Goal: Task Accomplishment & Management: Use online tool/utility

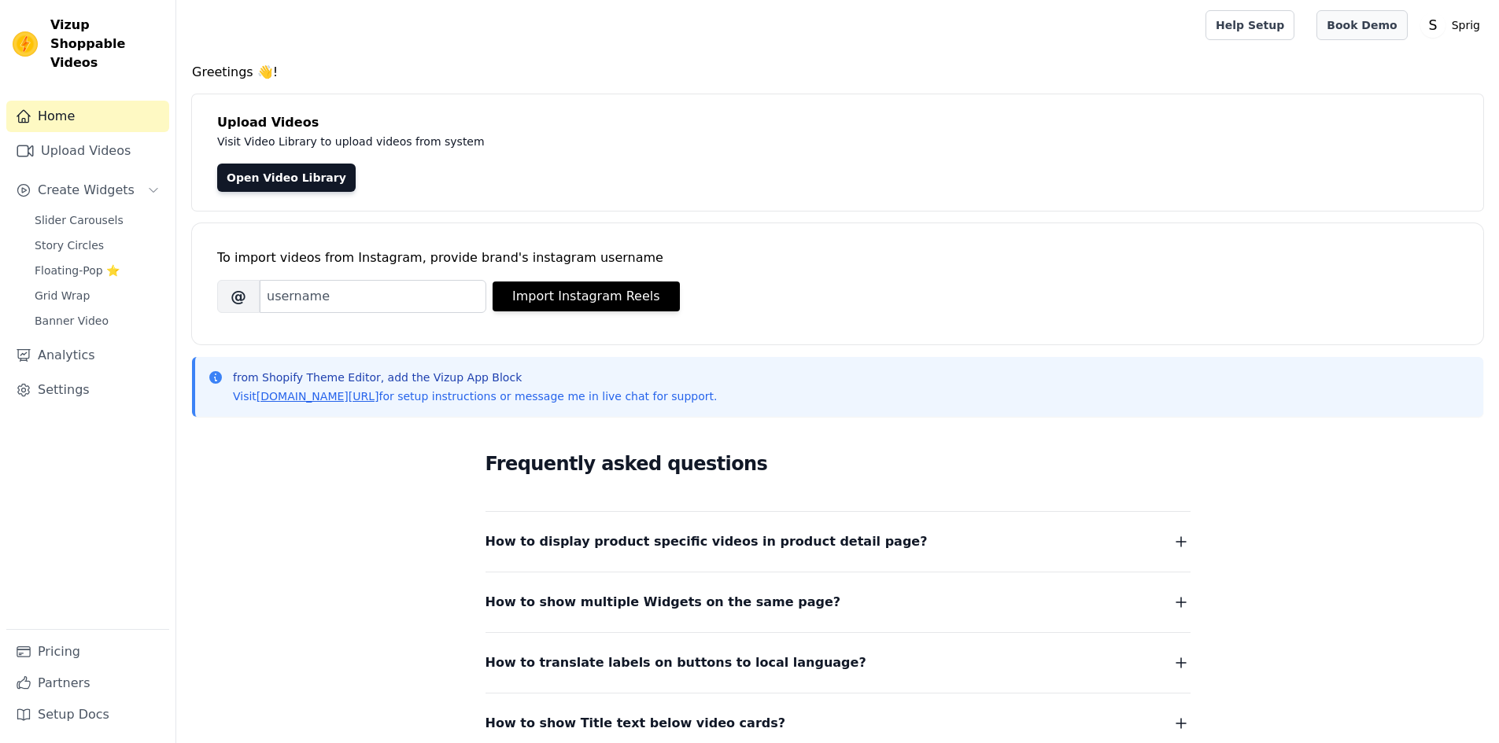
click at [1362, 28] on link "Book Demo" at bounding box center [1361, 25] width 90 height 30
click at [83, 138] on link "Upload Videos" at bounding box center [87, 150] width 163 height 31
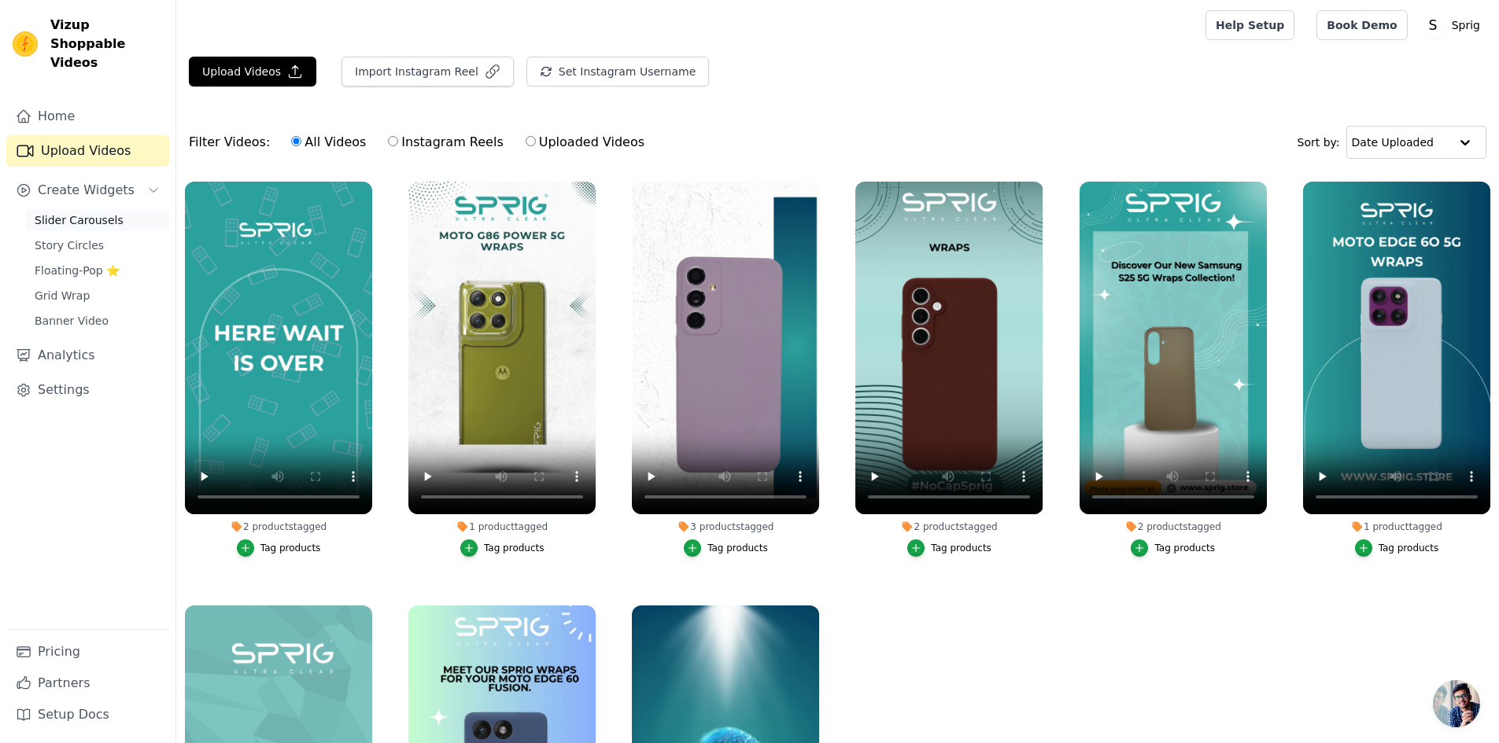
click at [73, 212] on span "Slider Carousels" at bounding box center [79, 220] width 89 height 16
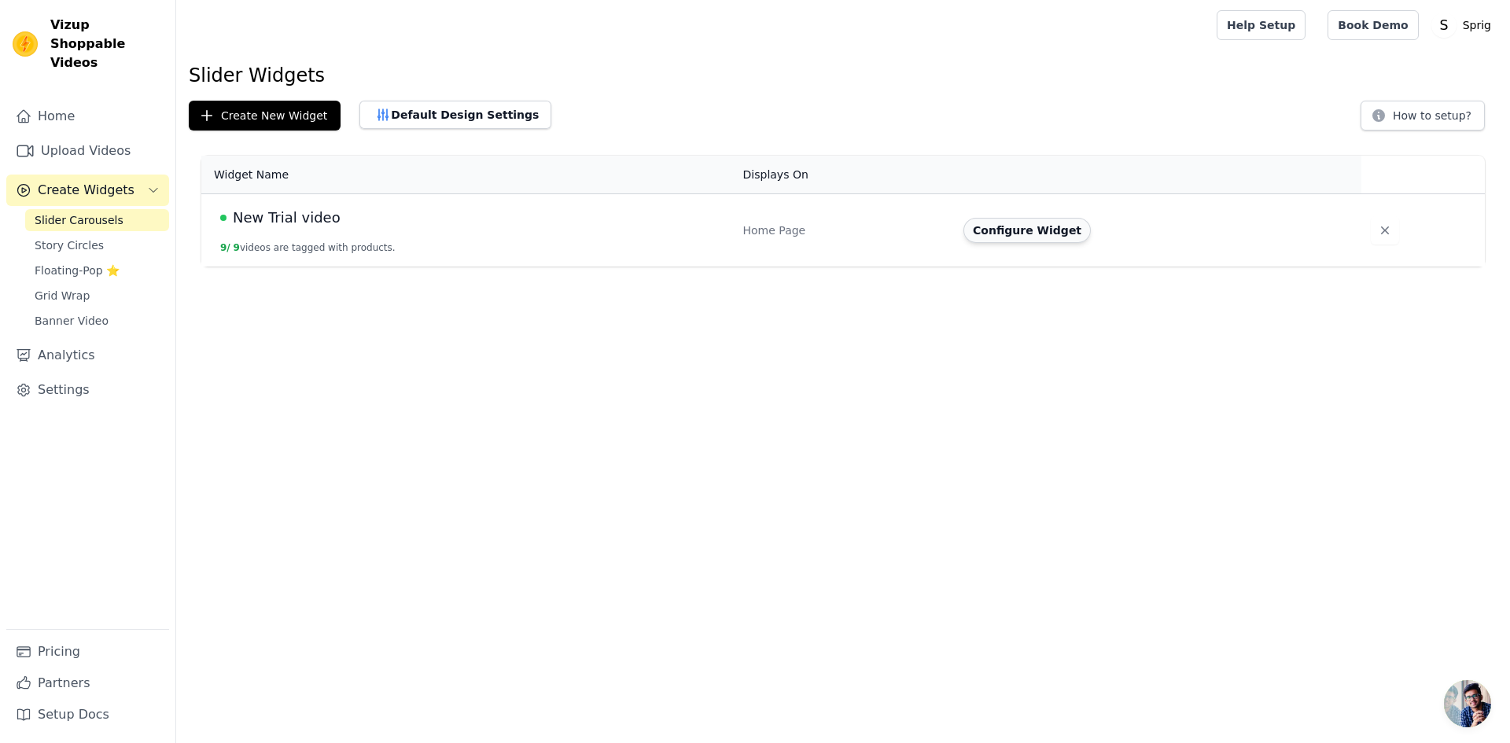
click at [1049, 231] on button "Configure Widget" at bounding box center [1027, 230] width 127 height 25
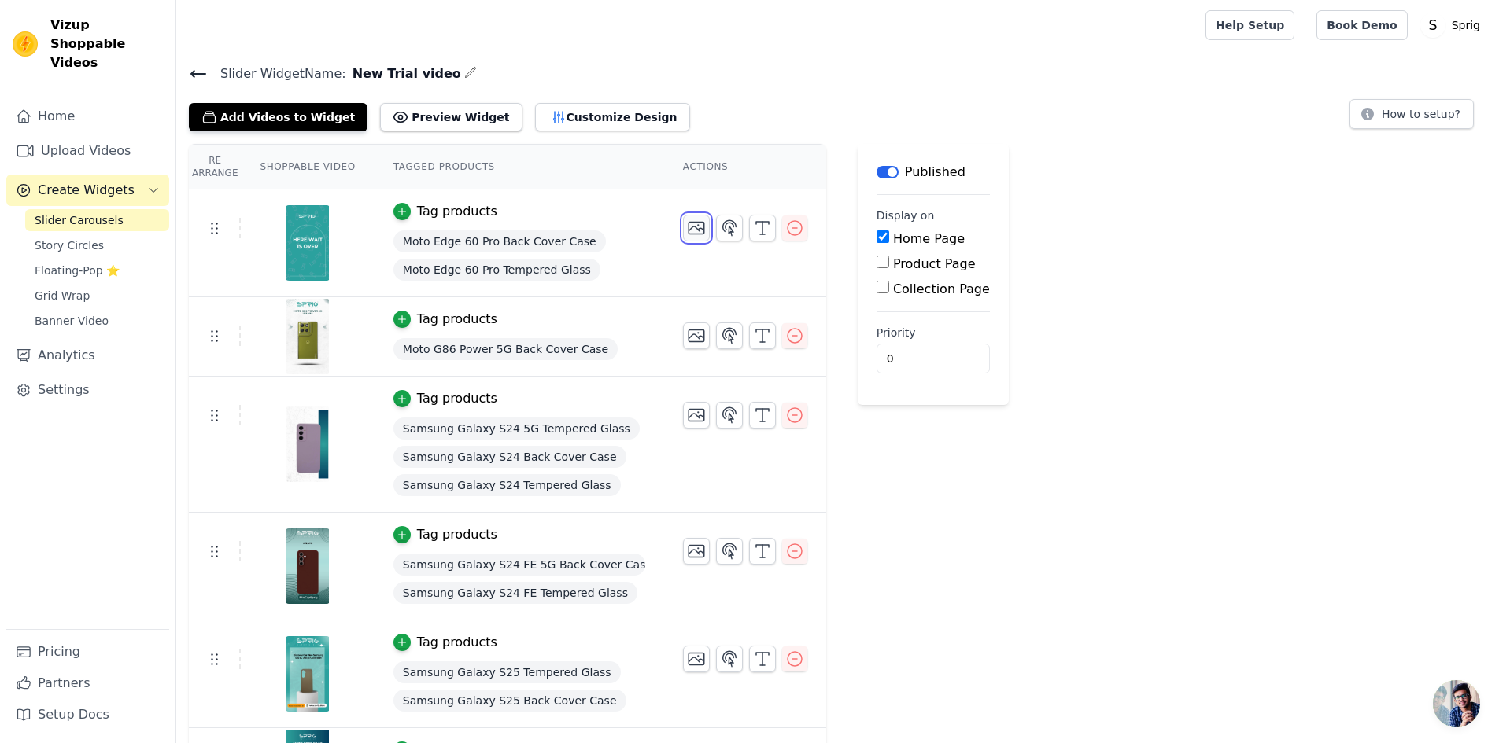
click at [687, 227] on icon "button" at bounding box center [696, 228] width 19 height 19
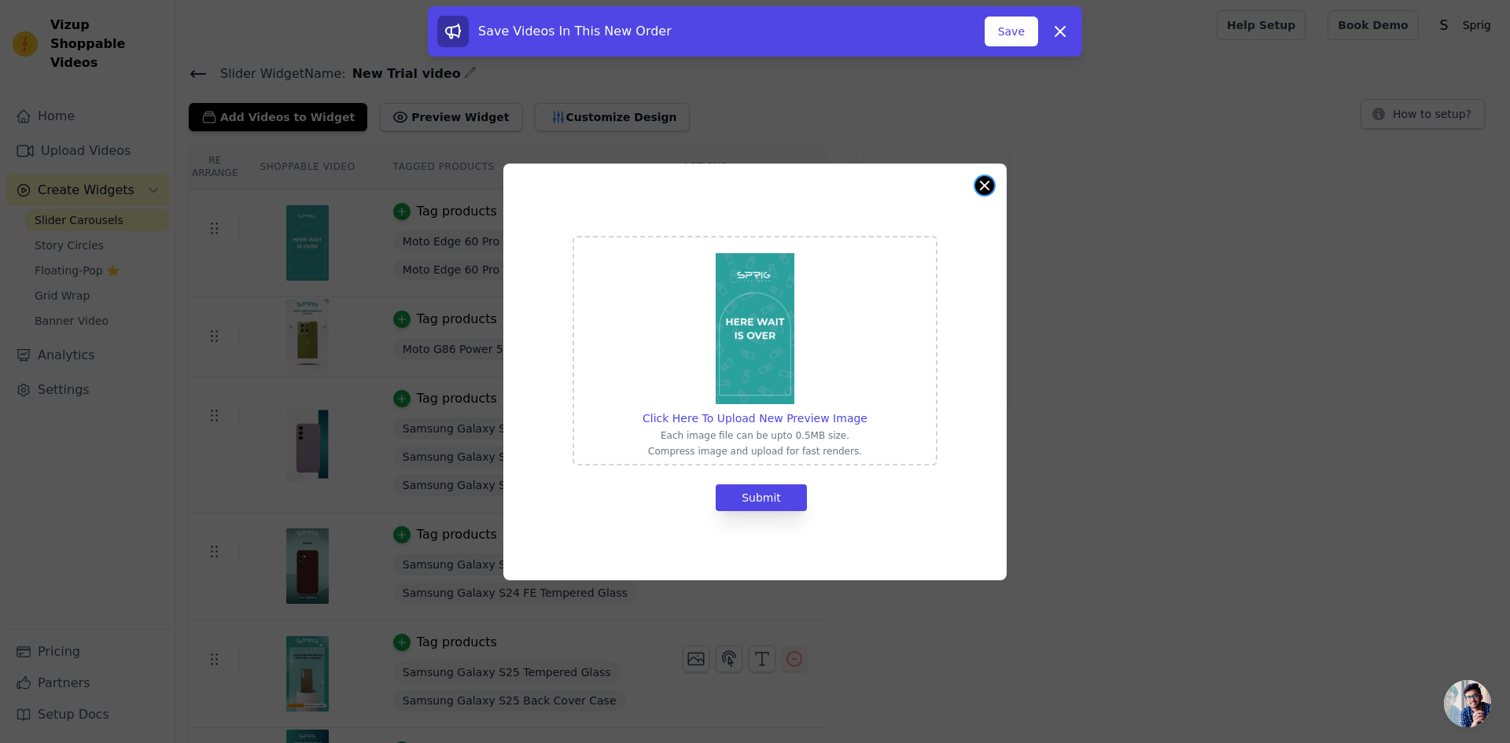
click at [993, 182] on button "Close modal" at bounding box center [984, 185] width 19 height 19
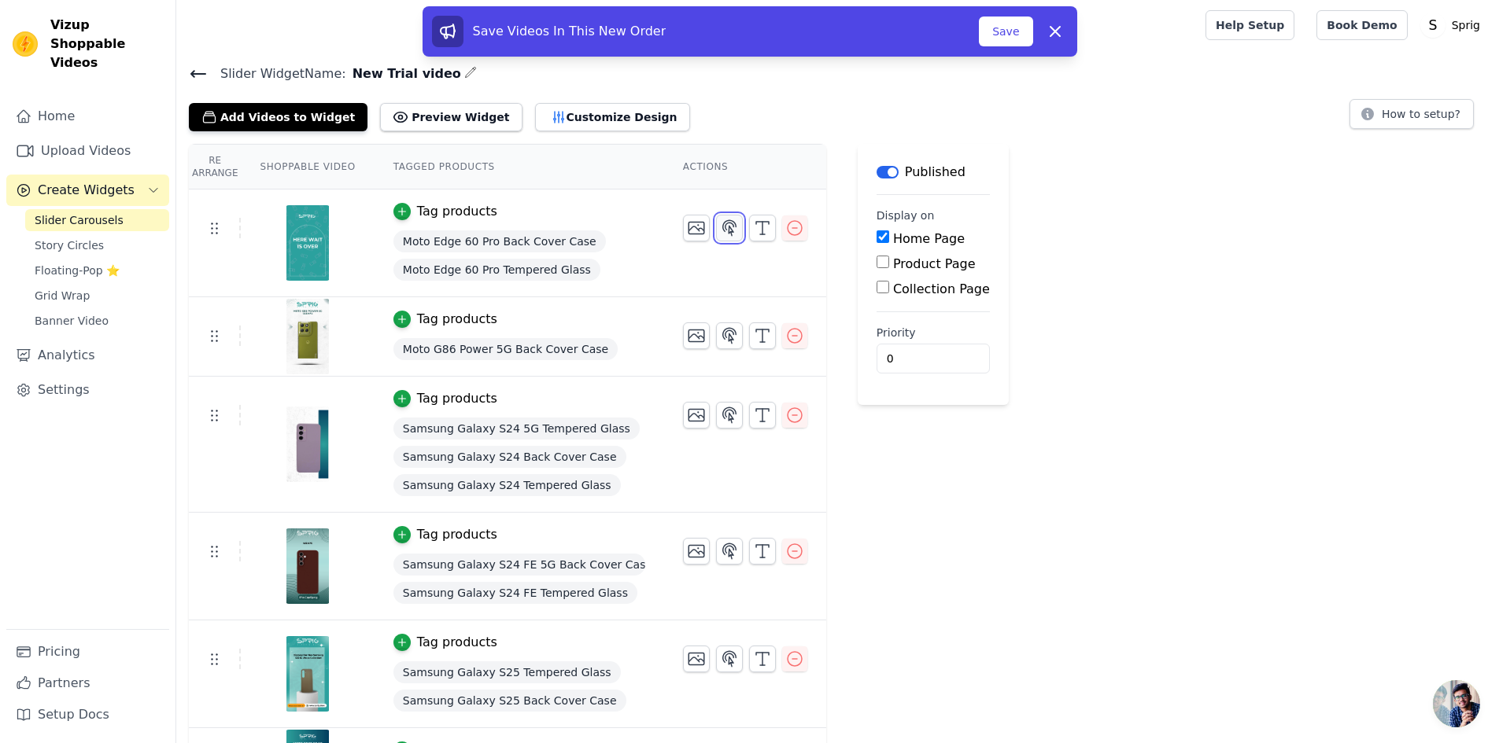
click at [720, 231] on icon "button" at bounding box center [729, 228] width 19 height 19
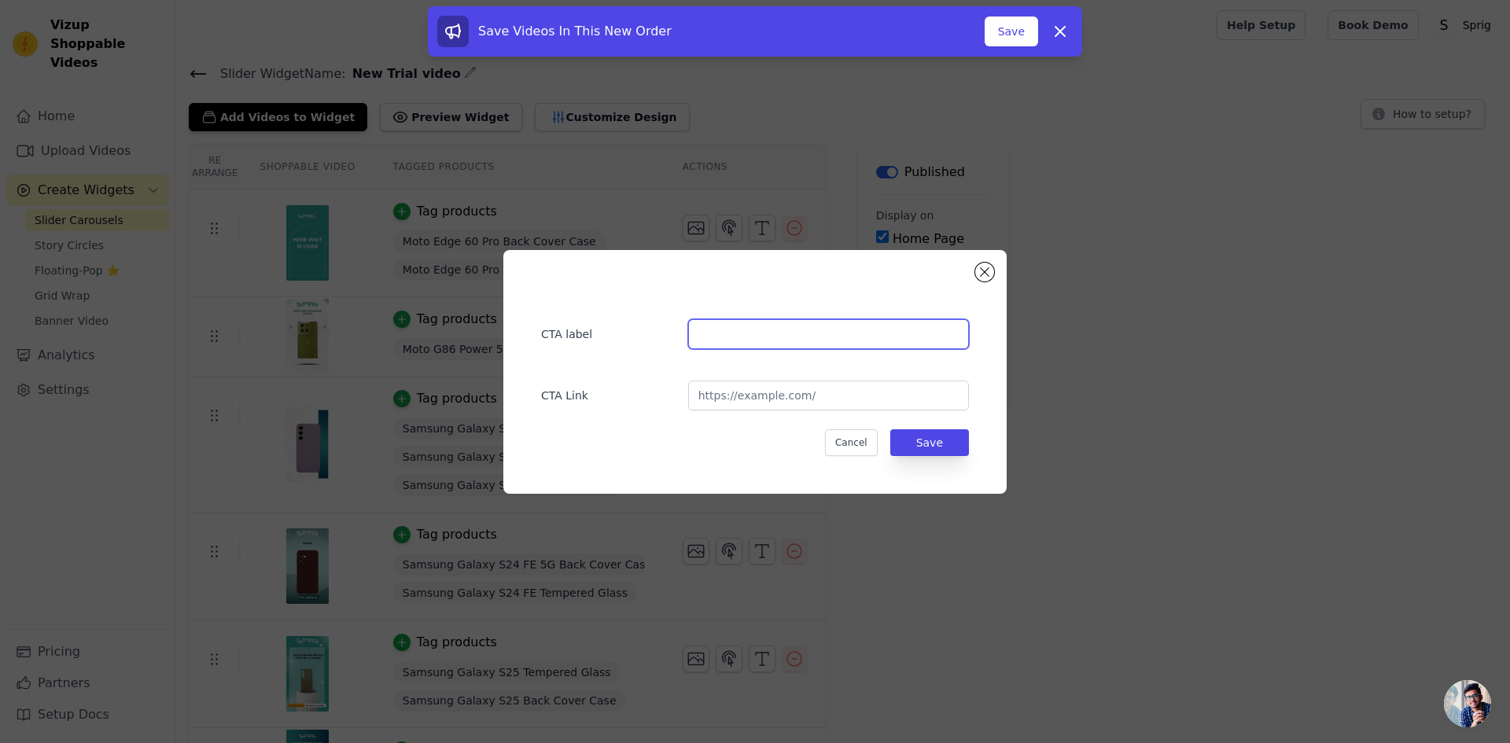
click at [730, 329] on input "text" at bounding box center [828, 334] width 281 height 30
click at [986, 275] on button "Close modal" at bounding box center [984, 272] width 19 height 19
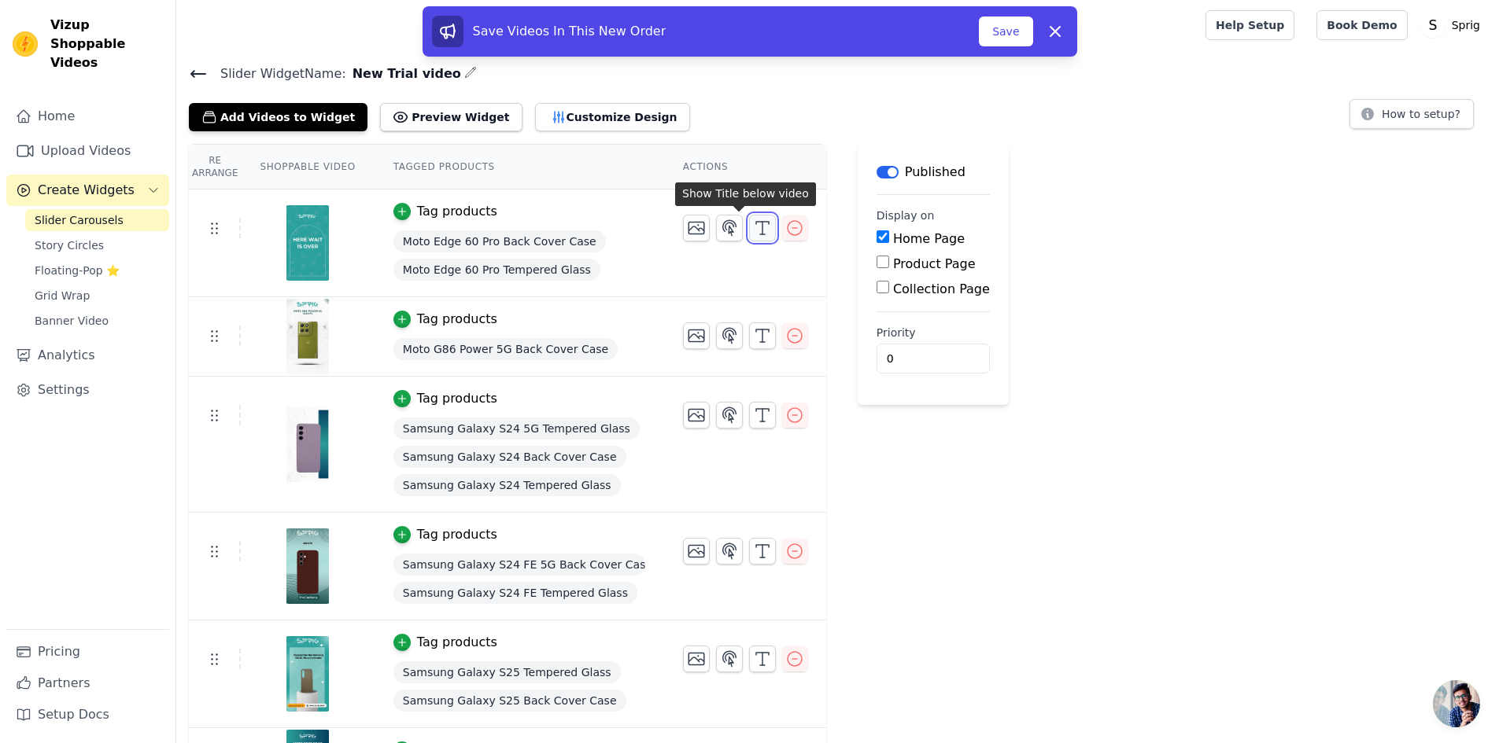
click at [762, 230] on line "button" at bounding box center [762, 228] width 0 height 13
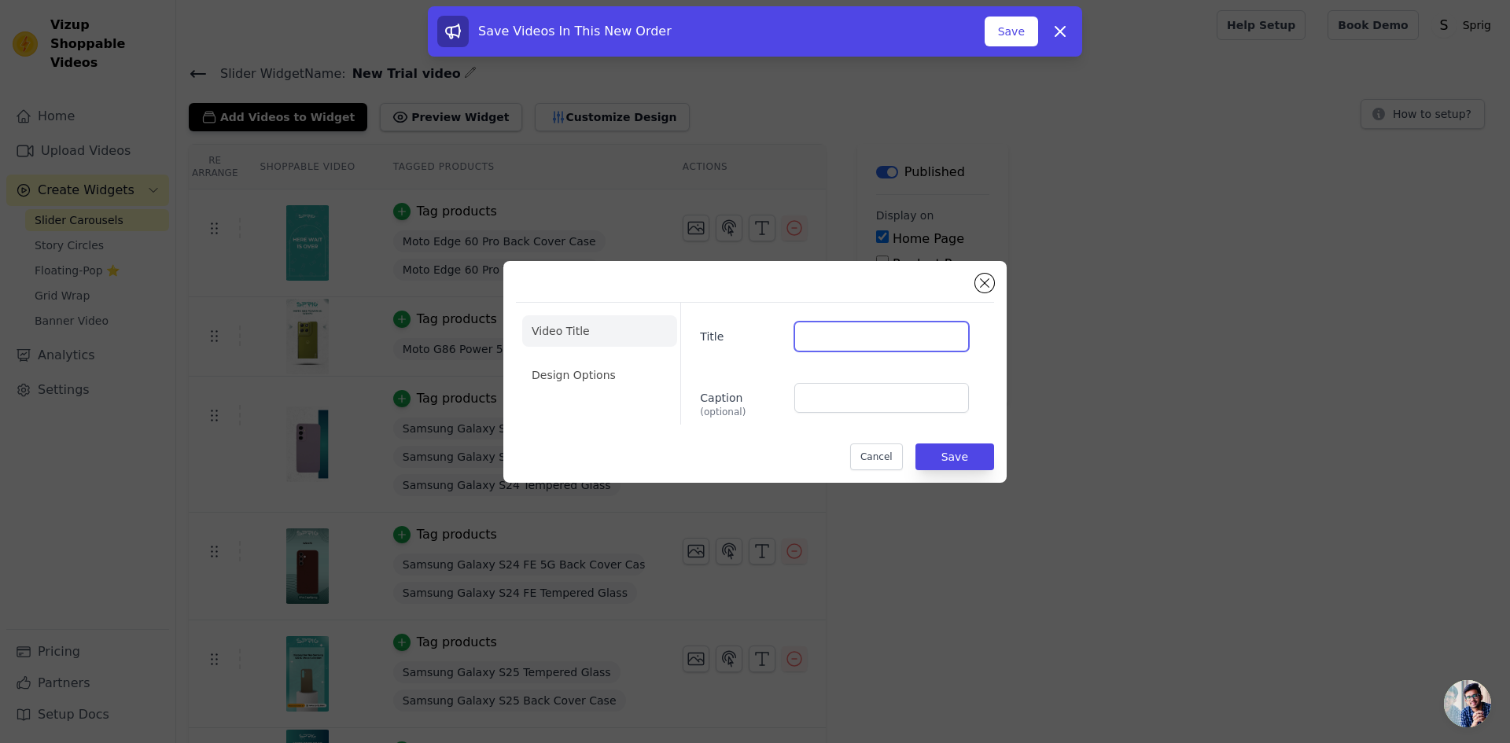
click at [841, 340] on input "Title" at bounding box center [881, 337] width 175 height 30
click at [982, 285] on button "Close modal" at bounding box center [984, 283] width 19 height 19
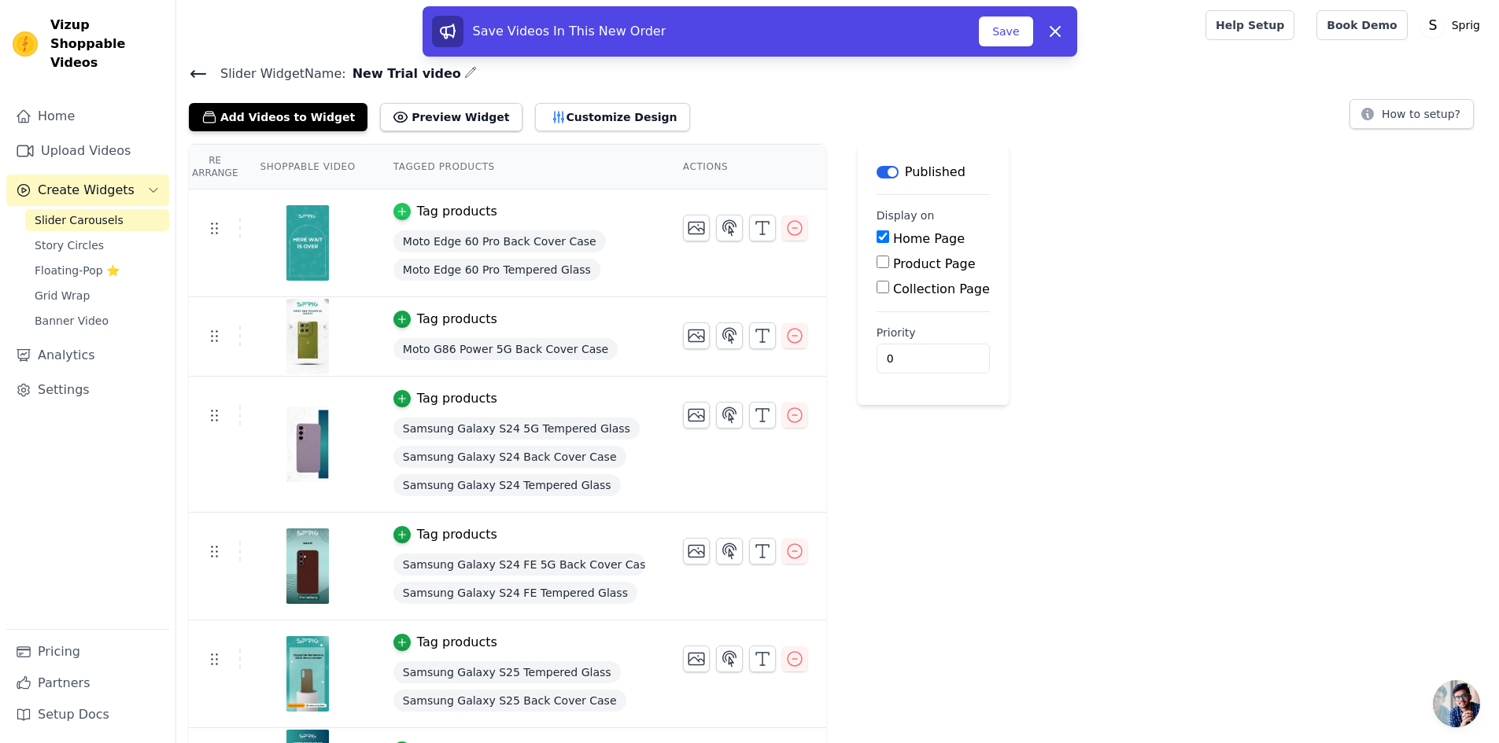
click at [396, 213] on icon "button" at bounding box center [401, 211] width 11 height 11
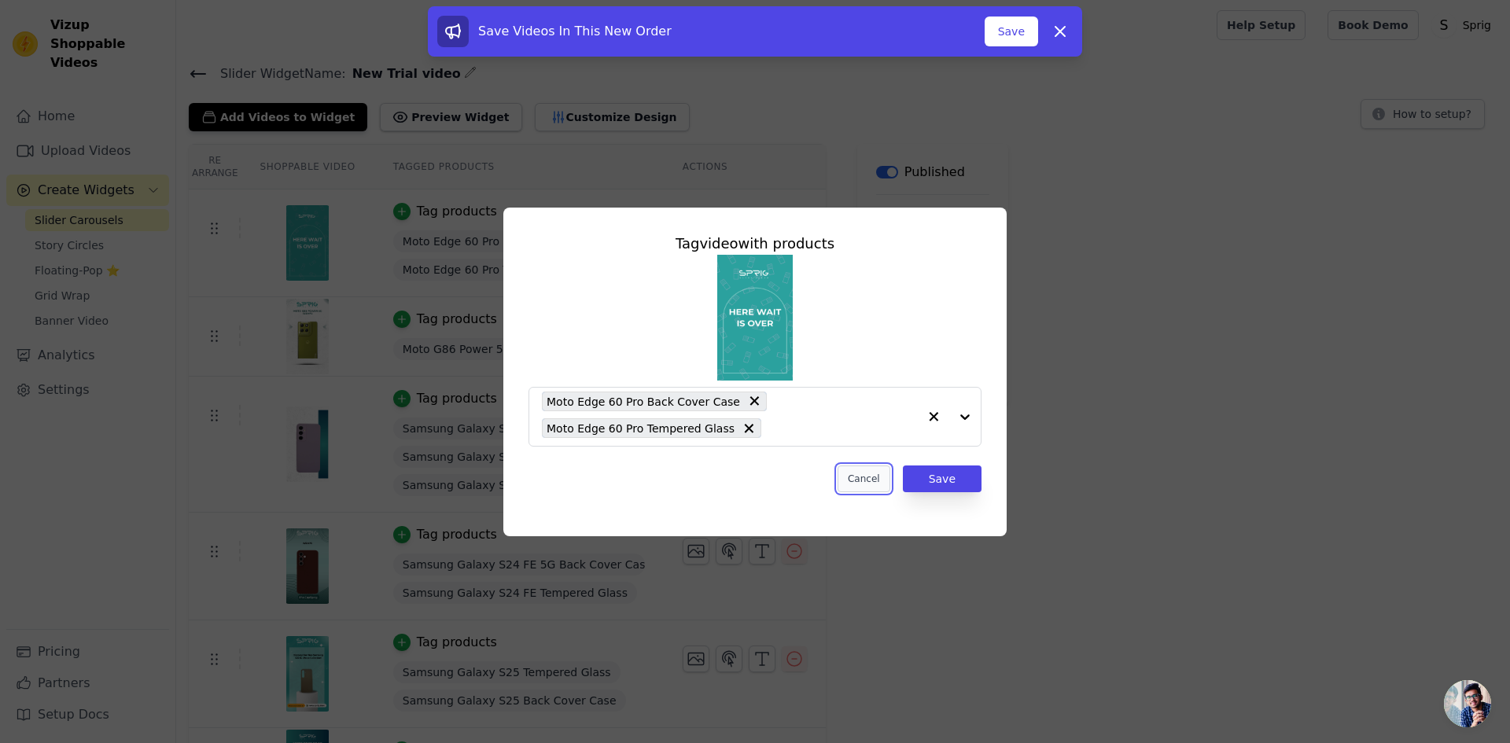
click at [865, 481] on button "Cancel" at bounding box center [864, 479] width 53 height 27
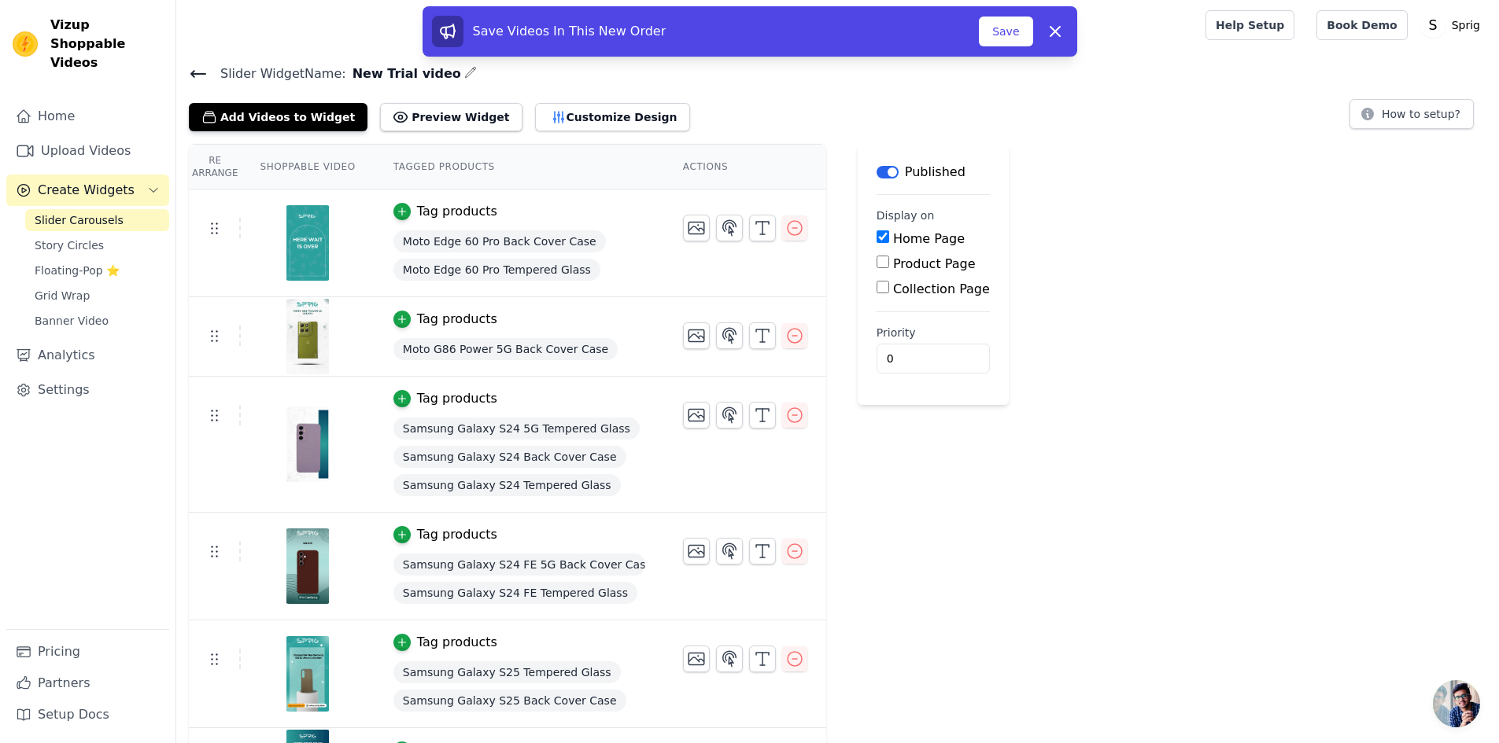
click at [241, 229] on td at bounding box center [307, 244] width 133 height 108
click at [553, 119] on button "Customize Design" at bounding box center [612, 117] width 155 height 28
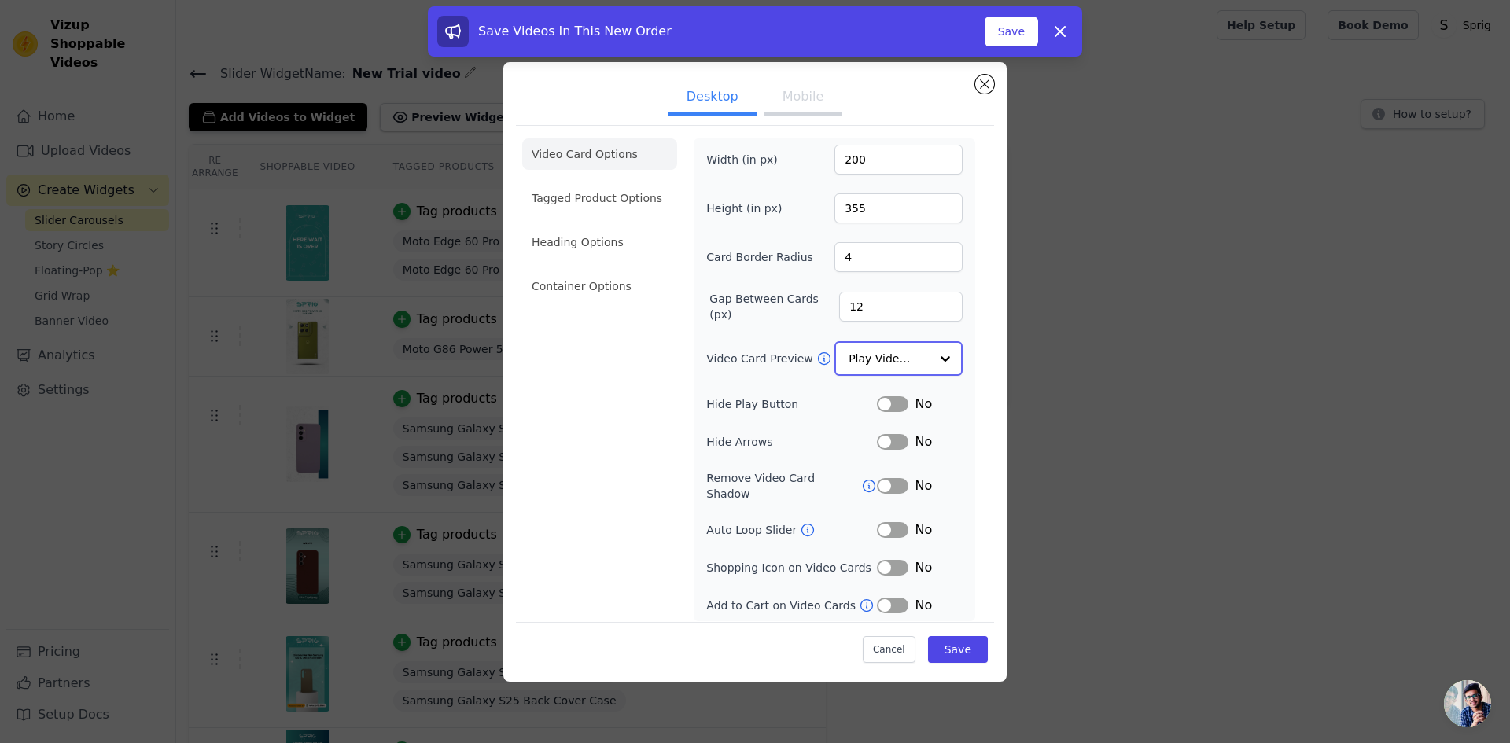
click at [924, 358] on input "Video Card Preview" at bounding box center [889, 358] width 81 height 31
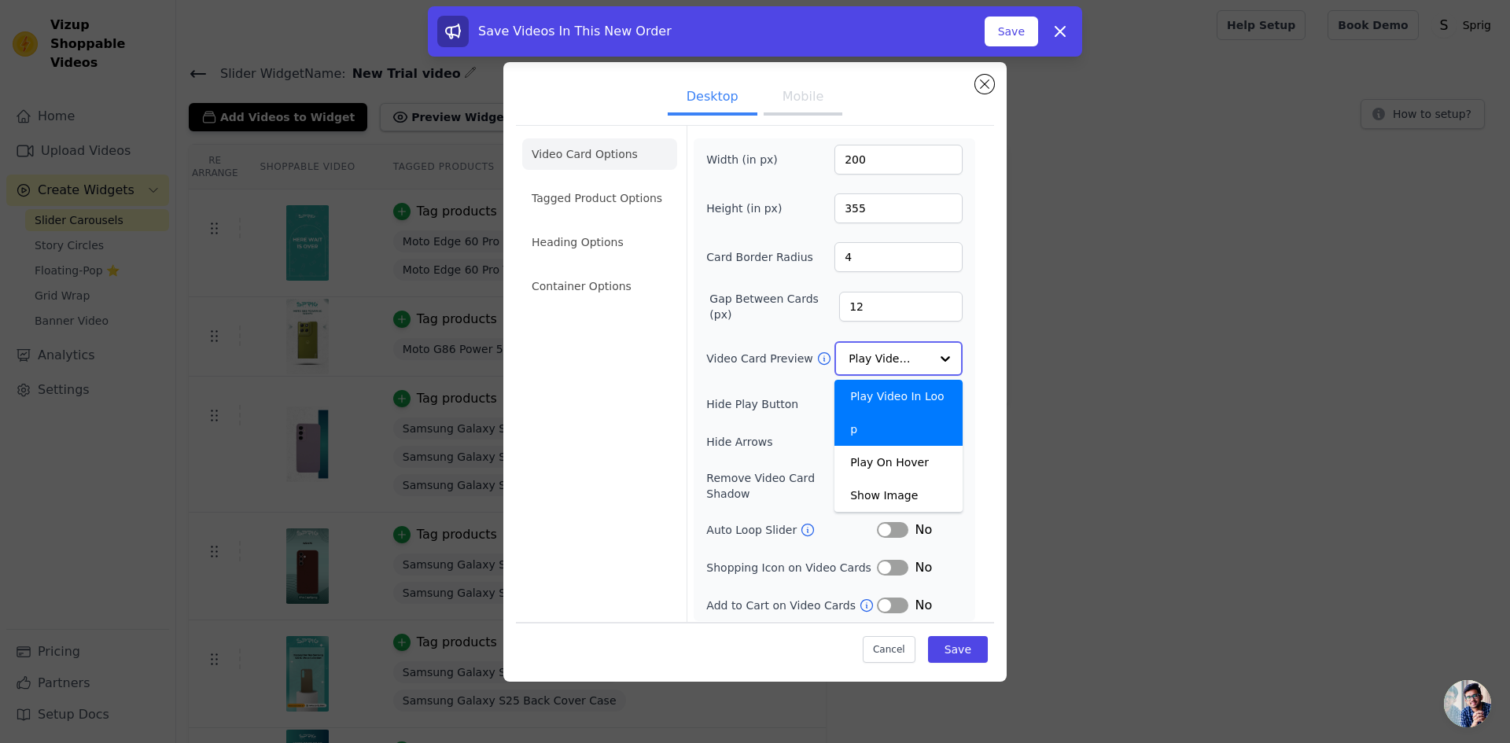
click at [924, 358] on input "Video Card Preview" at bounding box center [889, 358] width 81 height 31
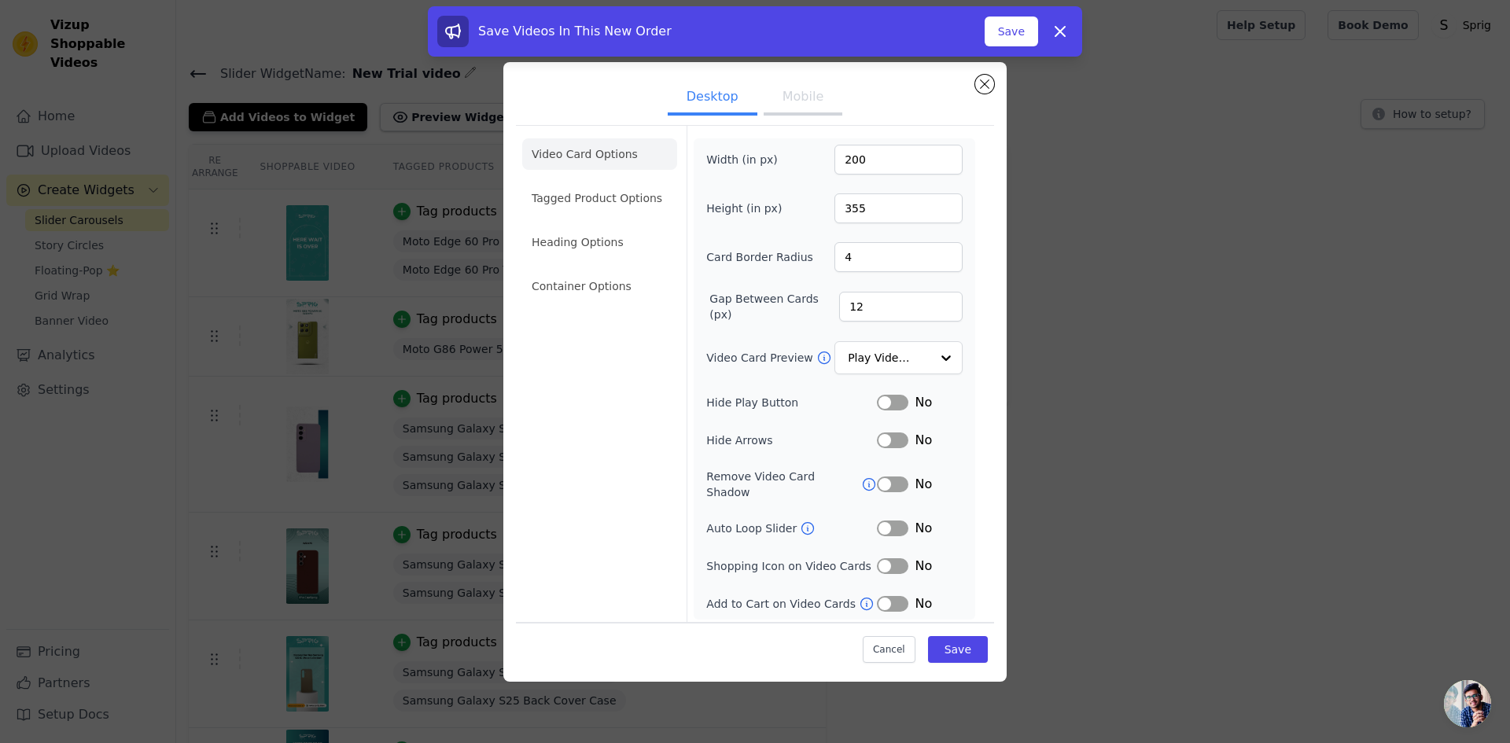
click at [901, 411] on button "Label" at bounding box center [892, 403] width 31 height 16
click at [864, 481] on icon at bounding box center [870, 484] width 12 height 12
click at [893, 560] on button "Label" at bounding box center [892, 567] width 31 height 16
click at [898, 596] on button "Label" at bounding box center [892, 604] width 31 height 16
click at [605, 203] on li "Tagged Product Options" at bounding box center [599, 197] width 155 height 31
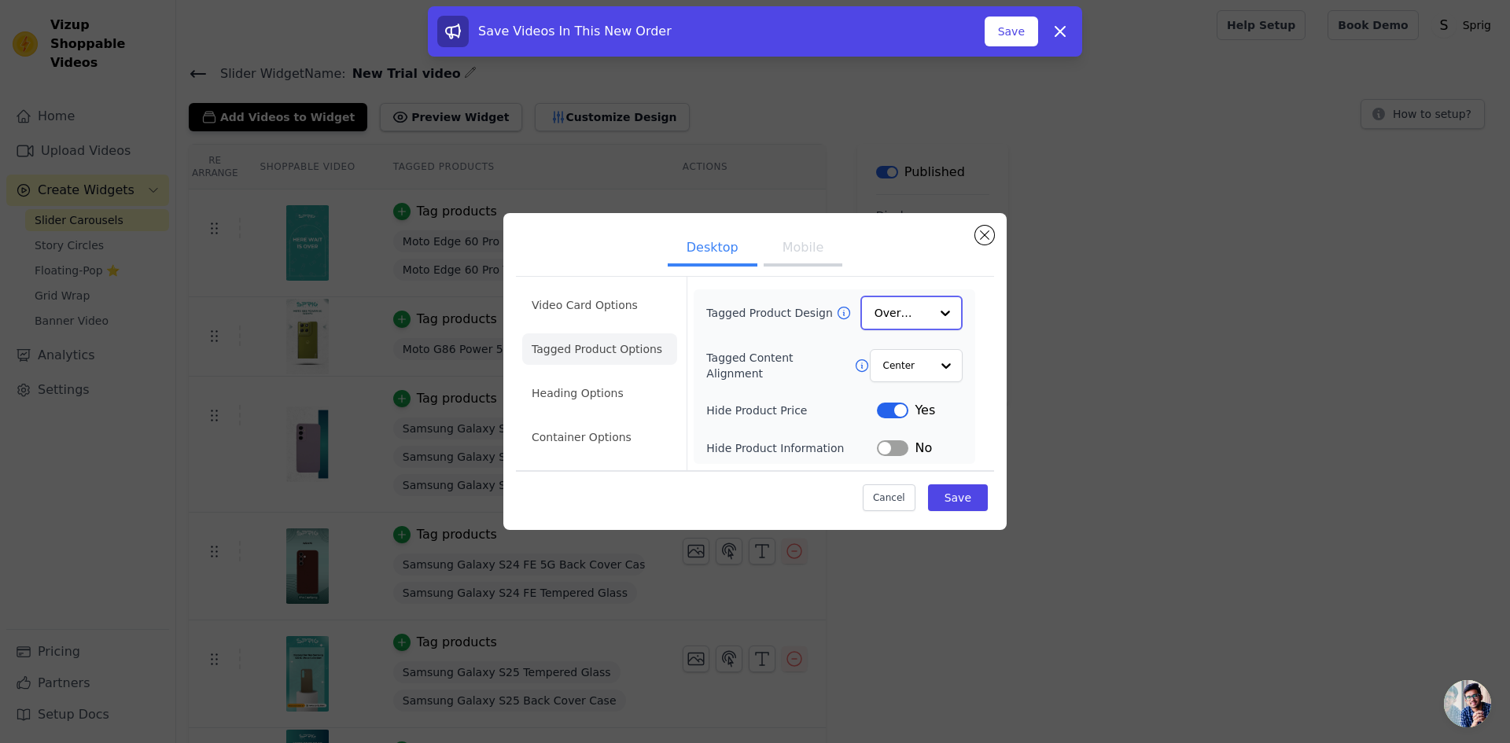
click at [924, 315] on input "Tagged Product Design" at bounding box center [902, 312] width 55 height 31
click at [927, 323] on input "Tagged Product Design" at bounding box center [902, 312] width 55 height 31
click at [917, 356] on div "Card" at bounding box center [912, 350] width 102 height 33
click at [917, 370] on input "Tagged Content Alignment" at bounding box center [906, 364] width 47 height 31
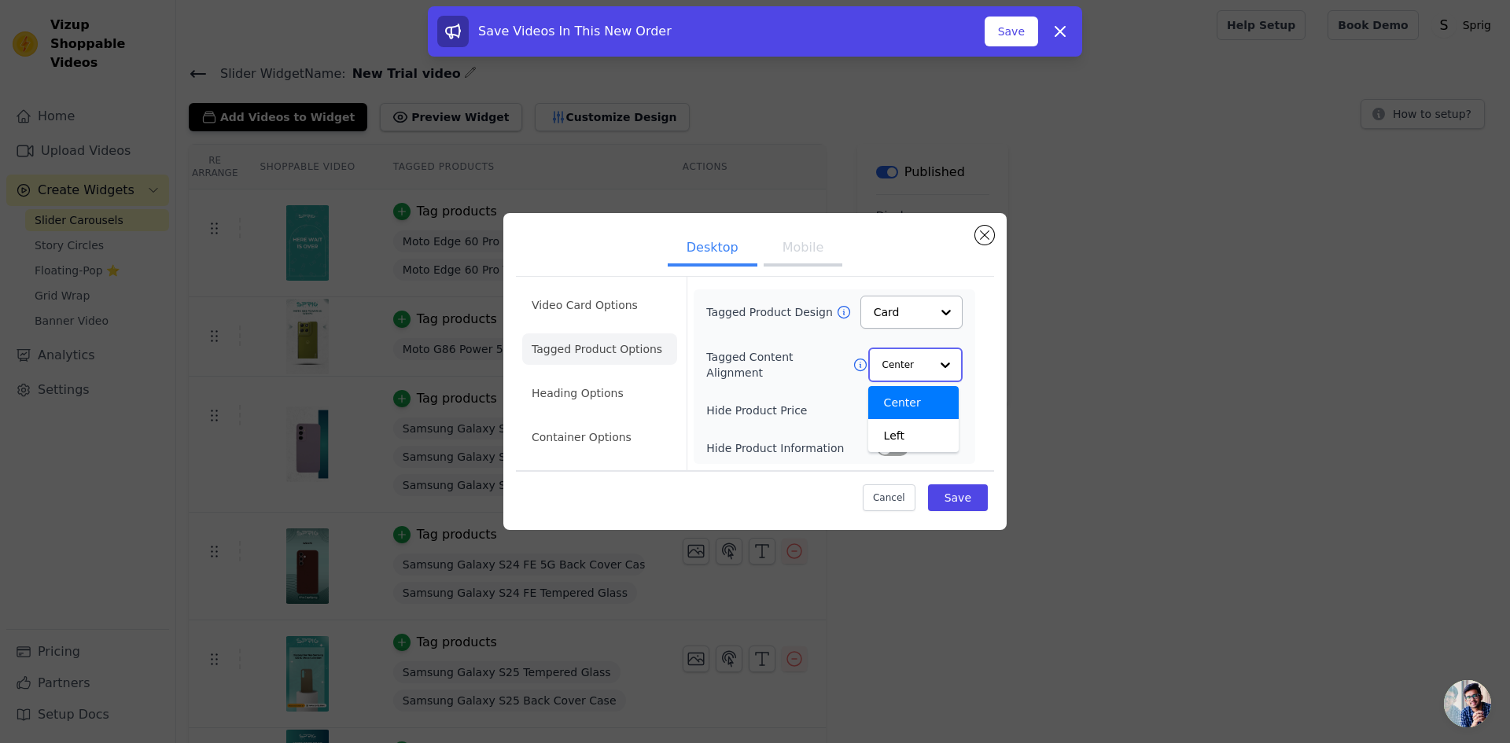
click at [917, 370] on input "Tagged Content Alignment" at bounding box center [906, 364] width 47 height 31
click at [898, 417] on button "Label" at bounding box center [892, 410] width 31 height 16
click at [606, 390] on li "Heading Options" at bounding box center [599, 393] width 155 height 31
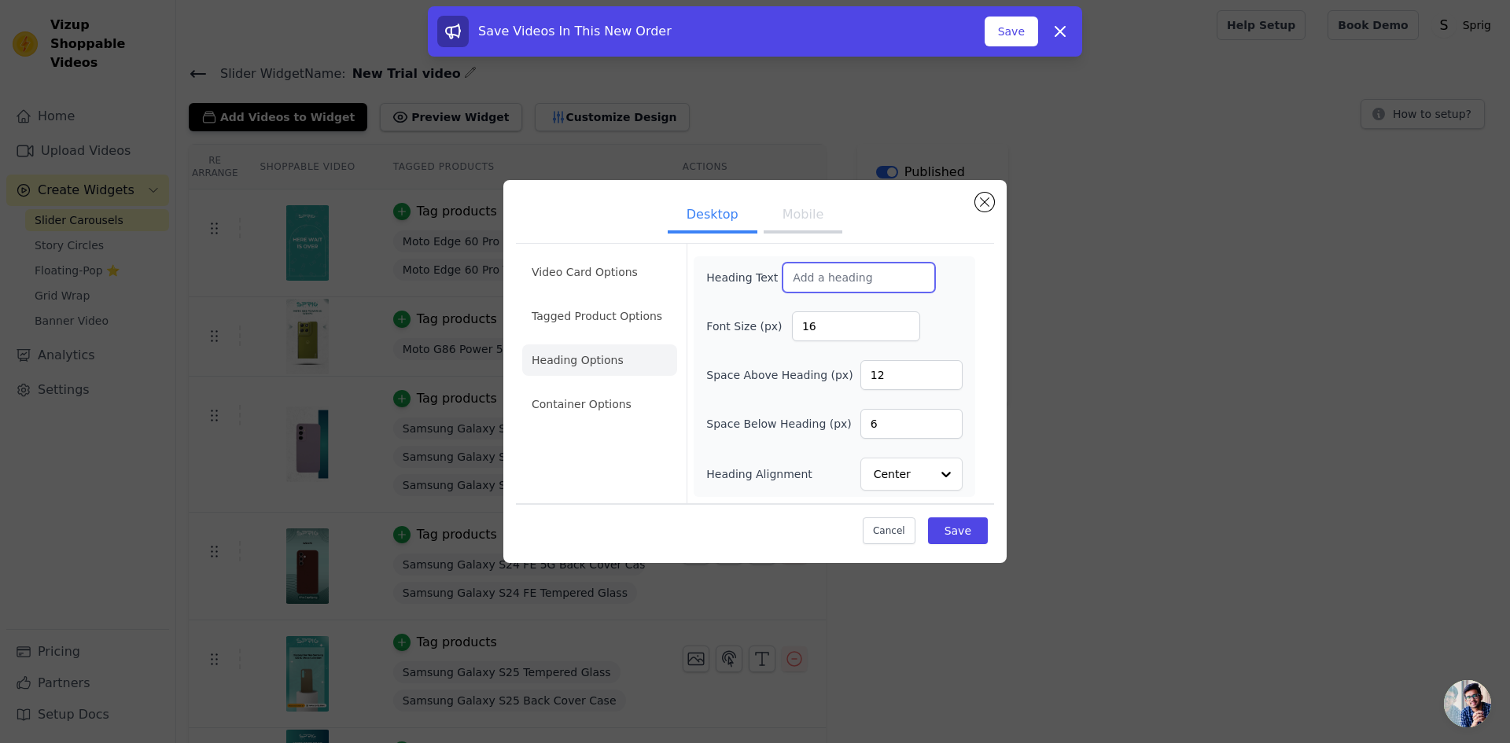
click at [844, 278] on input "Heading Text" at bounding box center [859, 278] width 153 height 30
type input "Shop & Watch"
click at [593, 412] on li "Container Options" at bounding box center [599, 404] width 155 height 31
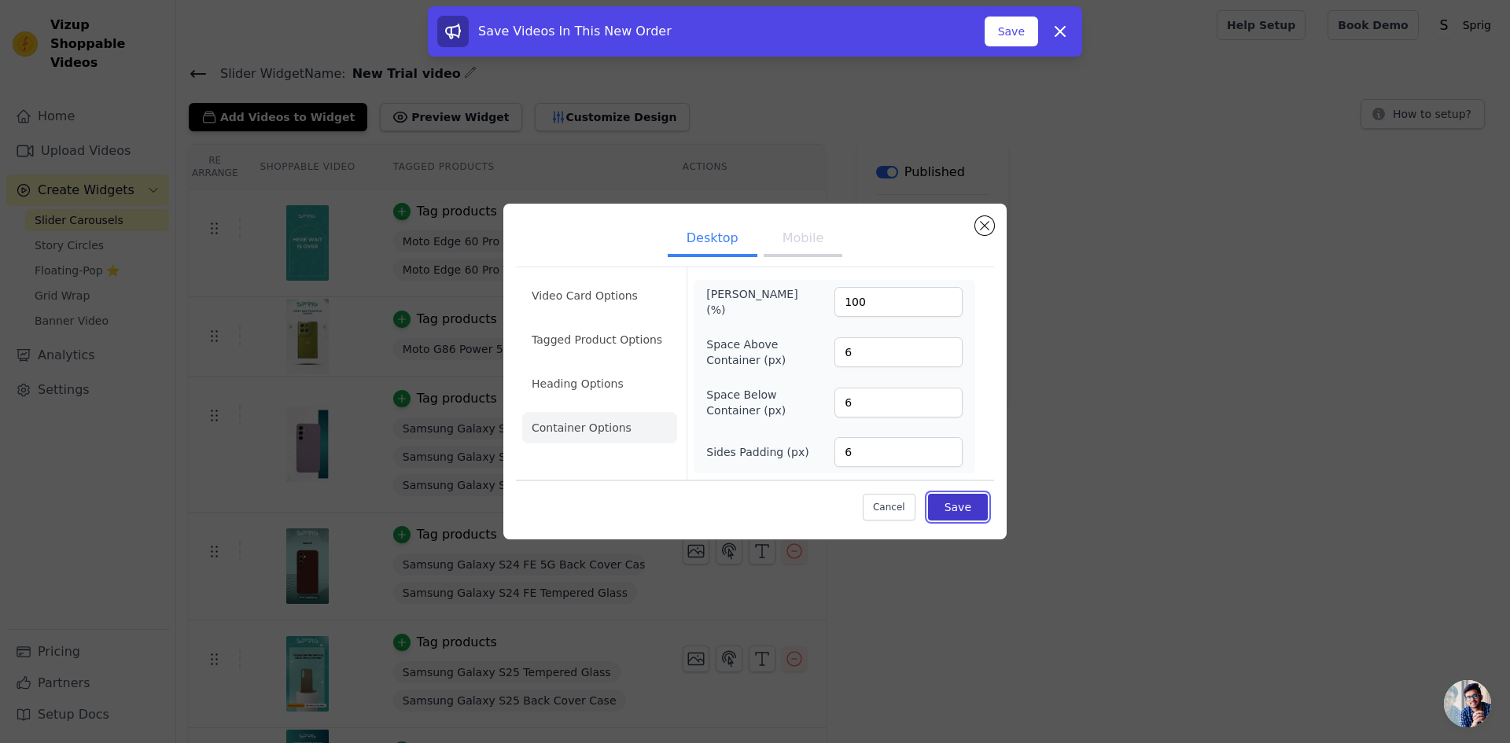
click at [961, 507] on button "Save" at bounding box center [958, 507] width 60 height 27
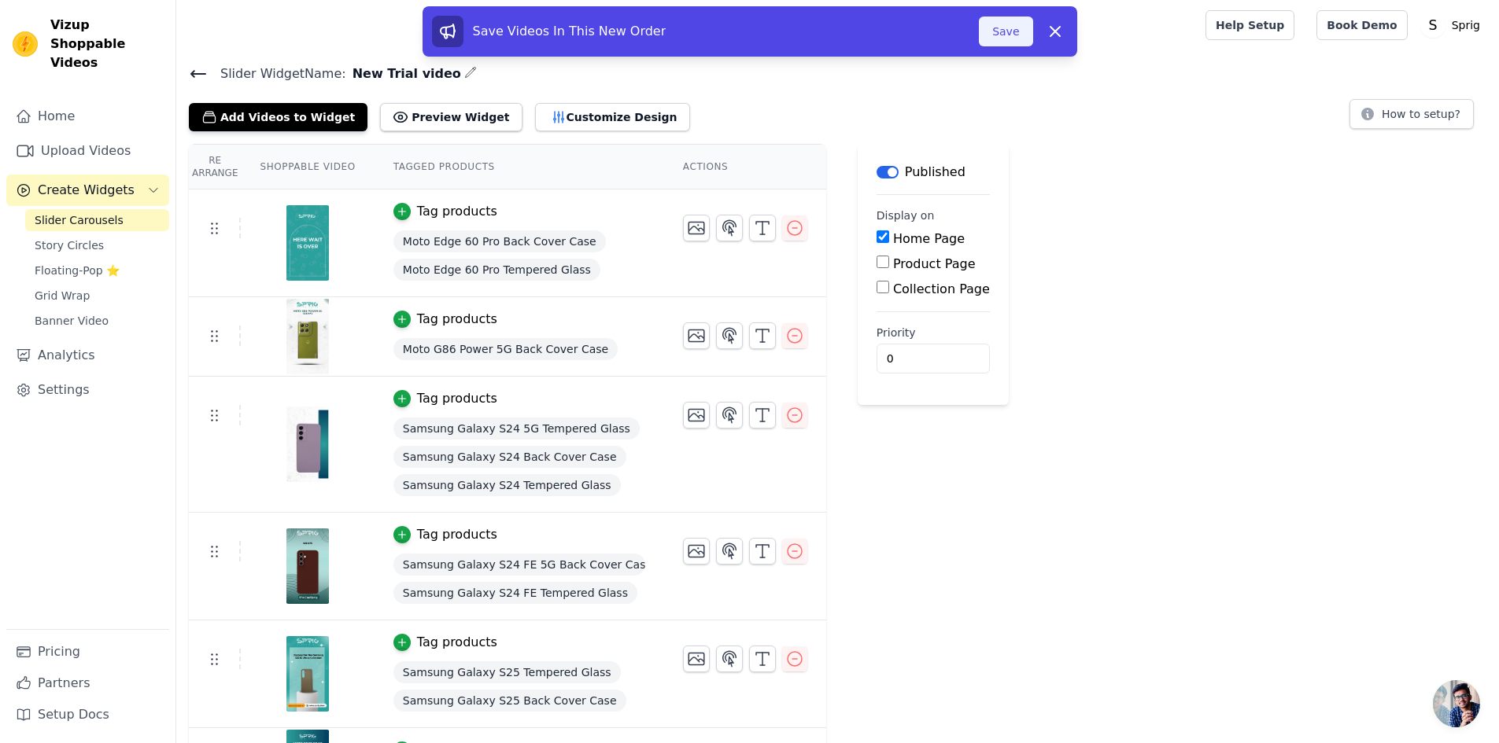
click at [989, 34] on button "Save" at bounding box center [1005, 32] width 53 height 30
click at [1007, 42] on button "Save" at bounding box center [1005, 32] width 53 height 30
click at [426, 112] on button "Preview Widget" at bounding box center [451, 117] width 142 height 28
click at [1019, 35] on button "Save" at bounding box center [1005, 32] width 53 height 30
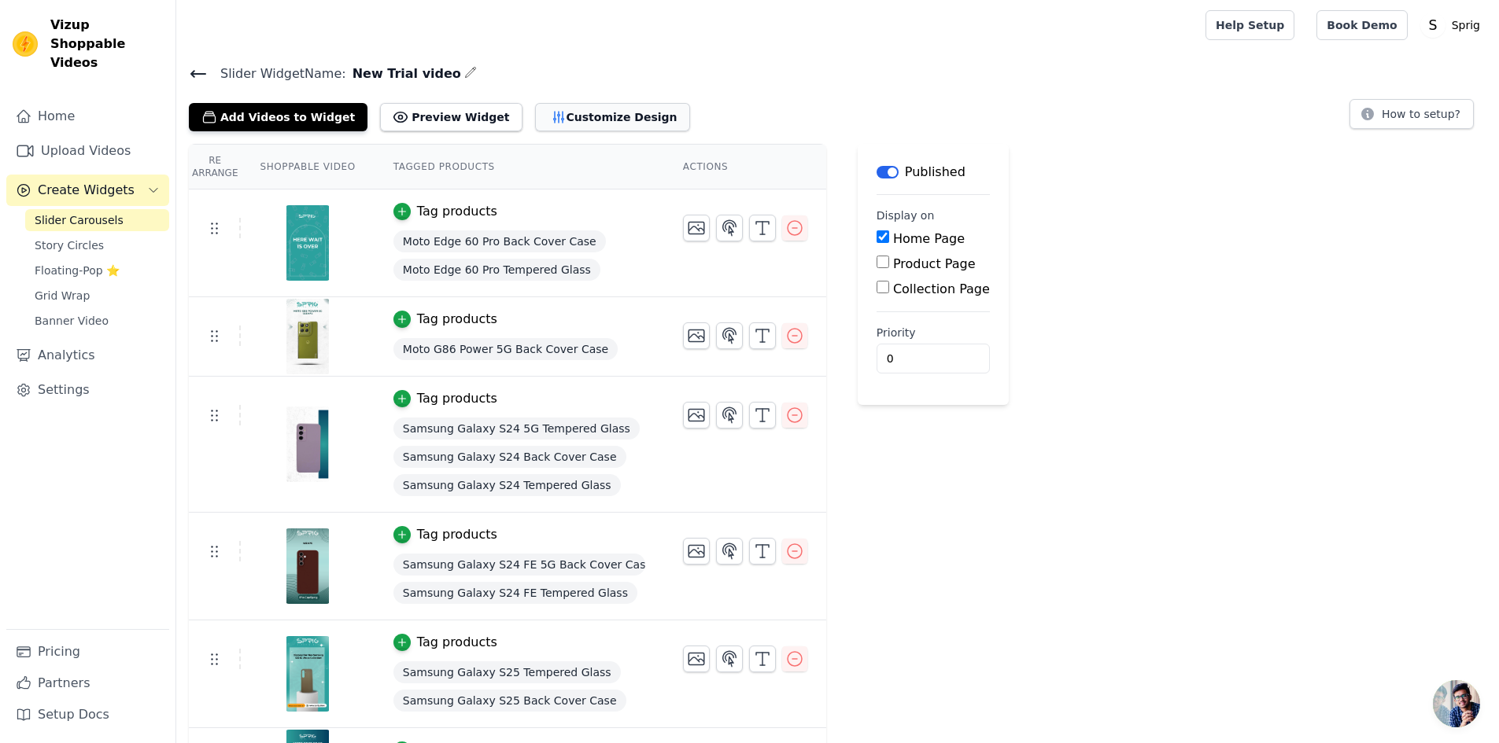
click at [564, 120] on button "Customize Design" at bounding box center [612, 117] width 155 height 28
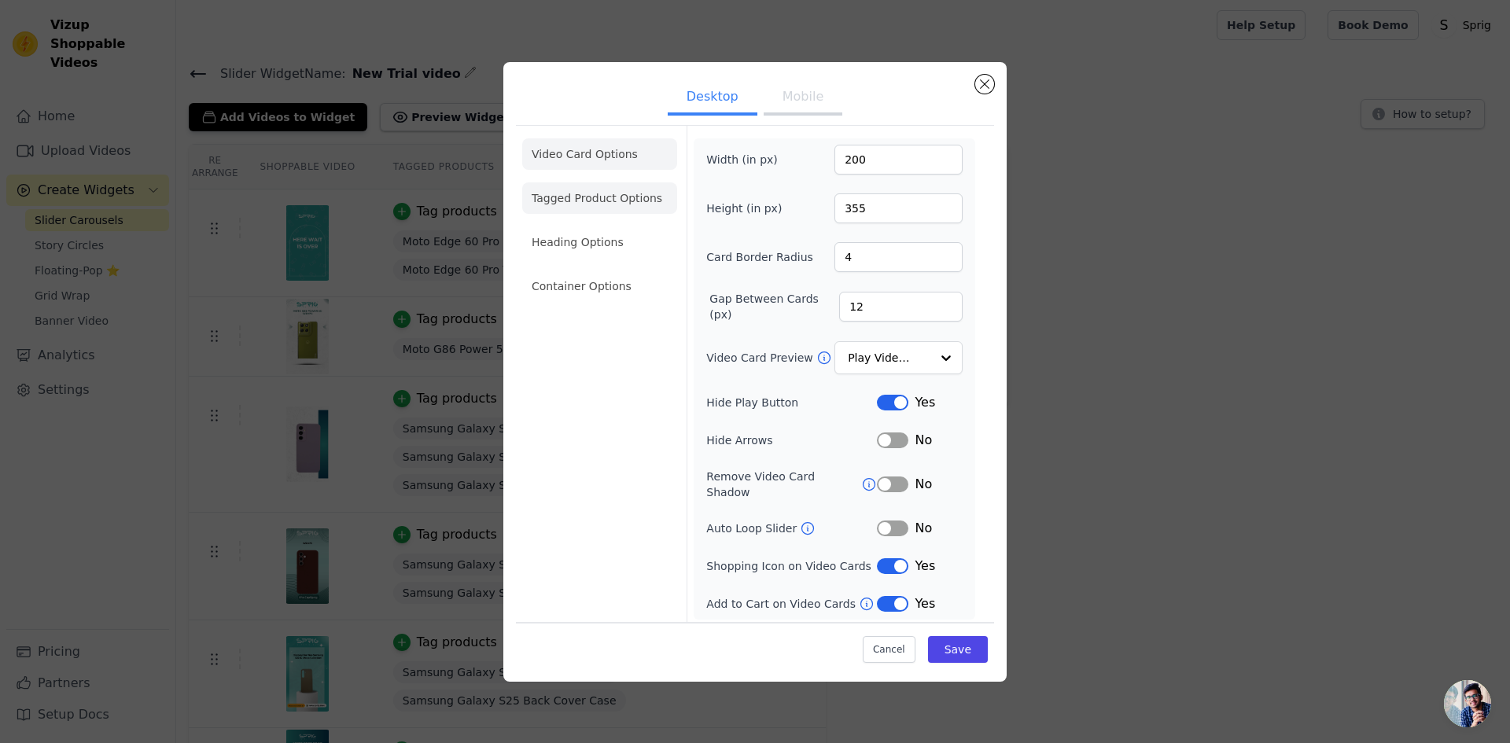
click at [584, 199] on li "Tagged Product Options" at bounding box center [599, 197] width 155 height 31
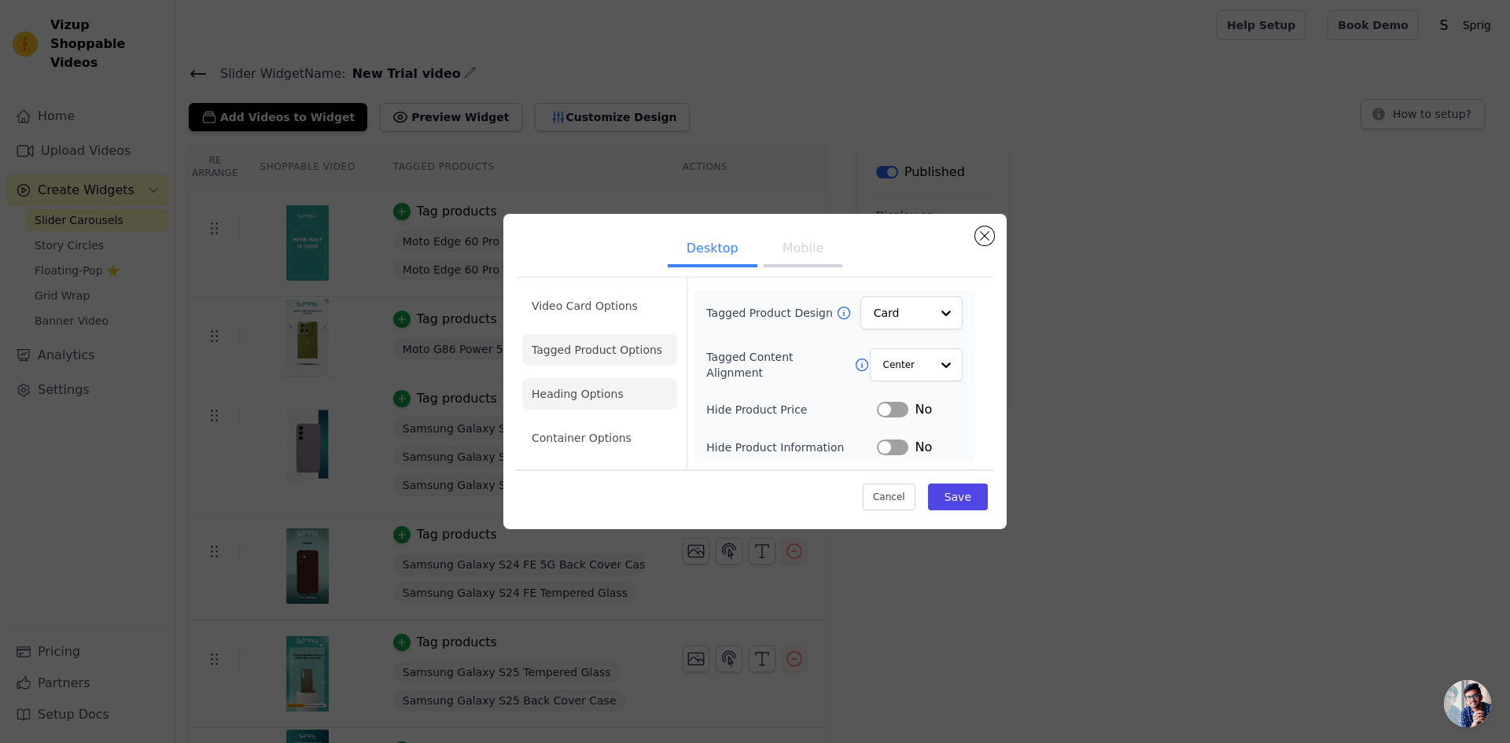
click at [622, 384] on li "Heading Options" at bounding box center [599, 393] width 155 height 31
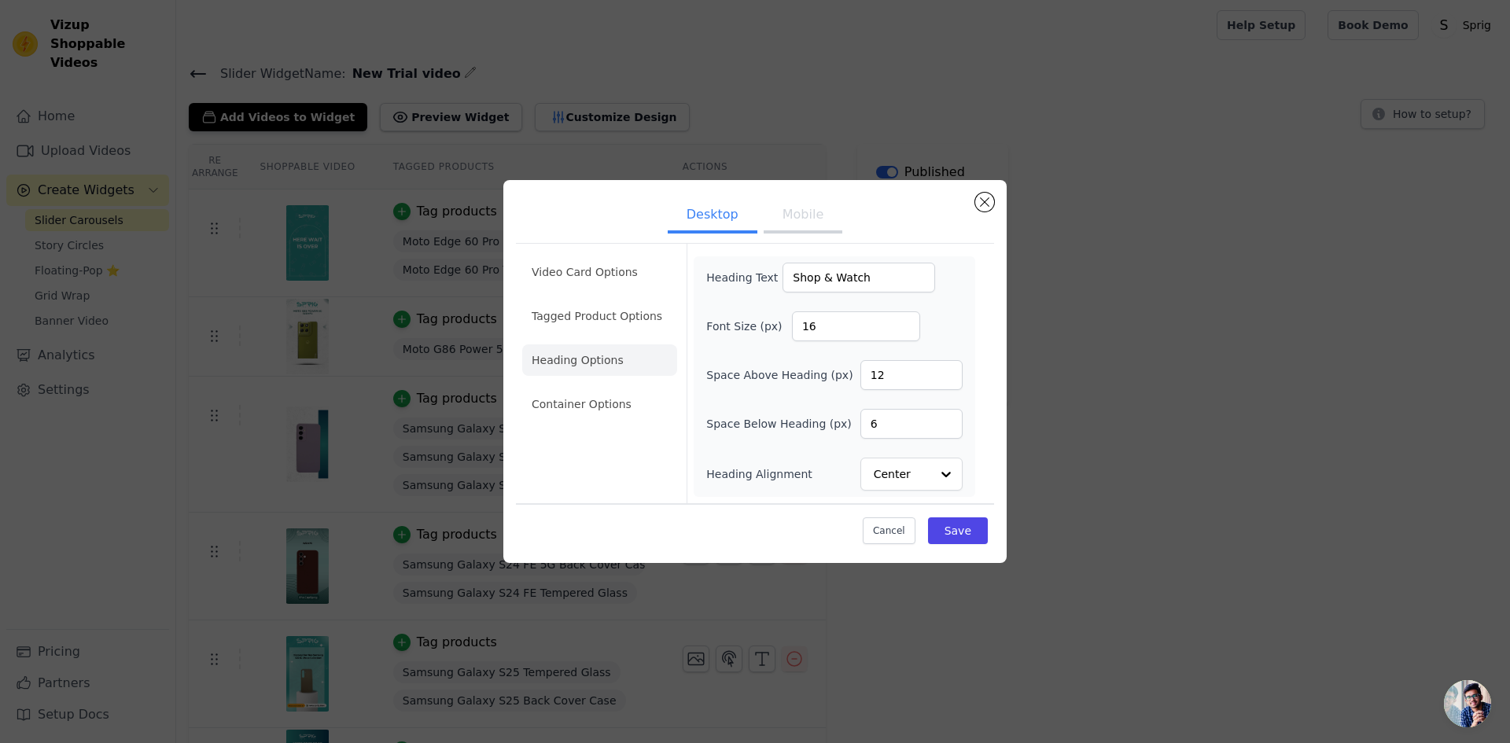
click at [816, 210] on button "Mobile" at bounding box center [803, 216] width 79 height 35
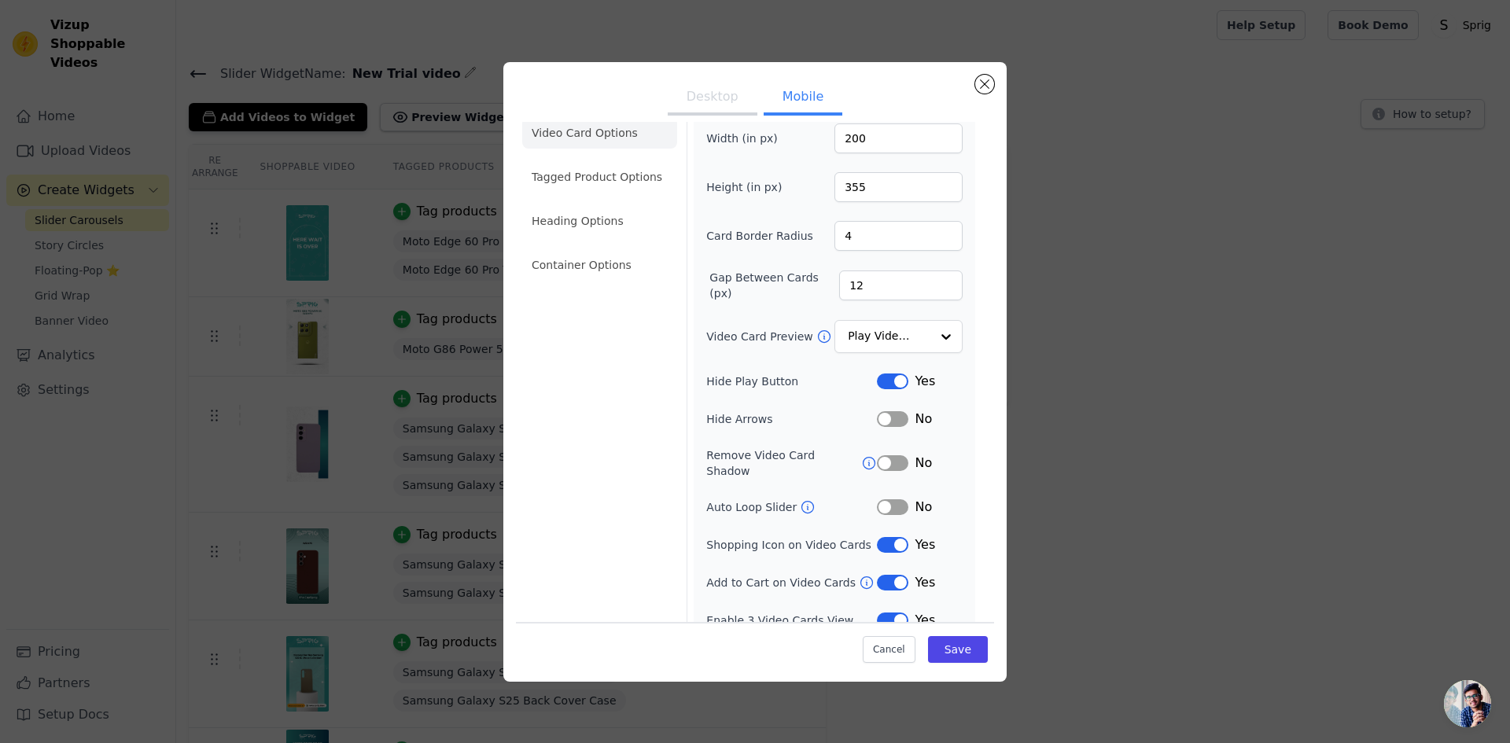
scroll to position [28, 0]
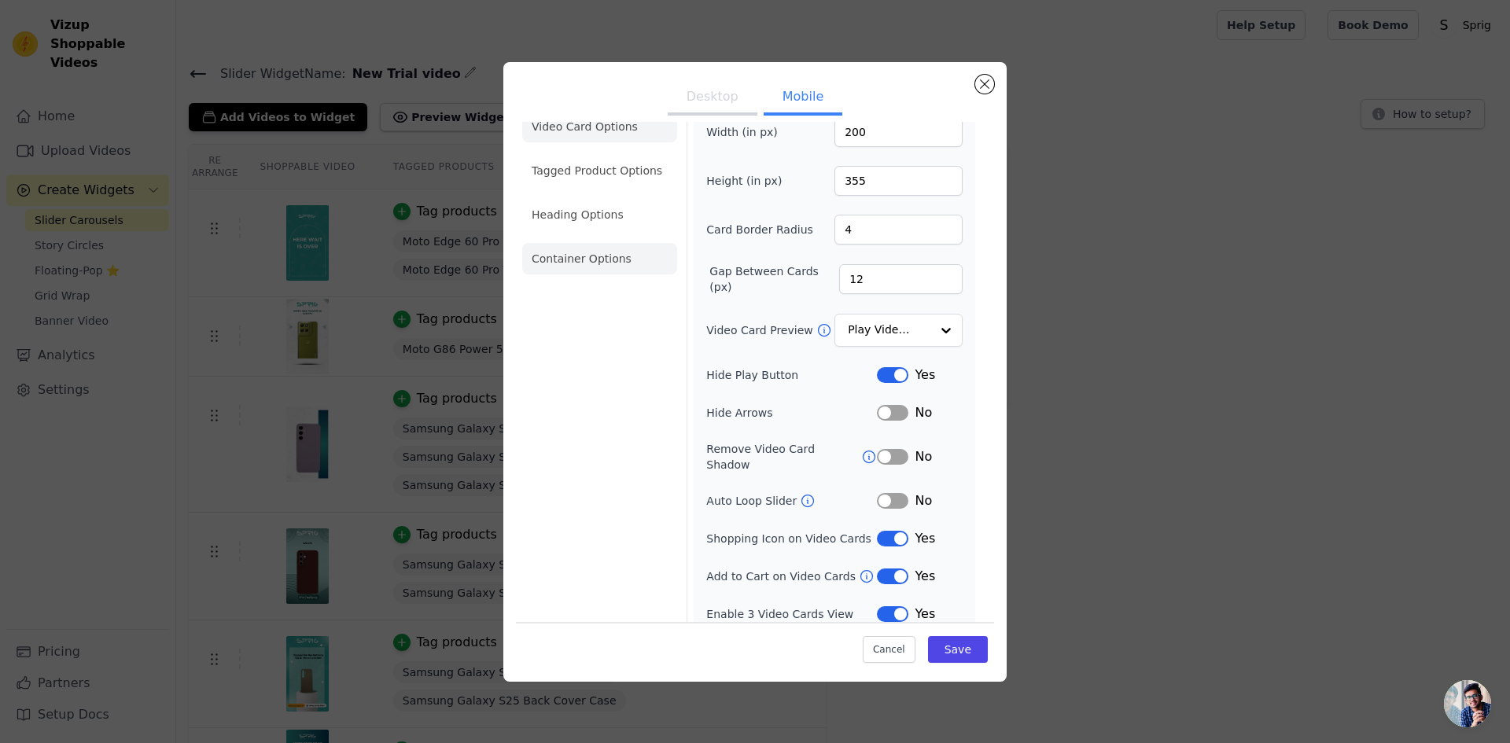
click at [569, 256] on li "Container Options" at bounding box center [599, 258] width 155 height 31
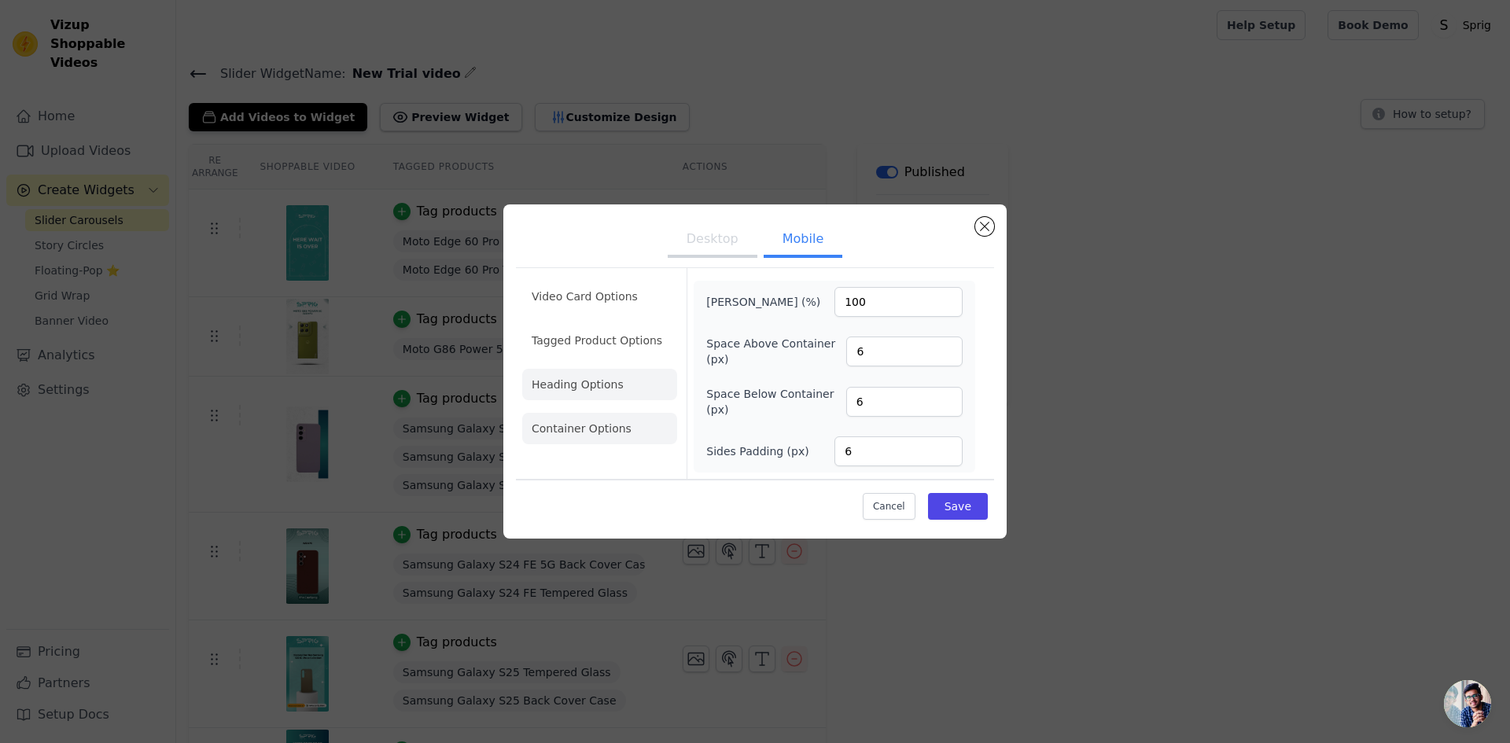
click at [590, 378] on li "Heading Options" at bounding box center [599, 384] width 155 height 31
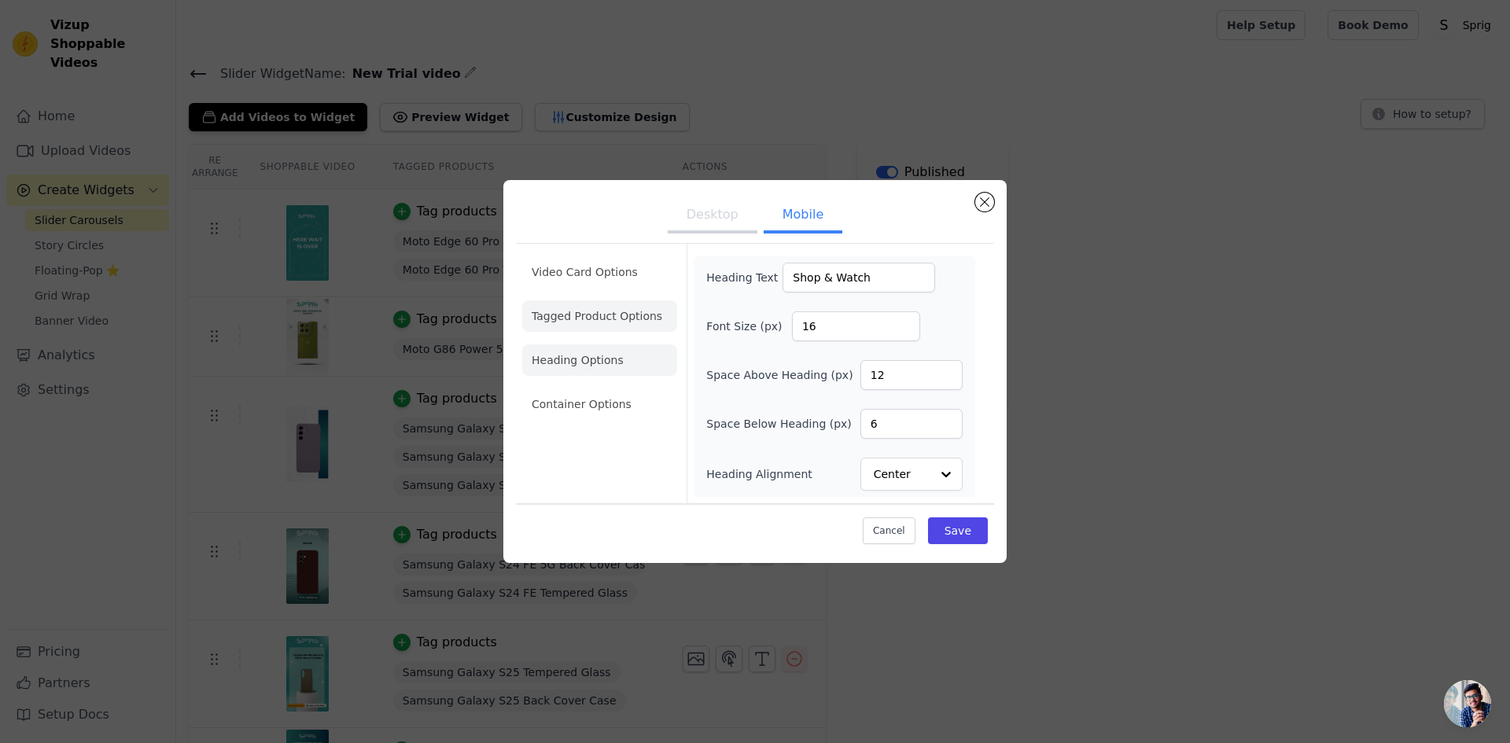
click at [603, 321] on li "Tagged Product Options" at bounding box center [599, 315] width 155 height 31
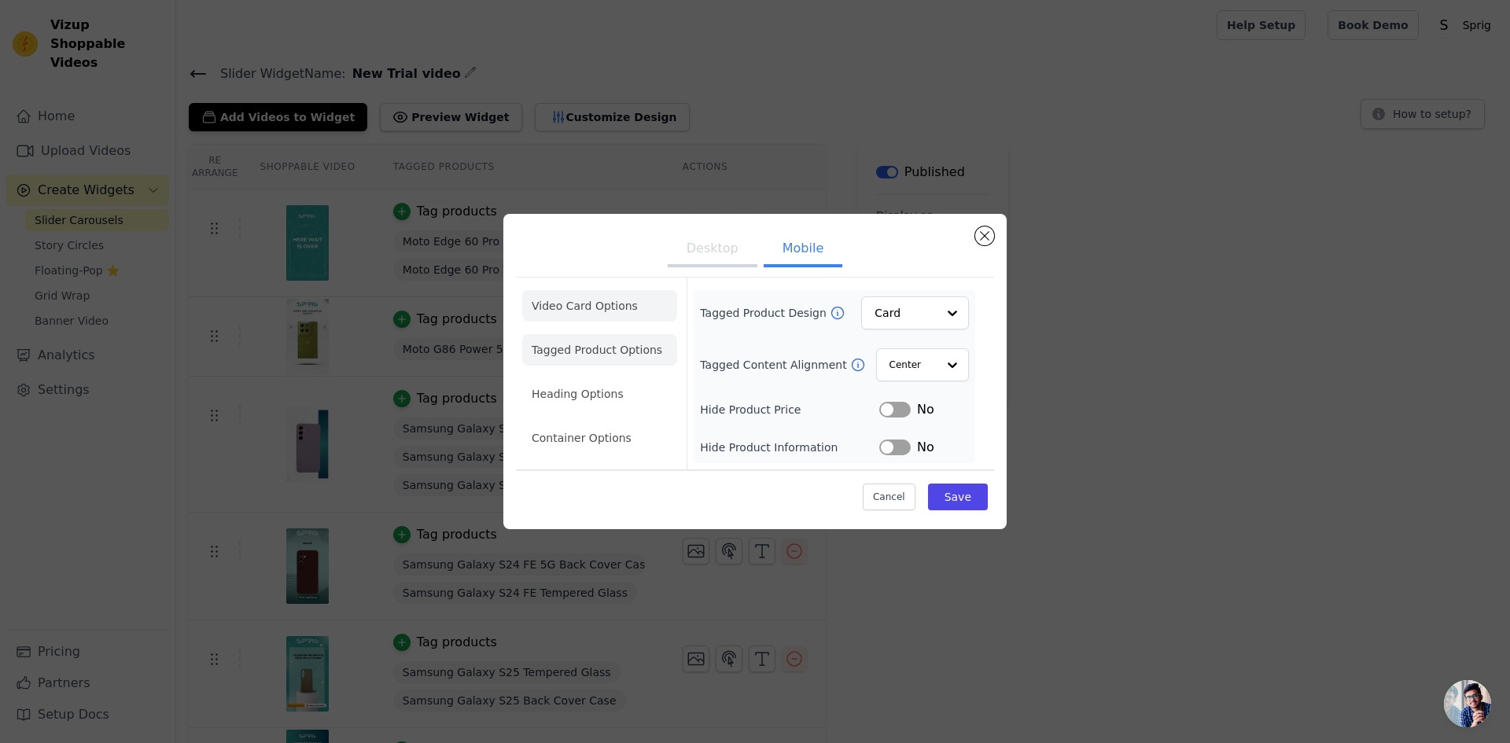
click at [597, 310] on li "Video Card Options" at bounding box center [599, 305] width 155 height 31
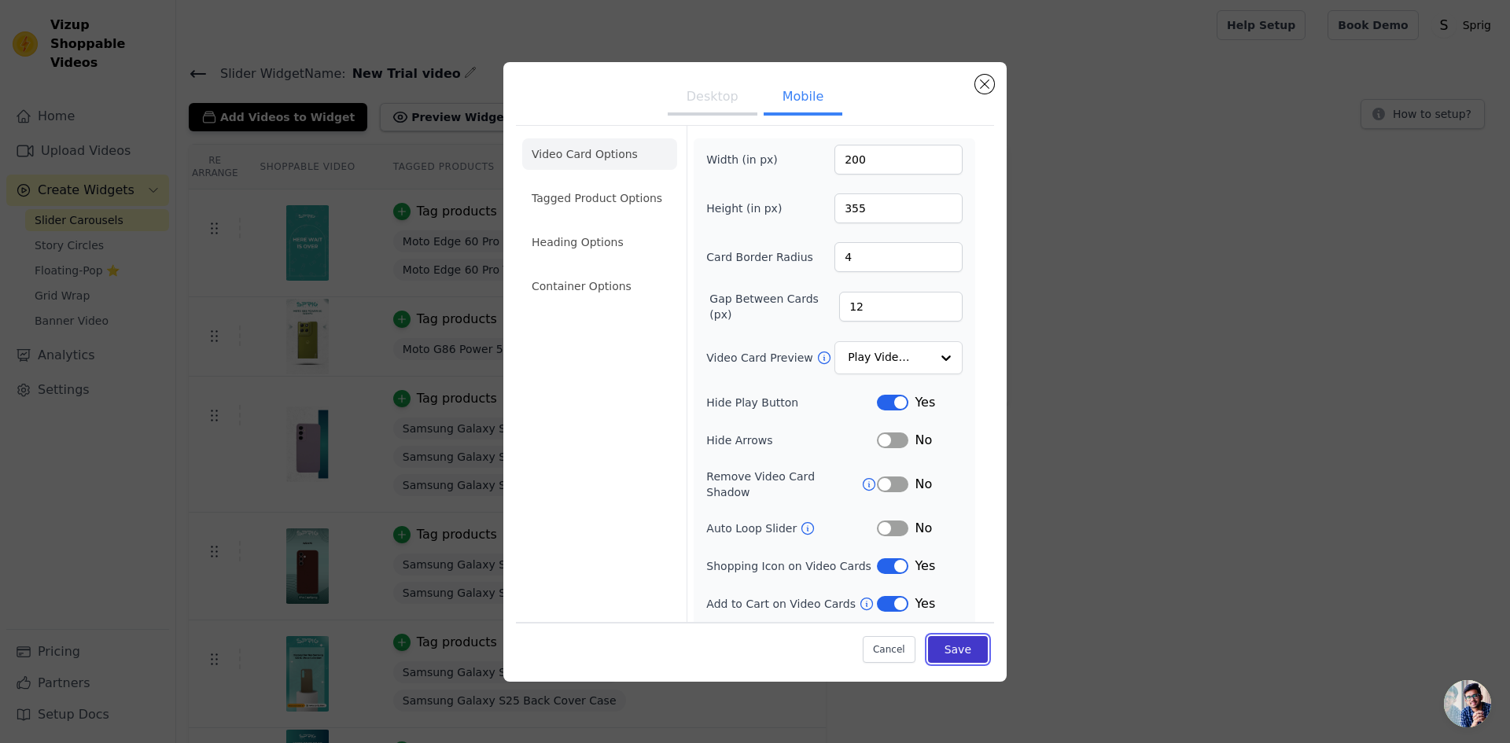
click at [943, 655] on button "Save" at bounding box center [958, 649] width 60 height 27
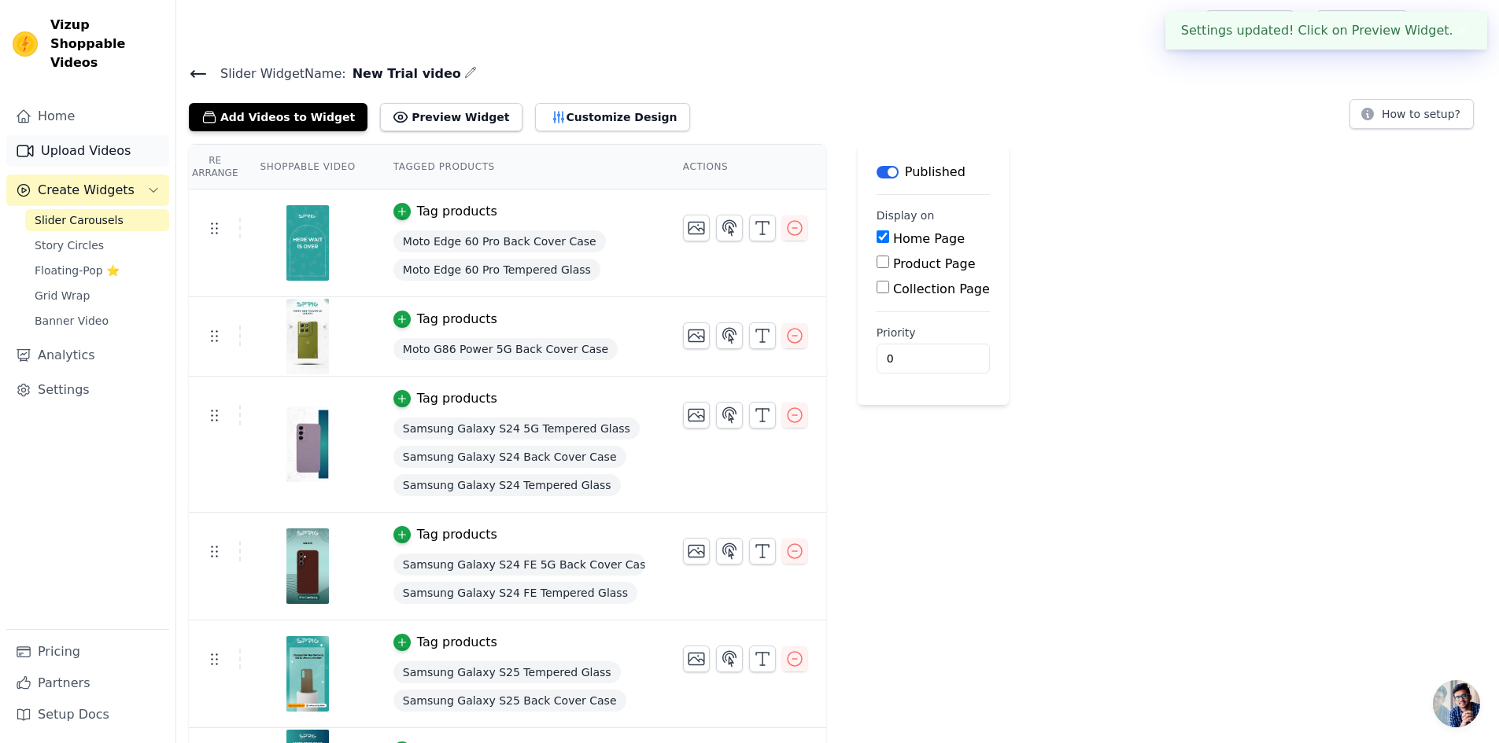
click at [72, 135] on link "Upload Videos" at bounding box center [87, 150] width 163 height 31
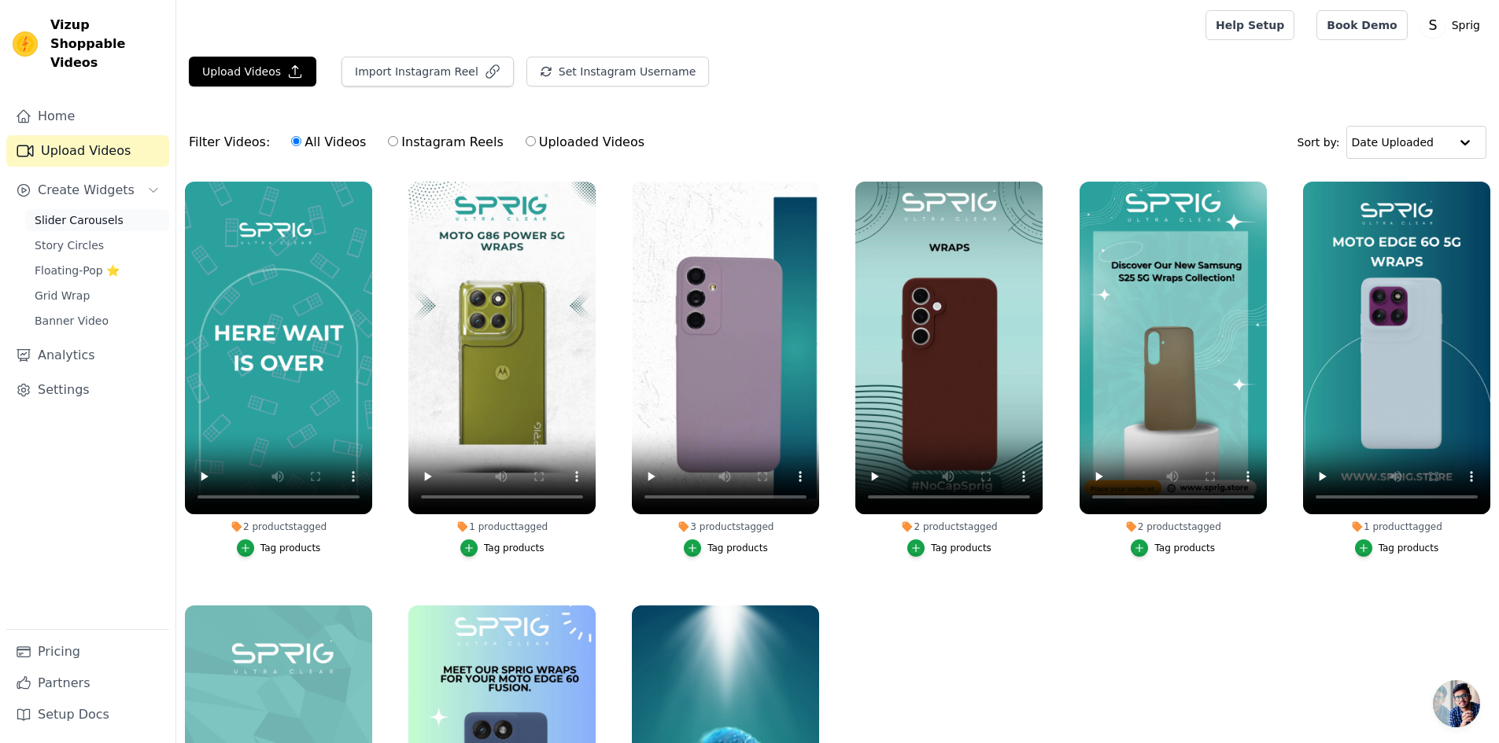
click at [79, 212] on span "Slider Carousels" at bounding box center [79, 220] width 89 height 16
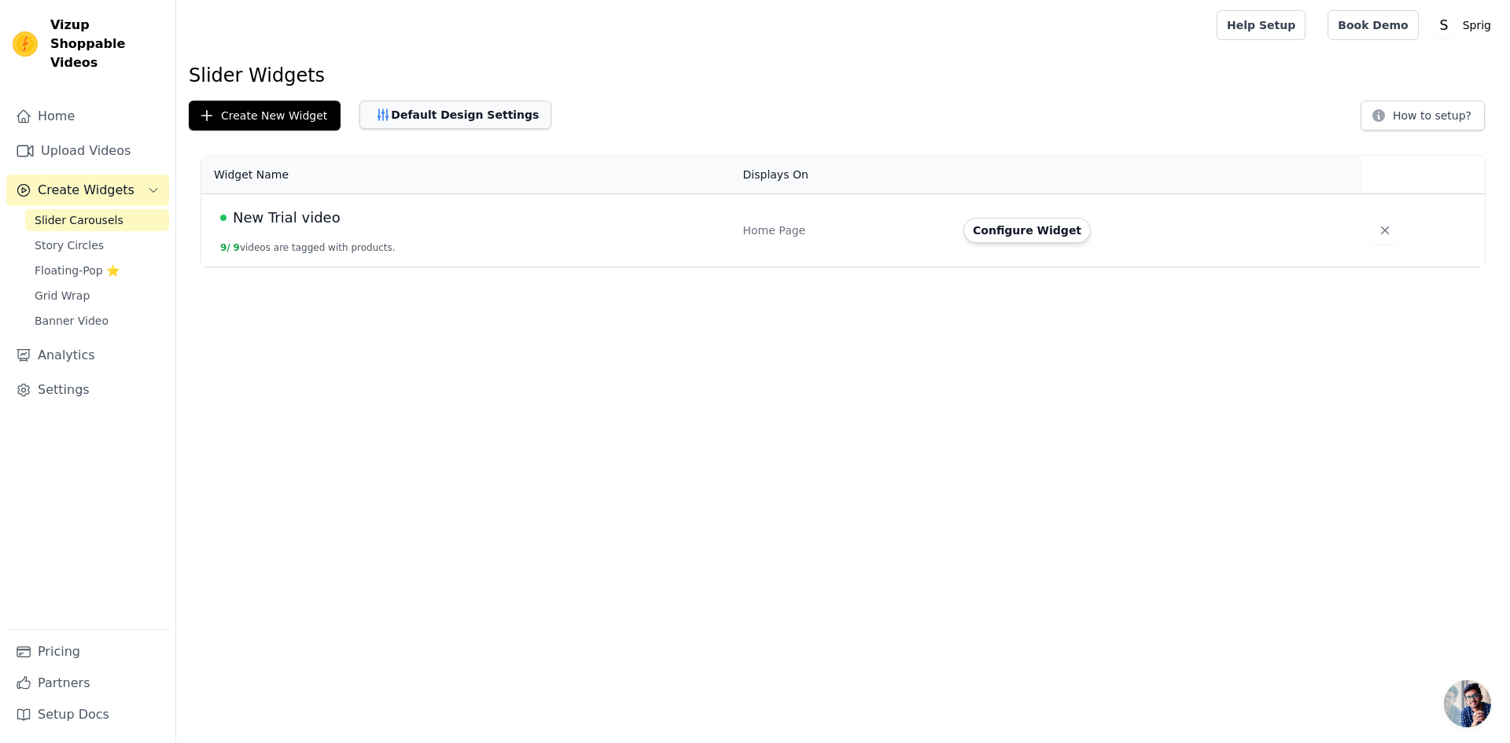
click at [448, 118] on button "Default Design Settings" at bounding box center [455, 115] width 192 height 28
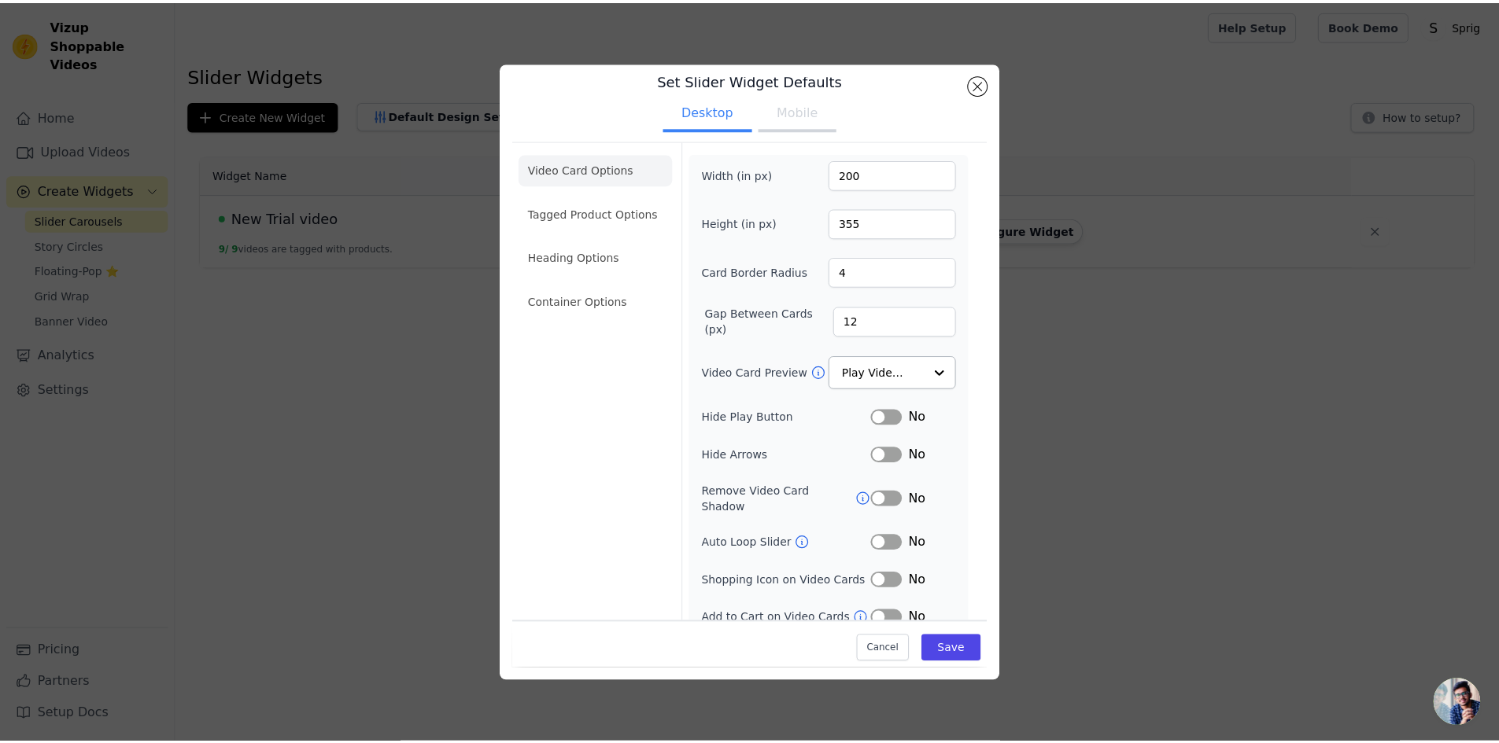
scroll to position [21, 0]
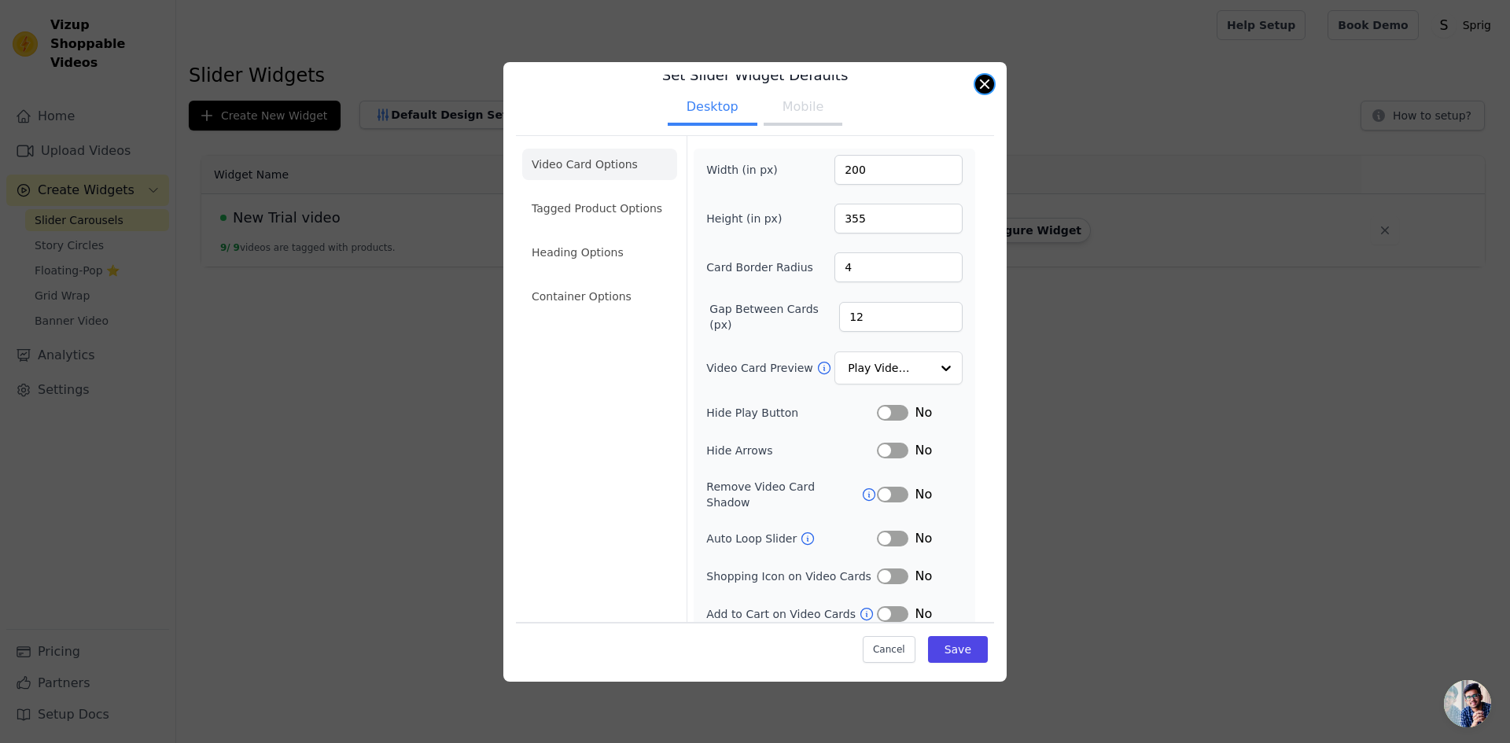
click at [991, 81] on button "Close modal" at bounding box center [984, 84] width 19 height 19
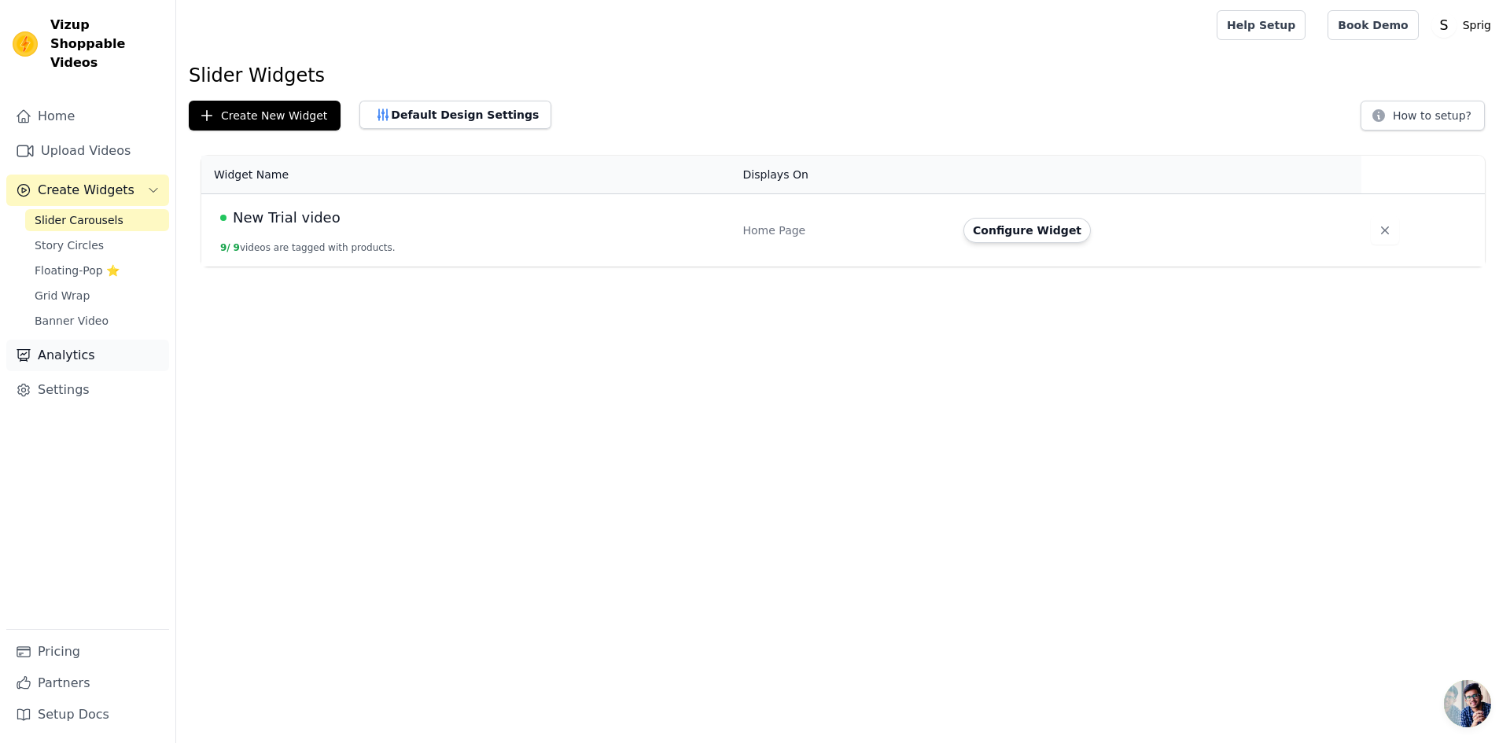
click at [72, 345] on link "Analytics" at bounding box center [87, 355] width 163 height 31
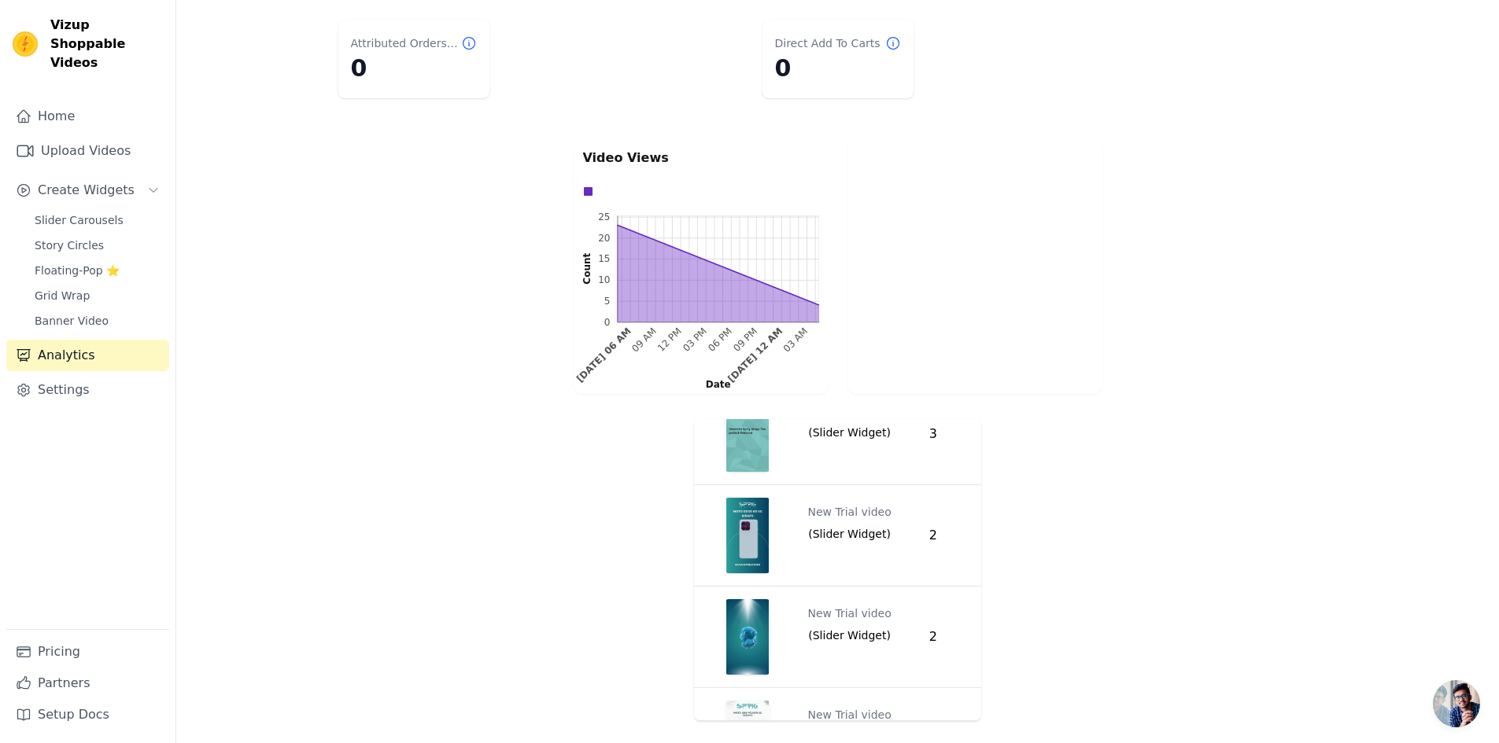
scroll to position [543, 0]
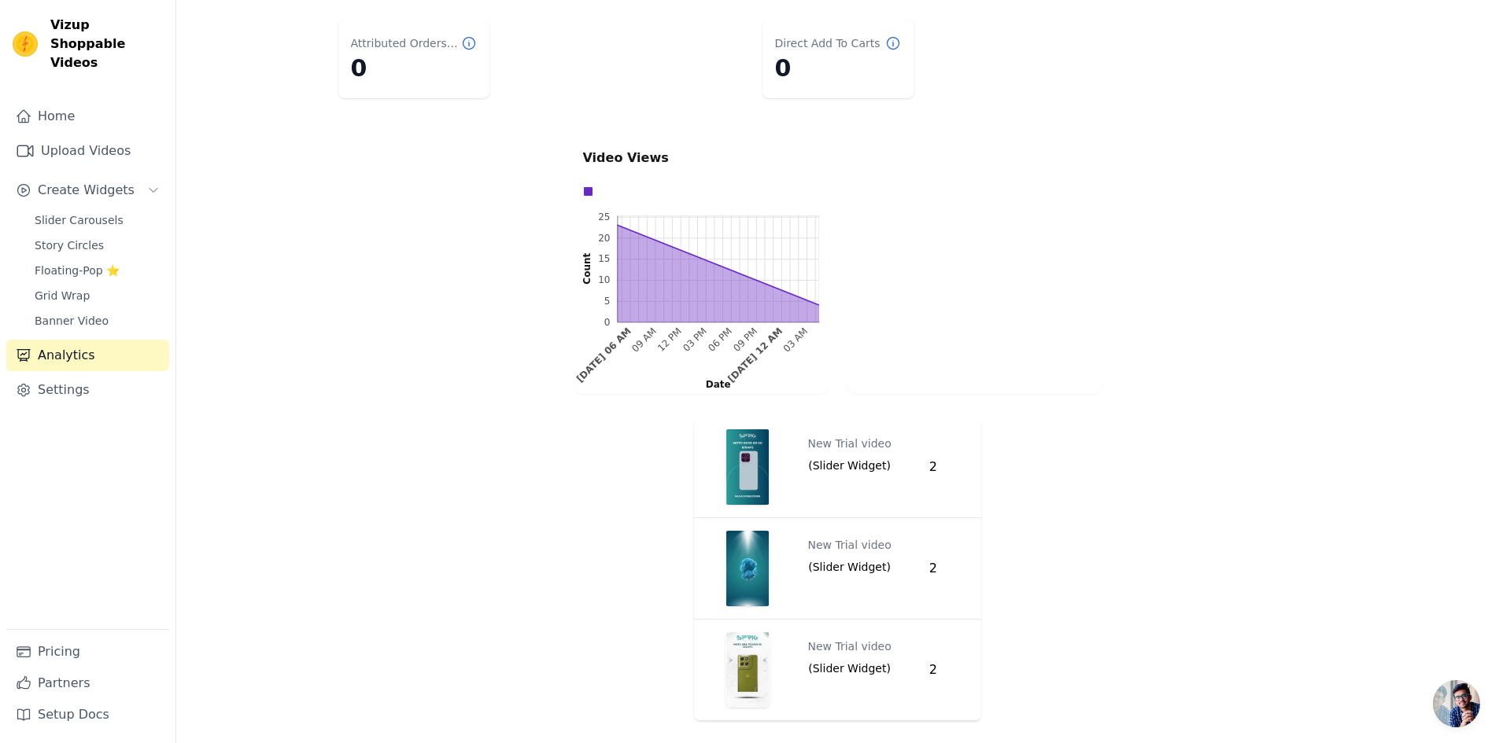
click at [271, 428] on div "Video Widget Views New Trial video ( Slider Widget ) 5 New Trial video ( Slider…" at bounding box center [837, 570] width 1322 height 315
click at [58, 374] on link "Settings" at bounding box center [87, 389] width 163 height 31
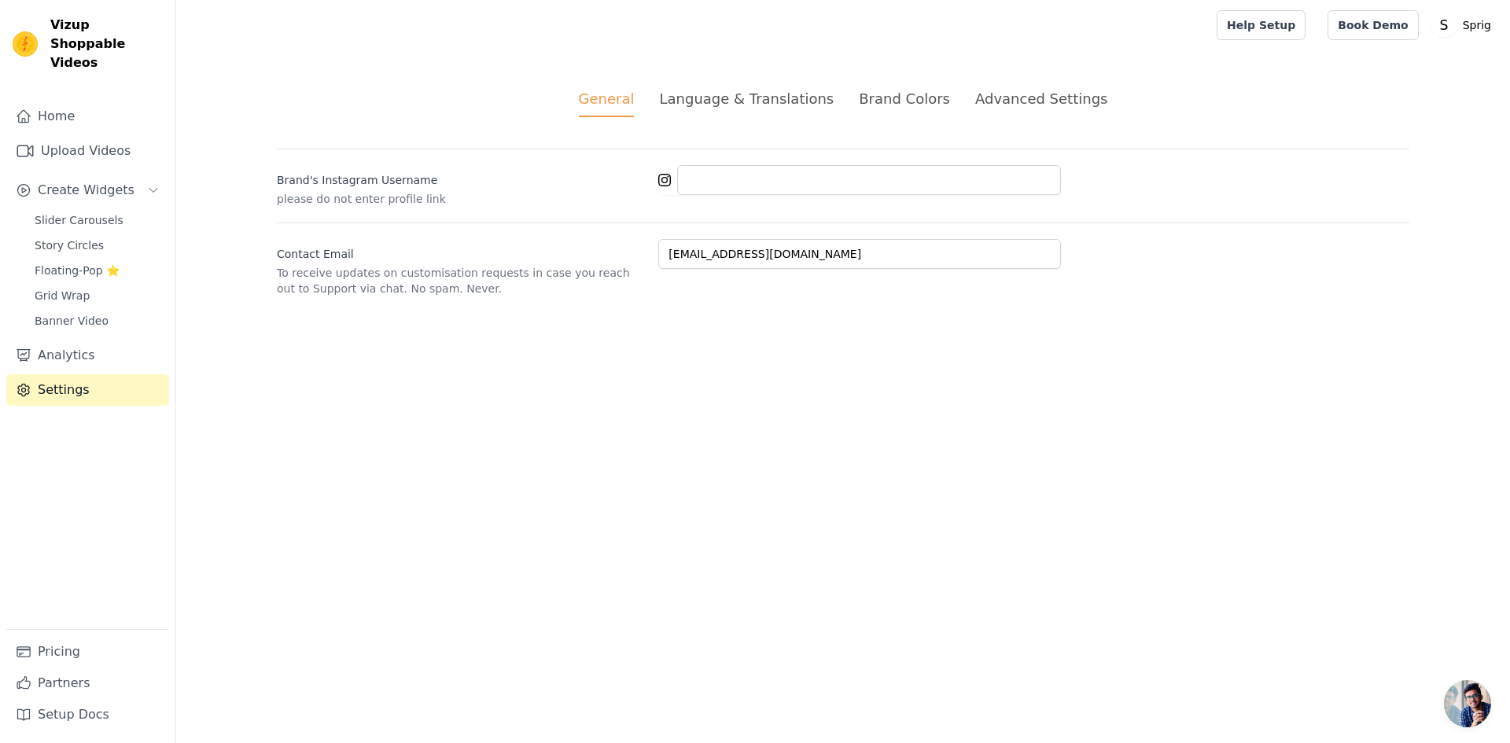
click at [888, 111] on li "Brand Colors" at bounding box center [904, 102] width 91 height 29
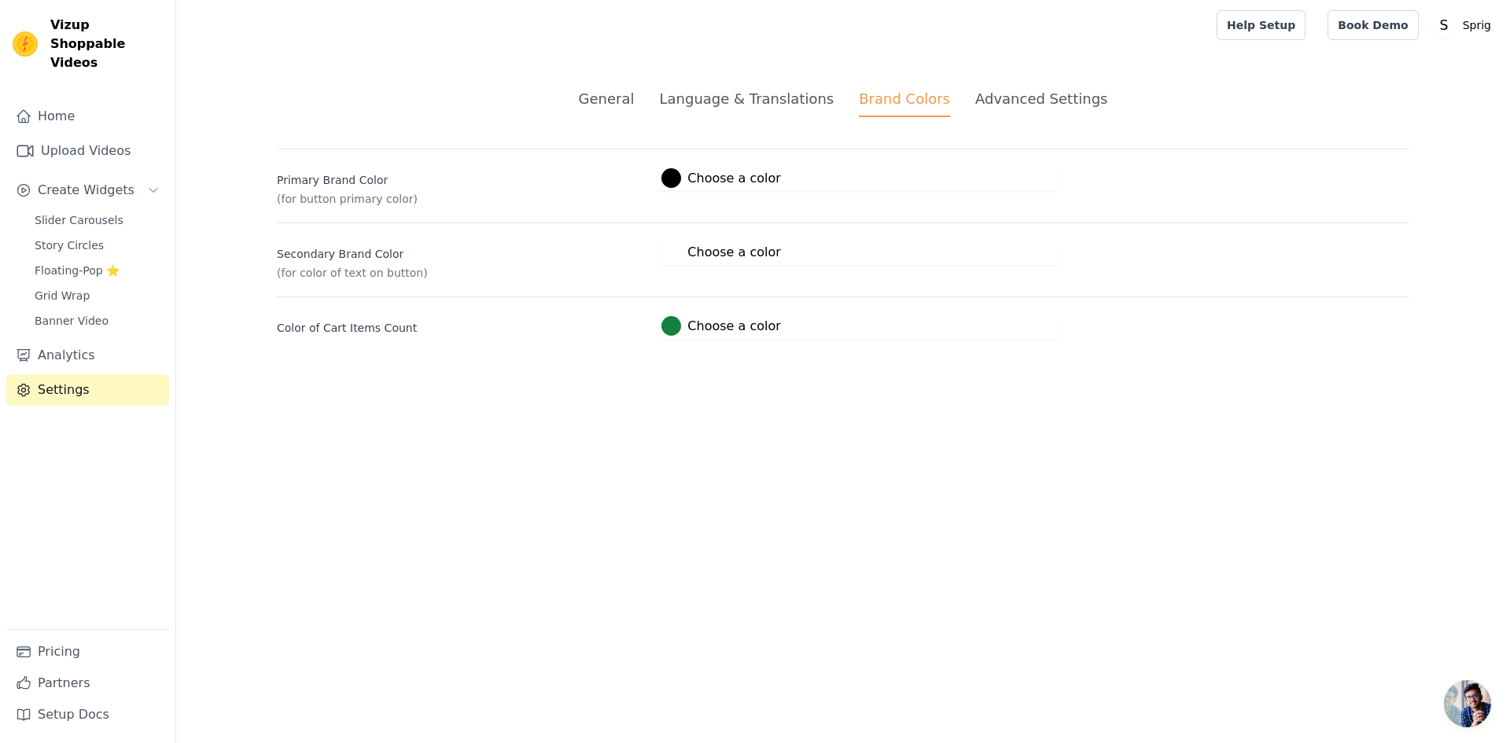
click at [694, 178] on label "#000000 Choose a color" at bounding box center [721, 178] width 119 height 20
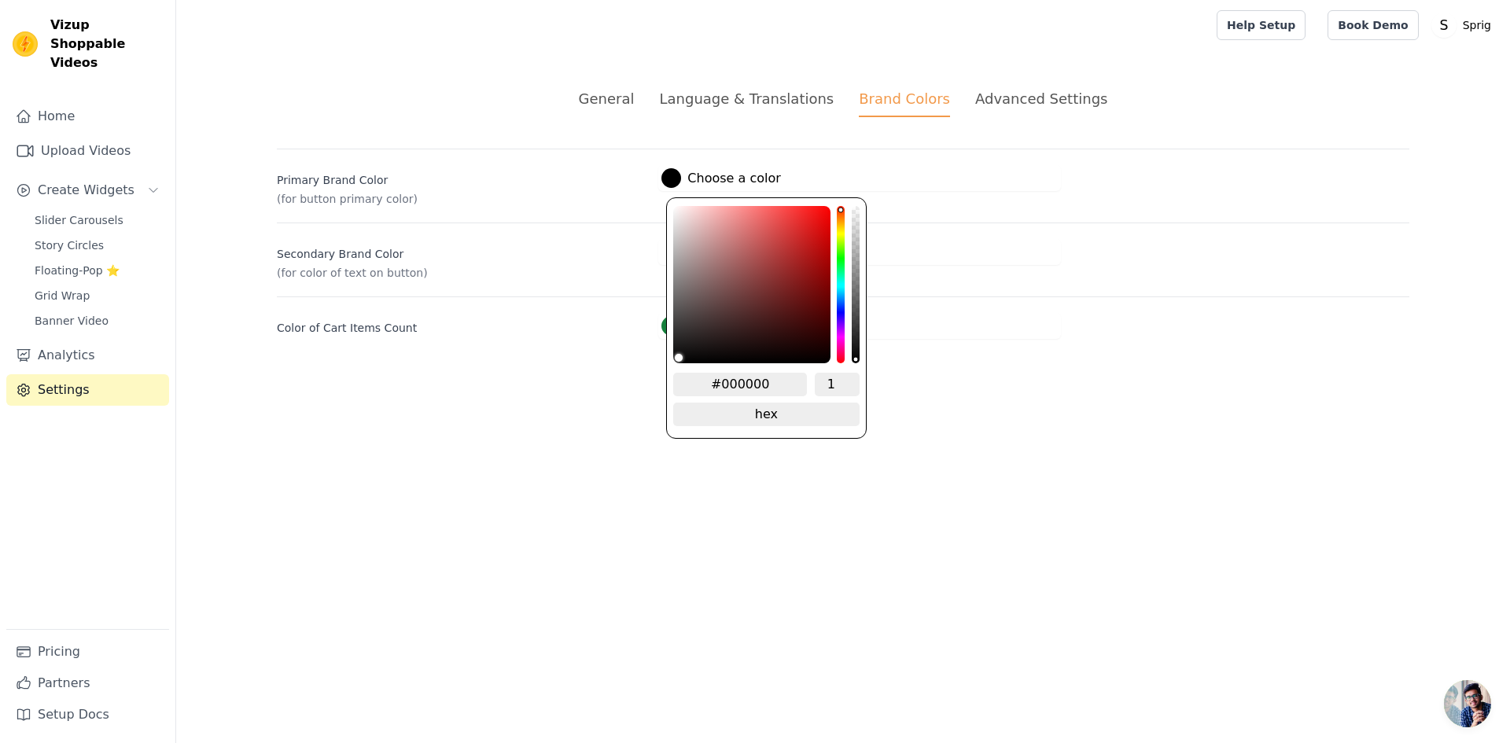
drag, startPoint x: 766, startPoint y: 375, endPoint x: 724, endPoint y: 384, distance: 43.3
click at [724, 384] on input "#000000" at bounding box center [740, 385] width 134 height 24
paste input "5b5a"
type input "#005b5a"
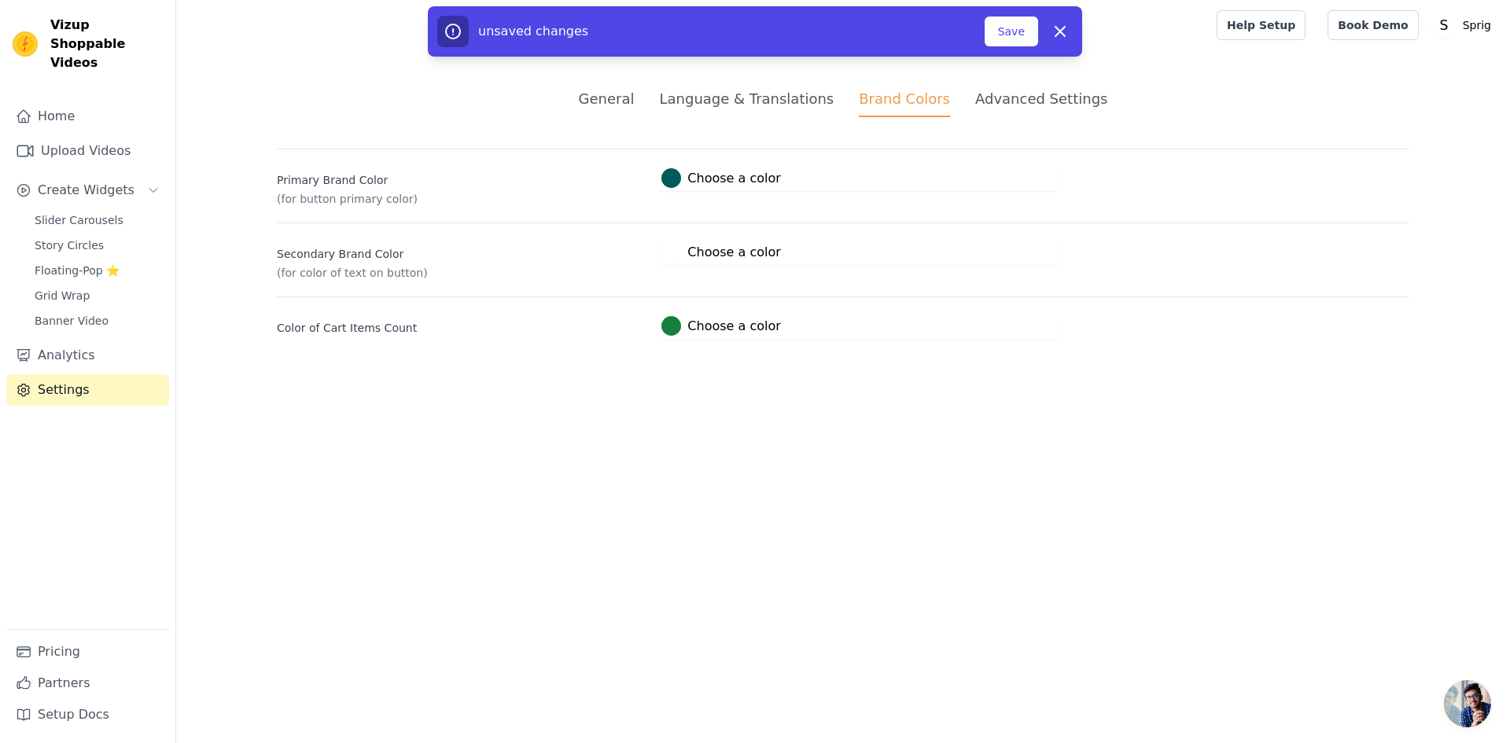
click at [899, 377] on html "Vizup Shoppable Videos Home Upload Videos Create Widgets Slider Carousels Story…" at bounding box center [755, 188] width 1510 height 377
click at [1002, 41] on button "Save" at bounding box center [1011, 32] width 53 height 30
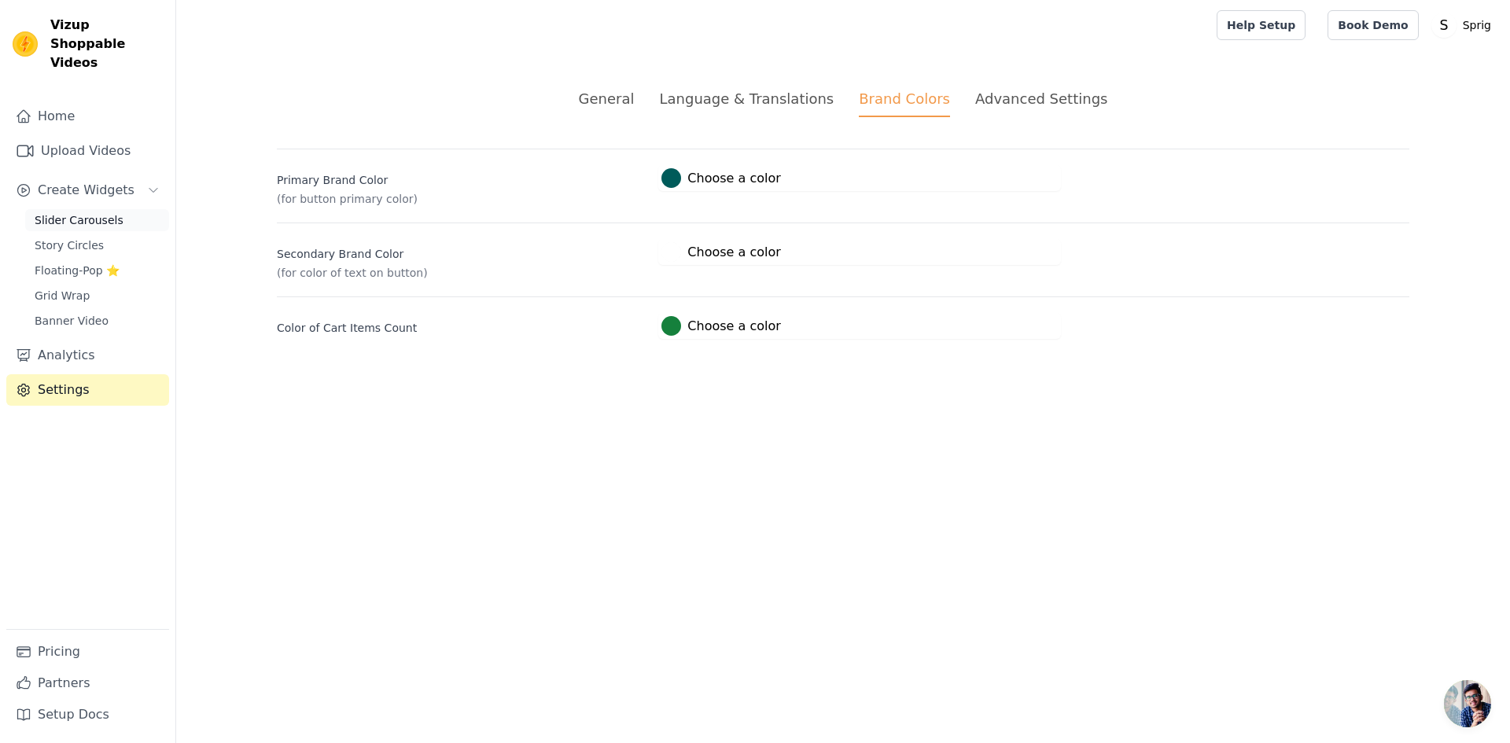
click at [72, 212] on span "Slider Carousels" at bounding box center [79, 220] width 89 height 16
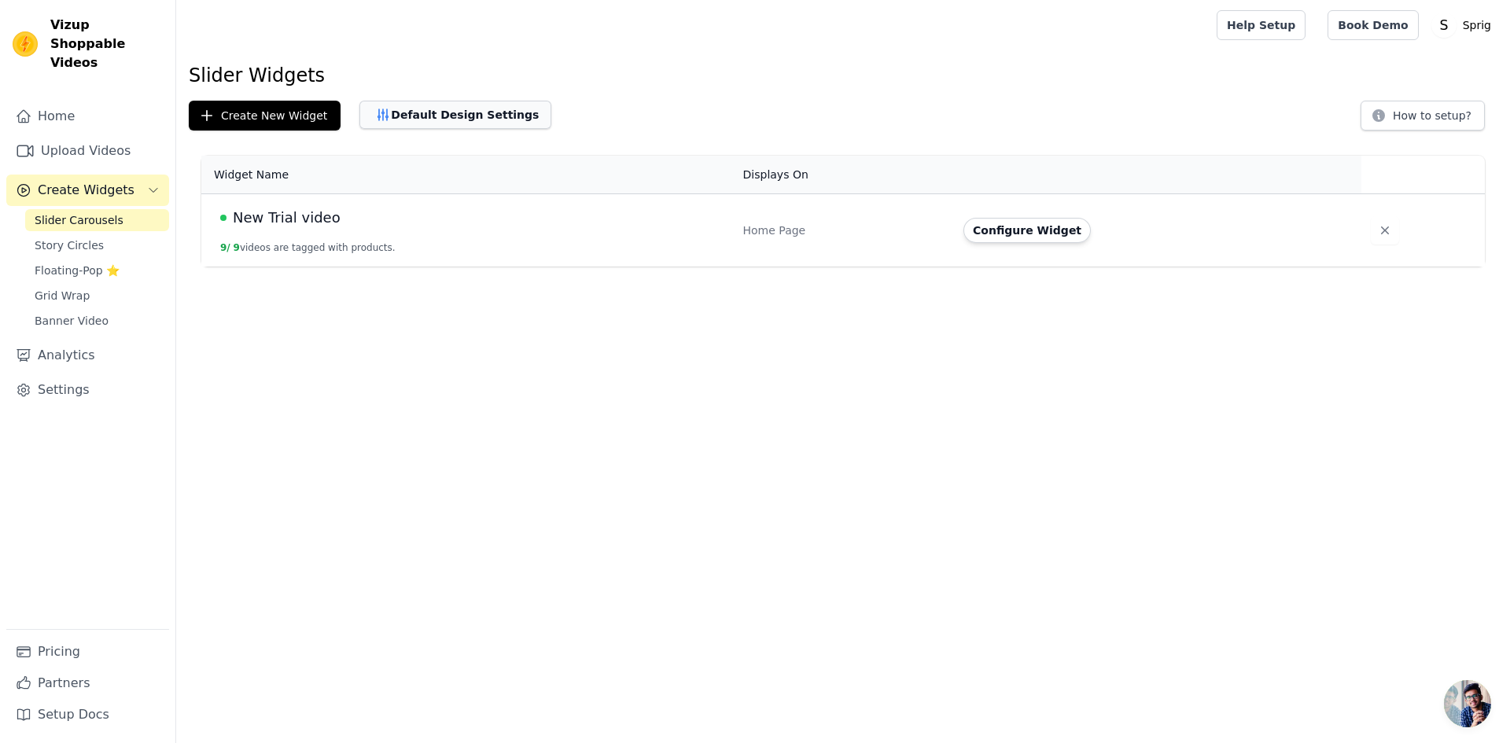
click at [427, 112] on button "Default Design Settings" at bounding box center [455, 115] width 192 height 28
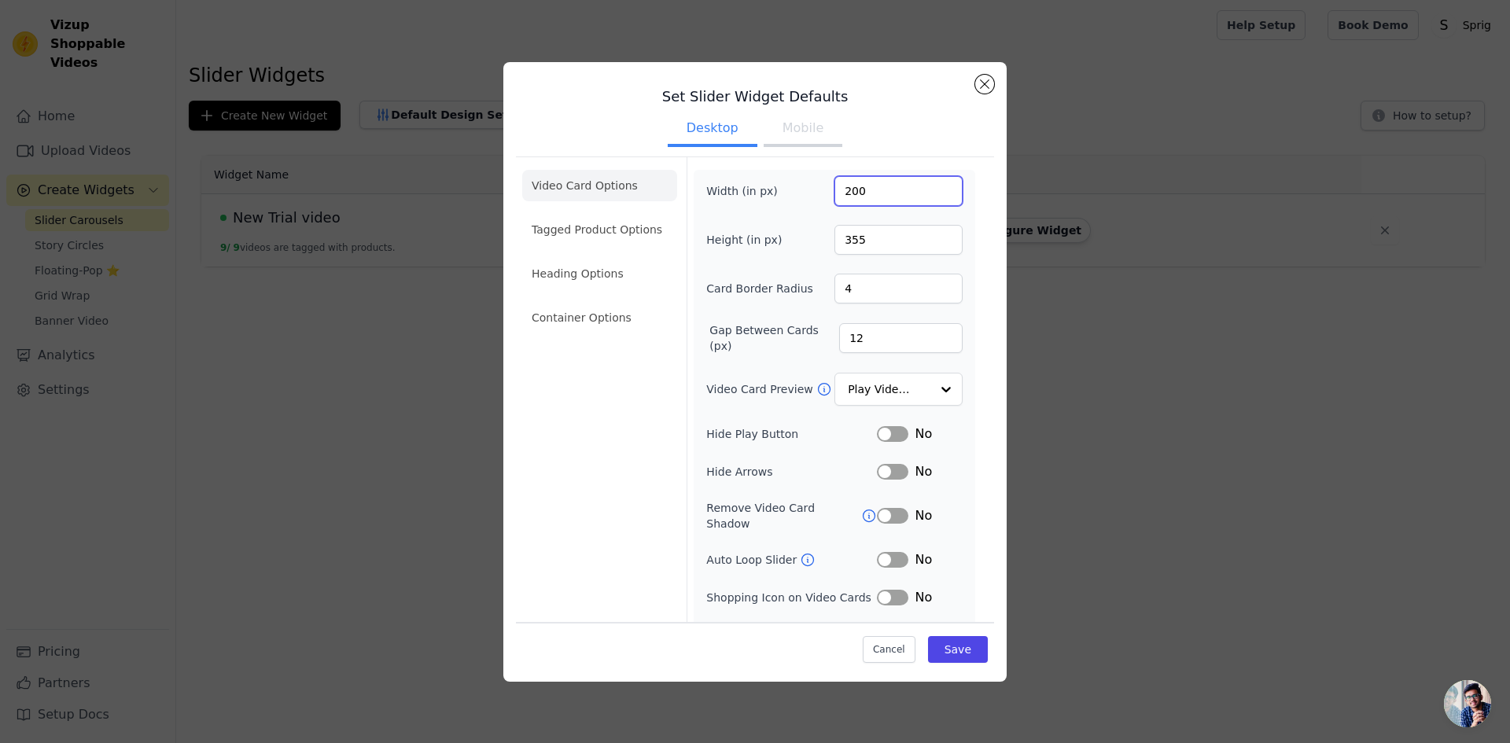
click at [879, 191] on input "200" at bounding box center [899, 191] width 128 height 30
click at [856, 241] on input "355" at bounding box center [899, 240] width 128 height 30
click at [936, 236] on input "356" at bounding box center [899, 240] width 128 height 30
click at [936, 236] on input "357" at bounding box center [899, 240] width 128 height 30
click at [936, 235] on input "358" at bounding box center [899, 240] width 128 height 30
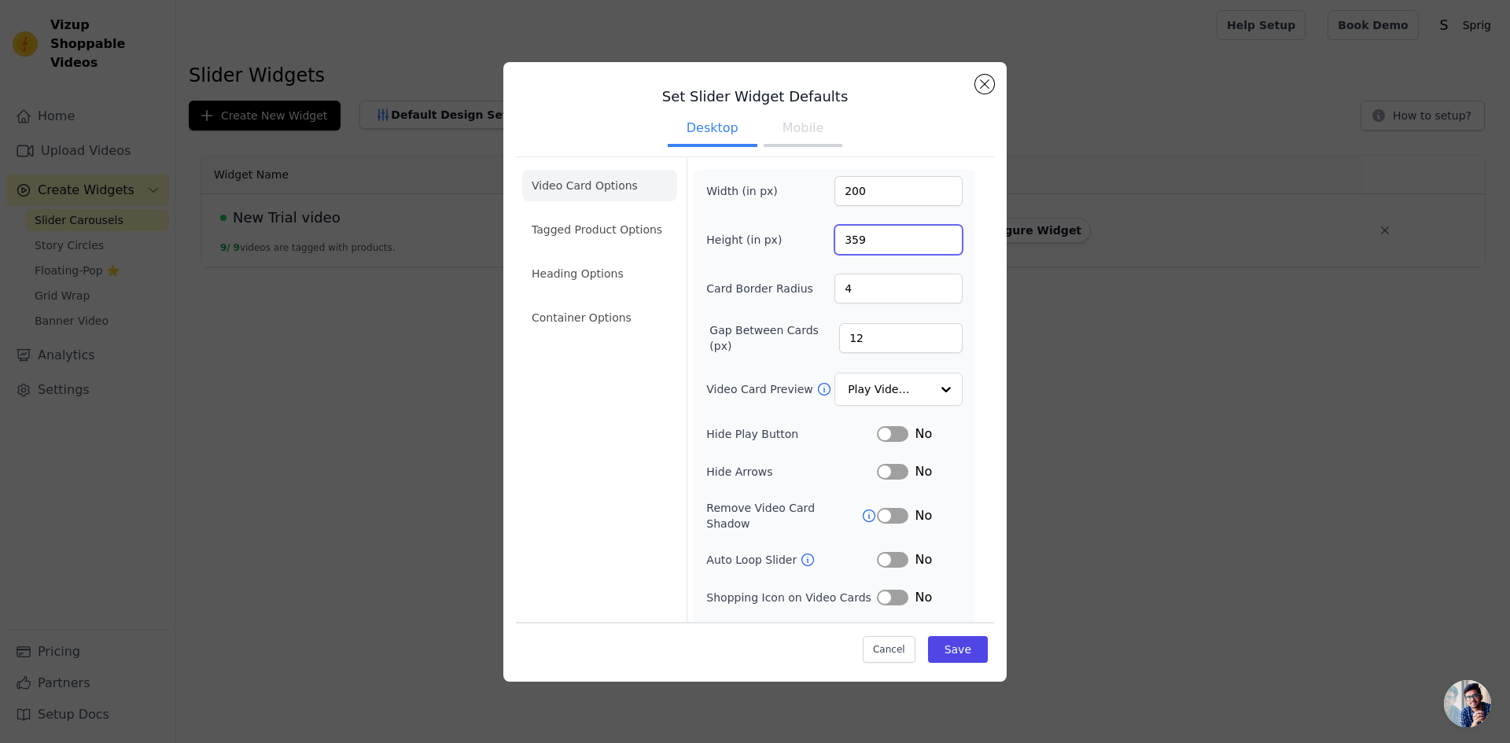
click at [936, 235] on input "359" at bounding box center [899, 240] width 128 height 30
click at [936, 235] on input "360" at bounding box center [899, 240] width 128 height 30
click at [936, 235] on input "361" at bounding box center [899, 240] width 128 height 30
click at [936, 235] on input "362" at bounding box center [899, 240] width 128 height 30
click at [936, 235] on input "363" at bounding box center [899, 240] width 128 height 30
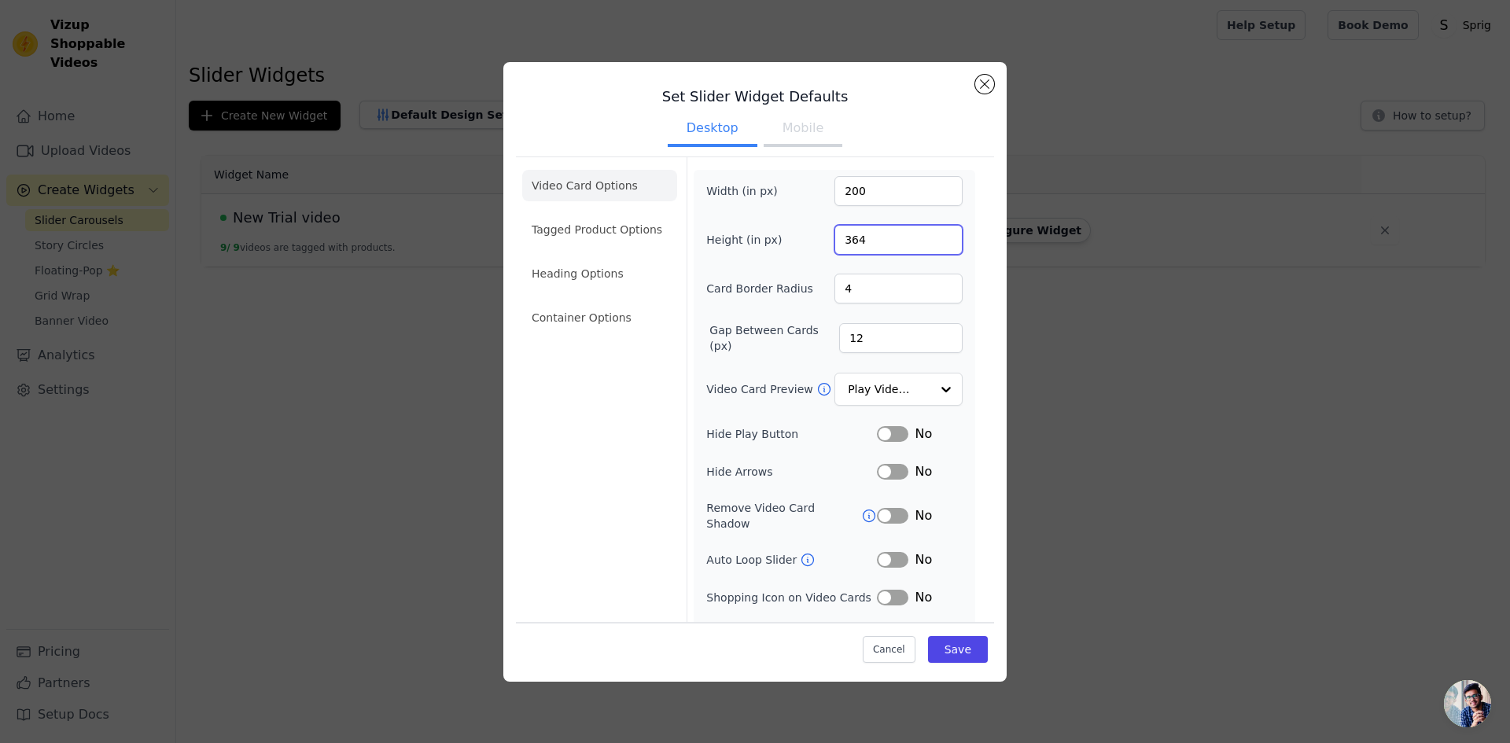
click at [936, 235] on input "364" at bounding box center [899, 240] width 128 height 30
click at [936, 235] on input "365" at bounding box center [899, 240] width 128 height 30
click at [936, 235] on input "366" at bounding box center [899, 240] width 128 height 30
click at [936, 235] on input "367" at bounding box center [899, 240] width 128 height 30
click at [936, 235] on input "368" at bounding box center [899, 240] width 128 height 30
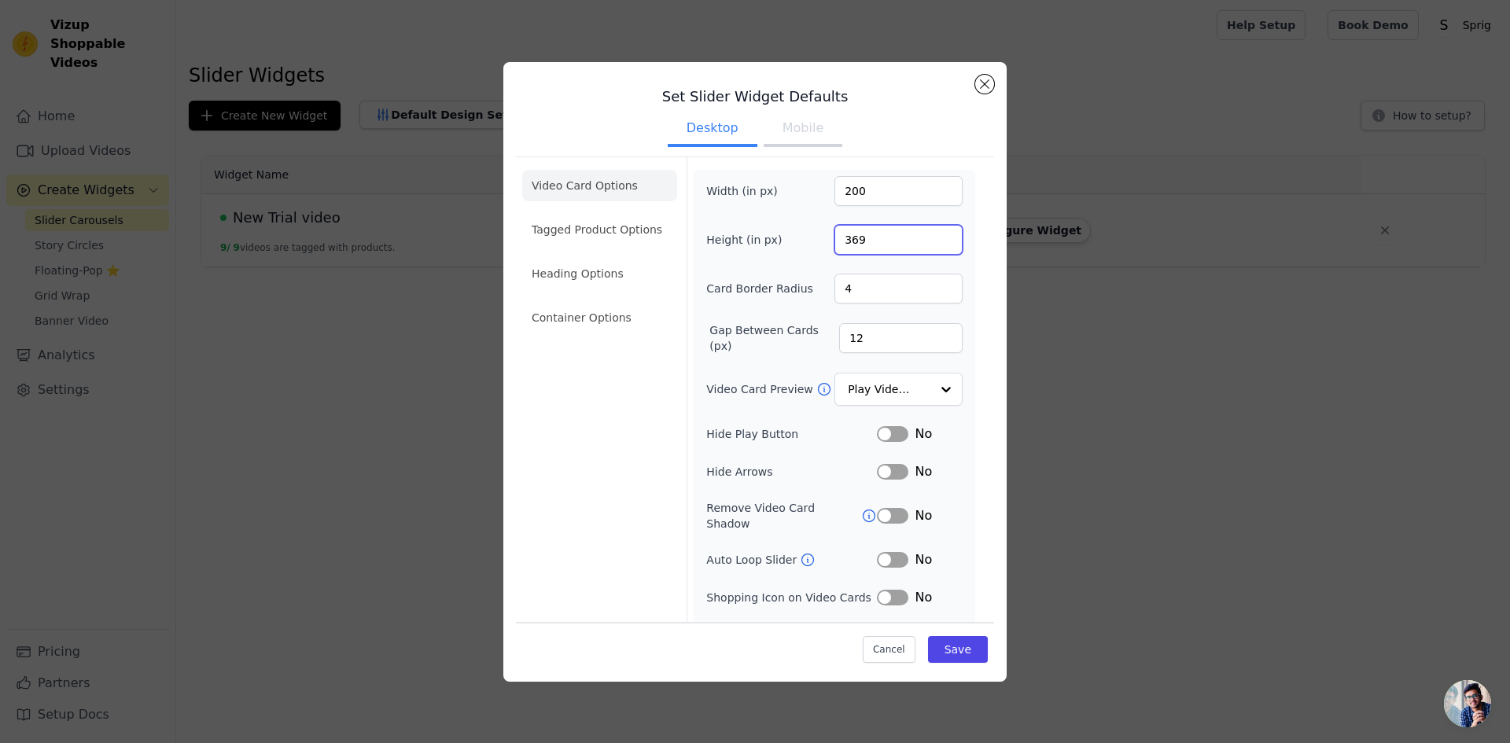
click at [936, 235] on input "369" at bounding box center [899, 240] width 128 height 30
type input "370"
click at [936, 235] on input "370" at bounding box center [899, 240] width 128 height 30
click at [947, 650] on button "Save" at bounding box center [958, 649] width 60 height 27
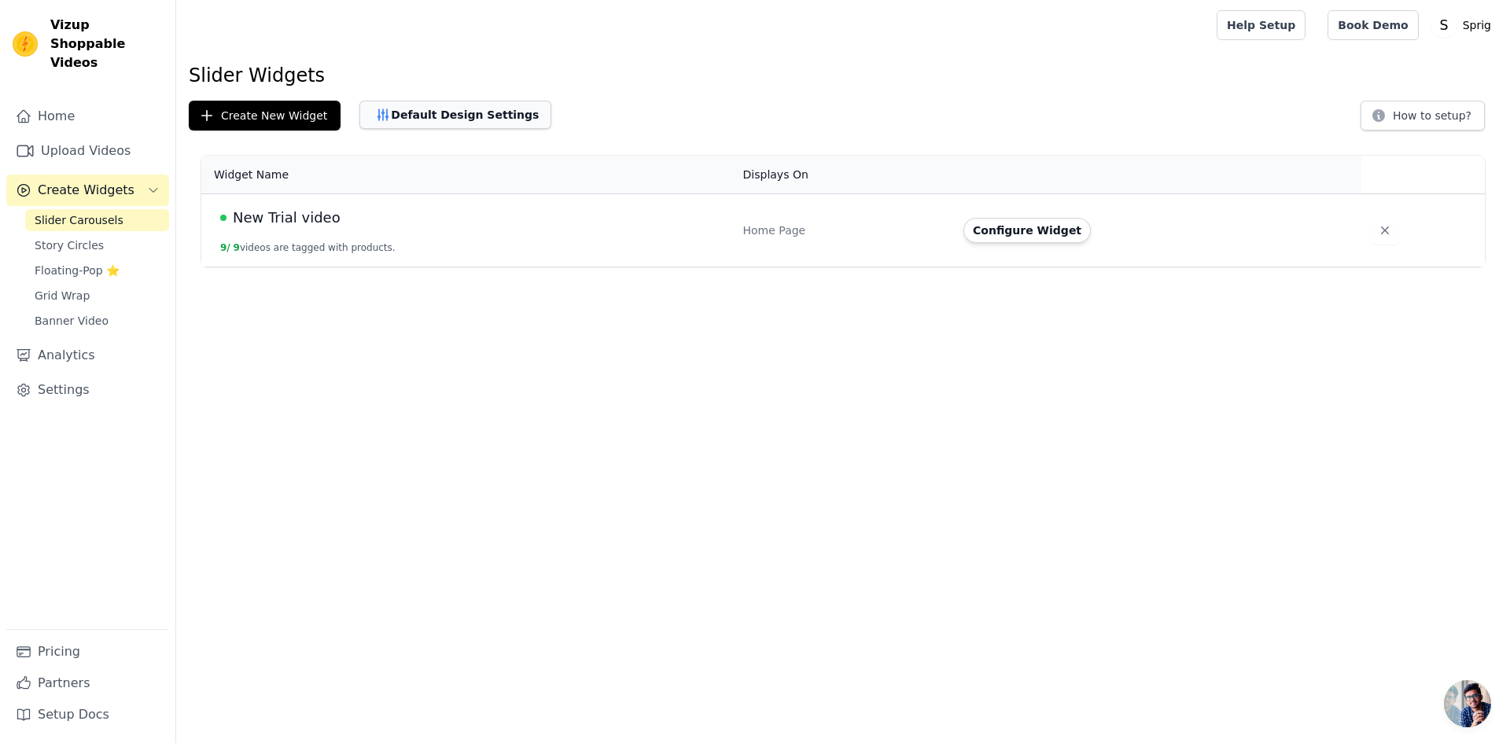
click at [452, 108] on button "Default Design Settings" at bounding box center [455, 115] width 192 height 28
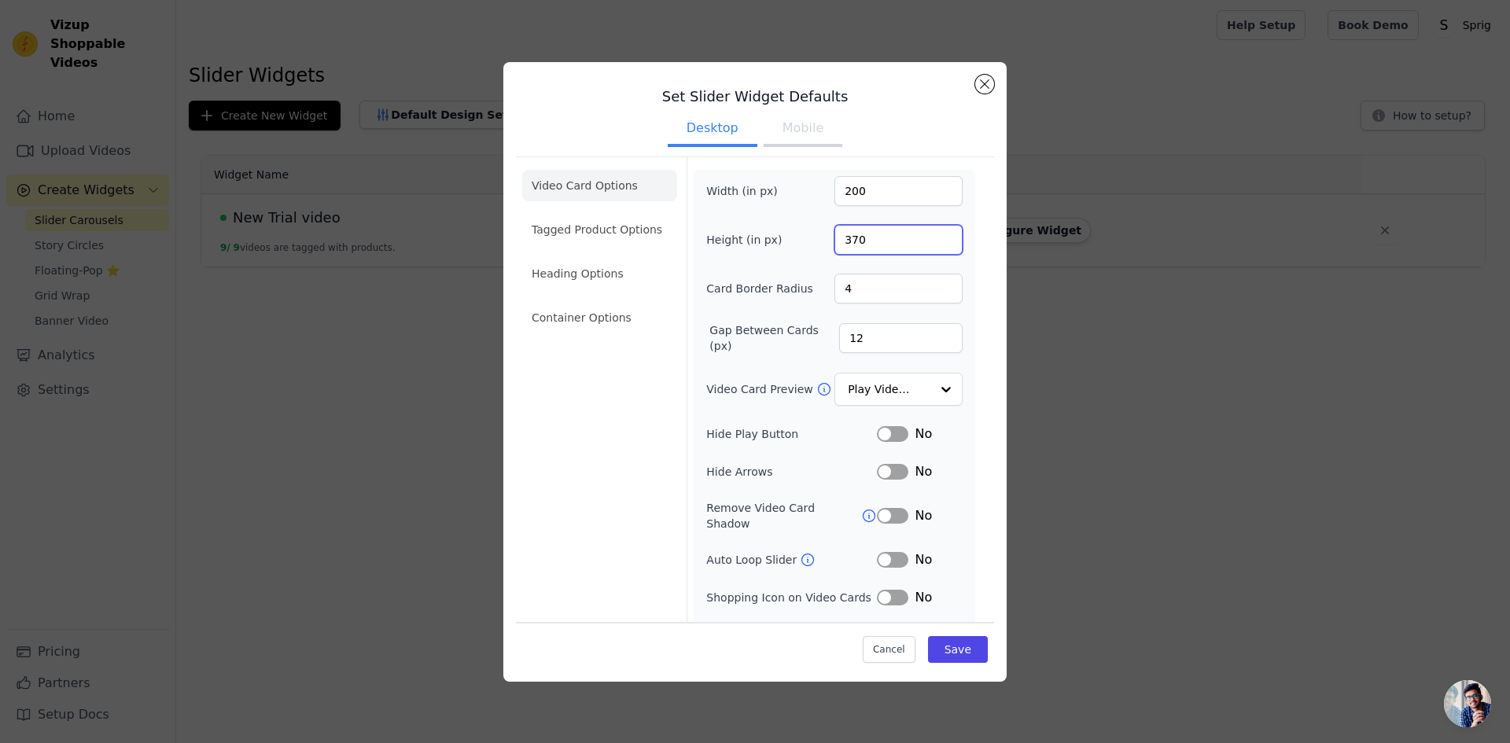
drag, startPoint x: 875, startPoint y: 241, endPoint x: 812, endPoint y: 243, distance: 62.9
click at [812, 243] on div "Height (in px) 370" at bounding box center [834, 240] width 256 height 30
type input "410"
click at [960, 267] on div "Width (in px) 200 Height (in px) 410 Card Border Radius 4 Gap Between Cards (px…" at bounding box center [835, 410] width 282 height 481
click at [950, 649] on button "Save" at bounding box center [958, 649] width 60 height 27
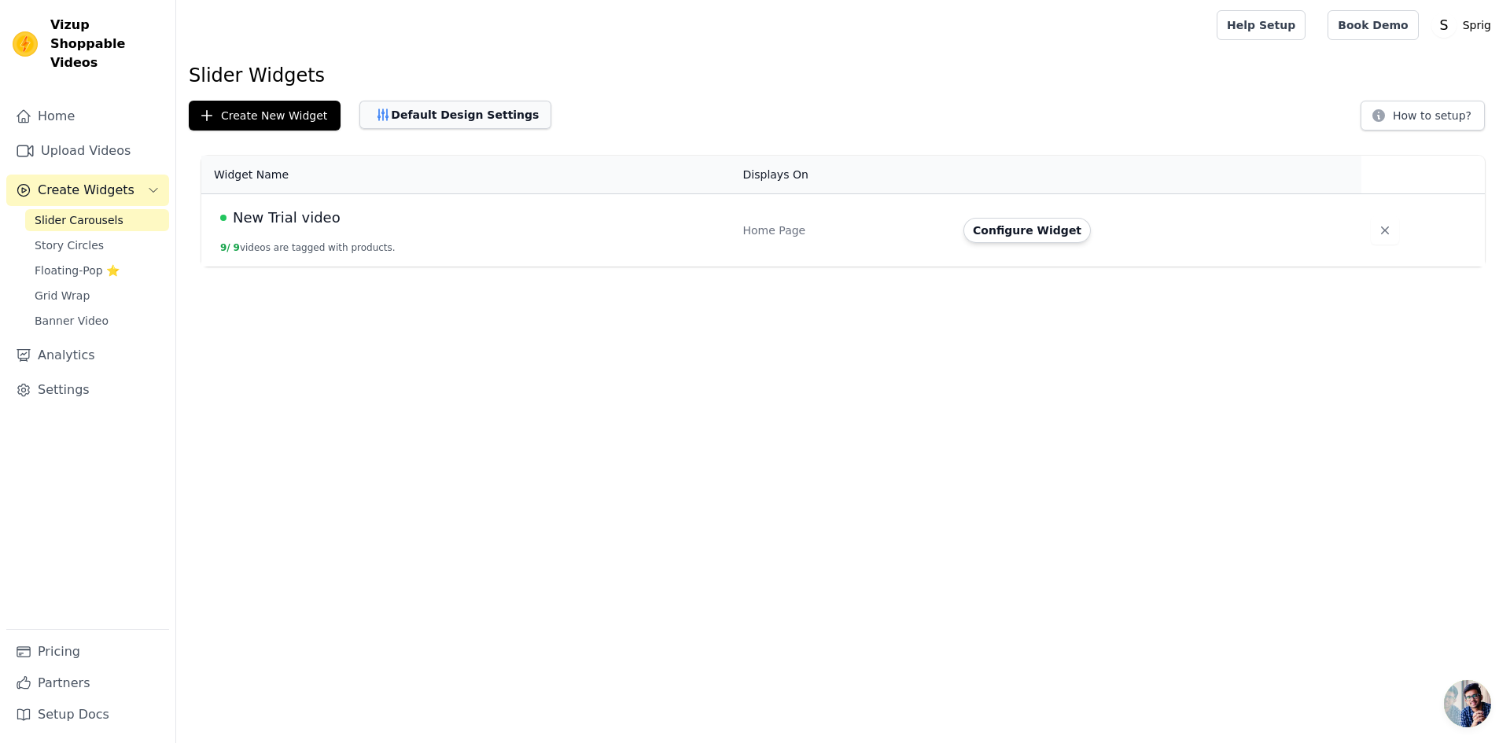
click at [452, 127] on button "Default Design Settings" at bounding box center [455, 115] width 192 height 28
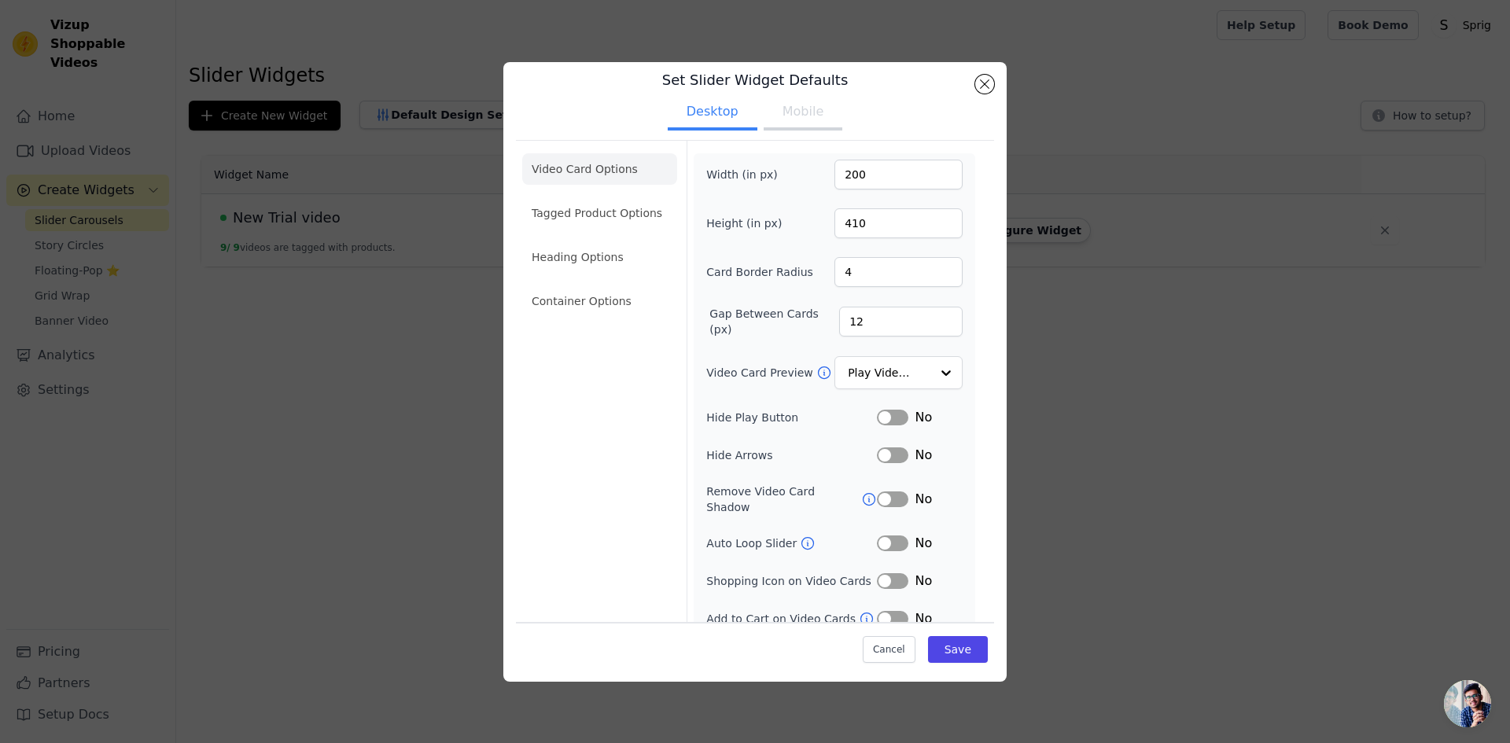
scroll to position [21, 0]
click at [986, 83] on button "Close modal" at bounding box center [984, 84] width 19 height 19
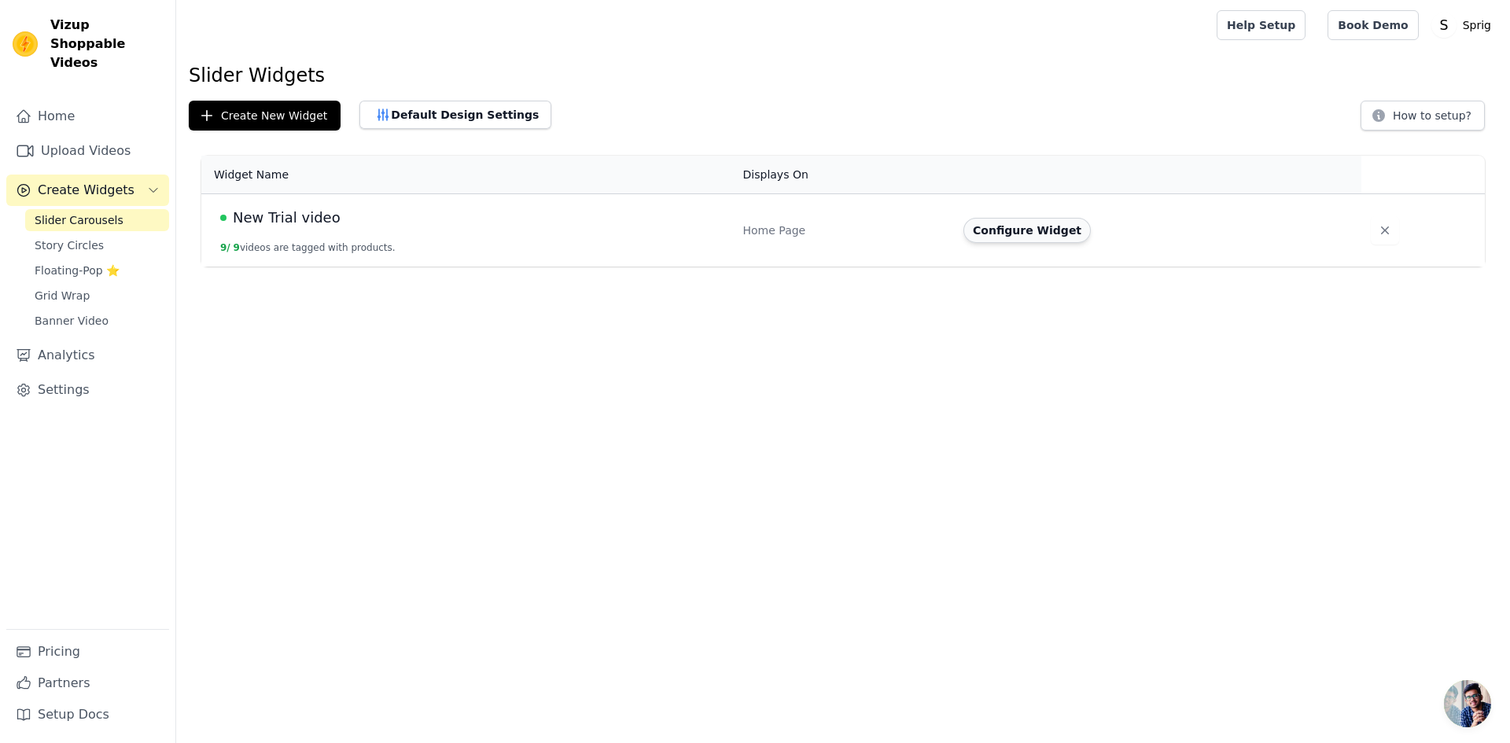
click at [1016, 233] on button "Configure Widget" at bounding box center [1027, 230] width 127 height 25
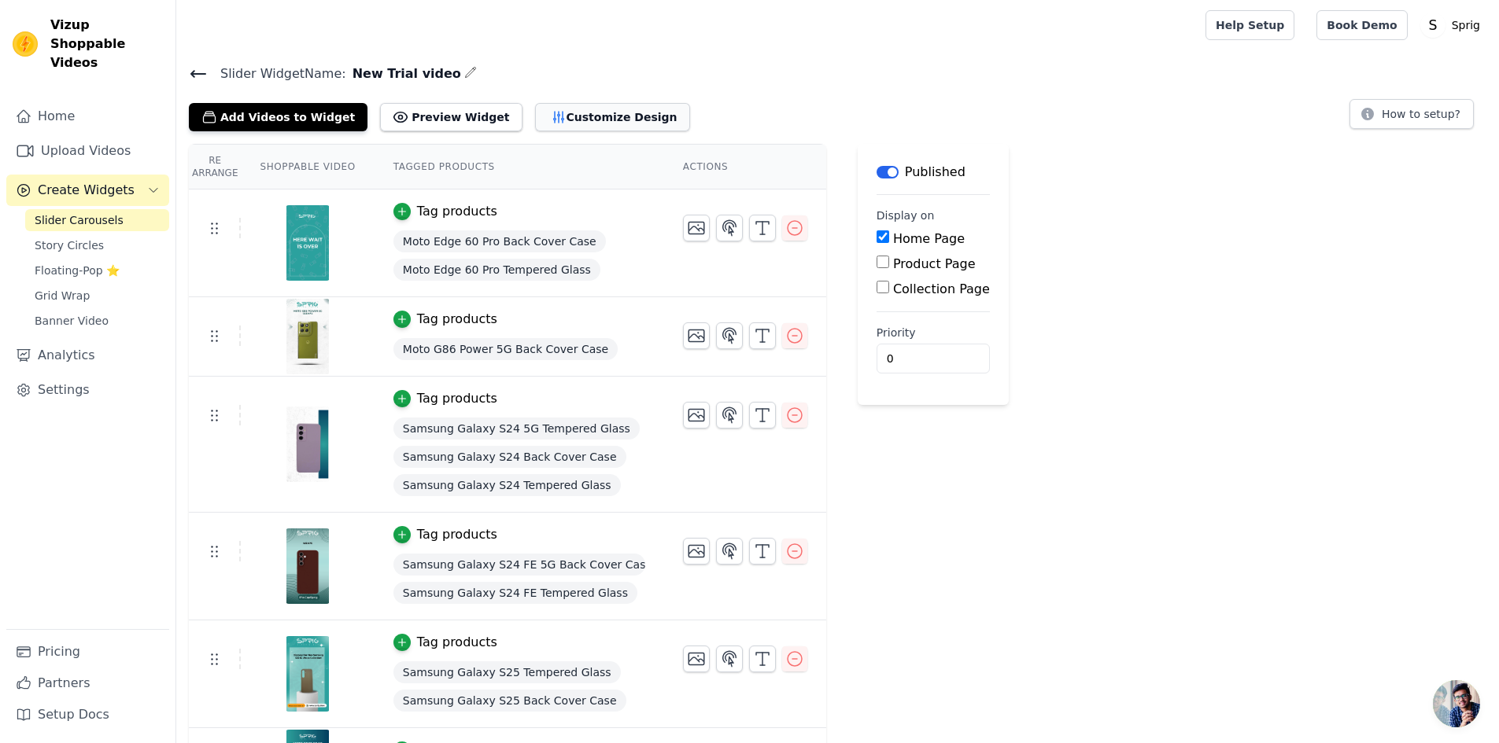
click at [565, 111] on button "Customize Design" at bounding box center [612, 117] width 155 height 28
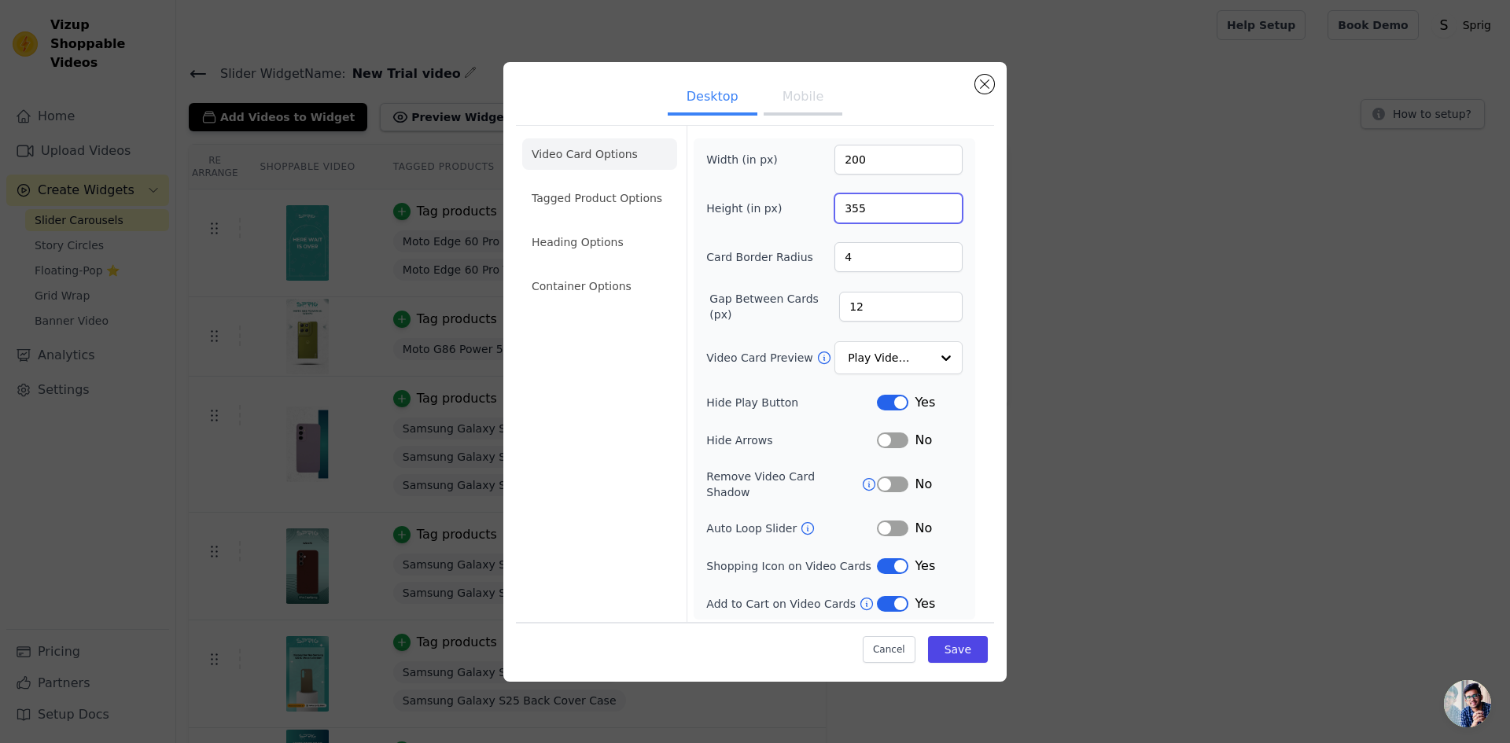
drag, startPoint x: 864, startPoint y: 210, endPoint x: 832, endPoint y: 212, distance: 31.6
click at [832, 212] on div "Height (in px) 355" at bounding box center [834, 209] width 256 height 30
type input "410"
click at [965, 648] on button "Save" at bounding box center [958, 649] width 60 height 27
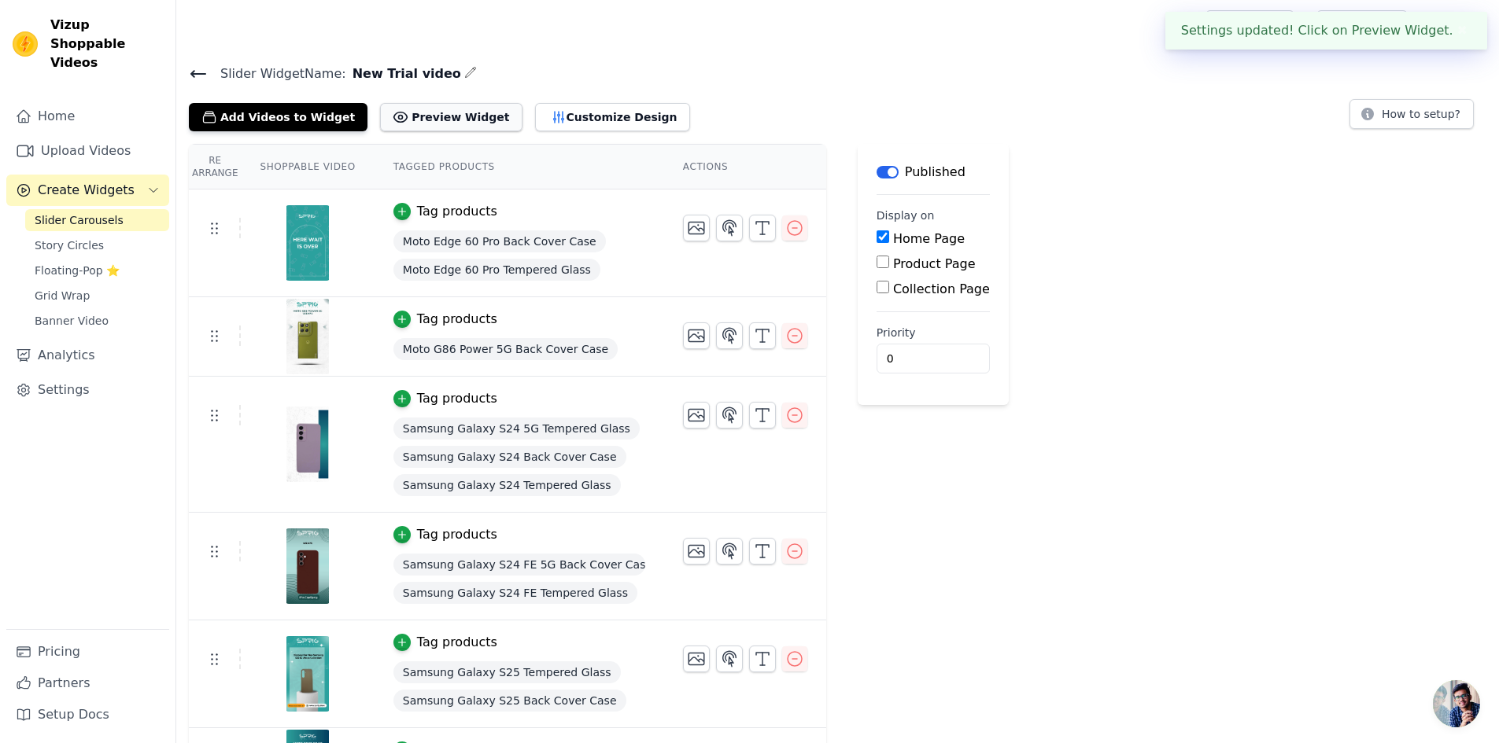
click at [414, 119] on button "Preview Widget" at bounding box center [451, 117] width 142 height 28
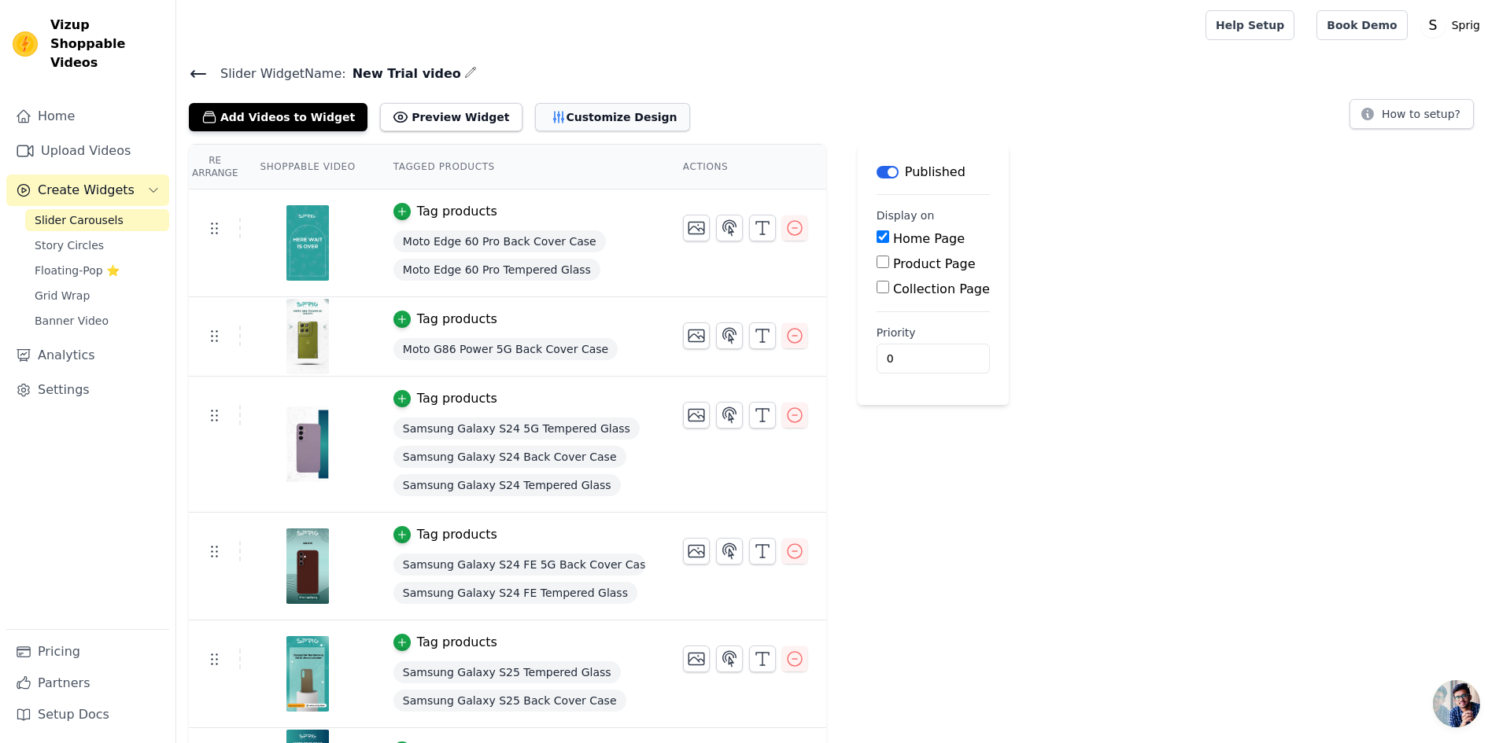
click at [570, 116] on button "Customize Design" at bounding box center [612, 117] width 155 height 28
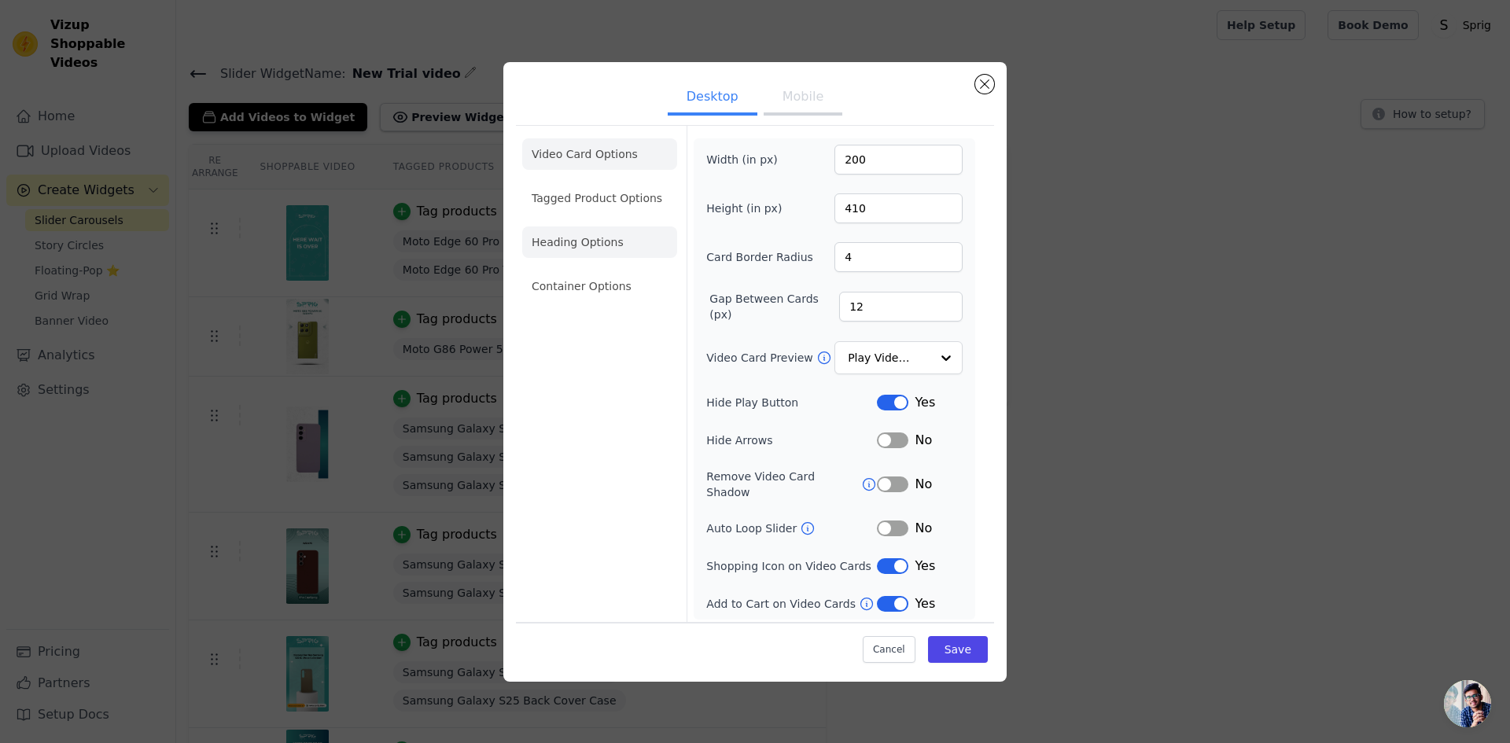
click at [566, 245] on li "Heading Options" at bounding box center [599, 242] width 155 height 31
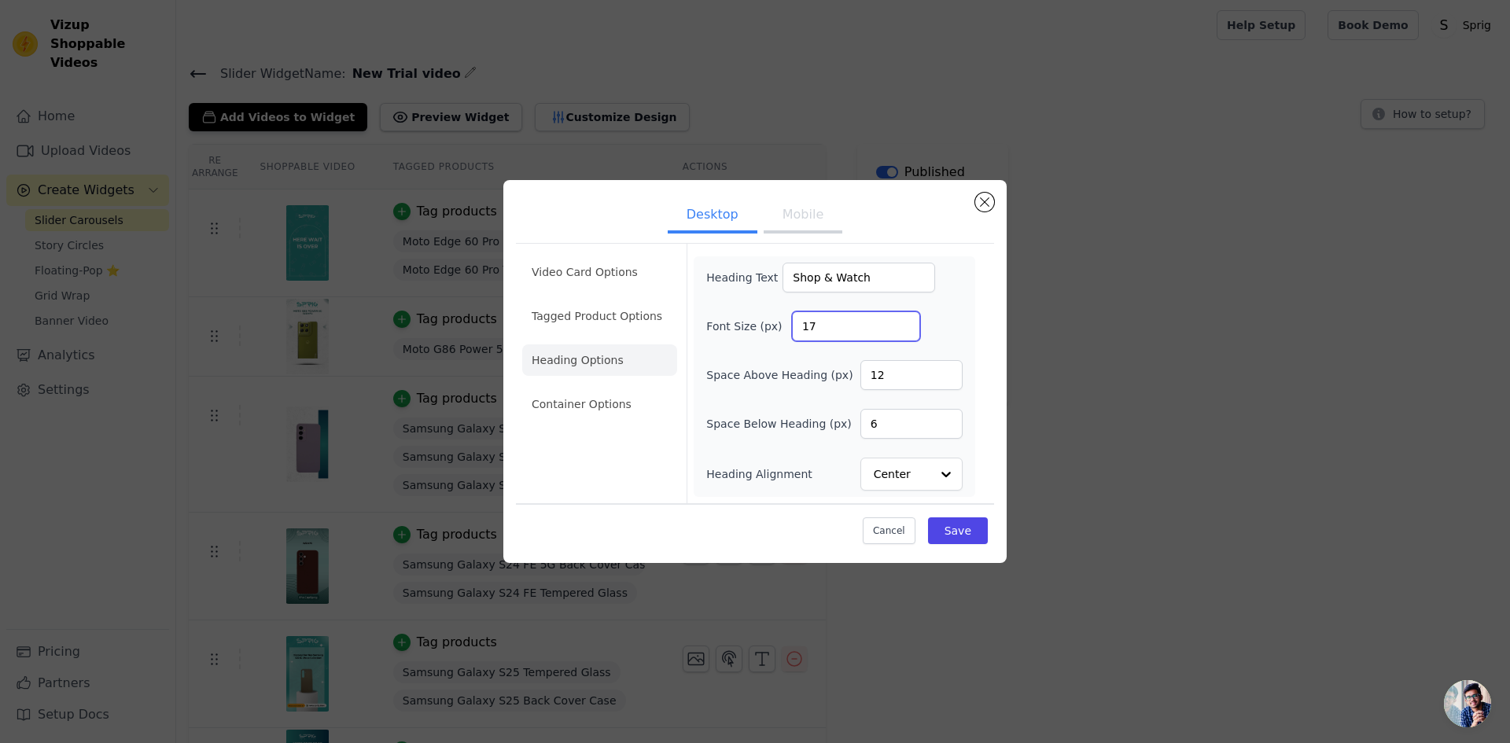
click at [902, 322] on input "17" at bounding box center [856, 327] width 128 height 30
click at [902, 322] on input "18" at bounding box center [856, 327] width 128 height 30
click at [902, 322] on input "19" at bounding box center [856, 327] width 128 height 30
click at [902, 322] on input "20" at bounding box center [856, 327] width 128 height 30
click at [902, 322] on input "21" at bounding box center [856, 327] width 128 height 30
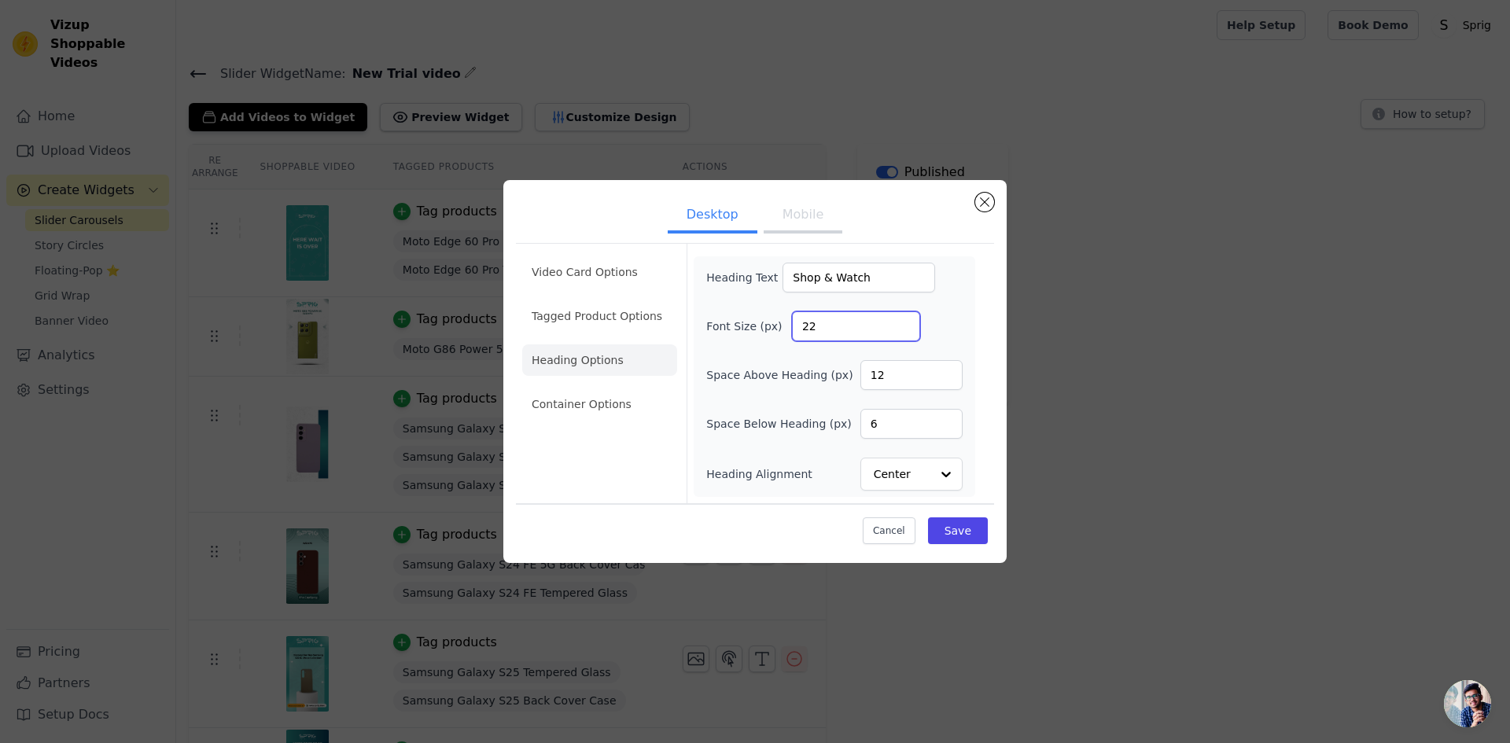
click at [902, 322] on input "22" at bounding box center [856, 327] width 128 height 30
click at [902, 322] on input "23" at bounding box center [856, 327] width 128 height 30
type input "24"
click at [902, 322] on input "24" at bounding box center [856, 327] width 128 height 30
click at [948, 419] on input "7" at bounding box center [912, 424] width 102 height 30
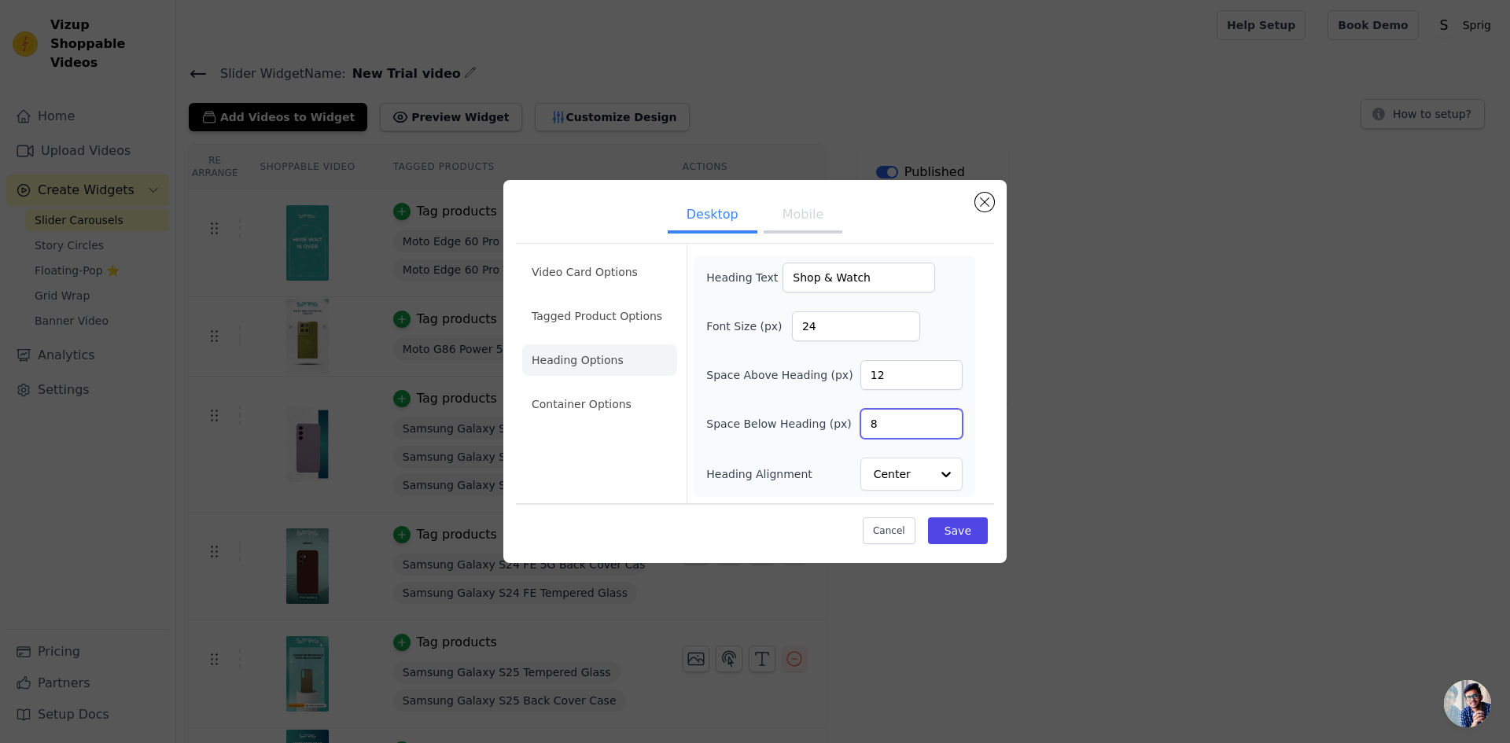
click at [948, 419] on input "8" at bounding box center [912, 424] width 102 height 30
click at [948, 419] on input "9" at bounding box center [912, 424] width 102 height 30
click at [948, 419] on input "10" at bounding box center [912, 424] width 102 height 30
click at [948, 419] on input "11" at bounding box center [912, 424] width 102 height 30
type input "12"
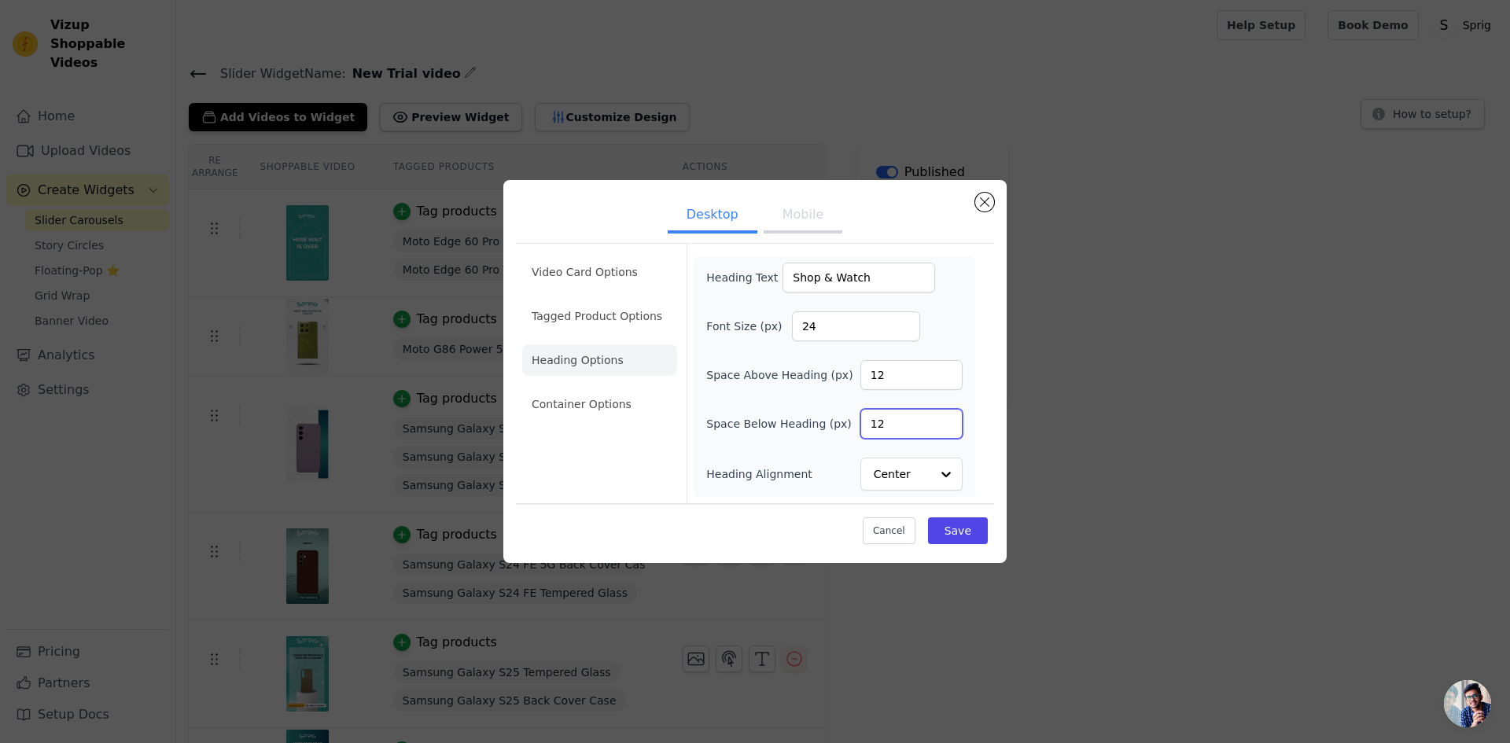
click at [948, 419] on input "12" at bounding box center [912, 424] width 102 height 30
click at [953, 533] on button "Save" at bounding box center [958, 531] width 60 height 27
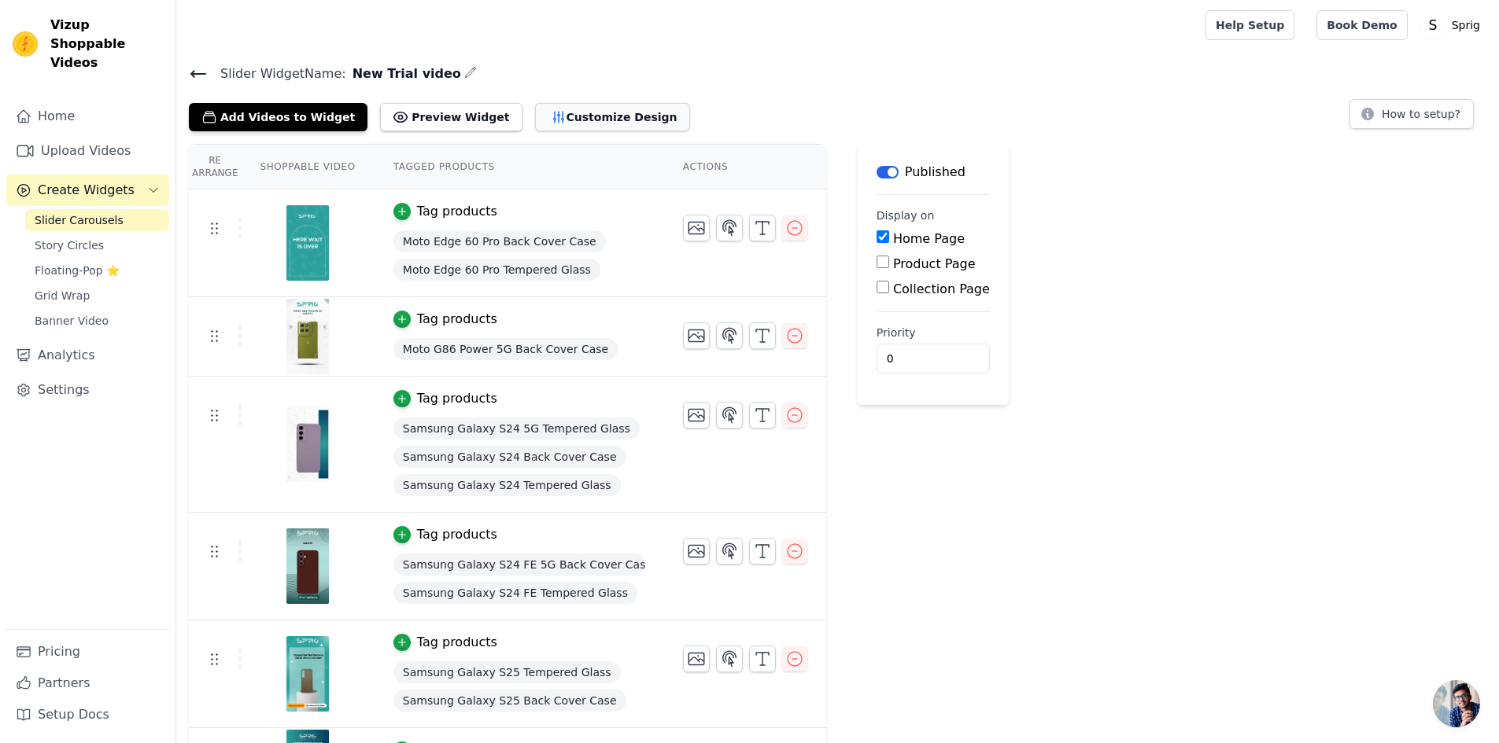
click at [570, 110] on button "Customize Design" at bounding box center [612, 117] width 155 height 28
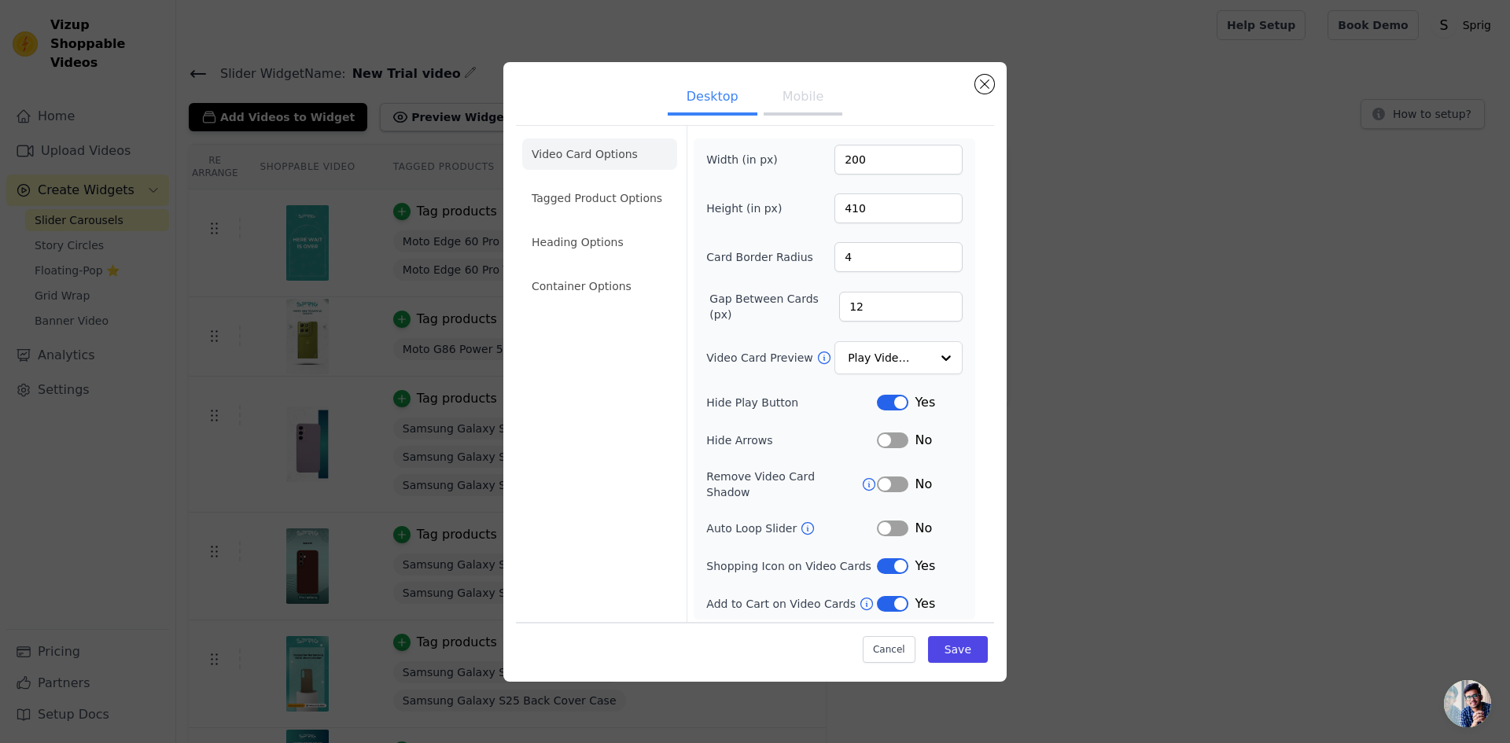
click at [901, 523] on button "Label" at bounding box center [892, 529] width 31 height 16
click at [605, 212] on li "Tagged Product Options" at bounding box center [599, 197] width 155 height 31
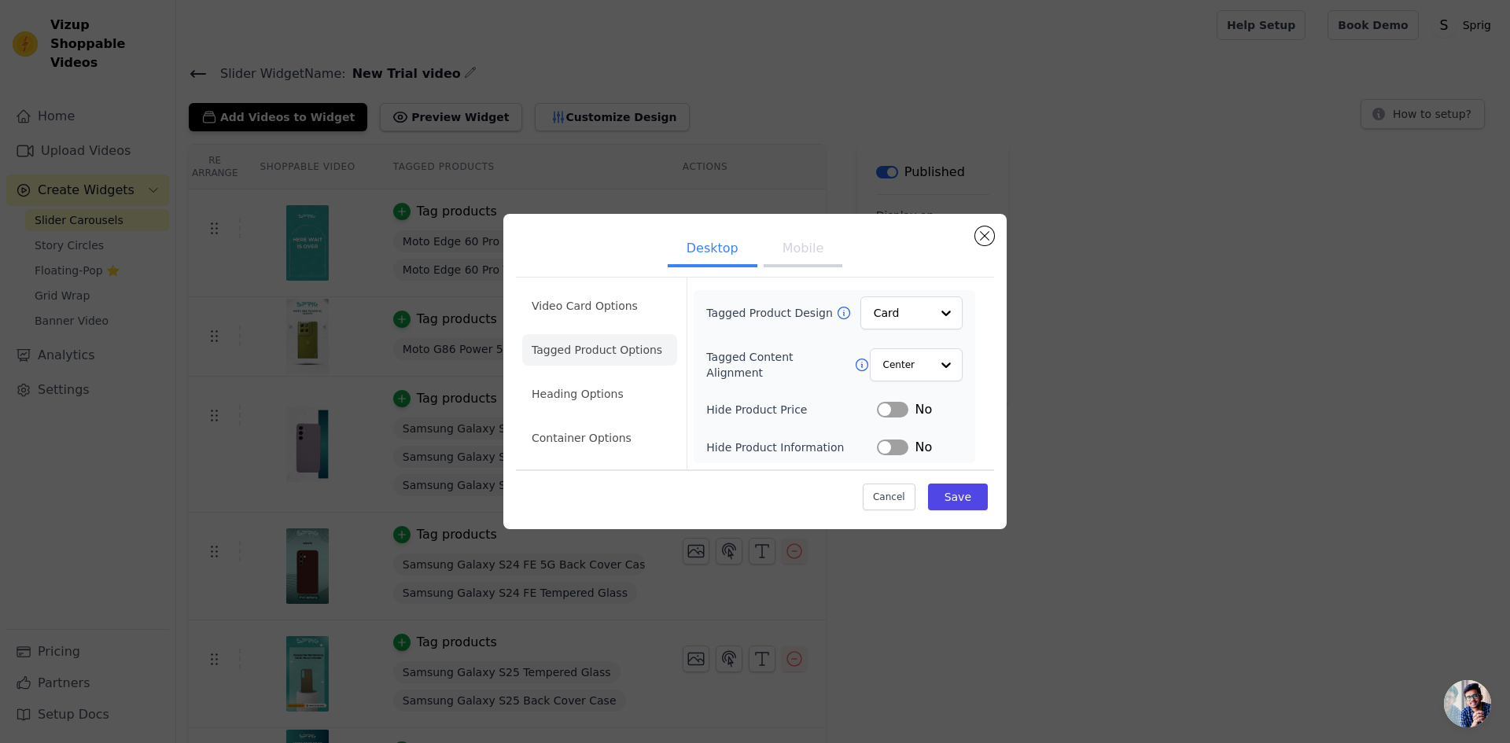
click at [902, 448] on button "Label" at bounding box center [892, 448] width 31 height 16
click at [972, 501] on button "Save" at bounding box center [958, 497] width 60 height 27
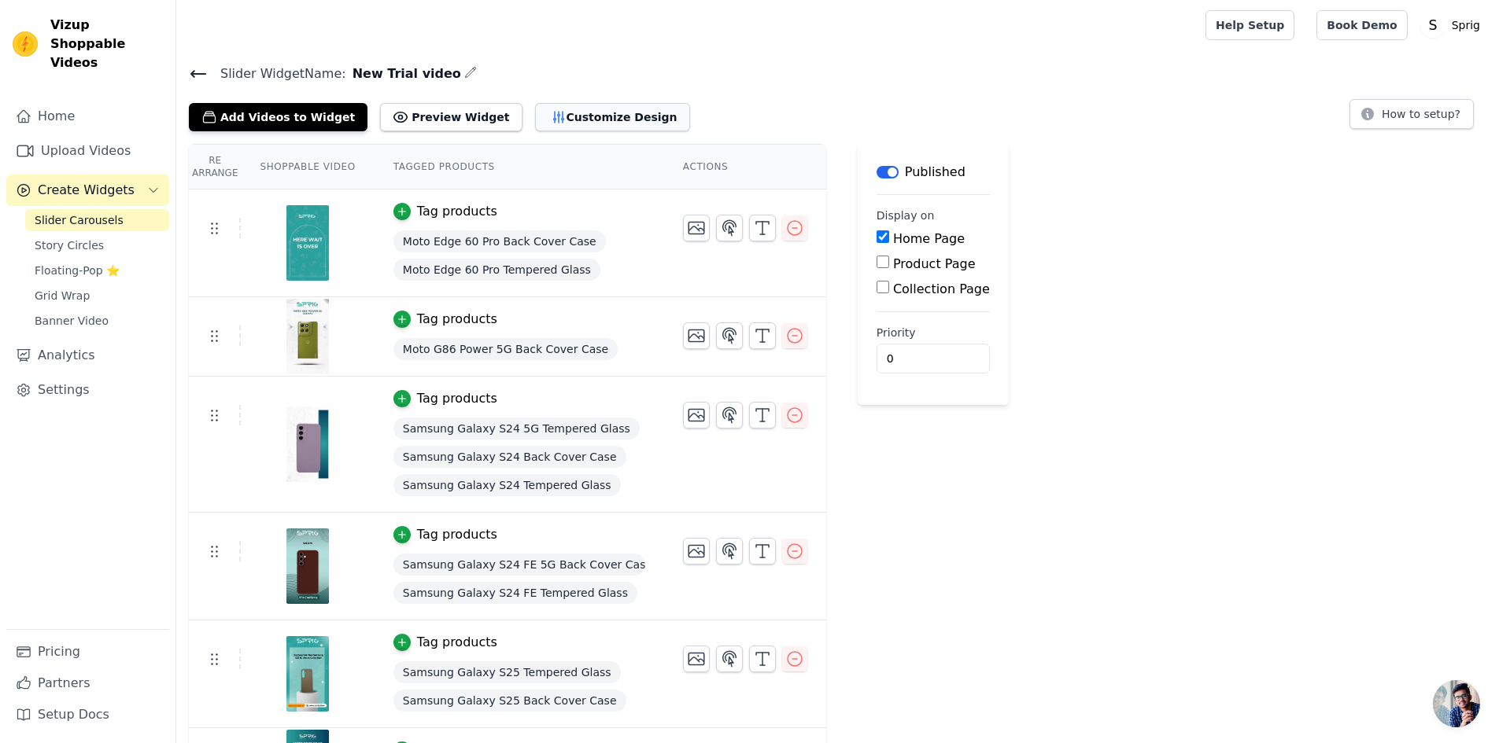
click at [585, 111] on button "Customize Design" at bounding box center [612, 117] width 155 height 28
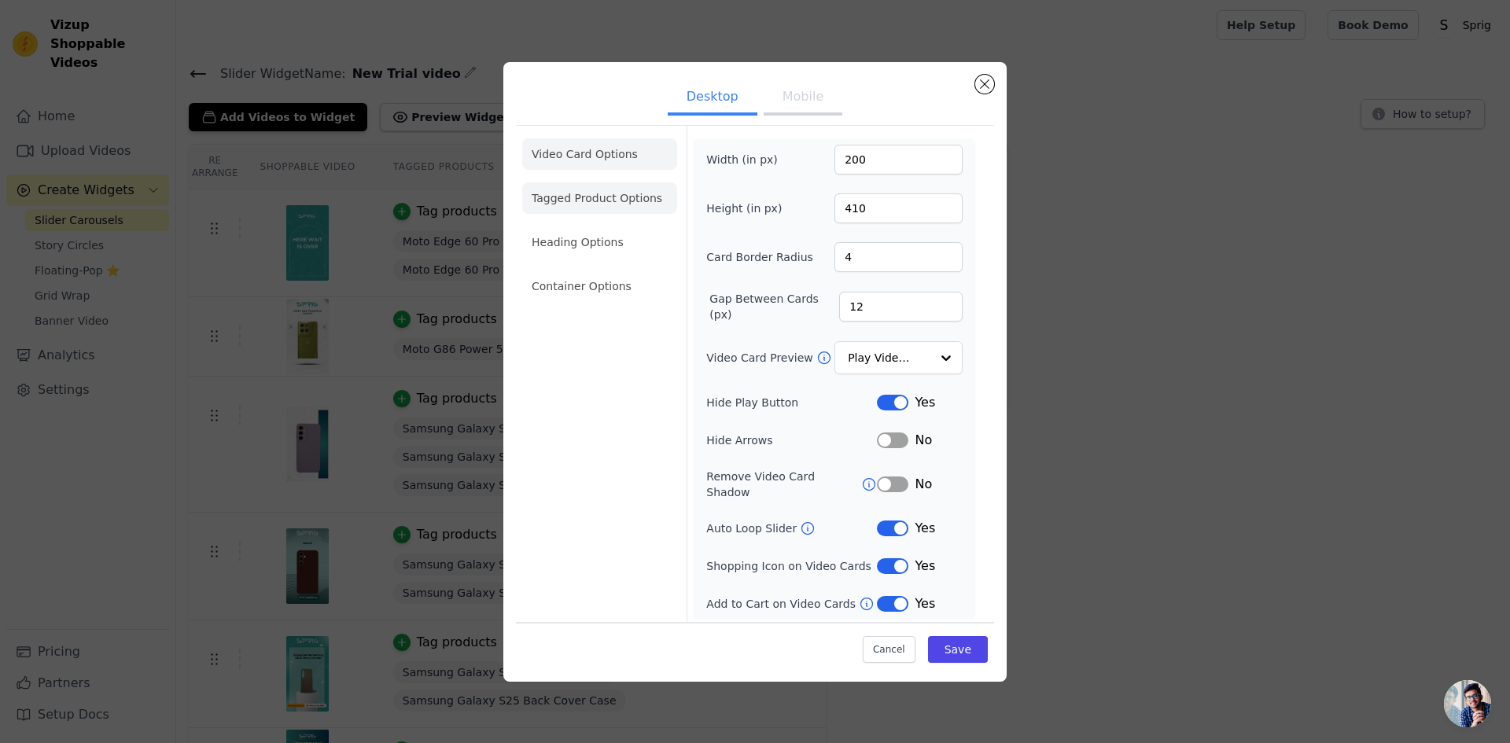
click at [580, 204] on li "Tagged Product Options" at bounding box center [599, 197] width 155 height 31
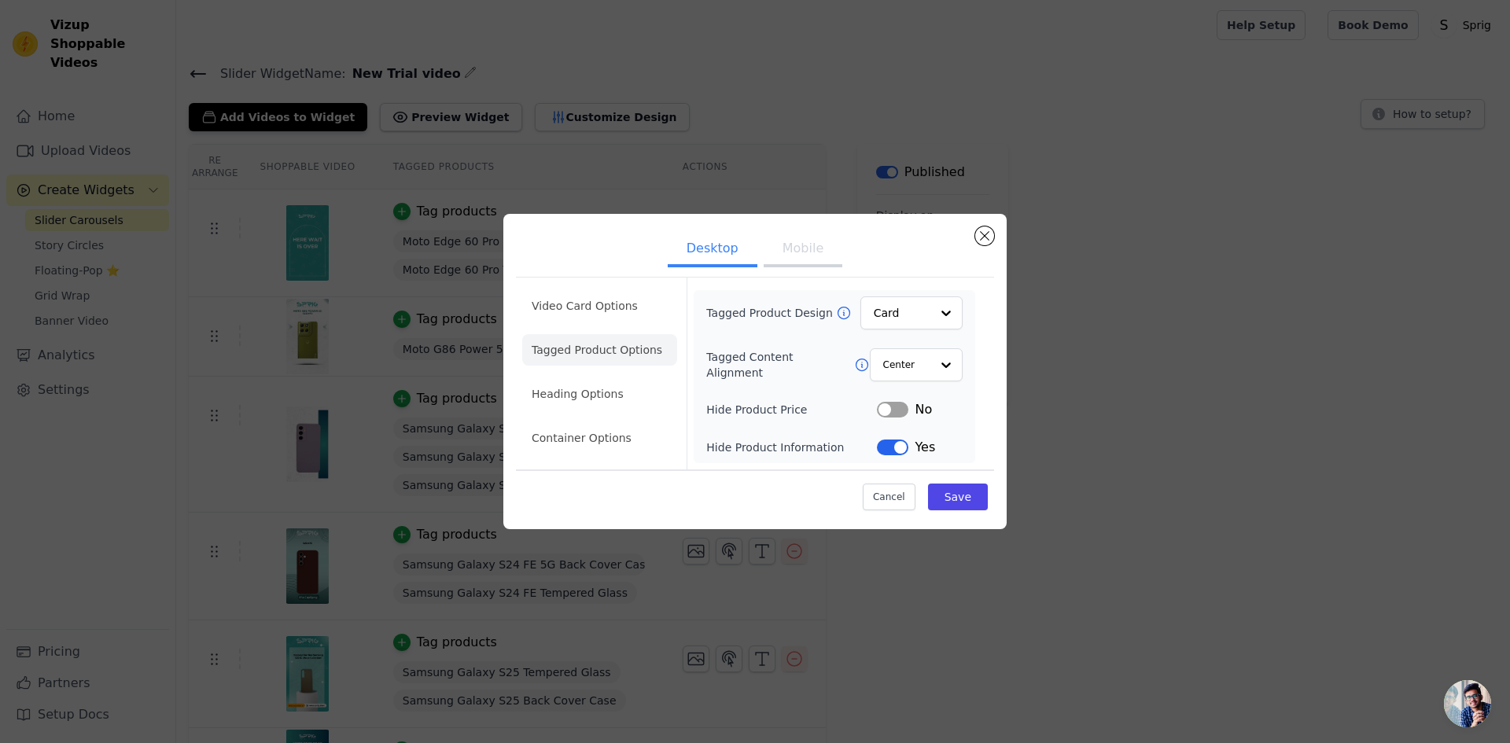
click at [896, 449] on button "Label" at bounding box center [892, 448] width 31 height 16
click at [909, 315] on input "Tagged Product Design" at bounding box center [902, 312] width 55 height 31
click at [926, 383] on div "Overlay" at bounding box center [912, 383] width 102 height 33
click at [964, 500] on button "Save" at bounding box center [958, 497] width 60 height 27
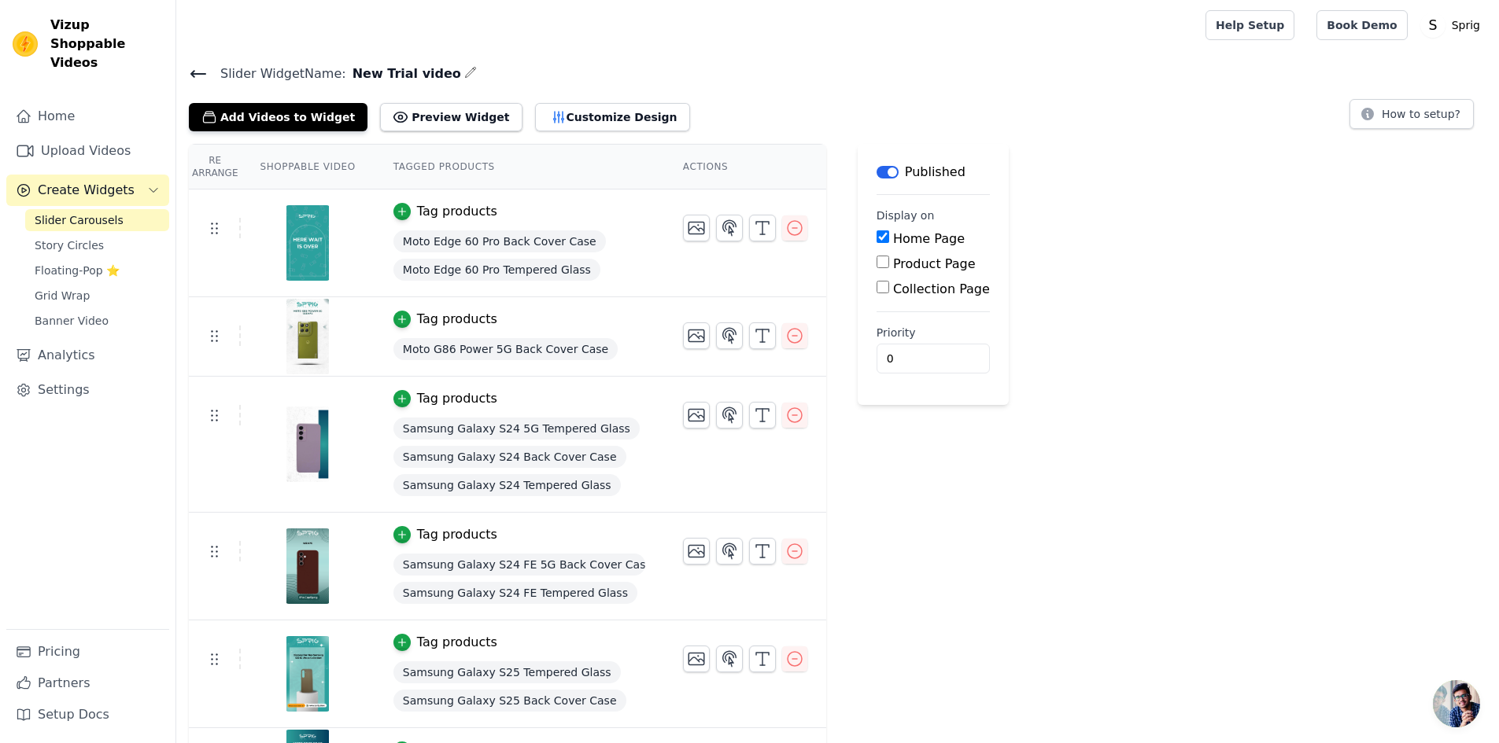
click at [551, 131] on div "Slider Widget Name: New Trial video Add Videos to Widget Preview Widget Customi…" at bounding box center [837, 625] width 1322 height 1125
click at [554, 123] on button "Customize Design" at bounding box center [612, 117] width 155 height 28
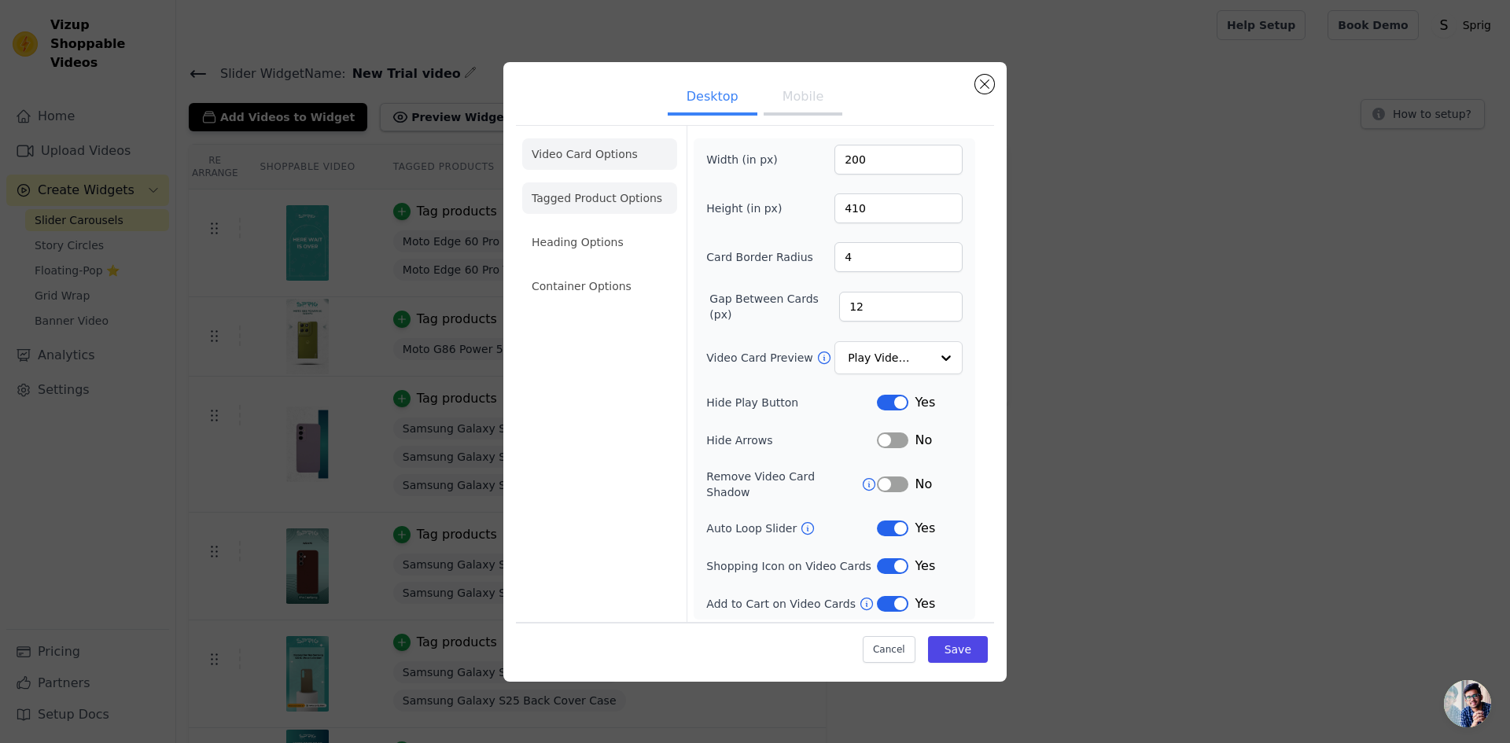
click at [595, 205] on li "Tagged Product Options" at bounding box center [599, 197] width 155 height 31
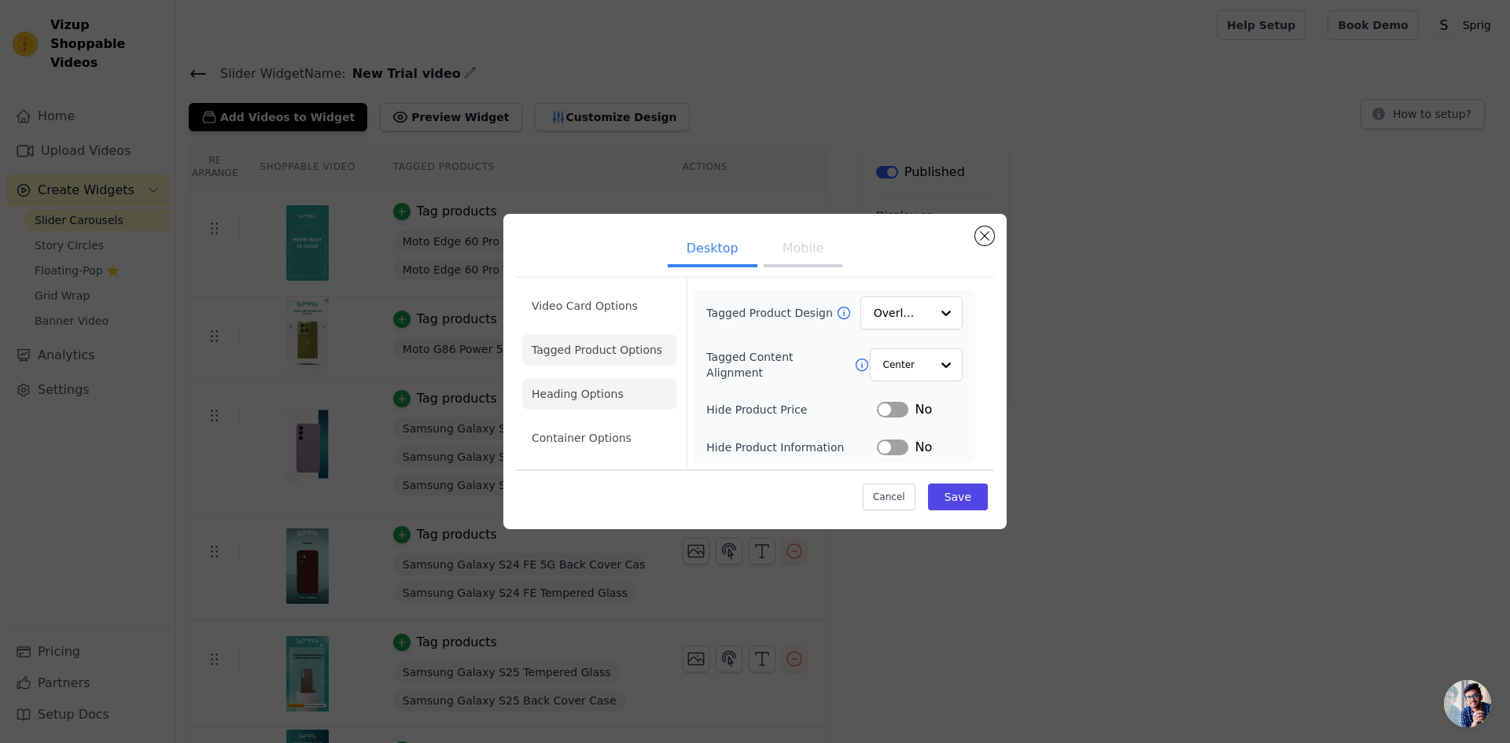
click at [582, 406] on li "Heading Options" at bounding box center [599, 393] width 155 height 31
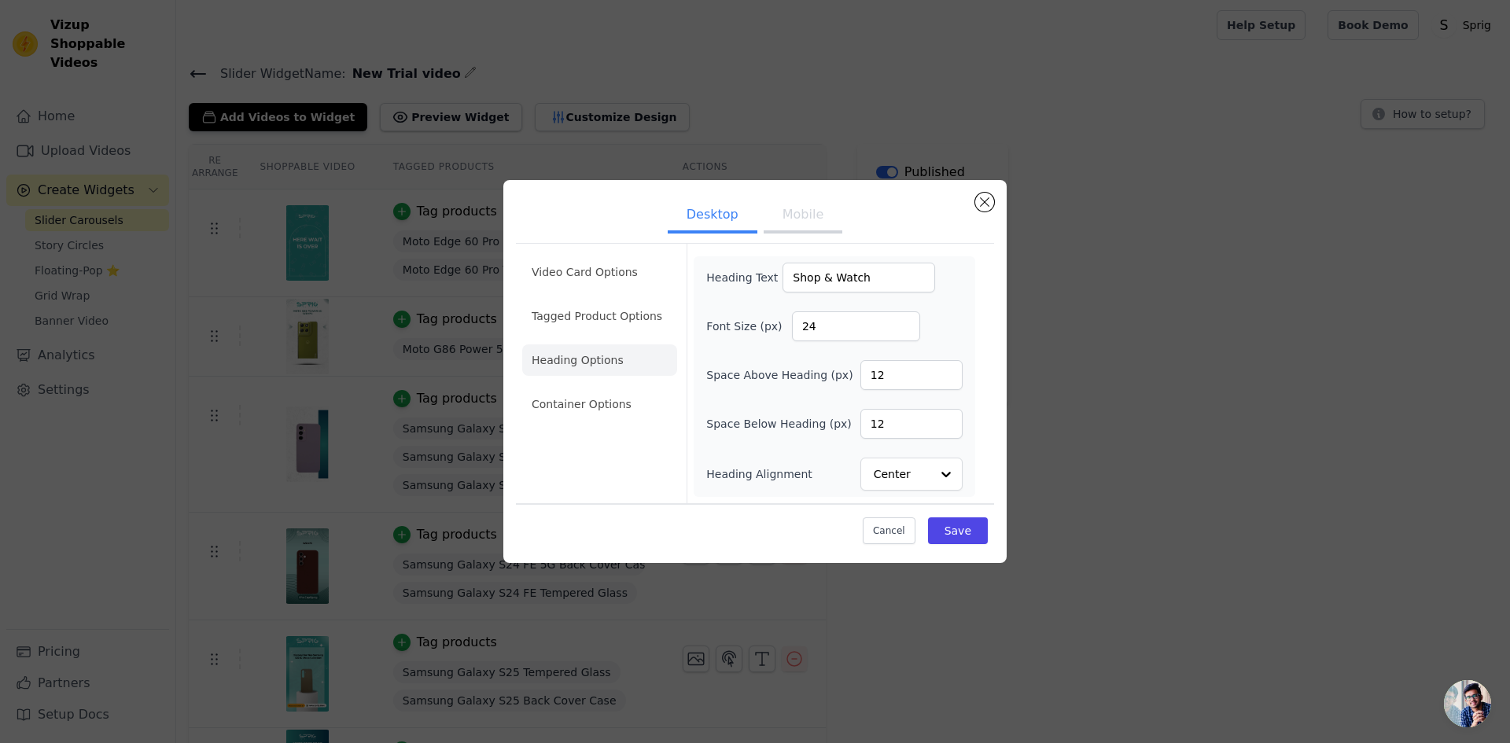
click at [582, 406] on li "Container Options" at bounding box center [599, 404] width 155 height 31
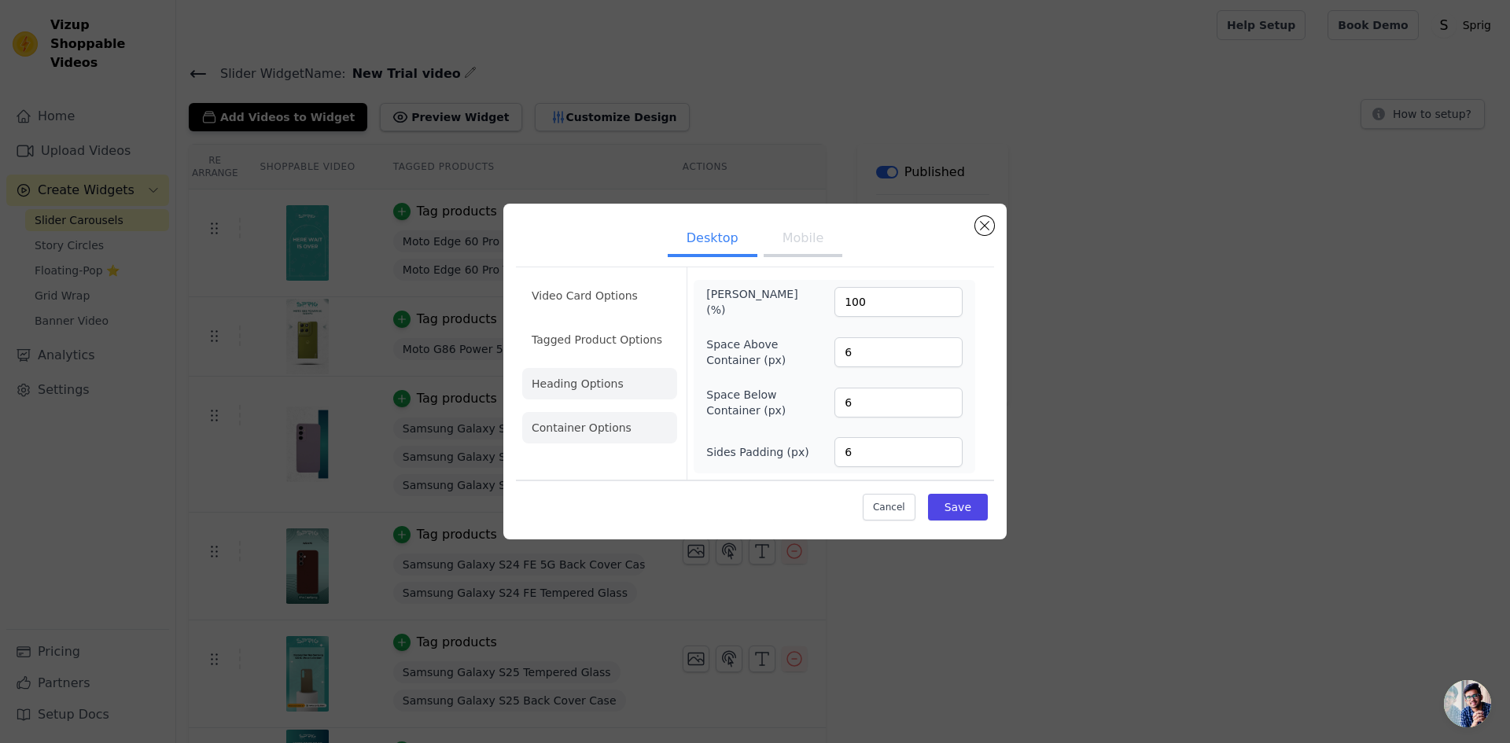
click at [565, 395] on li "Heading Options" at bounding box center [599, 383] width 155 height 31
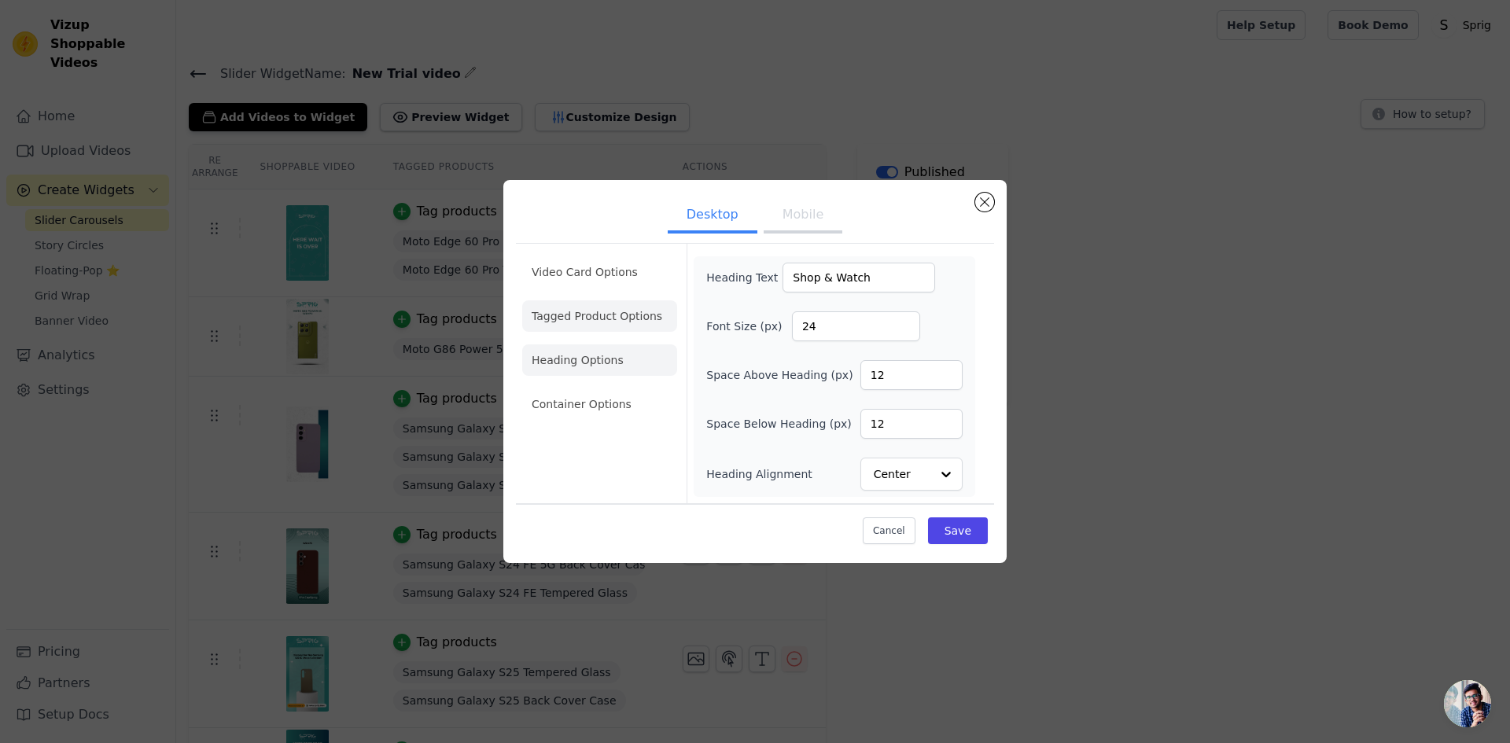
click at [574, 315] on li "Tagged Product Options" at bounding box center [599, 315] width 155 height 31
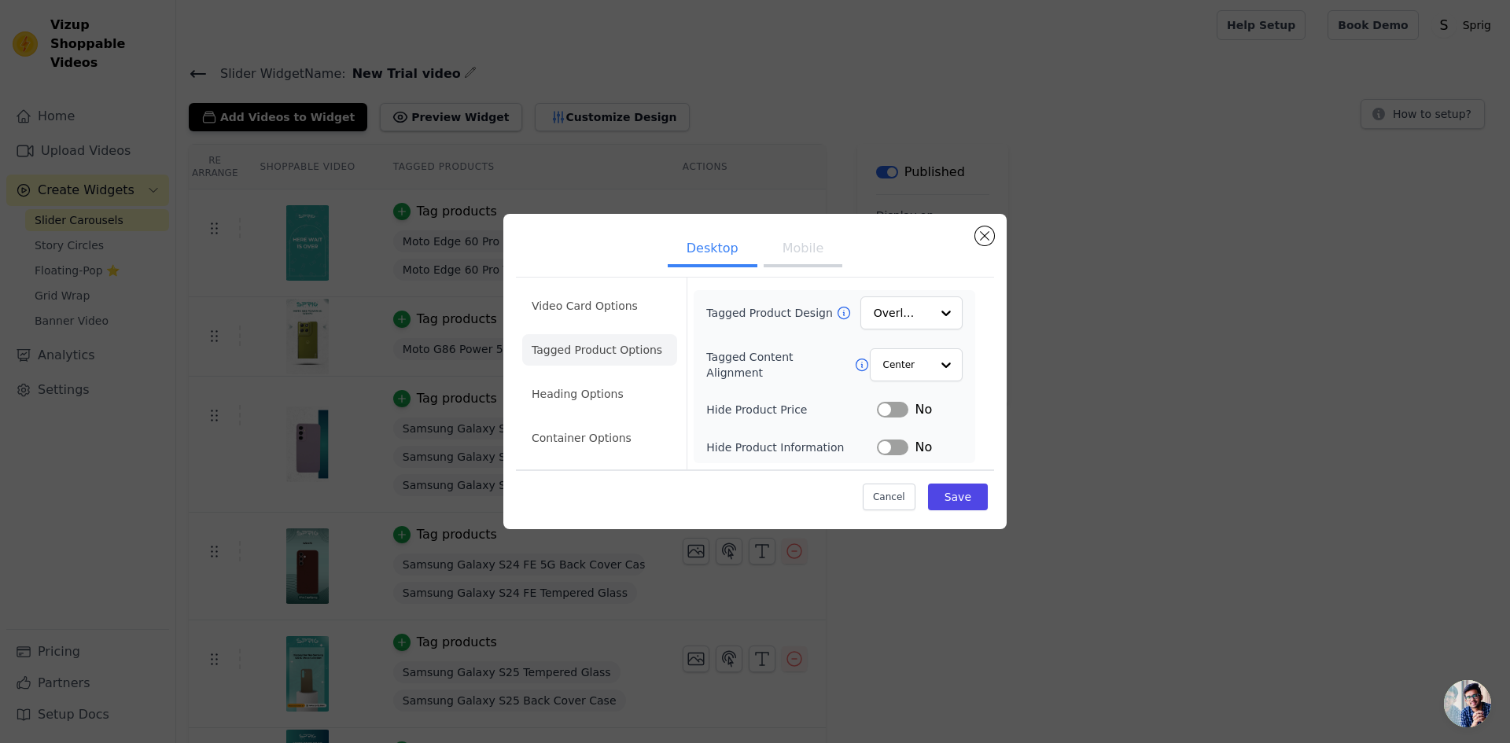
click at [574, 315] on li "Video Card Options" at bounding box center [599, 305] width 155 height 31
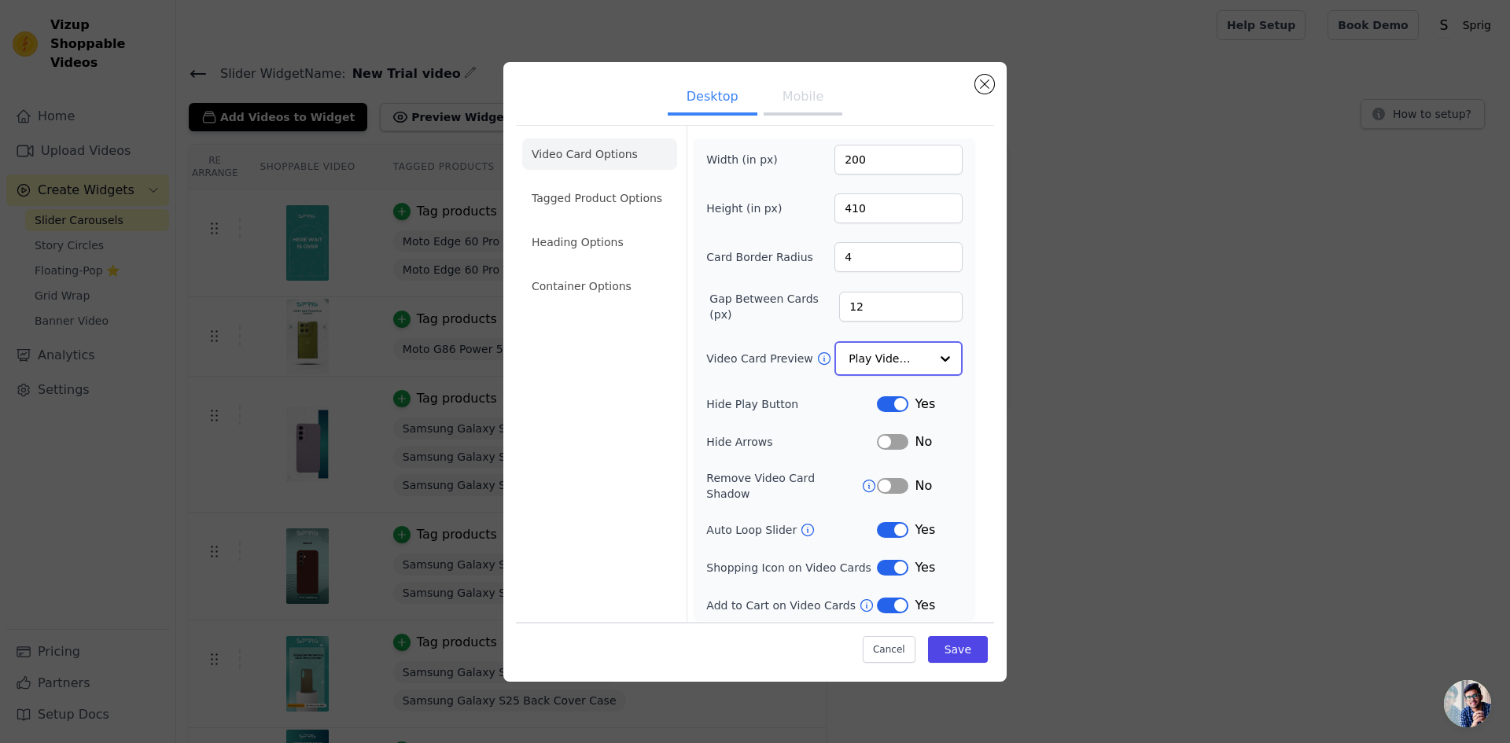
click at [935, 363] on div at bounding box center [945, 358] width 31 height 31
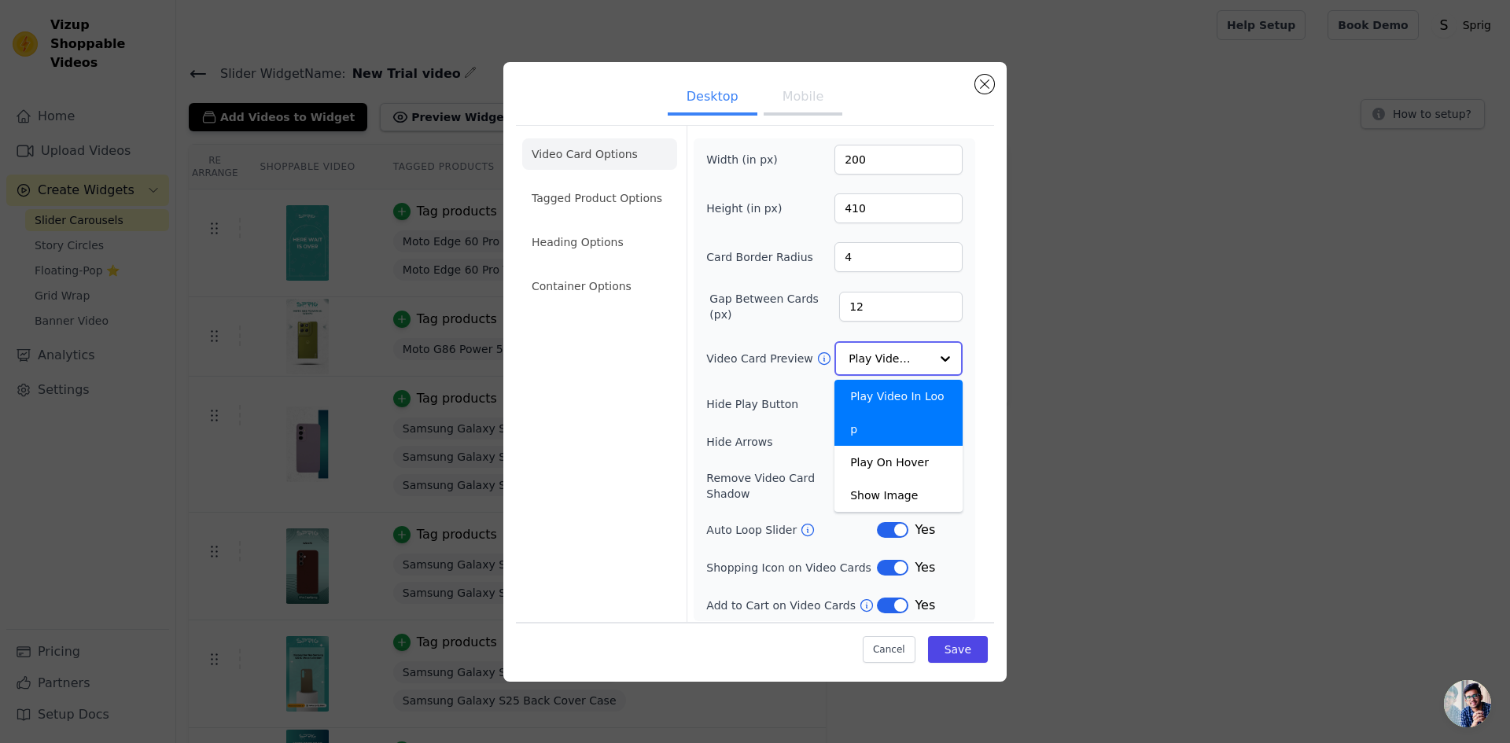
click at [935, 363] on div at bounding box center [945, 358] width 31 height 31
click at [981, 363] on form "Width (in px) 200 Height (in px) 410 Card Border Radius 4 Gap Between Cards (px…" at bounding box center [834, 376] width 295 height 500
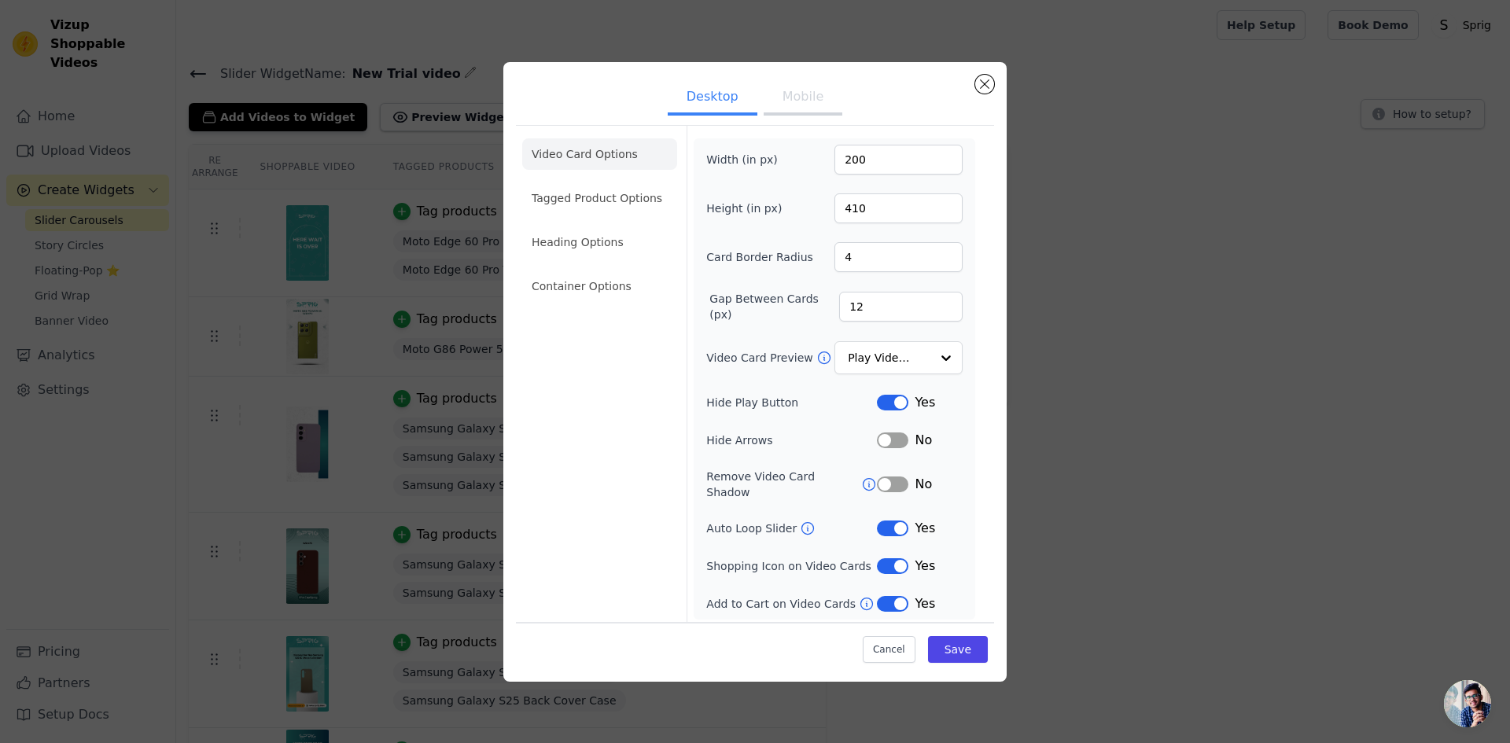
click at [898, 485] on button "Label" at bounding box center [892, 485] width 31 height 16
click at [960, 647] on button "Save" at bounding box center [958, 649] width 60 height 27
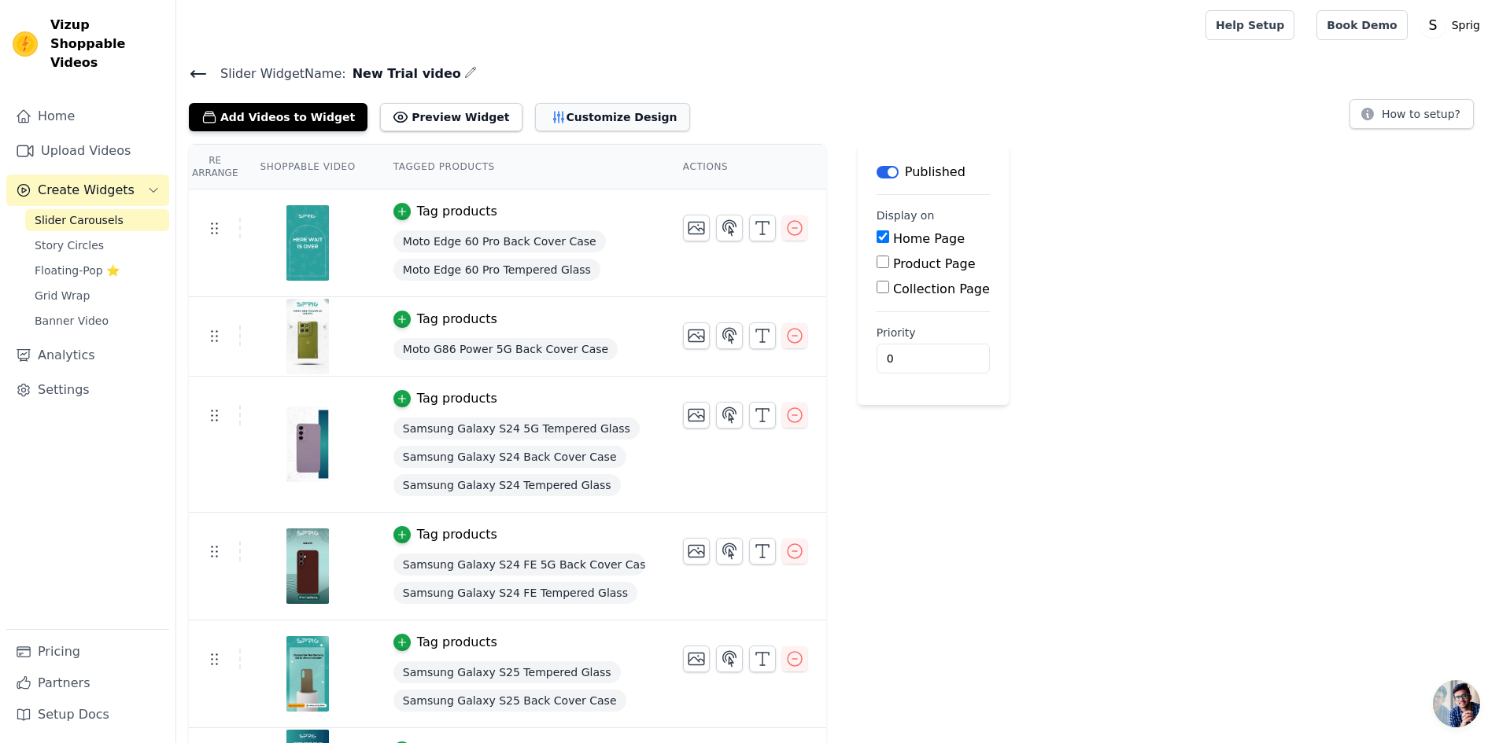
click at [547, 117] on button "Customize Design" at bounding box center [612, 117] width 155 height 28
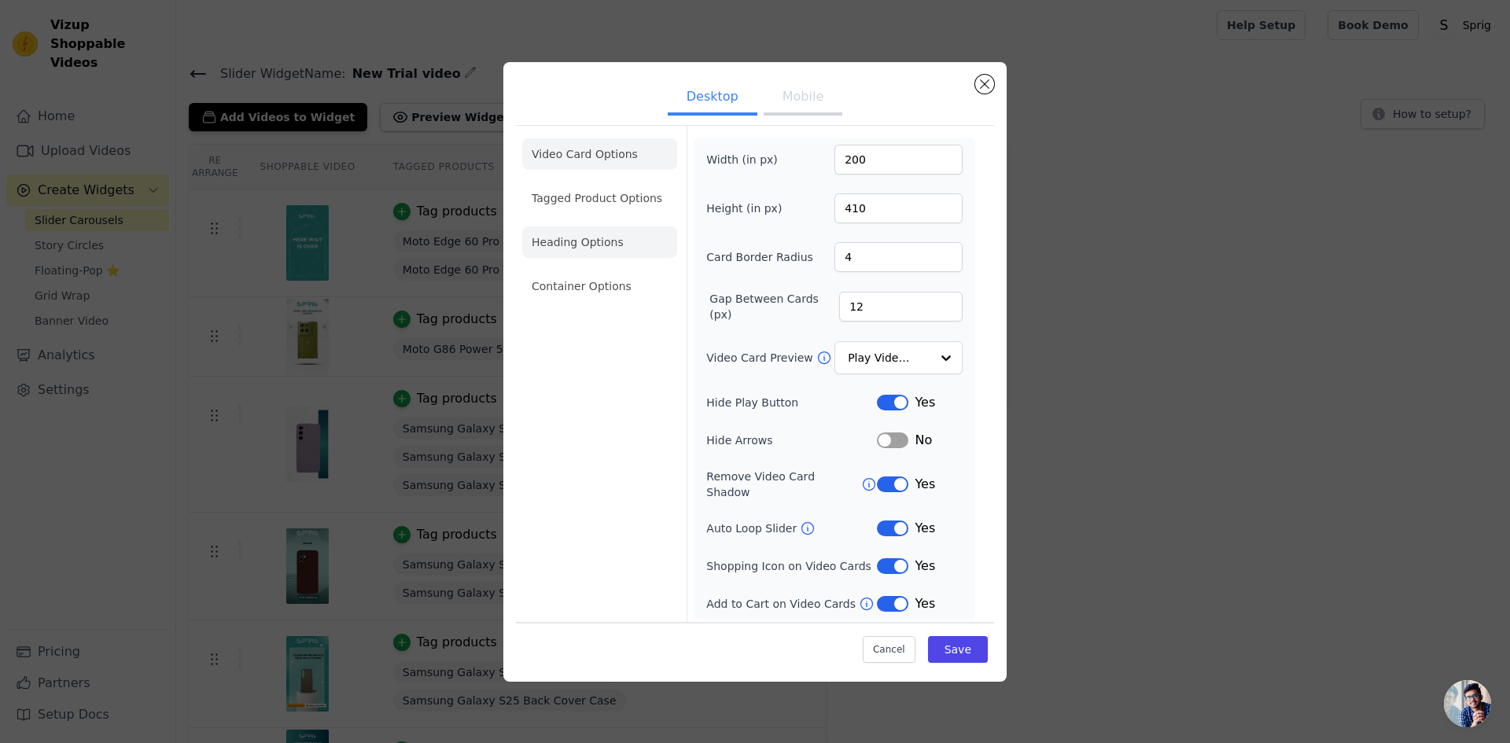
click at [572, 246] on li "Heading Options" at bounding box center [599, 242] width 155 height 31
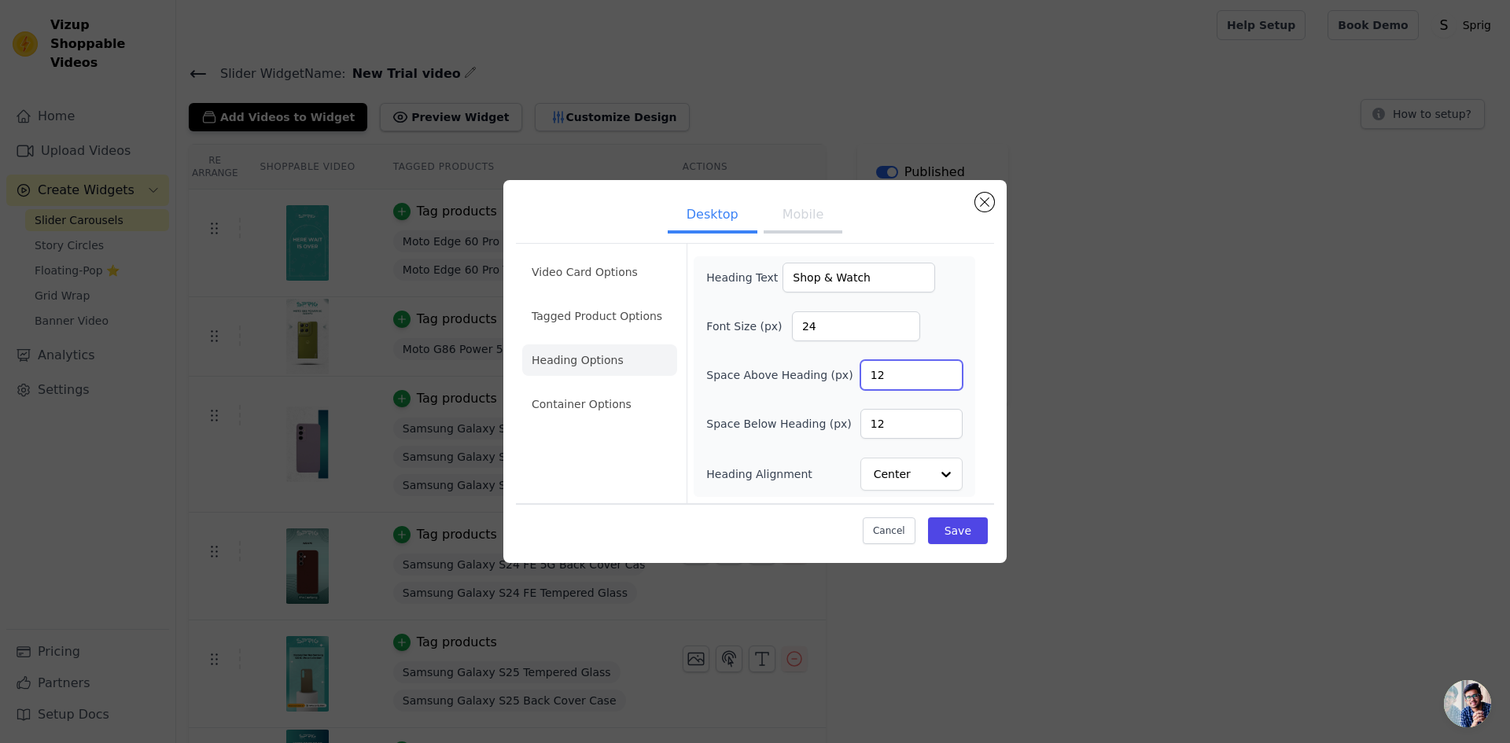
click at [884, 367] on input "12" at bounding box center [912, 375] width 102 height 30
click at [868, 372] on input "12" at bounding box center [912, 375] width 102 height 30
drag, startPoint x: 897, startPoint y: 378, endPoint x: 868, endPoint y: 384, distance: 28.8
click at [868, 384] on input "16" at bounding box center [912, 375] width 102 height 30
type input "12"
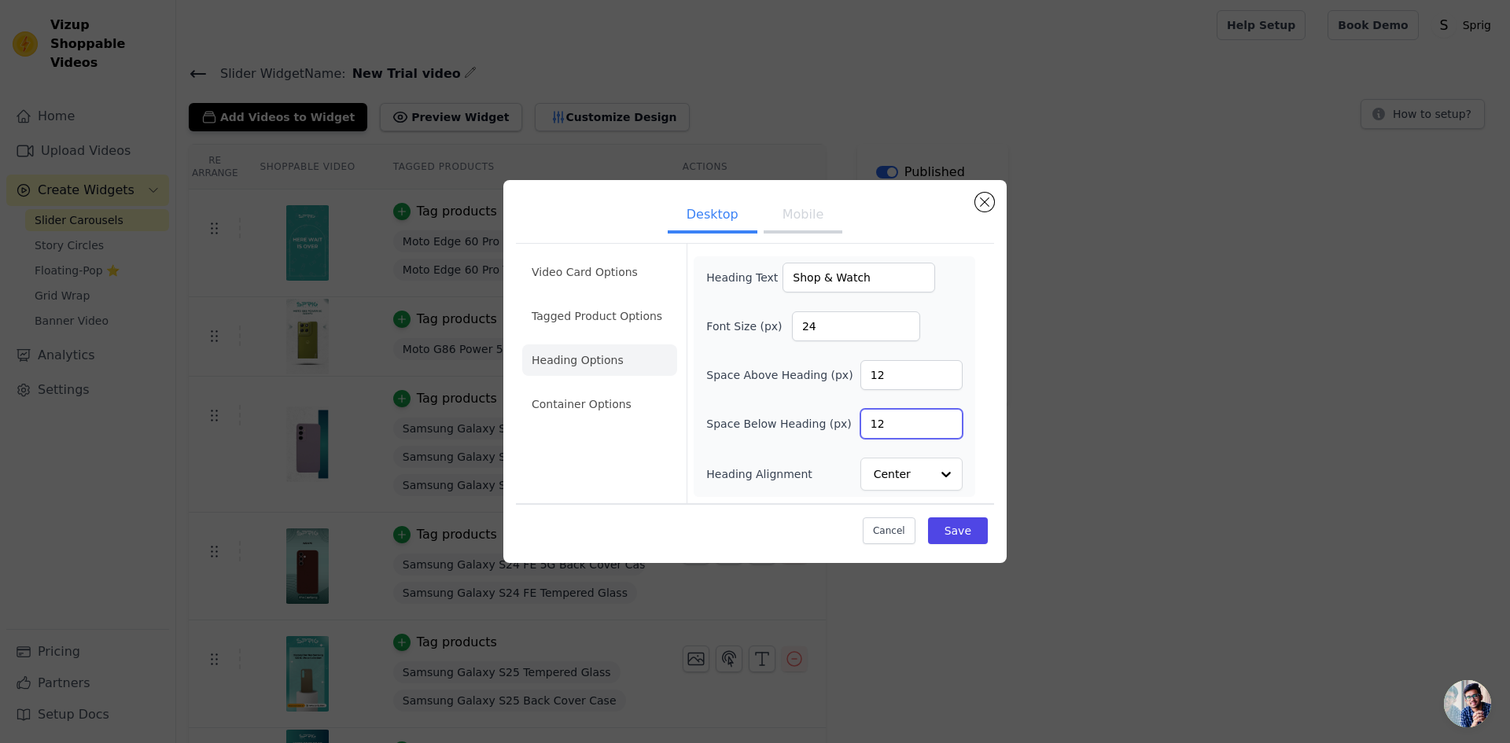
drag, startPoint x: 890, startPoint y: 422, endPoint x: 870, endPoint y: 424, distance: 19.8
click at [870, 424] on input "12" at bounding box center [912, 424] width 102 height 30
type input "18"
click at [964, 525] on button "Save" at bounding box center [958, 531] width 60 height 27
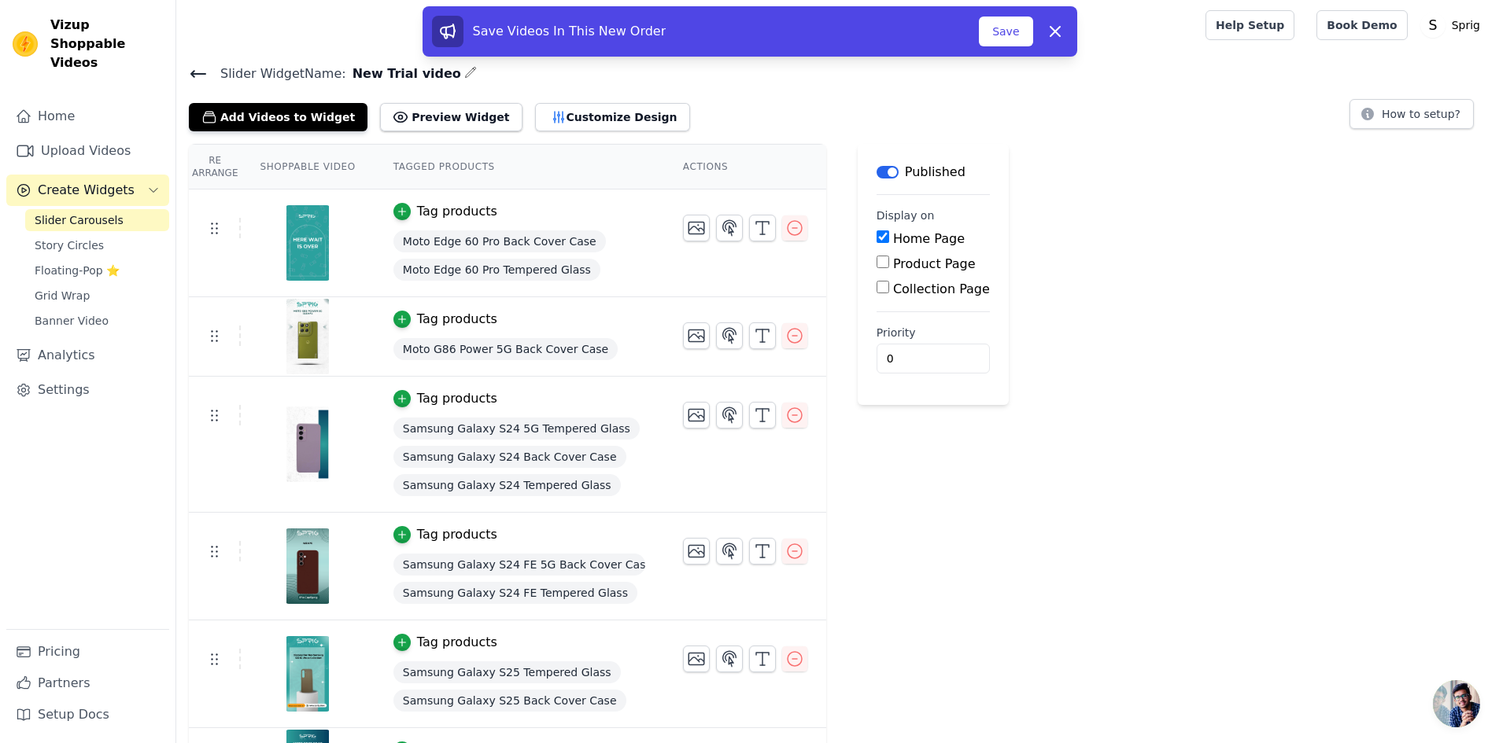
click at [518, 427] on span "Samsung Galaxy S24 5G Tempered Glass" at bounding box center [516, 429] width 246 height 22
click at [400, 399] on button "Tag products" at bounding box center [445, 398] width 104 height 19
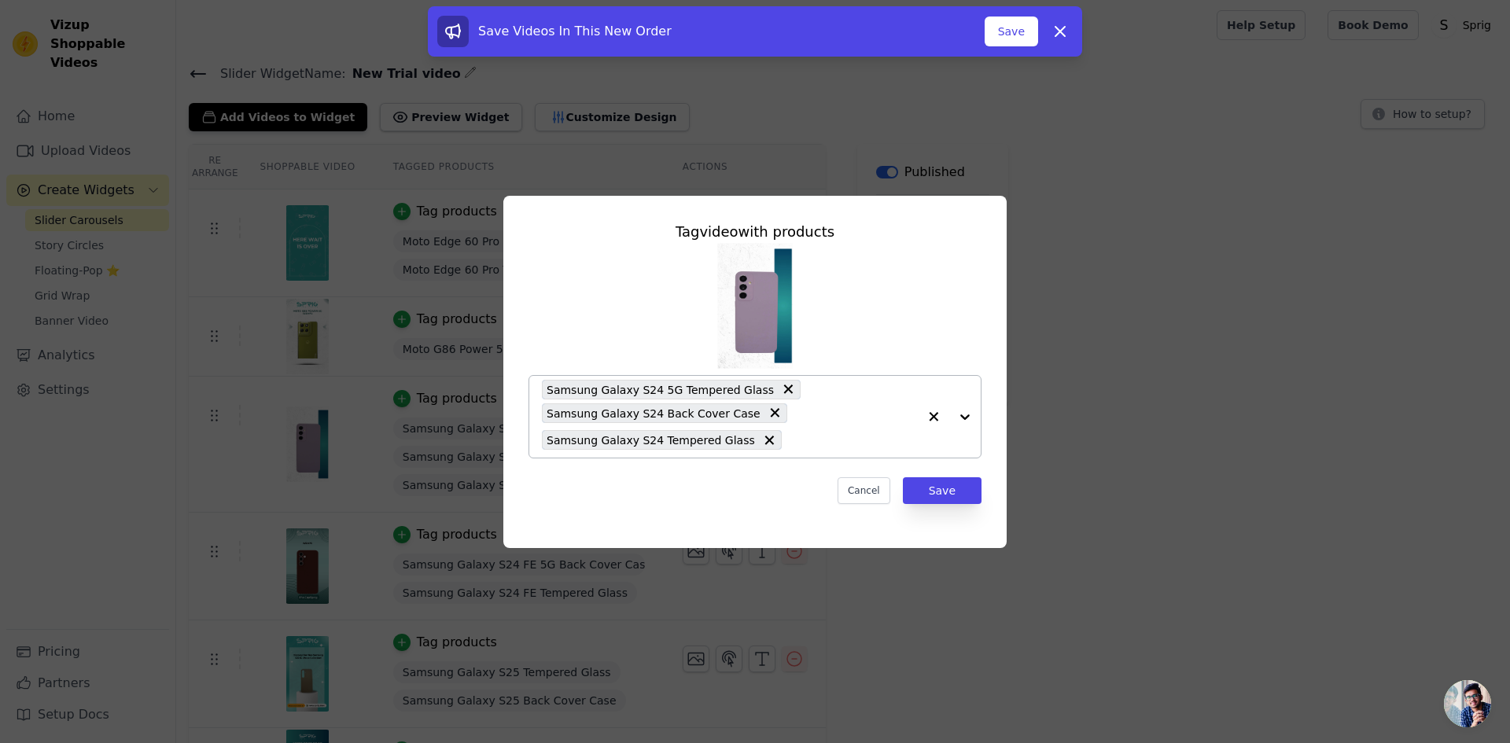
click at [780, 388] on icon at bounding box center [788, 390] width 16 height 16
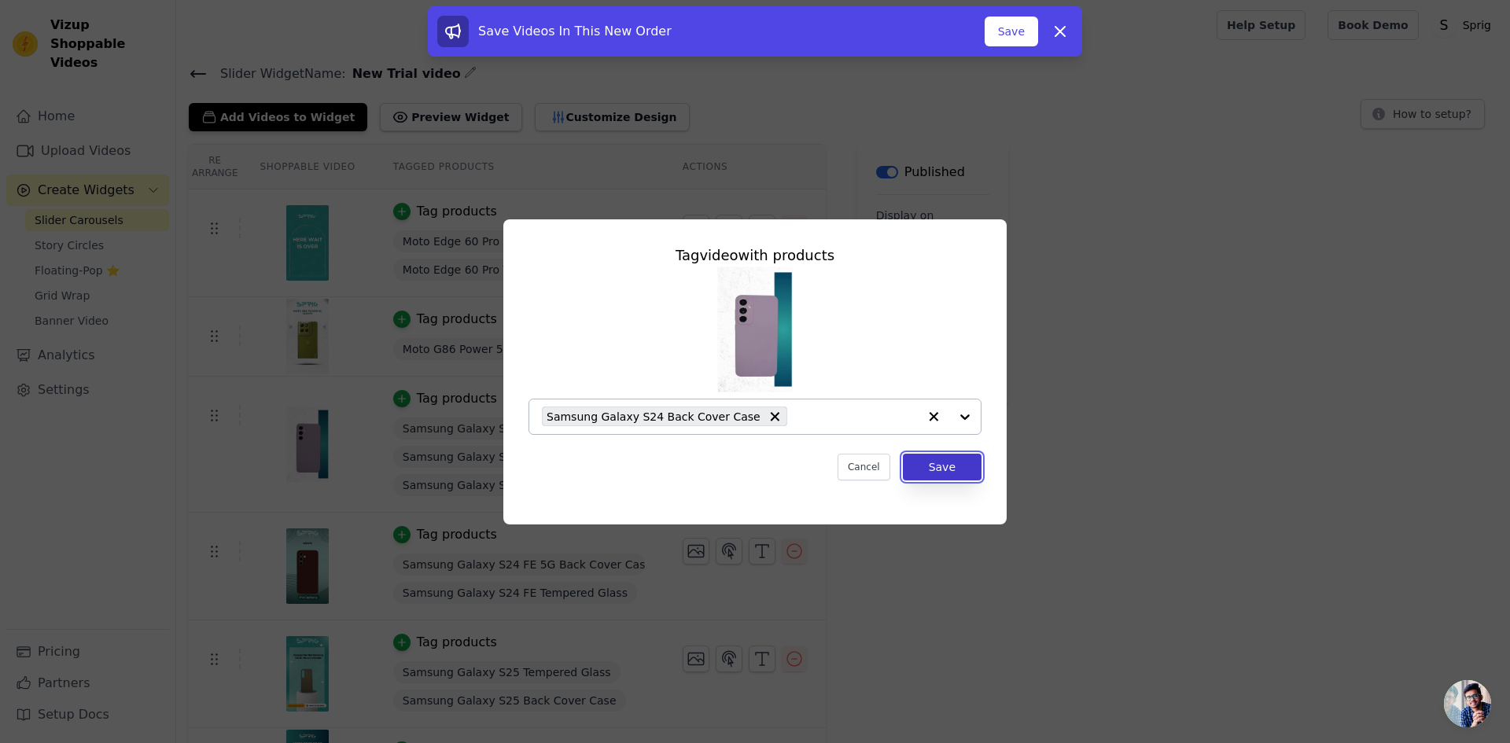
click at [935, 469] on button "Save" at bounding box center [942, 467] width 79 height 27
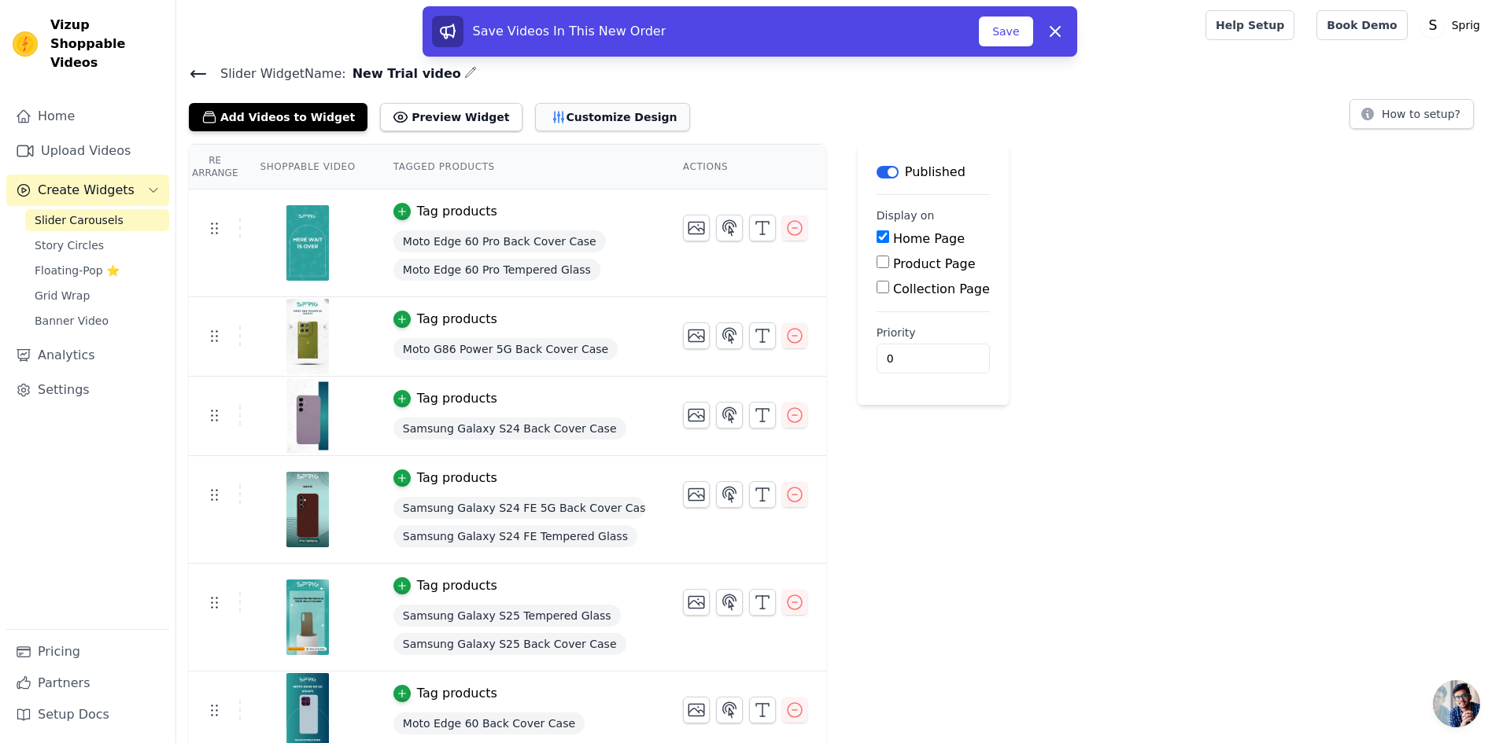
click at [570, 118] on button "Customize Design" at bounding box center [612, 117] width 155 height 28
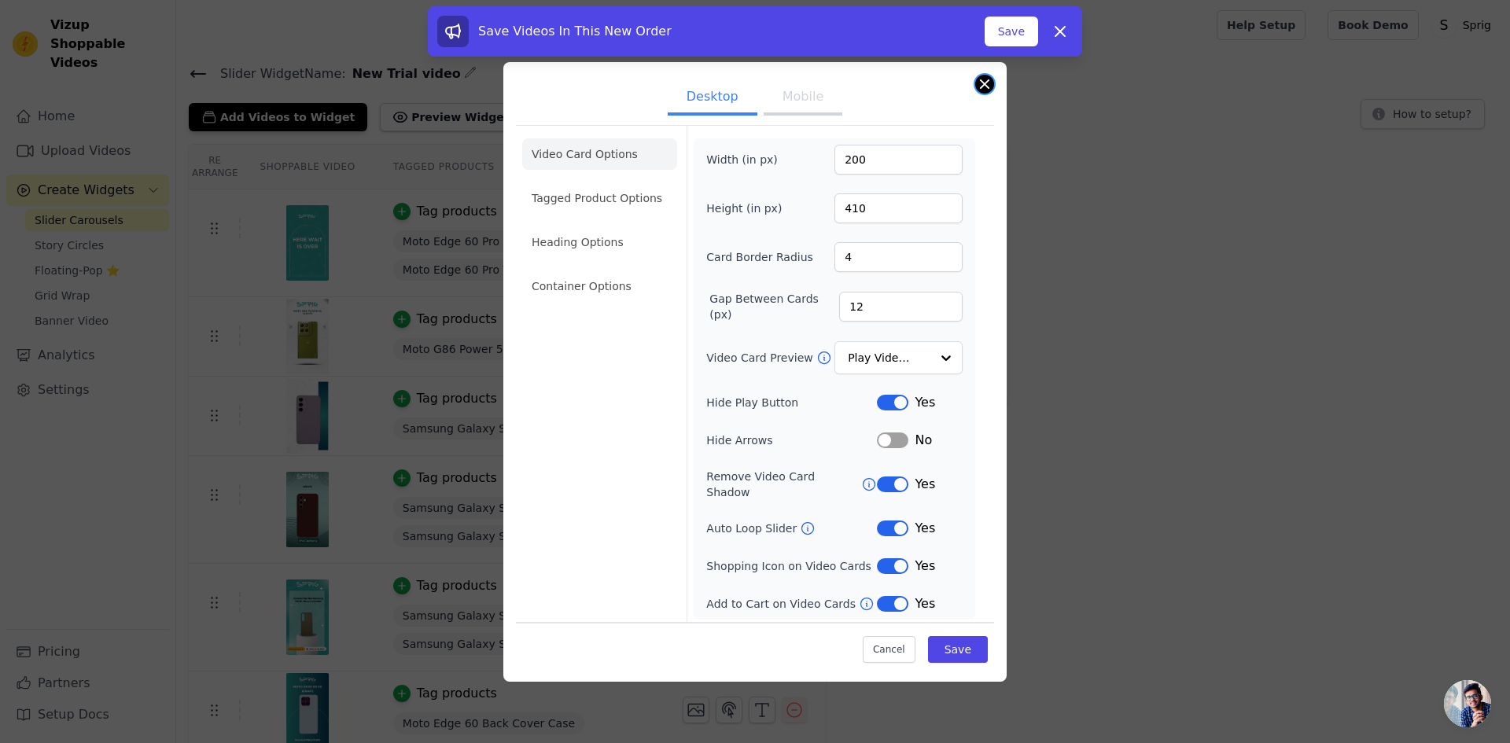
click at [981, 93] on button "Close modal" at bounding box center [984, 84] width 19 height 19
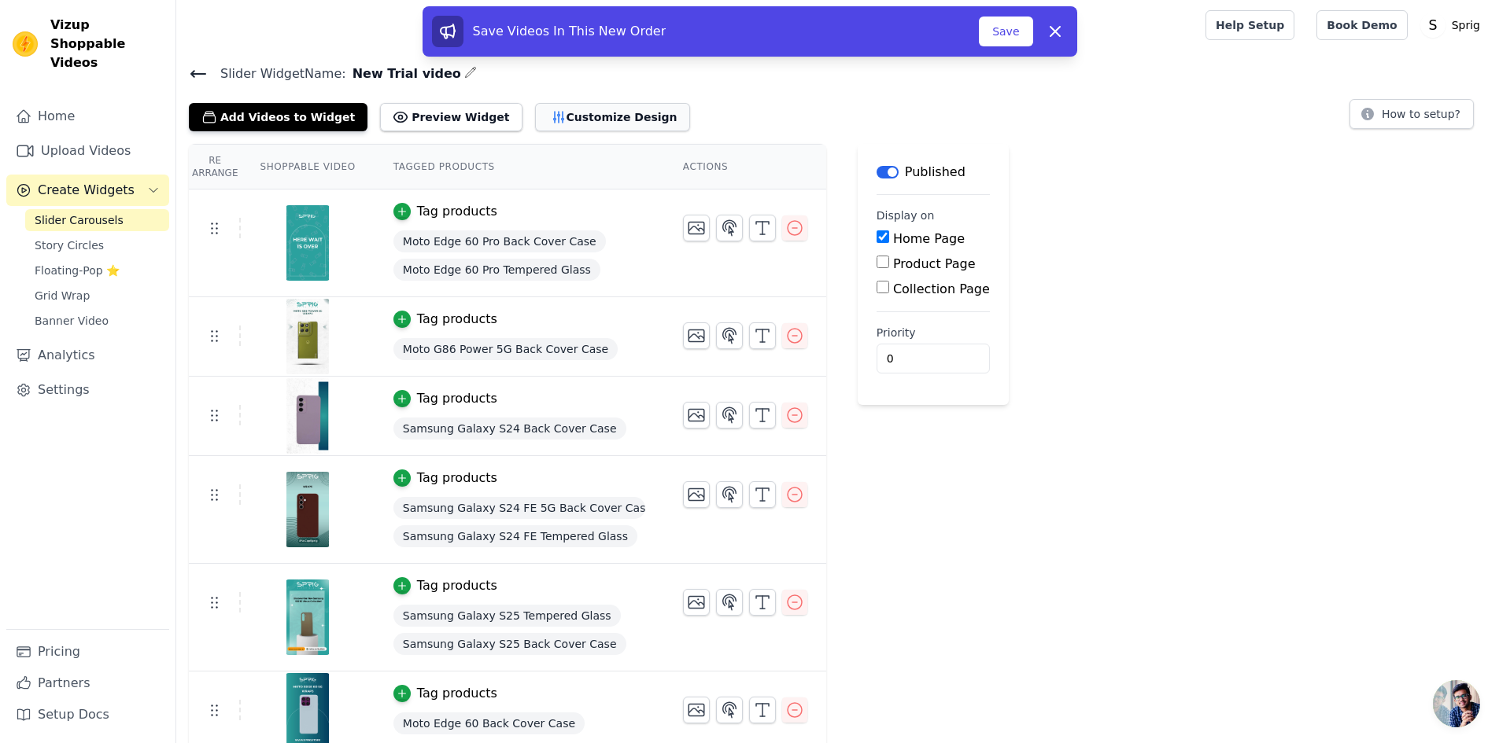
click at [577, 117] on button "Customize Design" at bounding box center [612, 117] width 155 height 28
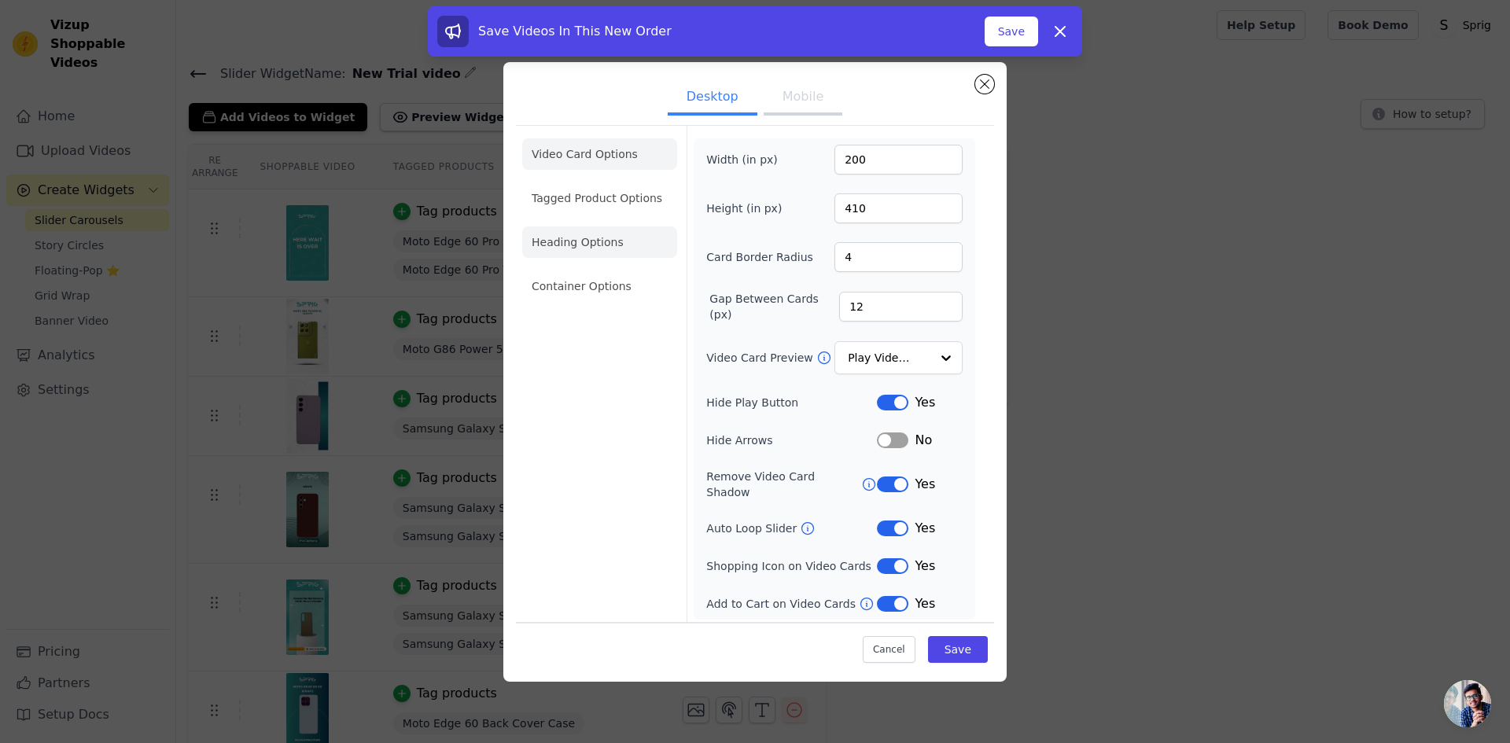
click at [592, 256] on li "Heading Options" at bounding box center [599, 242] width 155 height 31
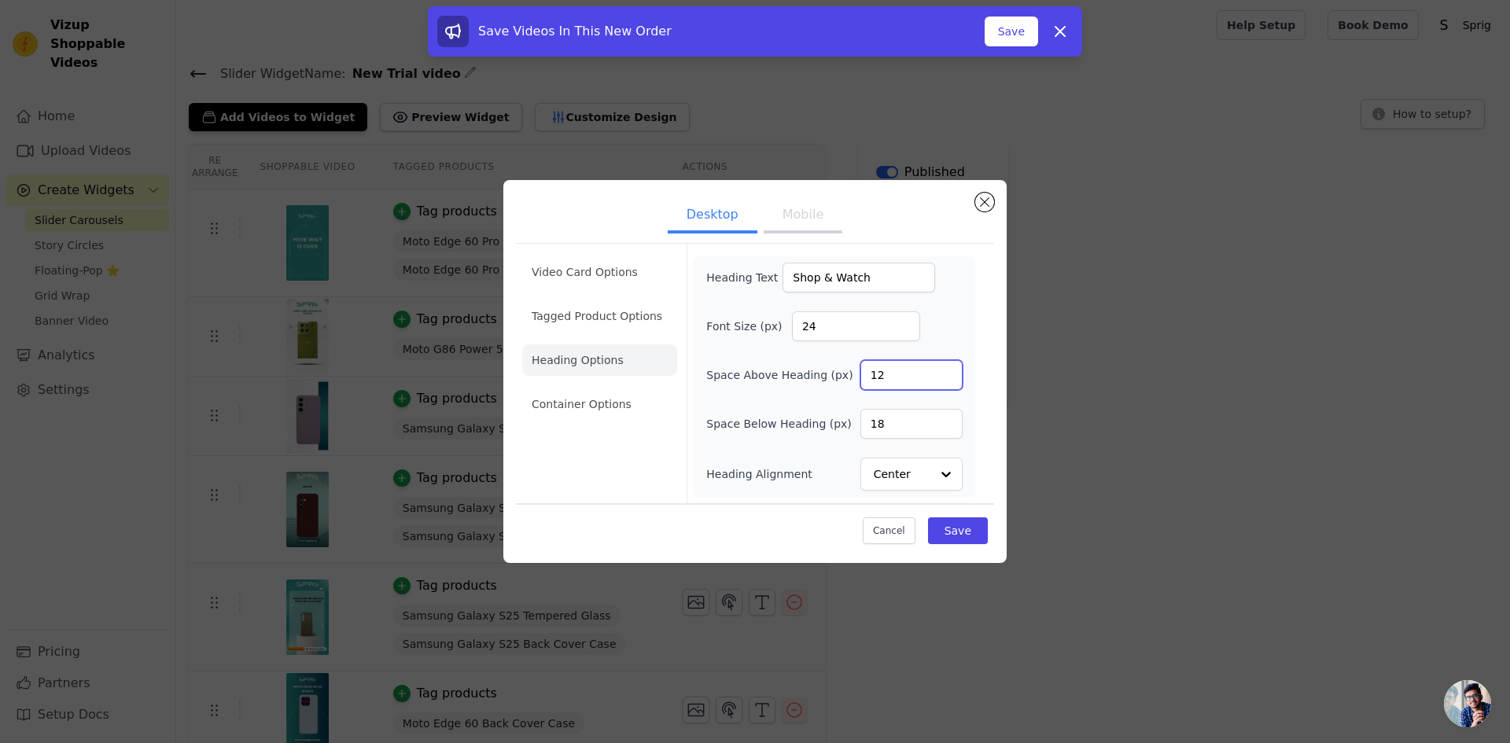
drag, startPoint x: 896, startPoint y: 375, endPoint x: 867, endPoint y: 376, distance: 29.1
click at [867, 376] on input "12" at bounding box center [912, 375] width 102 height 30
type input "24"
click at [986, 201] on button "Close modal" at bounding box center [984, 202] width 19 height 19
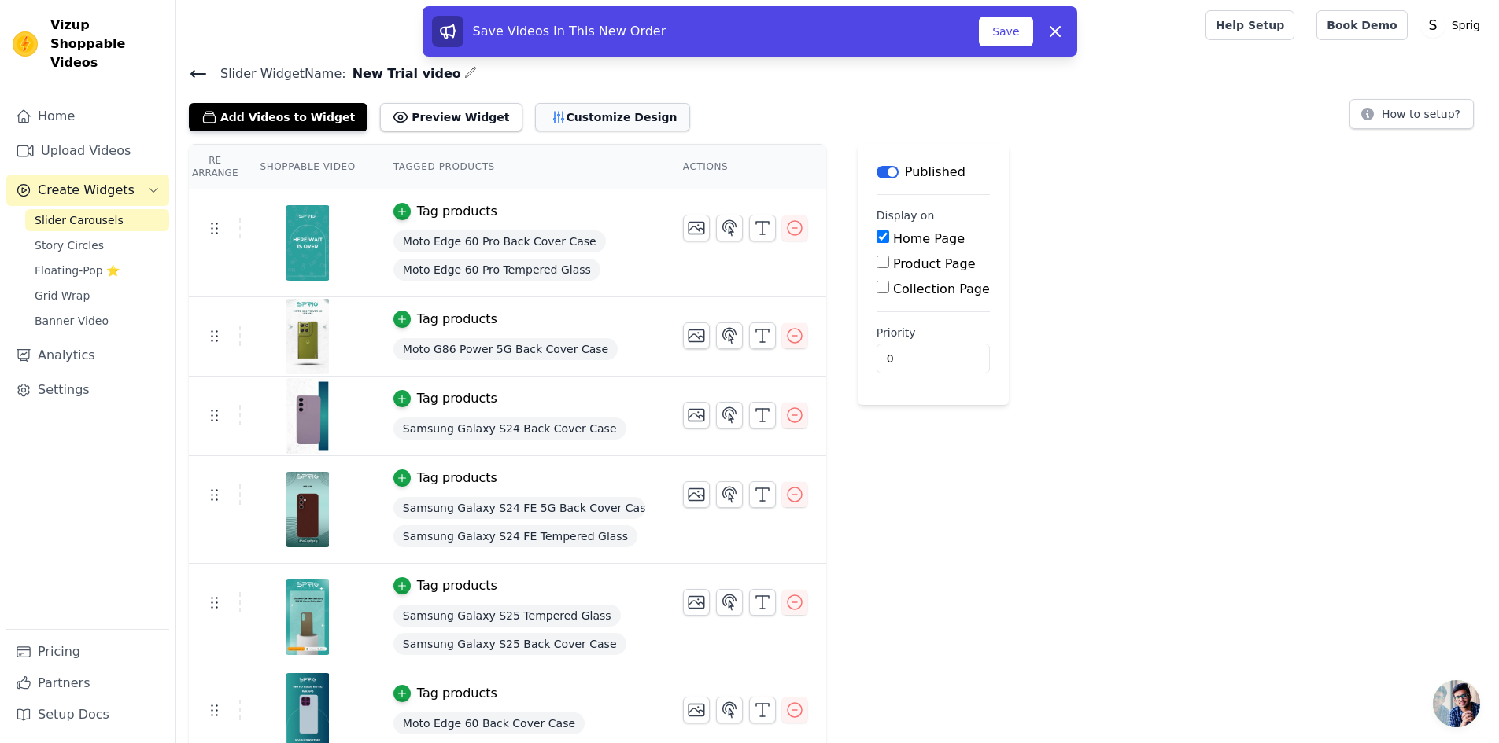
click at [547, 123] on button "Customize Design" at bounding box center [612, 117] width 155 height 28
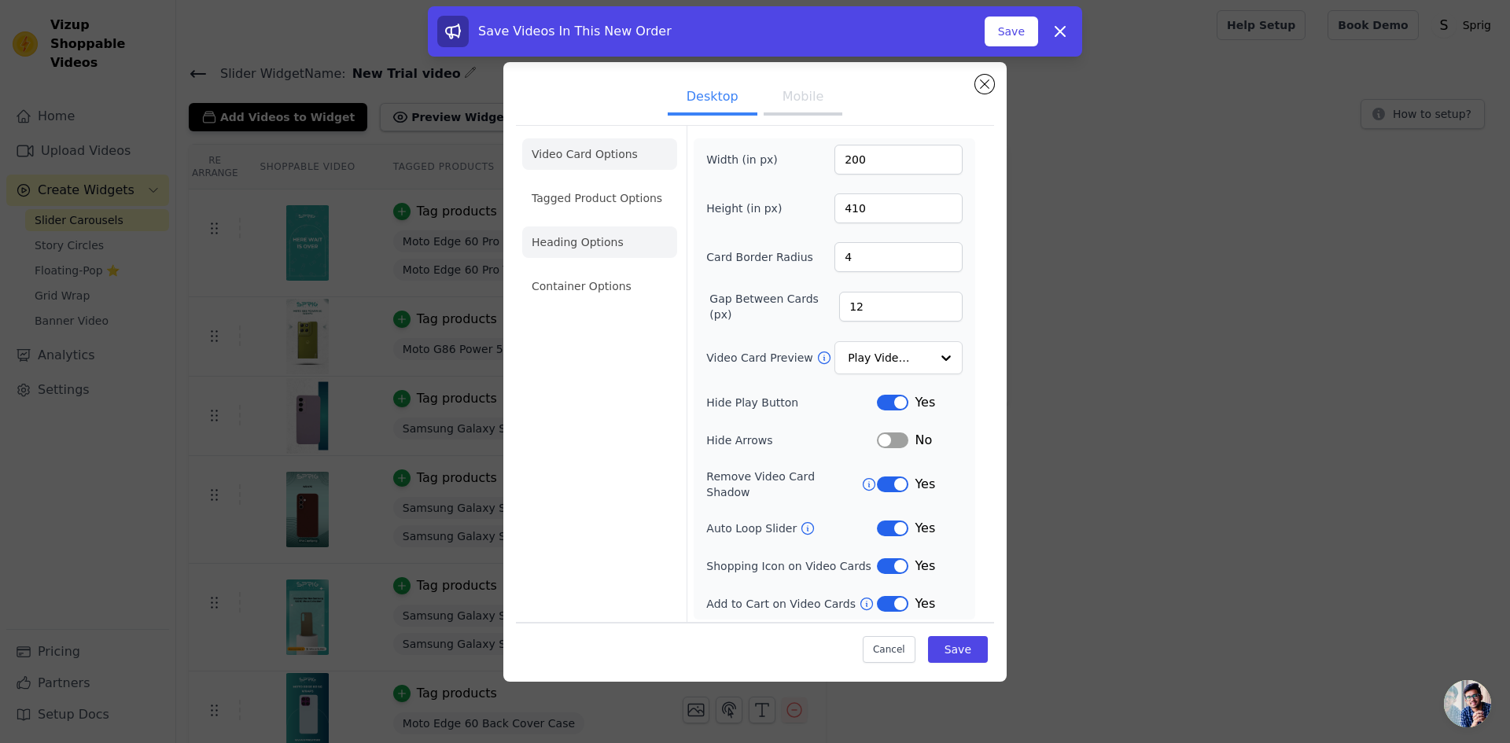
click at [571, 248] on li "Heading Options" at bounding box center [599, 242] width 155 height 31
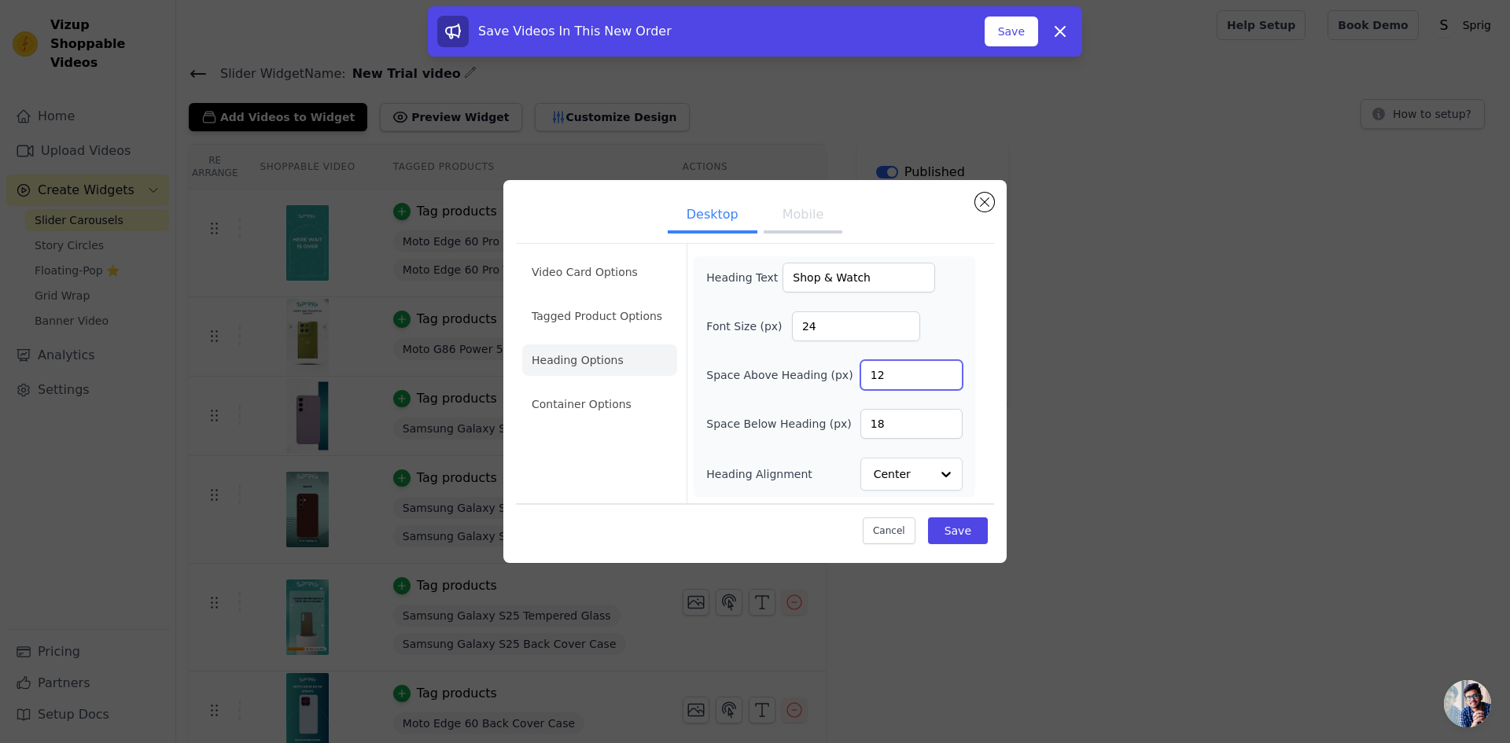
drag, startPoint x: 893, startPoint y: 378, endPoint x: 867, endPoint y: 380, distance: 26.0
click at [867, 380] on input "12" at bounding box center [912, 375] width 102 height 30
type input "24"
drag, startPoint x: 892, startPoint y: 427, endPoint x: 922, endPoint y: 369, distance: 65.4
click at [865, 431] on input "18" at bounding box center [912, 424] width 102 height 30
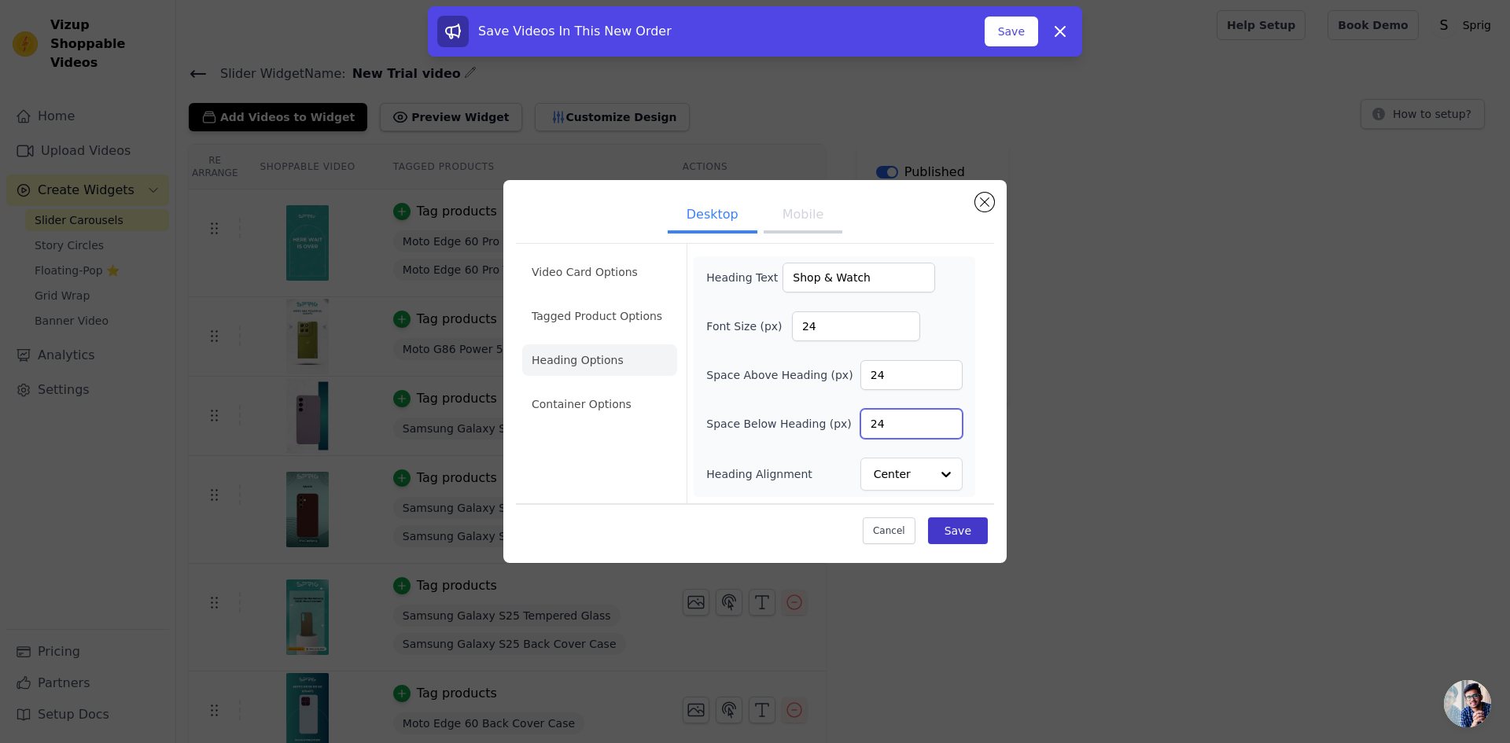
type input "24"
click at [982, 526] on button "Save" at bounding box center [958, 531] width 60 height 27
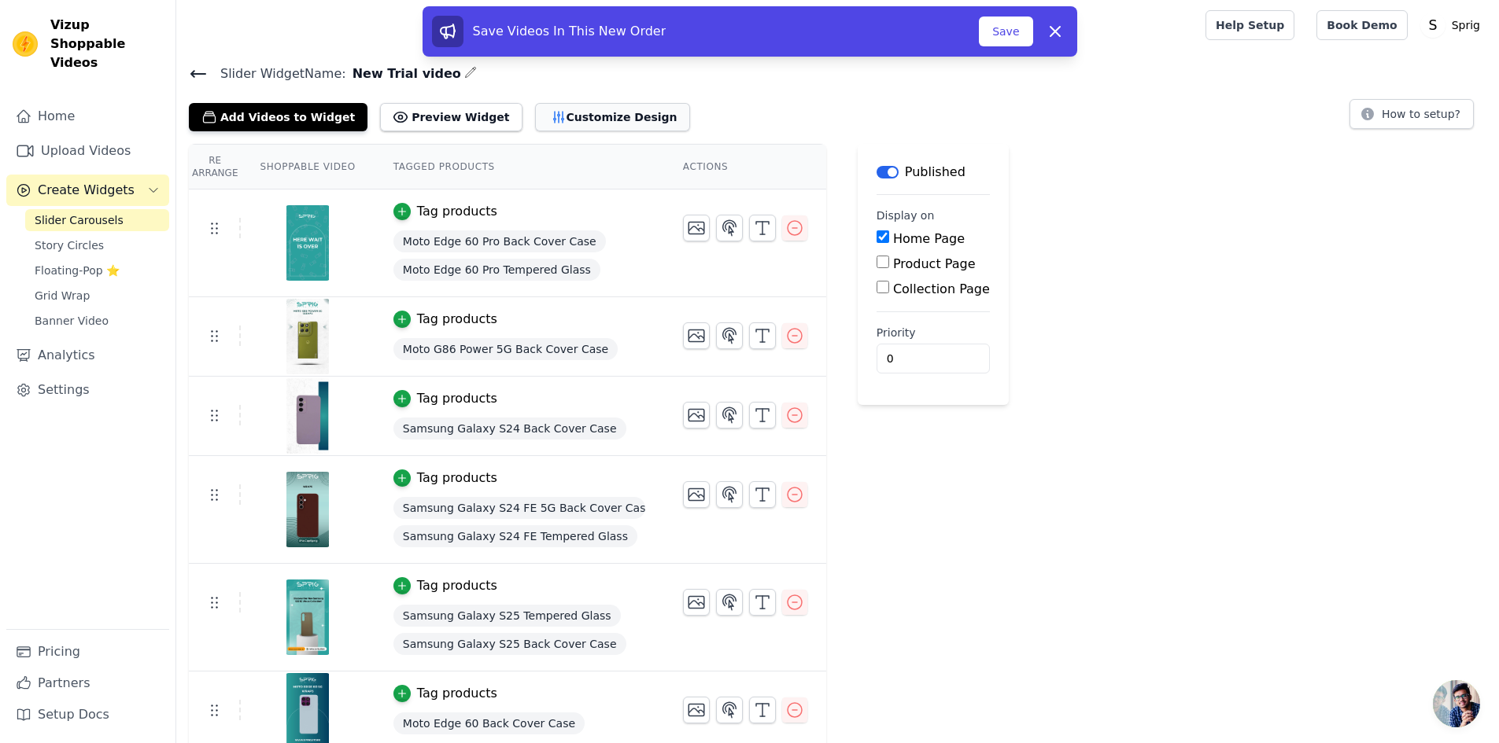
click at [603, 115] on button "Customize Design" at bounding box center [612, 117] width 155 height 28
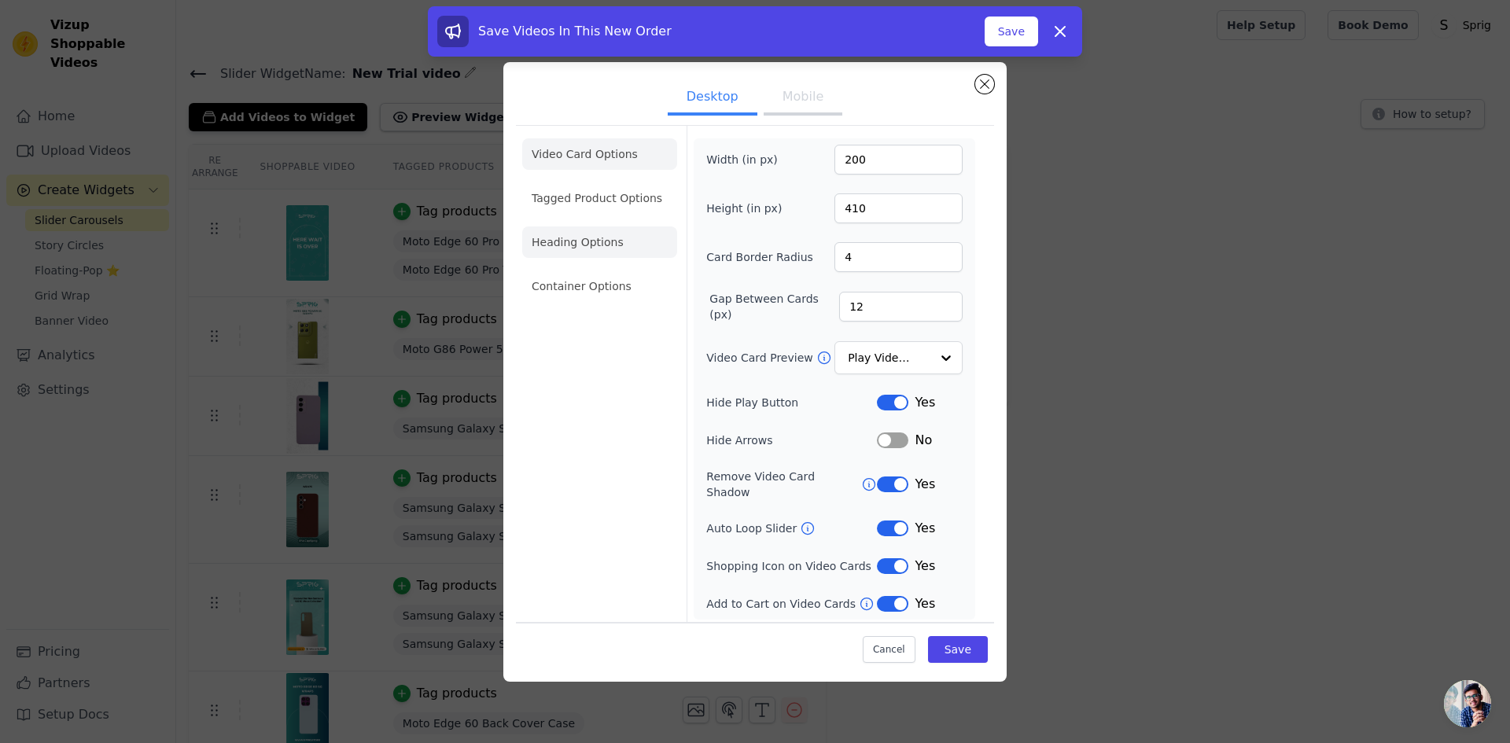
click at [593, 244] on li "Heading Options" at bounding box center [599, 242] width 155 height 31
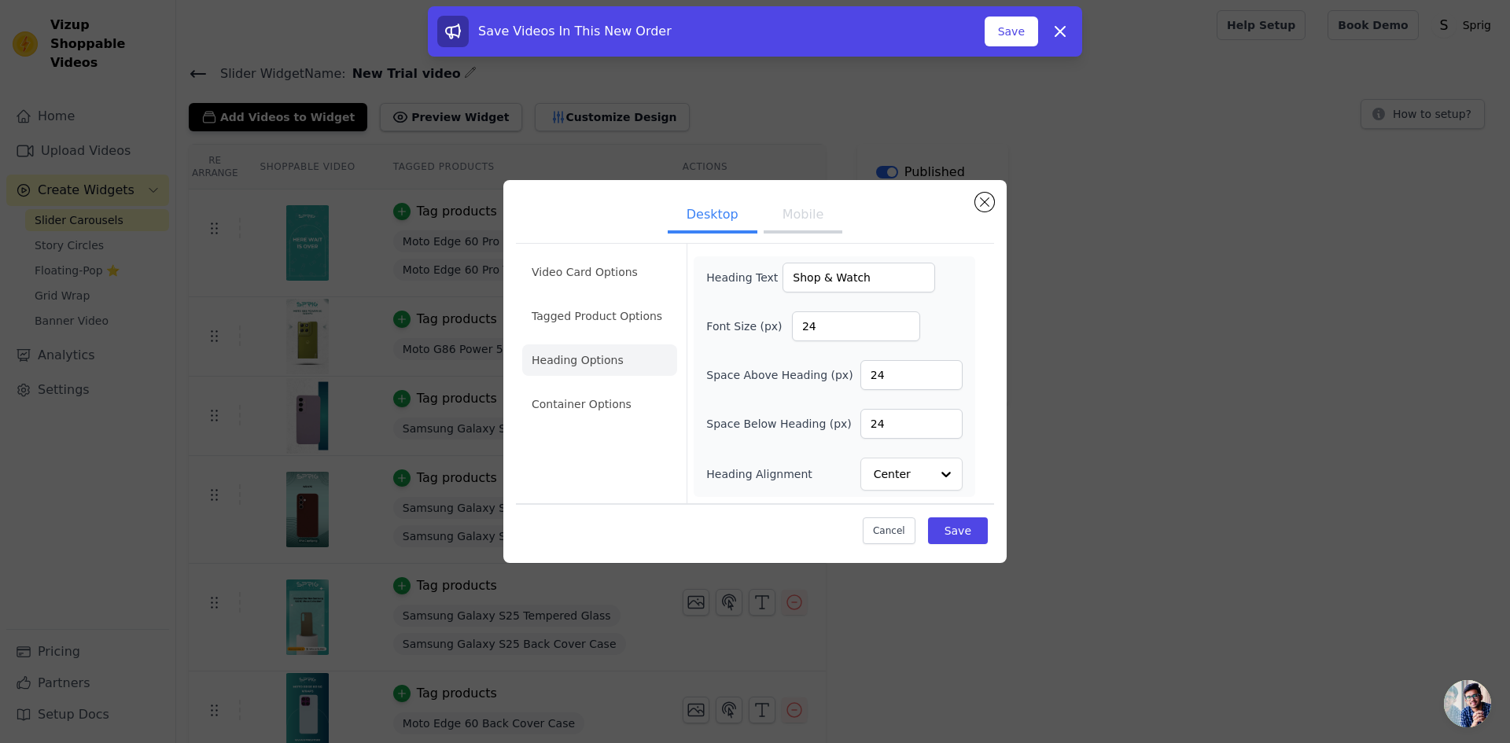
click at [810, 213] on button "Mobile" at bounding box center [803, 216] width 79 height 35
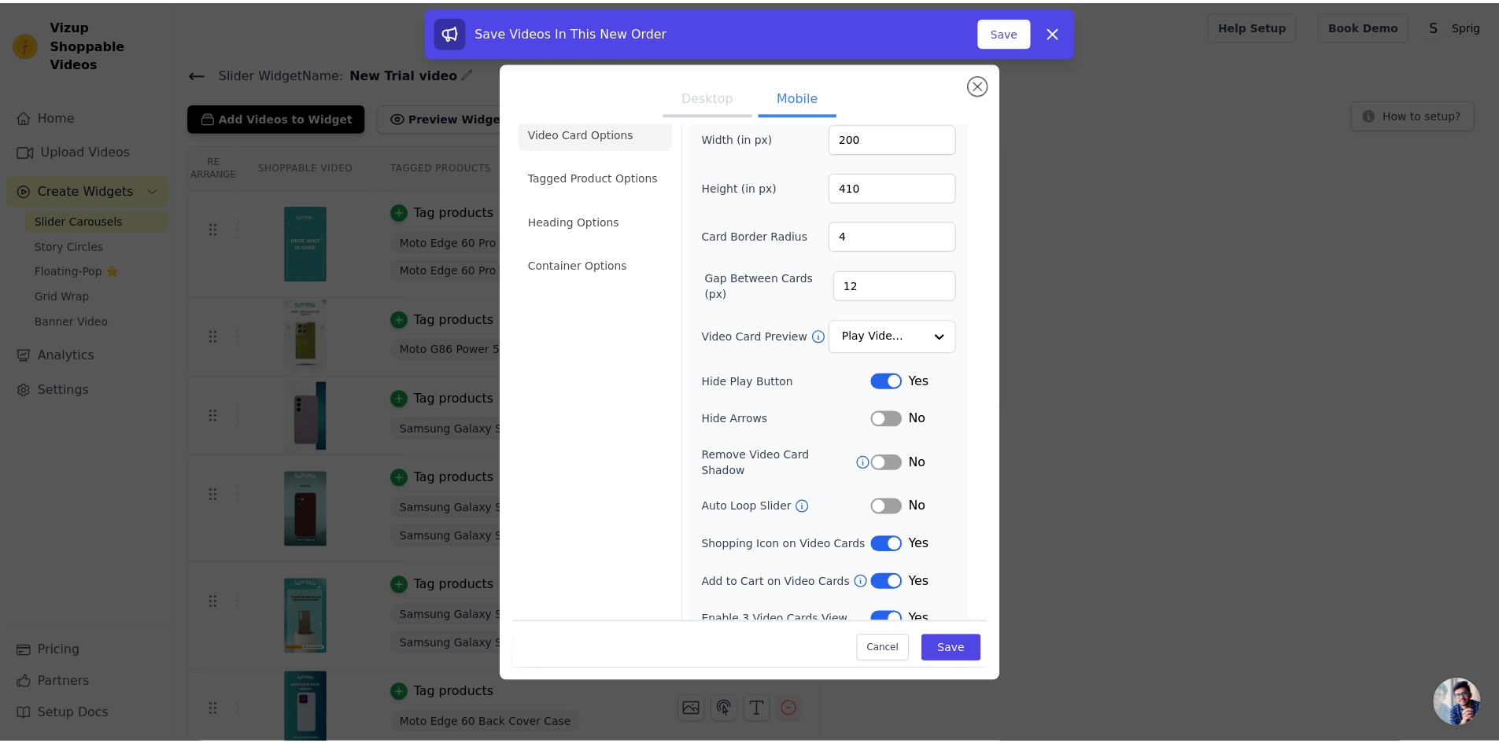
scroll to position [28, 0]
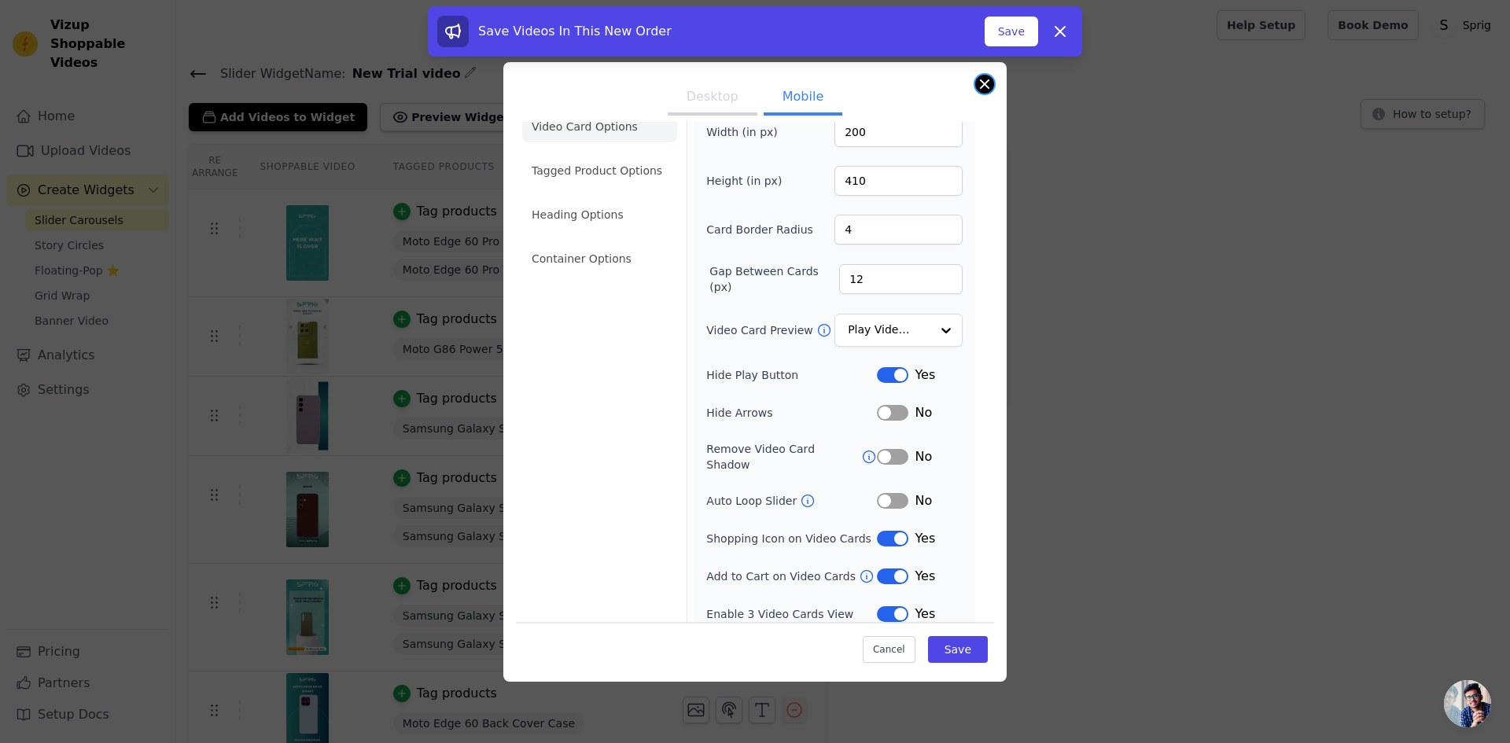
click at [984, 87] on button "Close modal" at bounding box center [984, 84] width 19 height 19
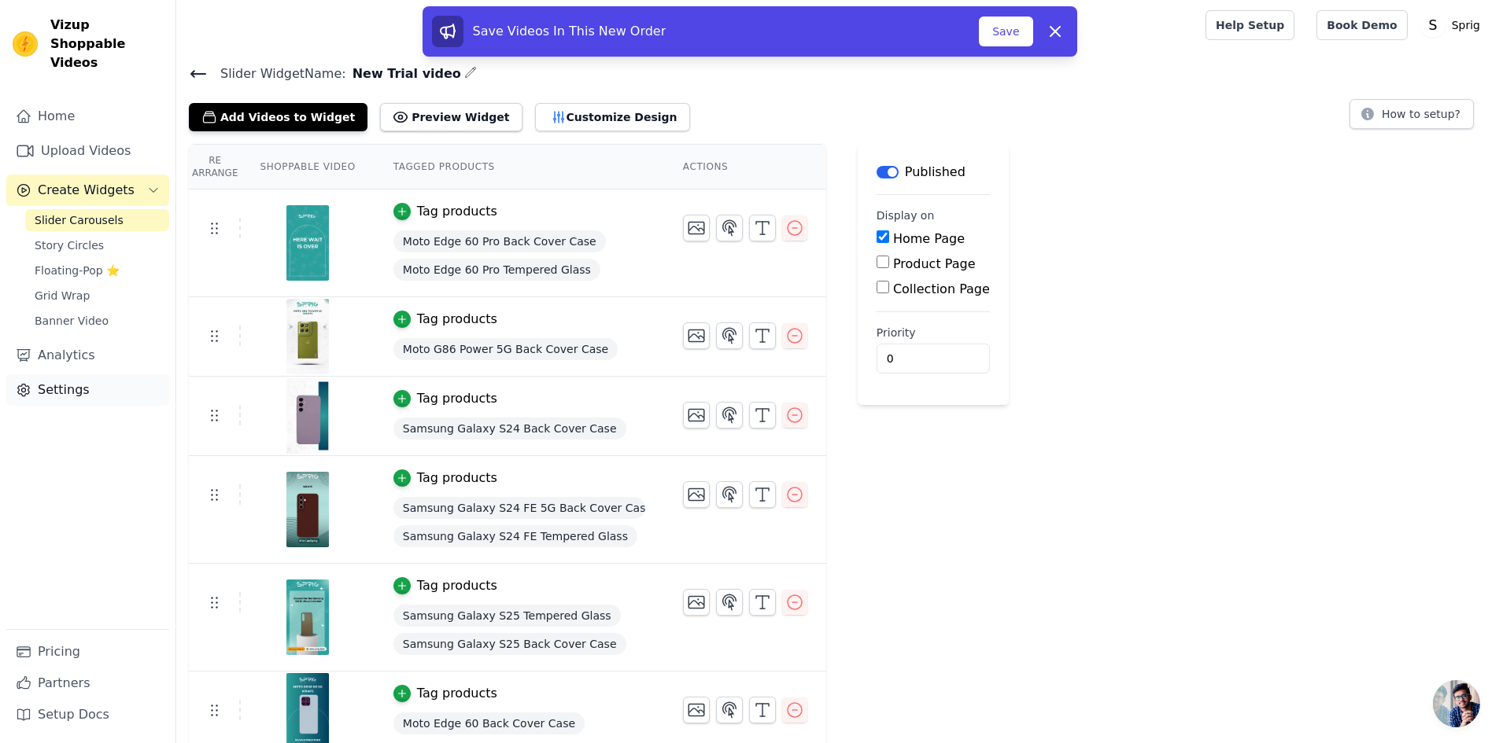
click at [58, 374] on link "Settings" at bounding box center [87, 389] width 163 height 31
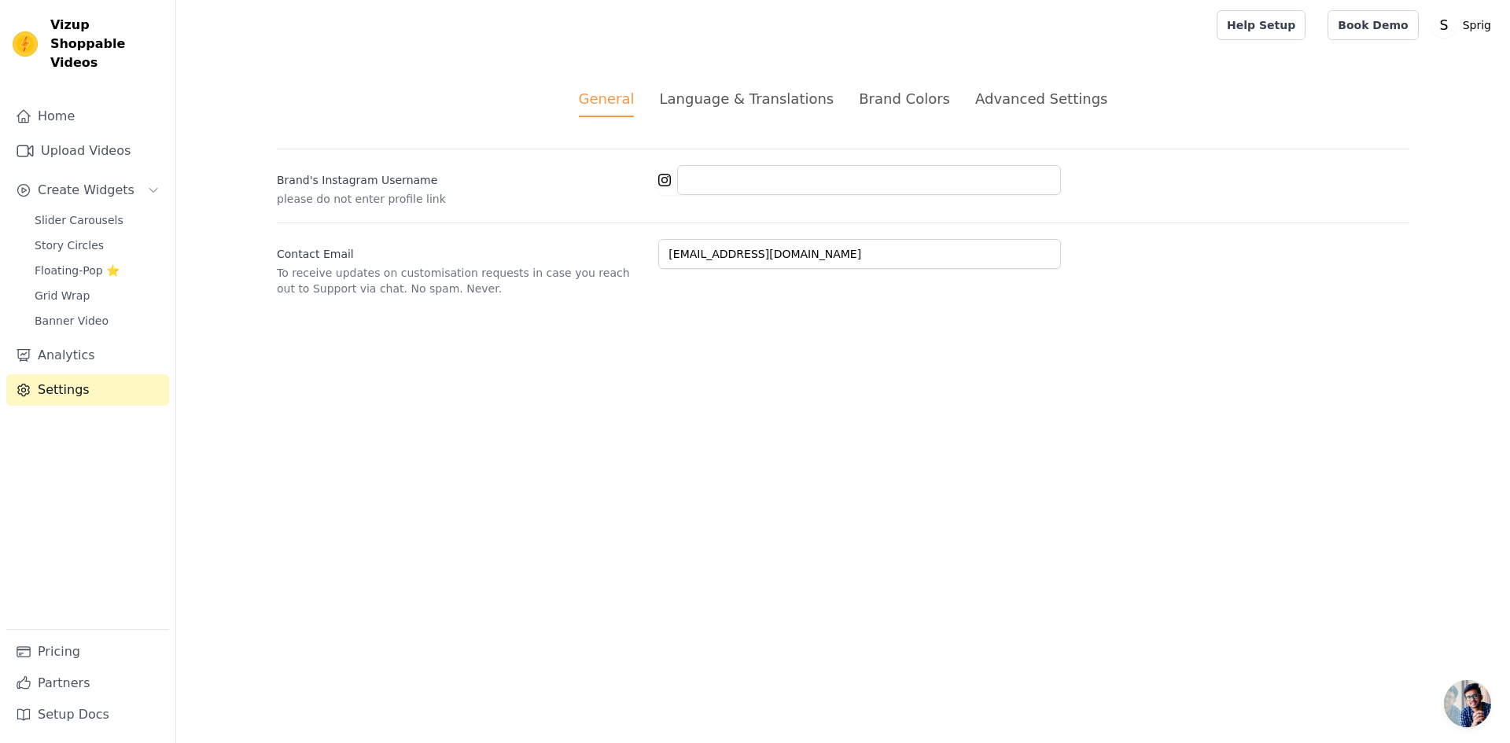
click at [802, 103] on div "Language & Translations" at bounding box center [746, 98] width 175 height 21
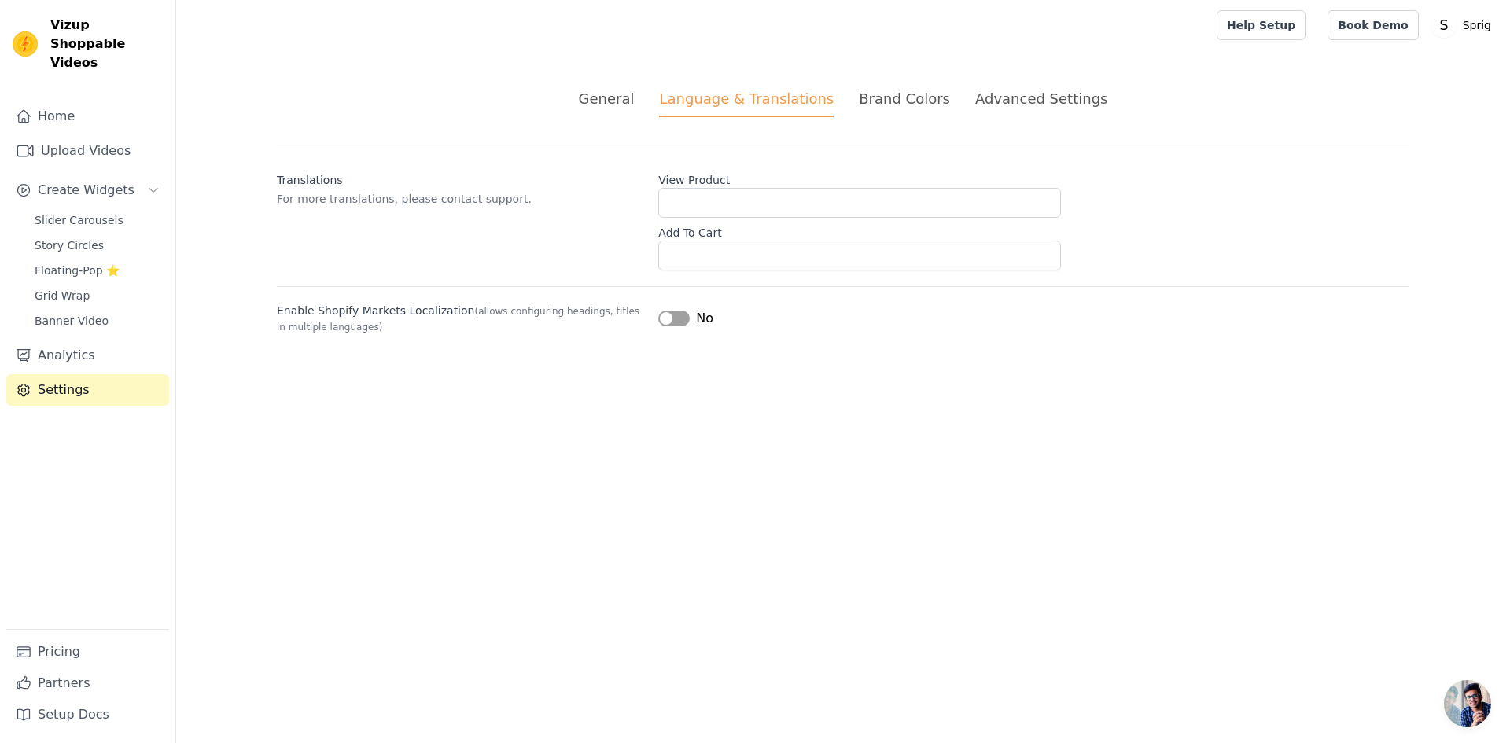
click at [927, 99] on div "Brand Colors" at bounding box center [904, 98] width 91 height 21
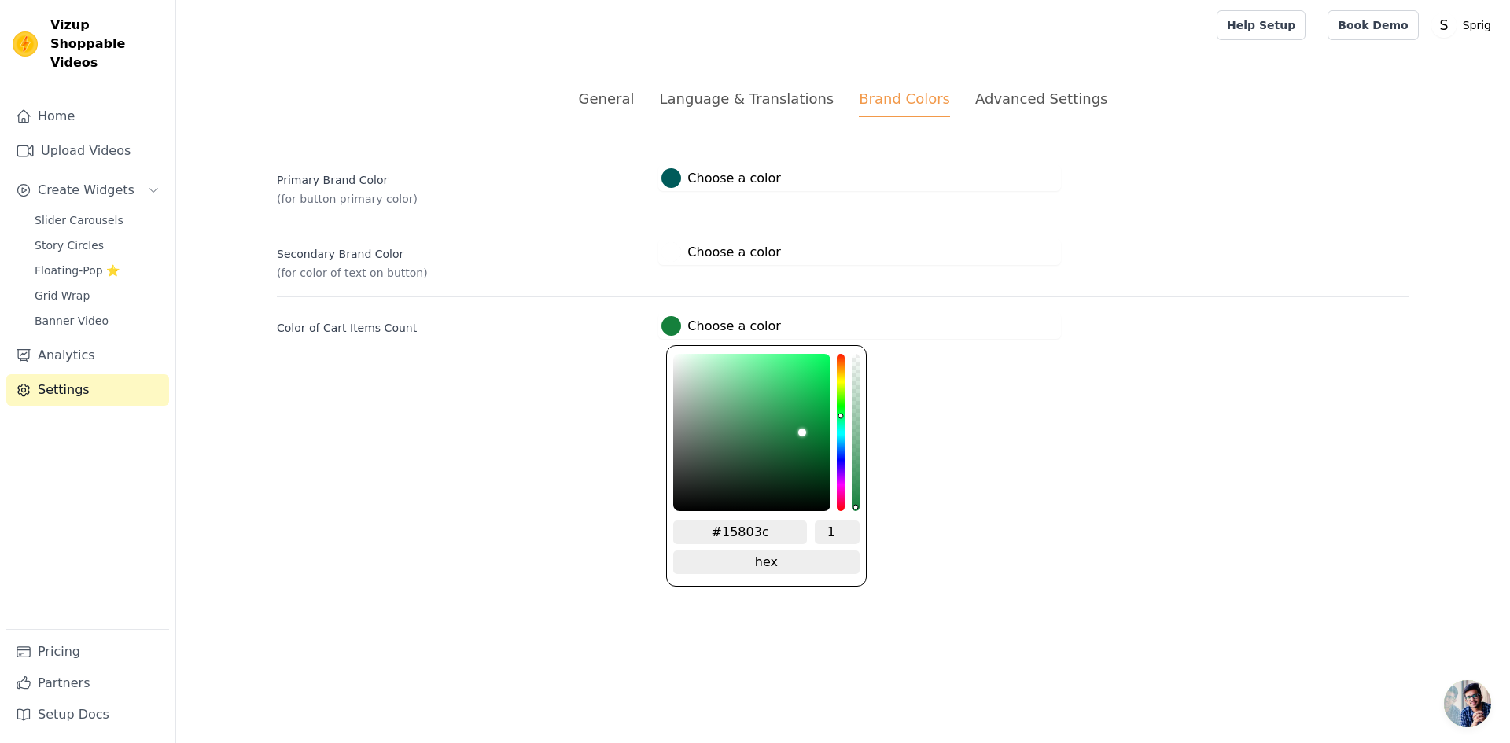
click at [673, 332] on div at bounding box center [672, 326] width 20 height 20
drag, startPoint x: 743, startPoint y: 536, endPoint x: 728, endPoint y: 536, distance: 15.0
click at [728, 536] on input "#15803c" at bounding box center [740, 533] width 134 height 24
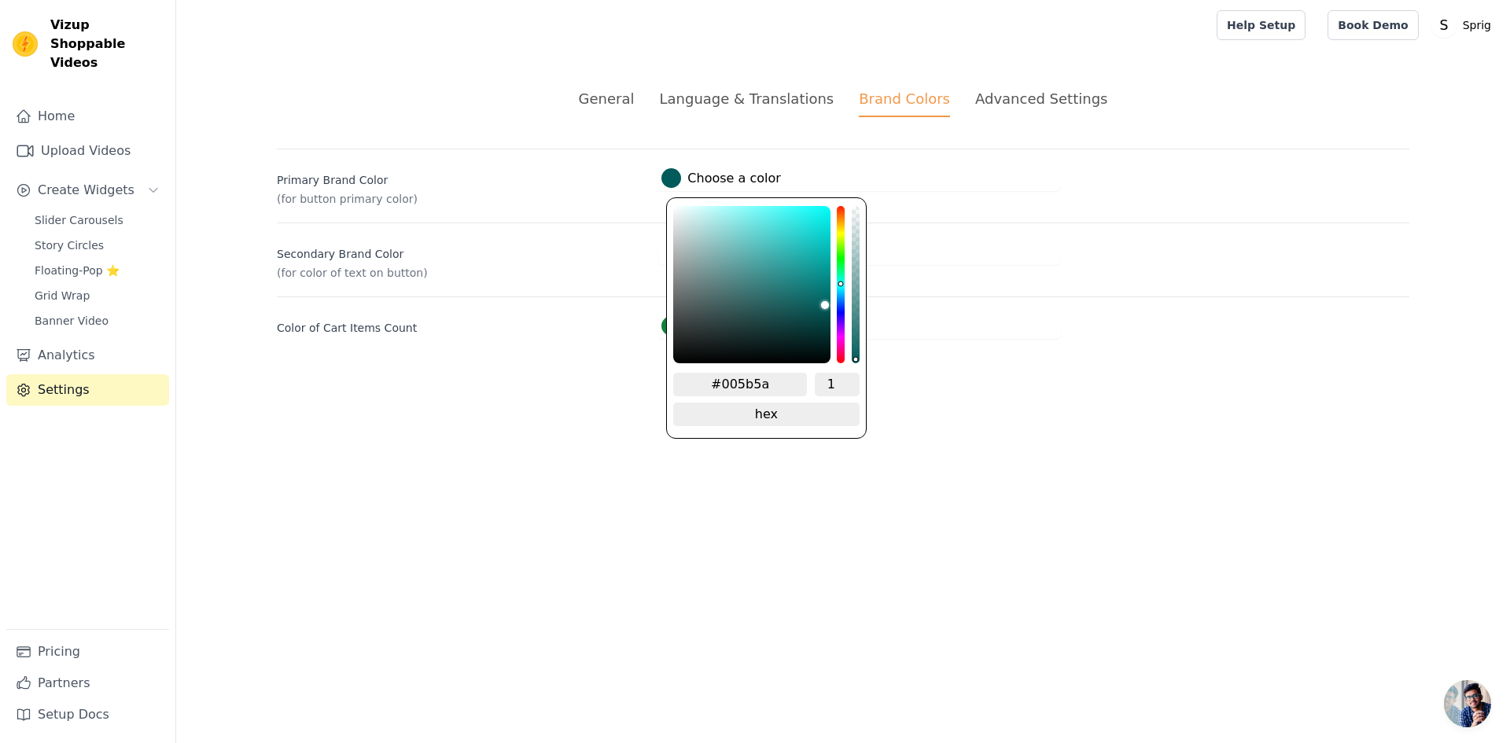
click at [666, 179] on div at bounding box center [672, 178] width 20 height 20
click at [723, 382] on input "#005b5a" at bounding box center [740, 385] width 134 height 24
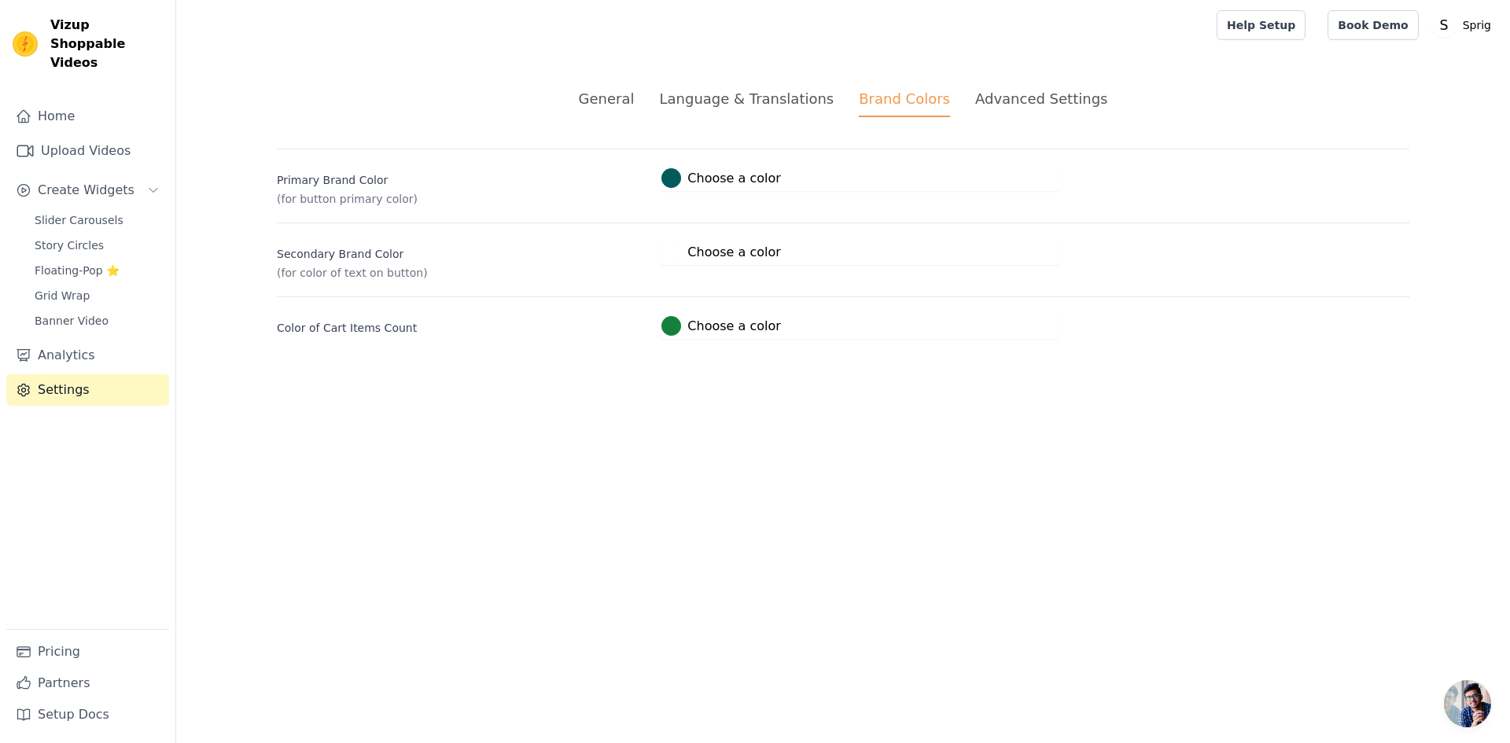
click at [781, 377] on html "Vizup Shoppable Videos Home Upload Videos Create Widgets Slider Carousels Story…" at bounding box center [755, 188] width 1510 height 377
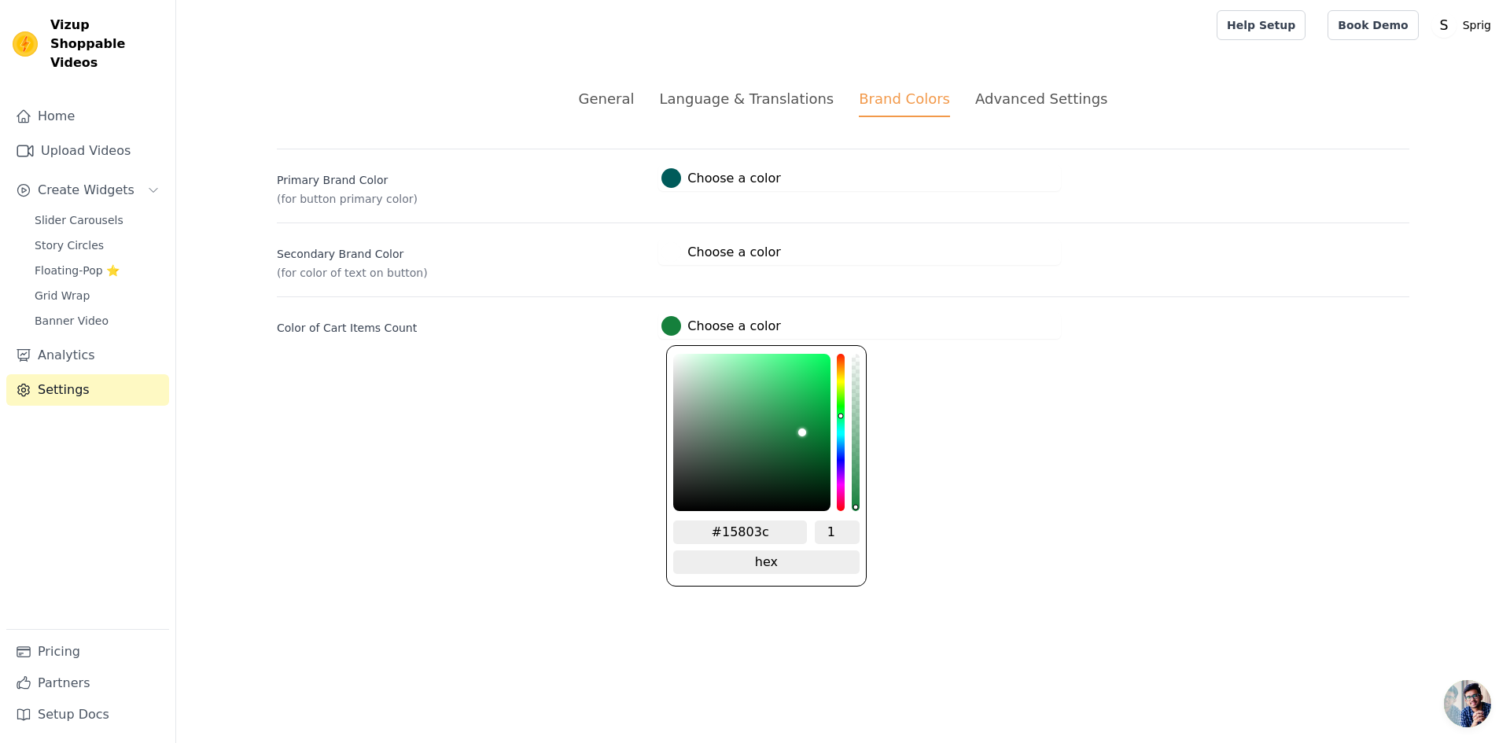
click at [676, 325] on div at bounding box center [672, 326] width 20 height 20
drag, startPoint x: 773, startPoint y: 529, endPoint x: 724, endPoint y: 528, distance: 48.8
click at [724, 528] on input "#15803c" at bounding box center [740, 533] width 134 height 24
paste input "005b5a"
type input "#005b5a"
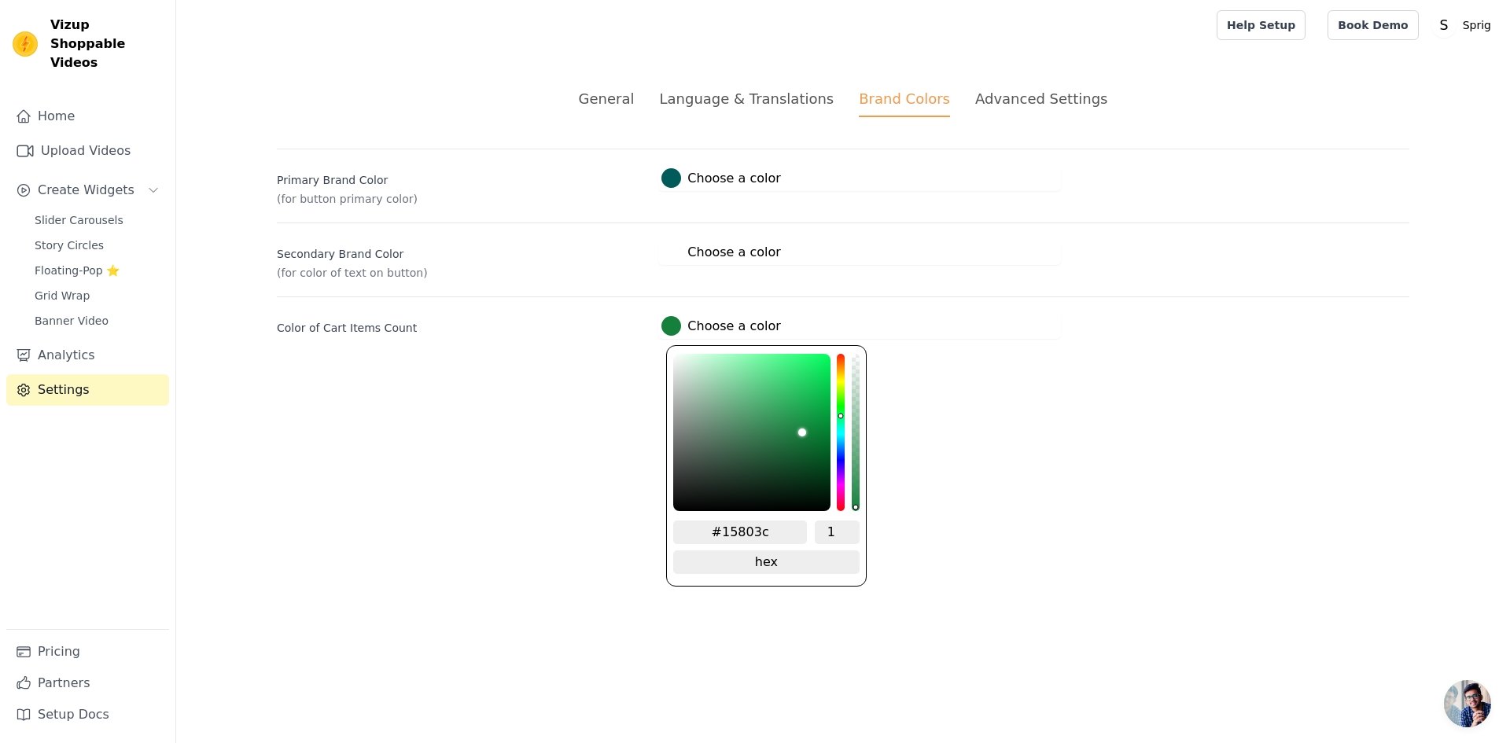
type input "#005b5a"
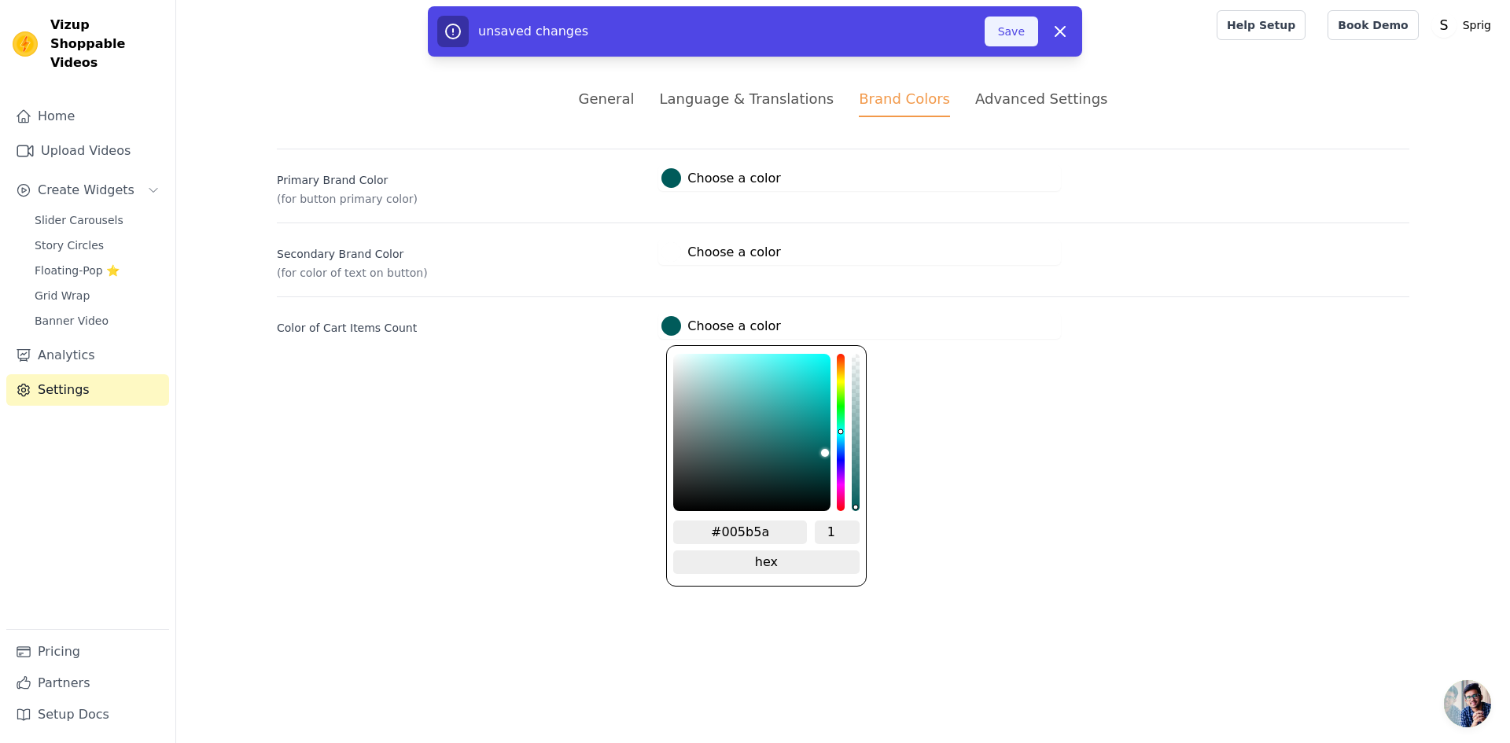
click at [1012, 28] on button "Save" at bounding box center [1011, 32] width 53 height 30
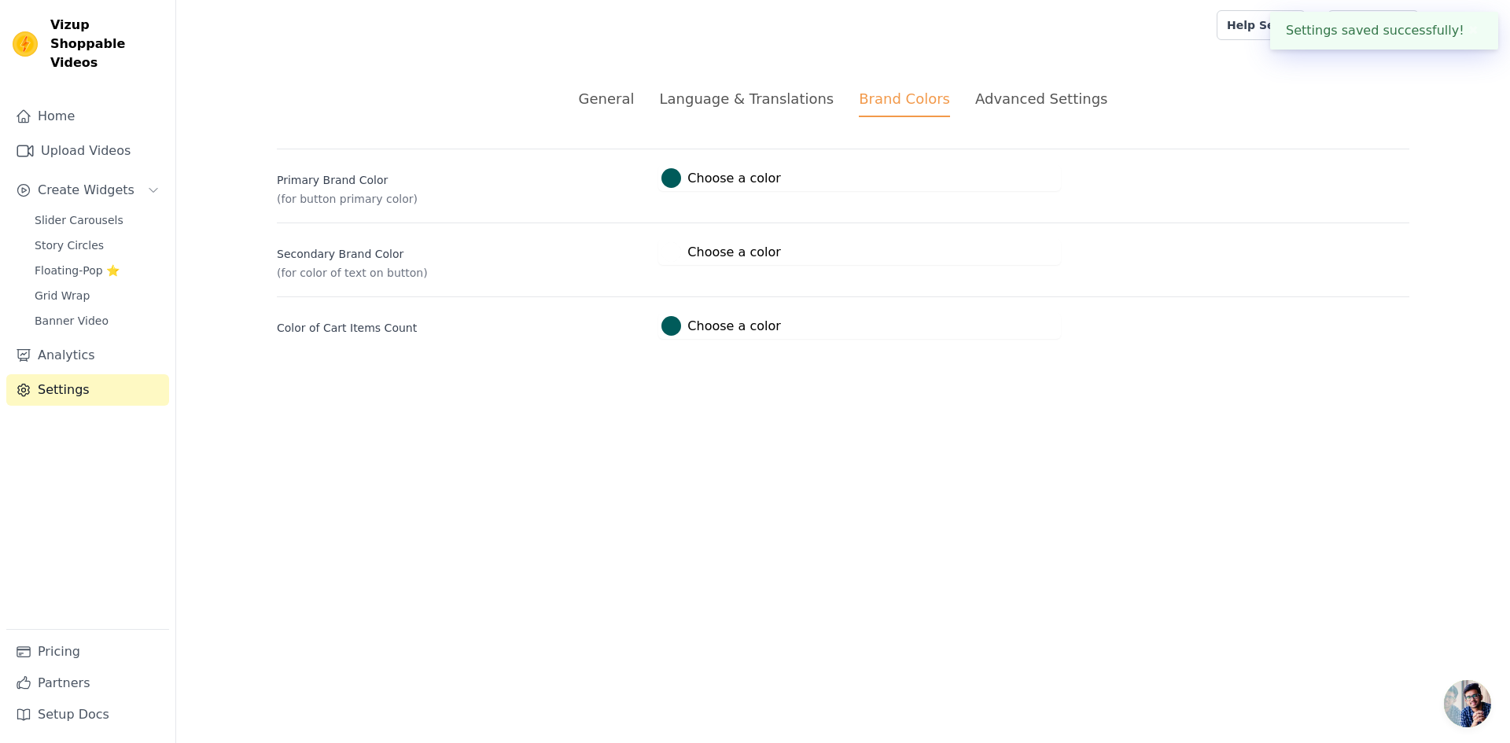
click at [1030, 102] on div "Advanced Settings" at bounding box center [1041, 98] width 132 height 21
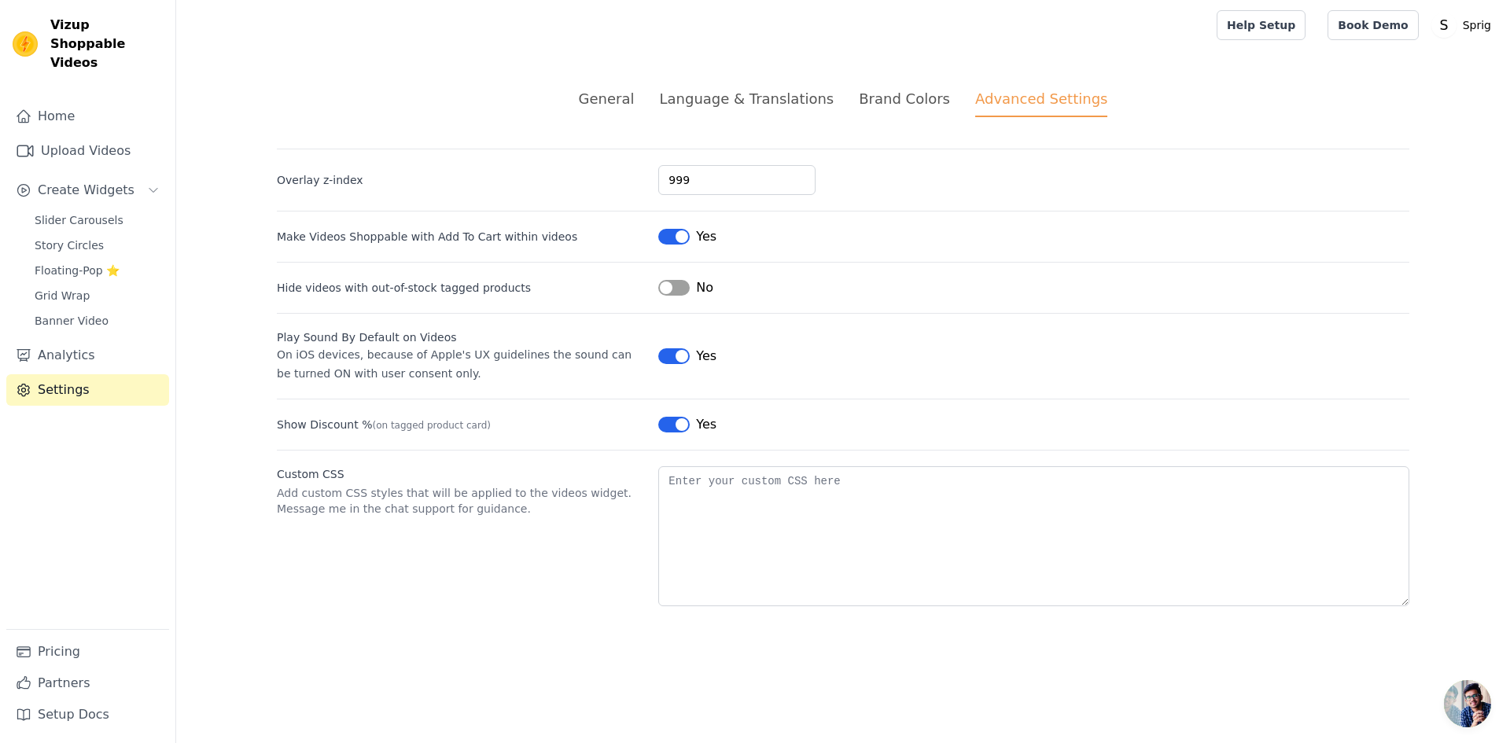
click at [780, 94] on div "Language & Translations" at bounding box center [746, 98] width 175 height 21
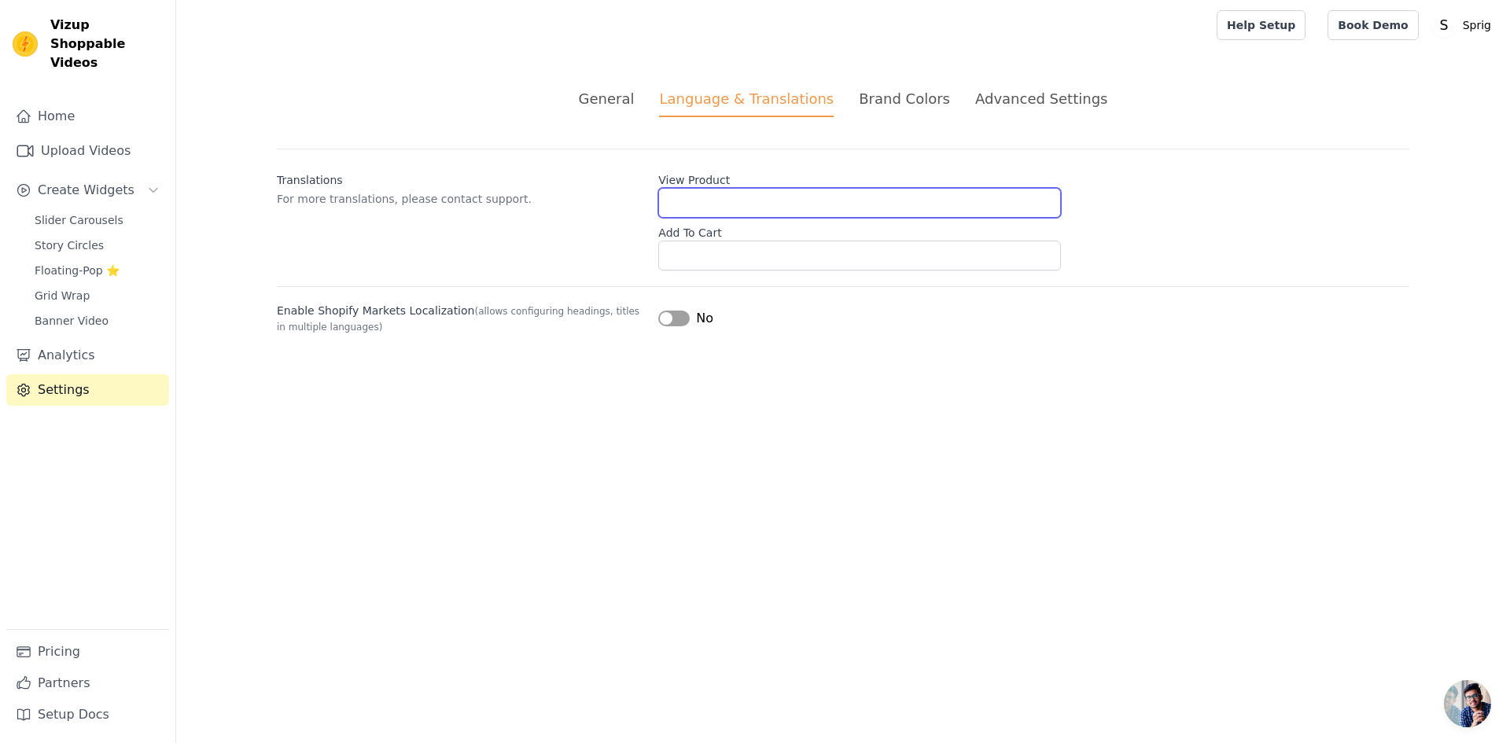
click at [729, 201] on input "View Product" at bounding box center [859, 203] width 403 height 30
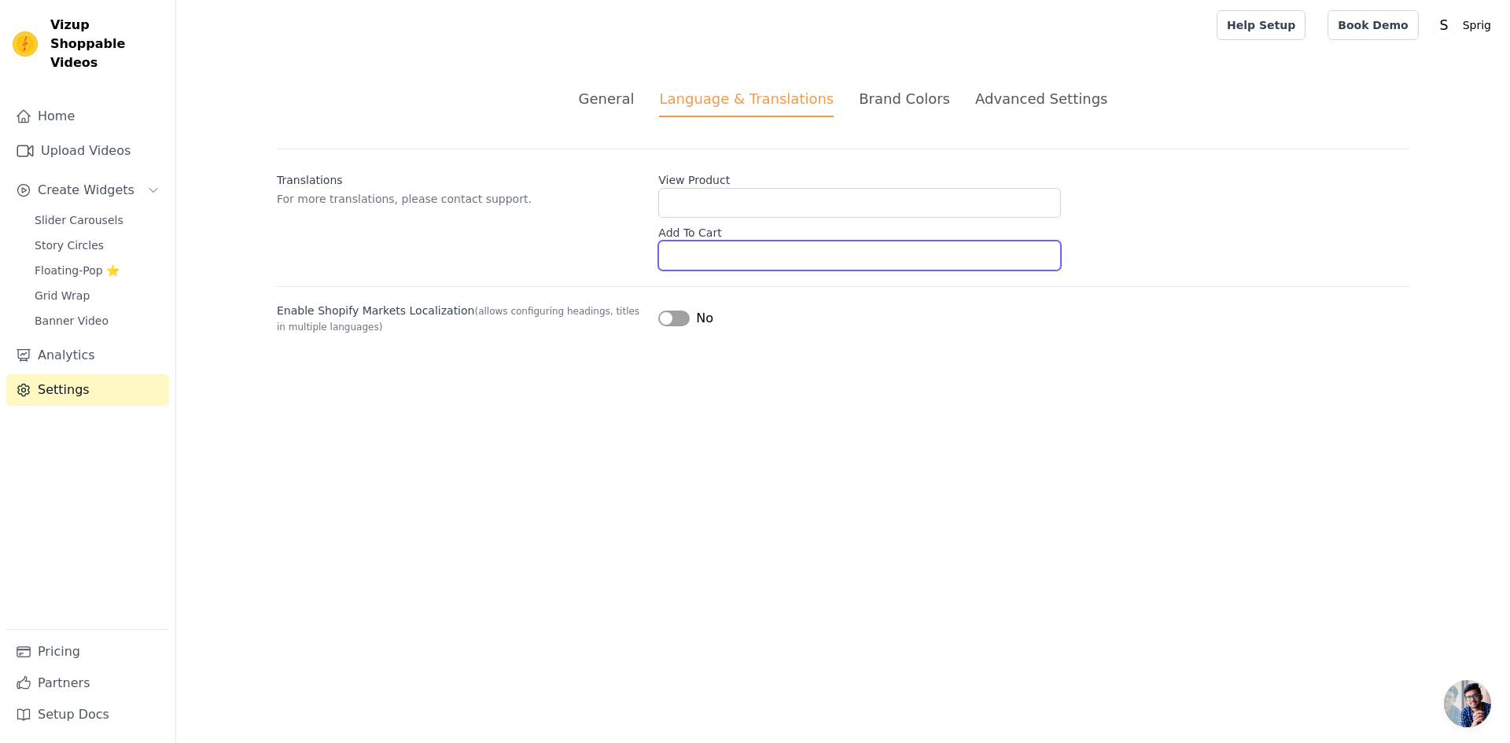
click at [721, 246] on input "Add To Cart" at bounding box center [859, 256] width 403 height 30
click at [623, 88] on div "General" at bounding box center [607, 98] width 56 height 21
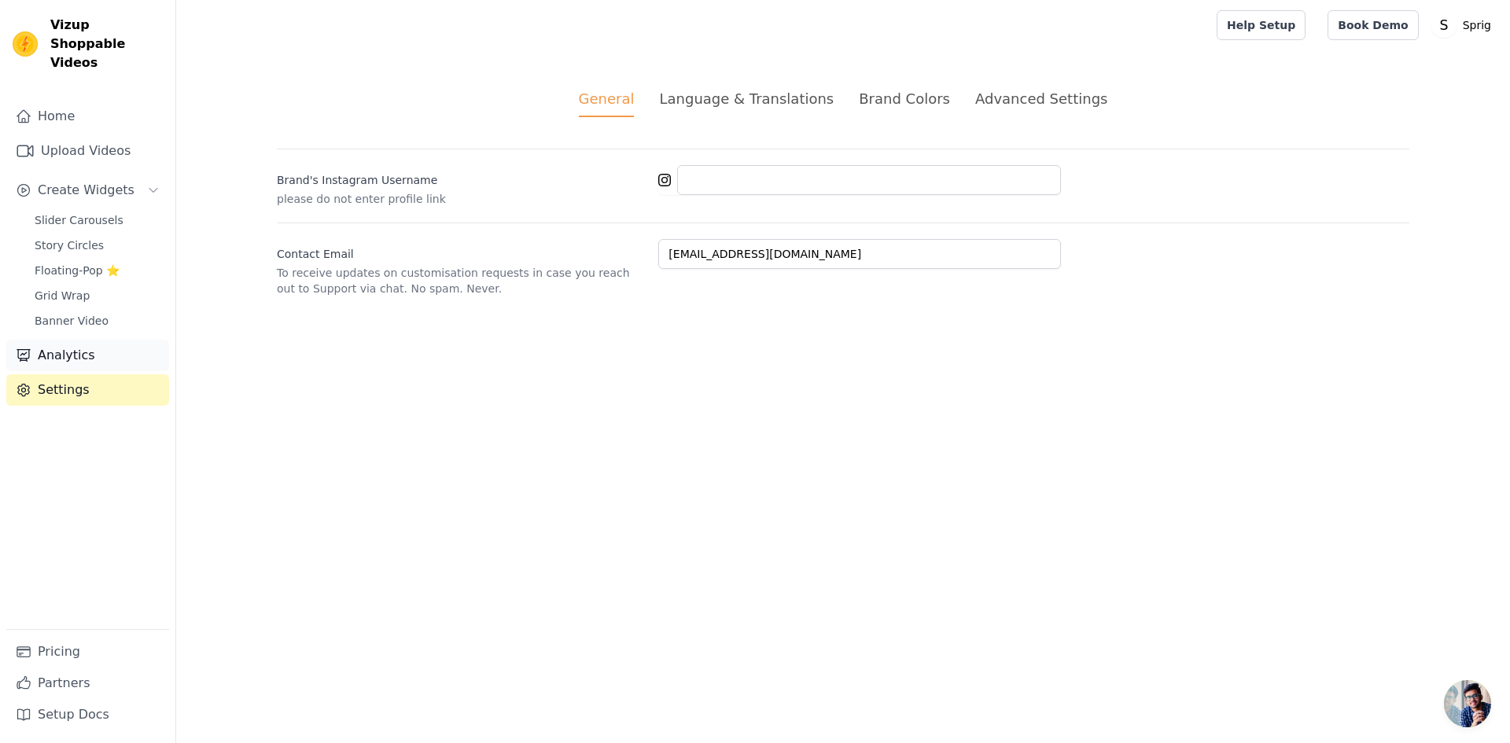
click at [51, 340] on link "Analytics" at bounding box center [87, 355] width 163 height 31
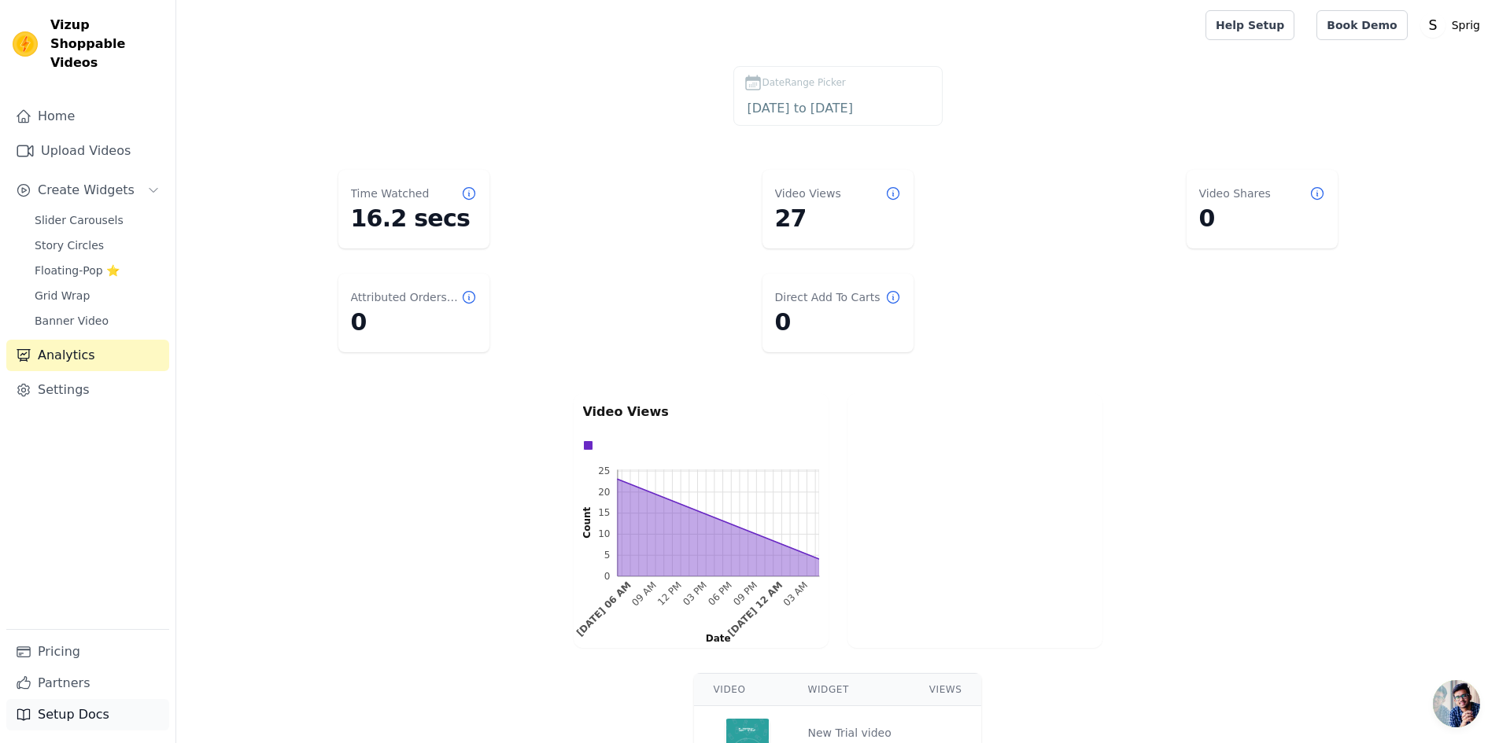
click at [65, 709] on link "Setup Docs" at bounding box center [87, 714] width 163 height 31
click at [1443, 703] on span "Open chat" at bounding box center [1455, 703] width 47 height 47
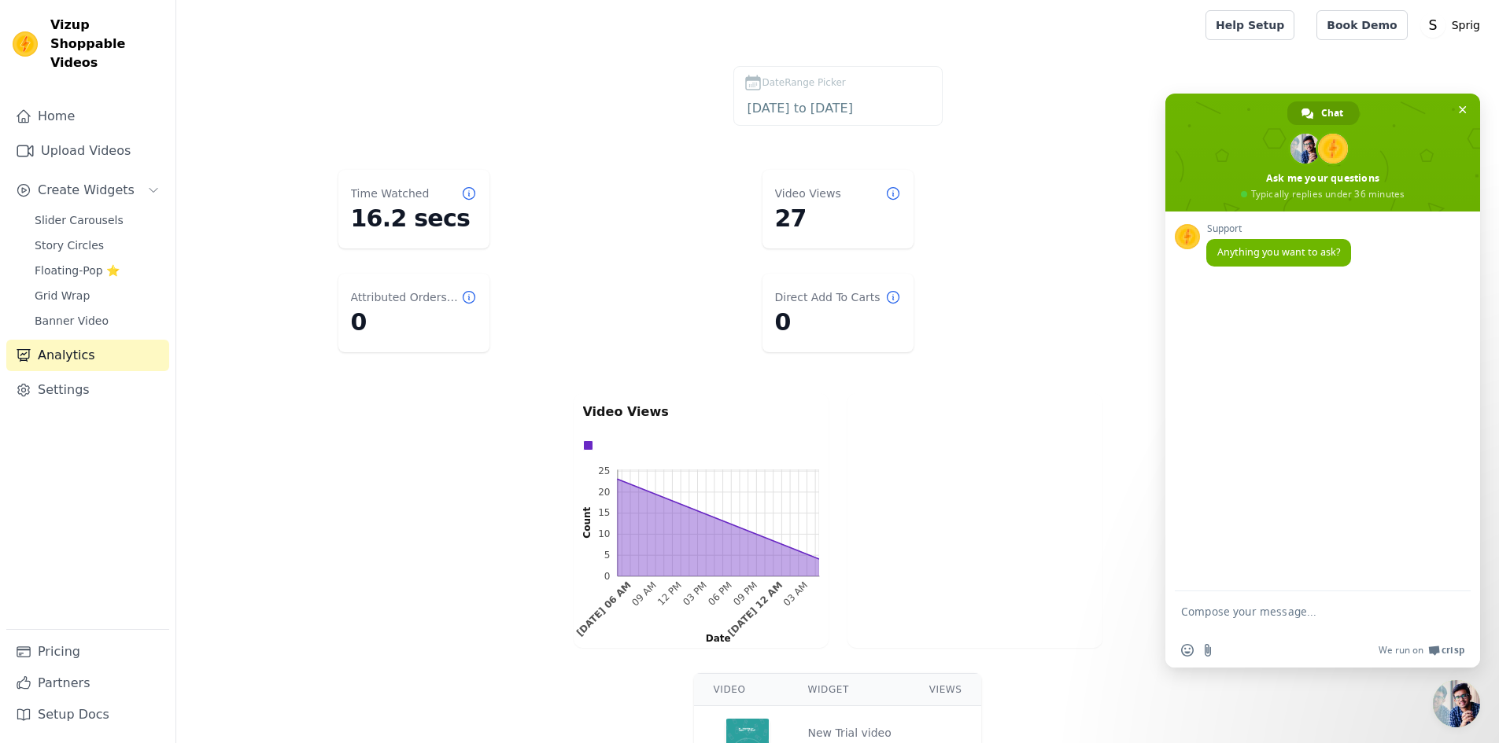
paste textarea "I want to change the heading color. Where can I do that? I’ve already added my …"
type textarea "I want to change the heading color. Where can I do that? I’ve already added my …"
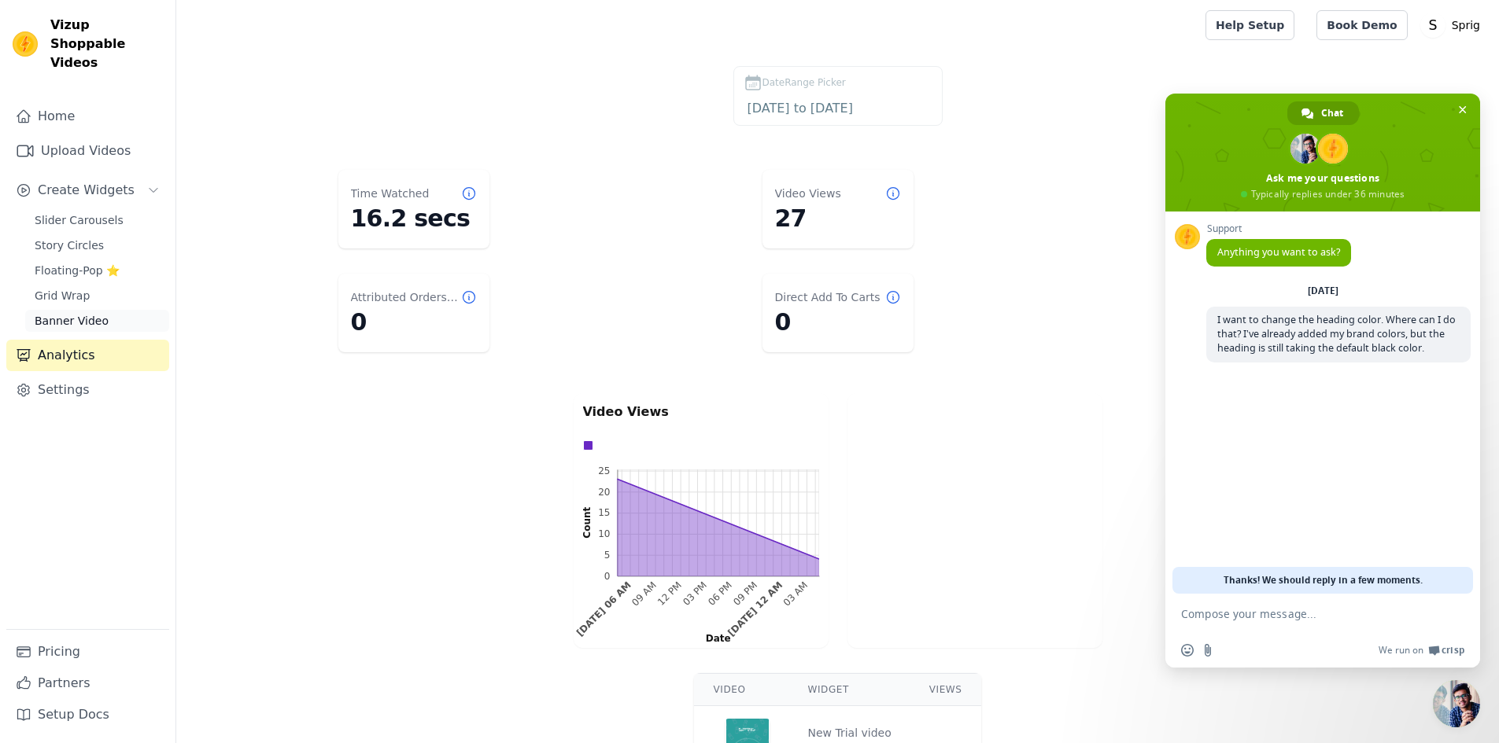
click at [71, 313] on span "Banner Video" at bounding box center [72, 321] width 74 height 16
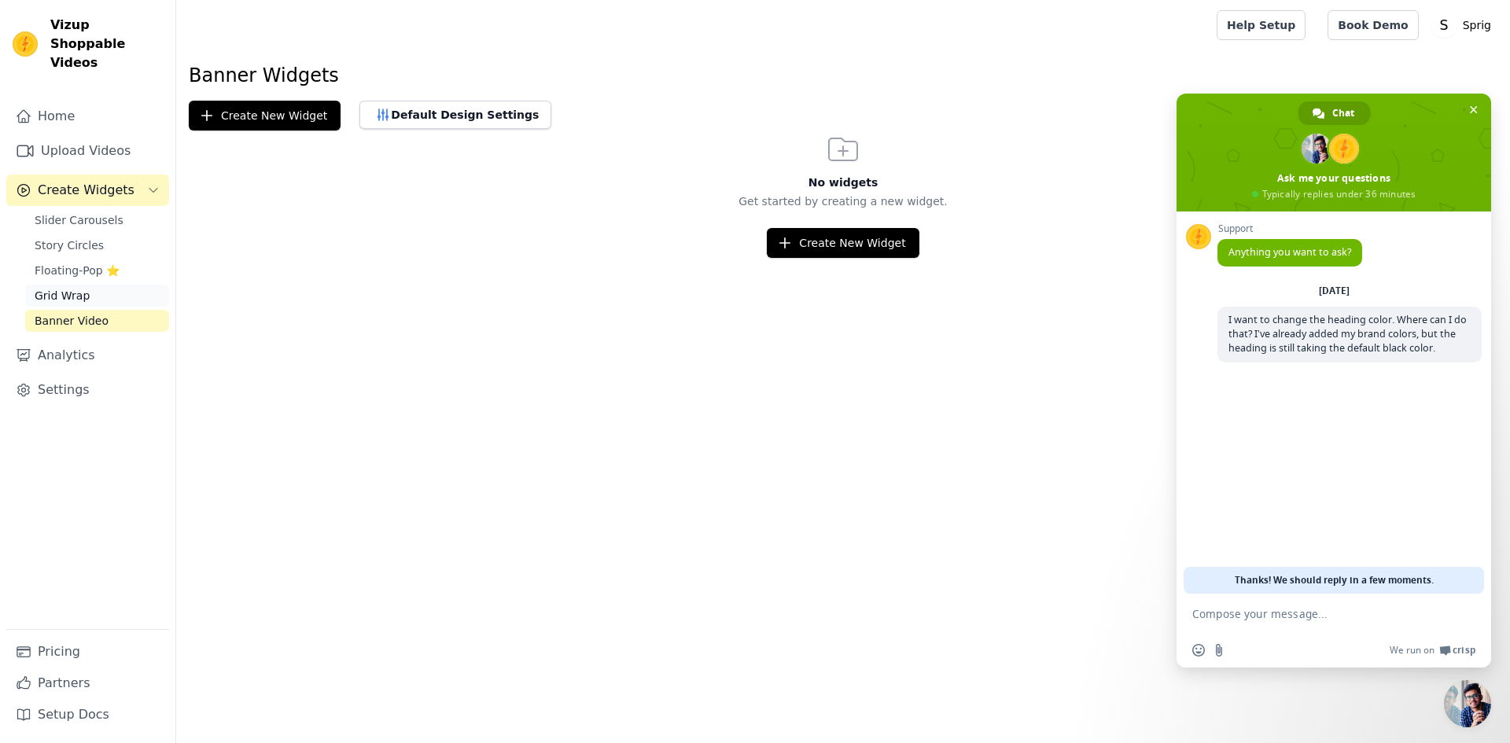
click at [66, 288] on span "Grid Wrap" at bounding box center [62, 296] width 55 height 16
click at [76, 263] on span "Floating-Pop ⭐" at bounding box center [77, 271] width 85 height 16
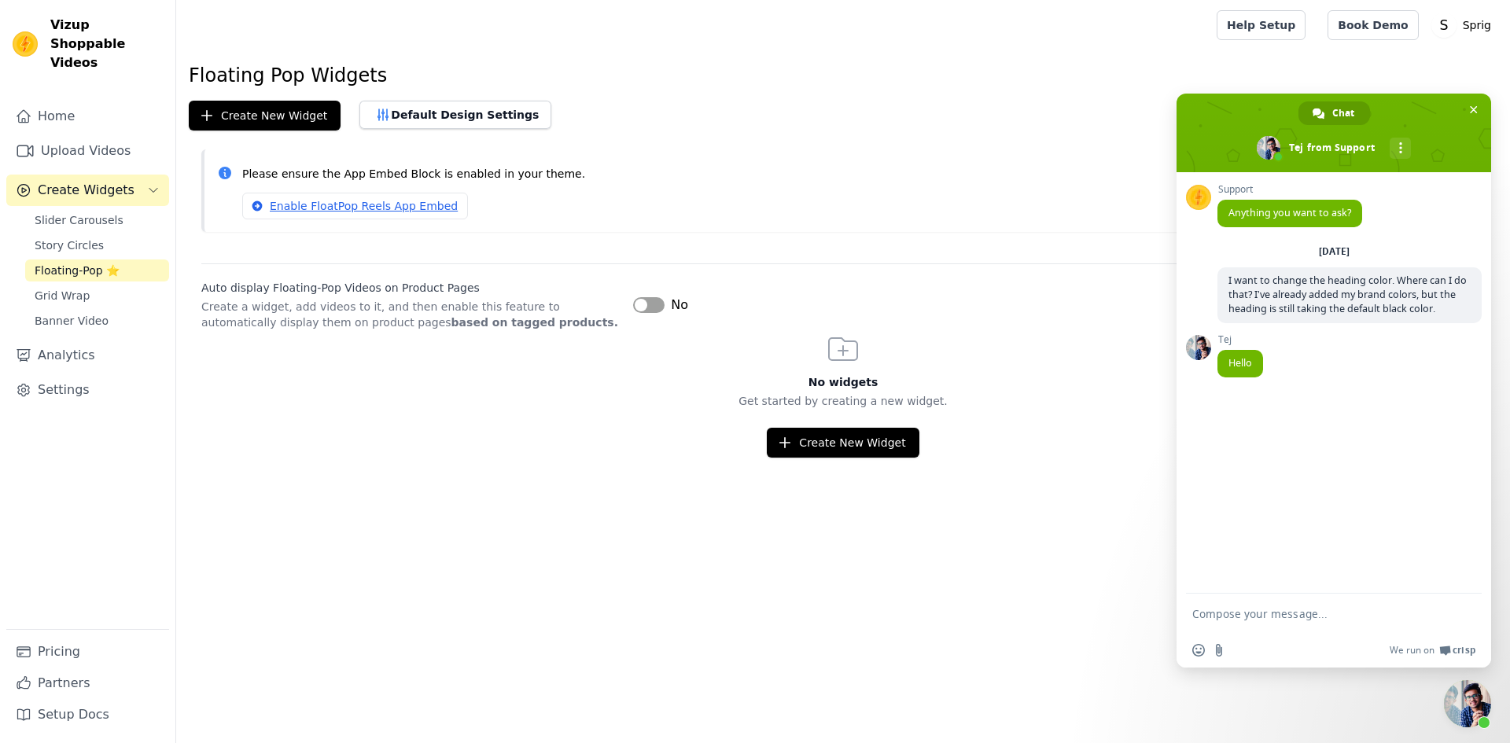
drag, startPoint x: 186, startPoint y: 68, endPoint x: 382, endPoint y: 74, distance: 195.2
click at [382, 74] on div "Floating Pop Widgets Create New Widget Default Design Settings How to setup? Pl…" at bounding box center [843, 260] width 1334 height 395
drag, startPoint x: 367, startPoint y: 77, endPoint x: 189, endPoint y: 80, distance: 177.8
click at [189, 80] on h1 "Floating Pop Widgets" at bounding box center [843, 75] width 1309 height 25
copy h1 "Floating Pop Widgets"
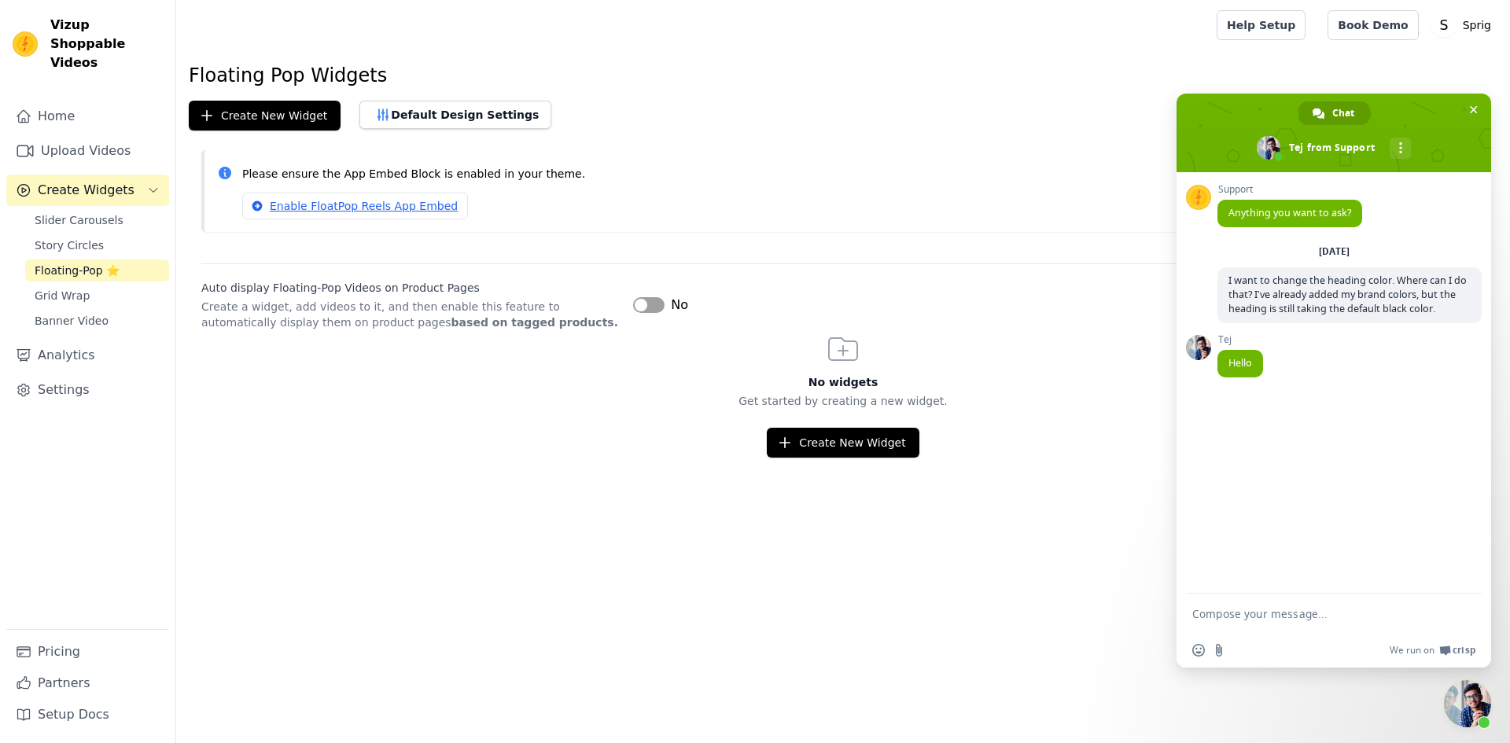
click at [1256, 613] on textarea "Compose your message..." at bounding box center [1317, 614] width 249 height 14
type textarea "hello"
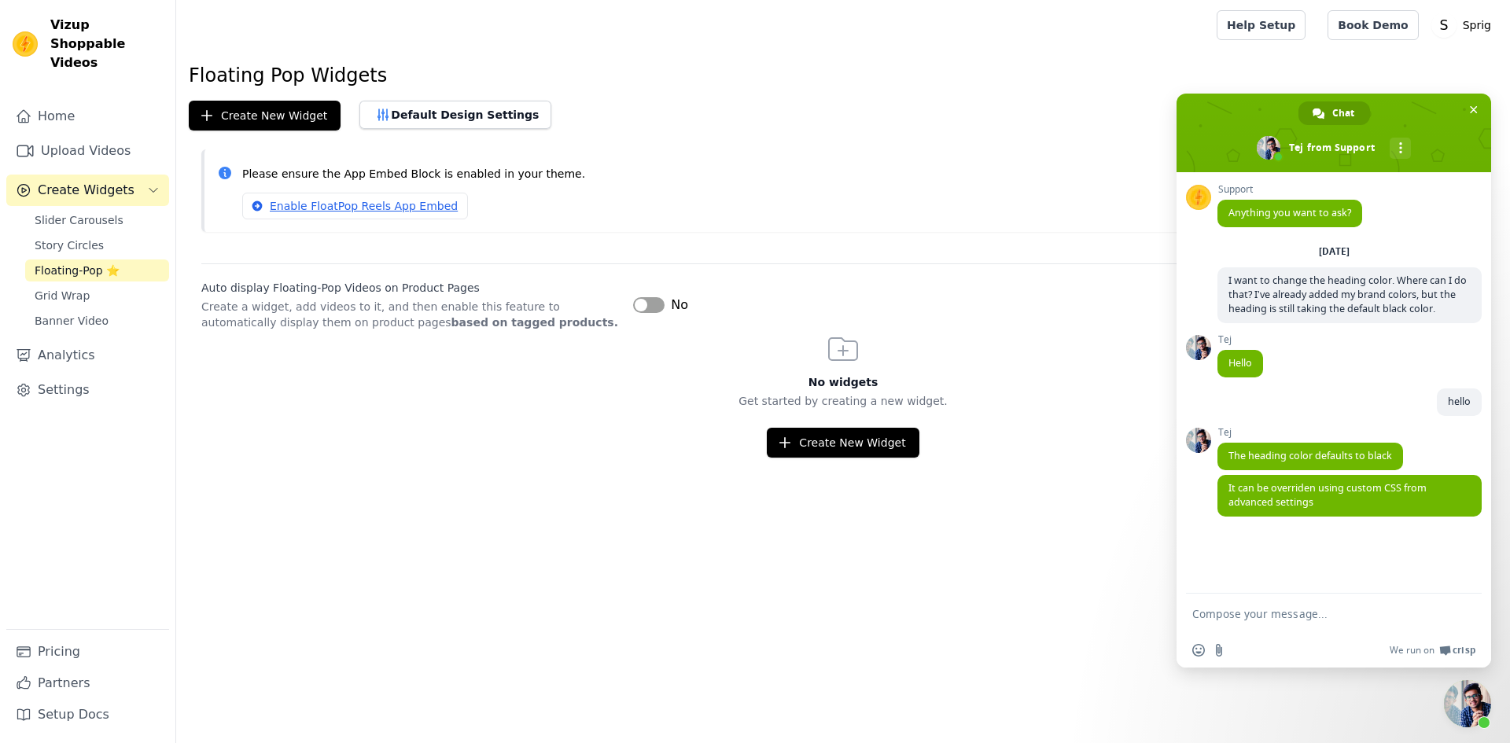
paste textarea "Okay, done. I’ll assign this to my developer."
type textarea "Okay, done. I’ll assign this to my developer."
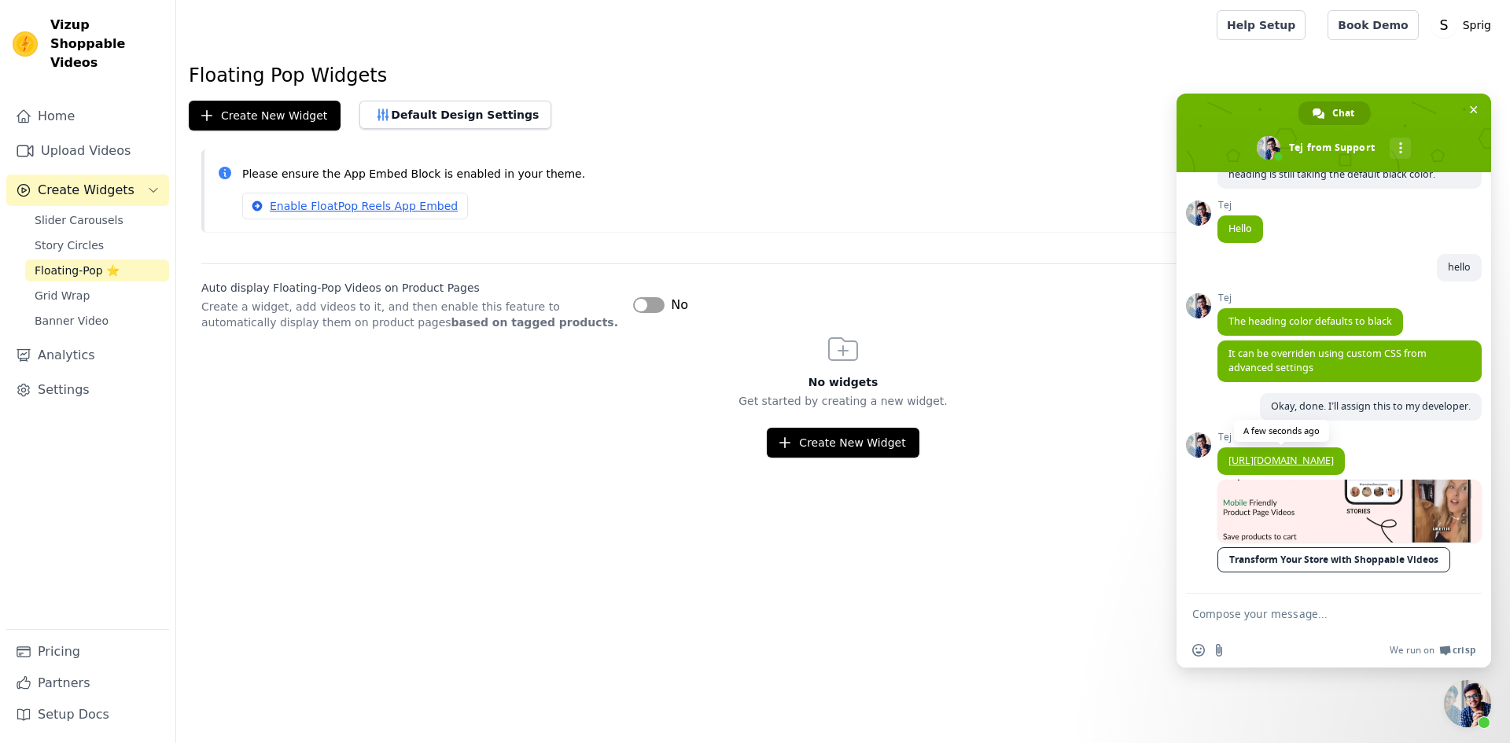
click at [1252, 454] on link "[URL][DOMAIN_NAME]" at bounding box center [1281, 460] width 105 height 13
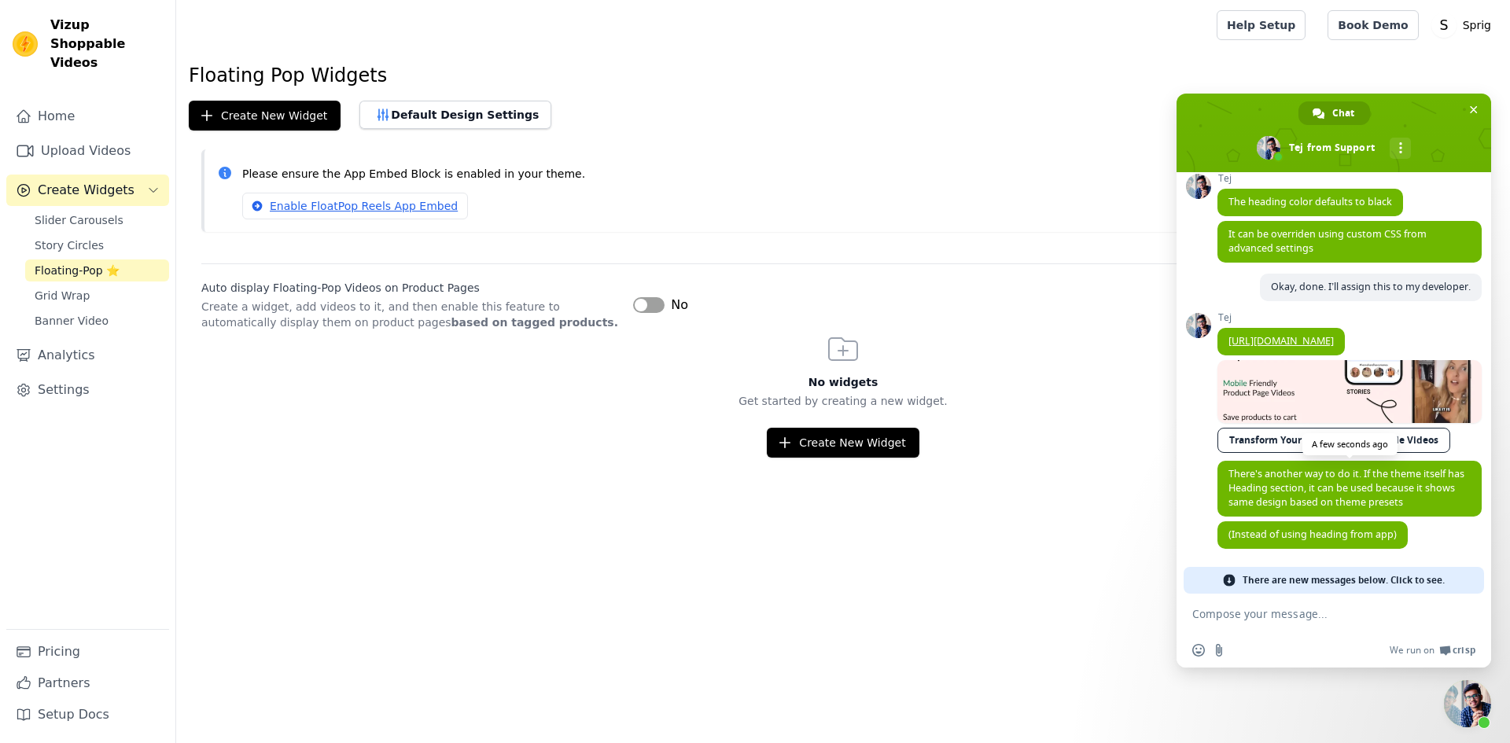
scroll to position [241, 0]
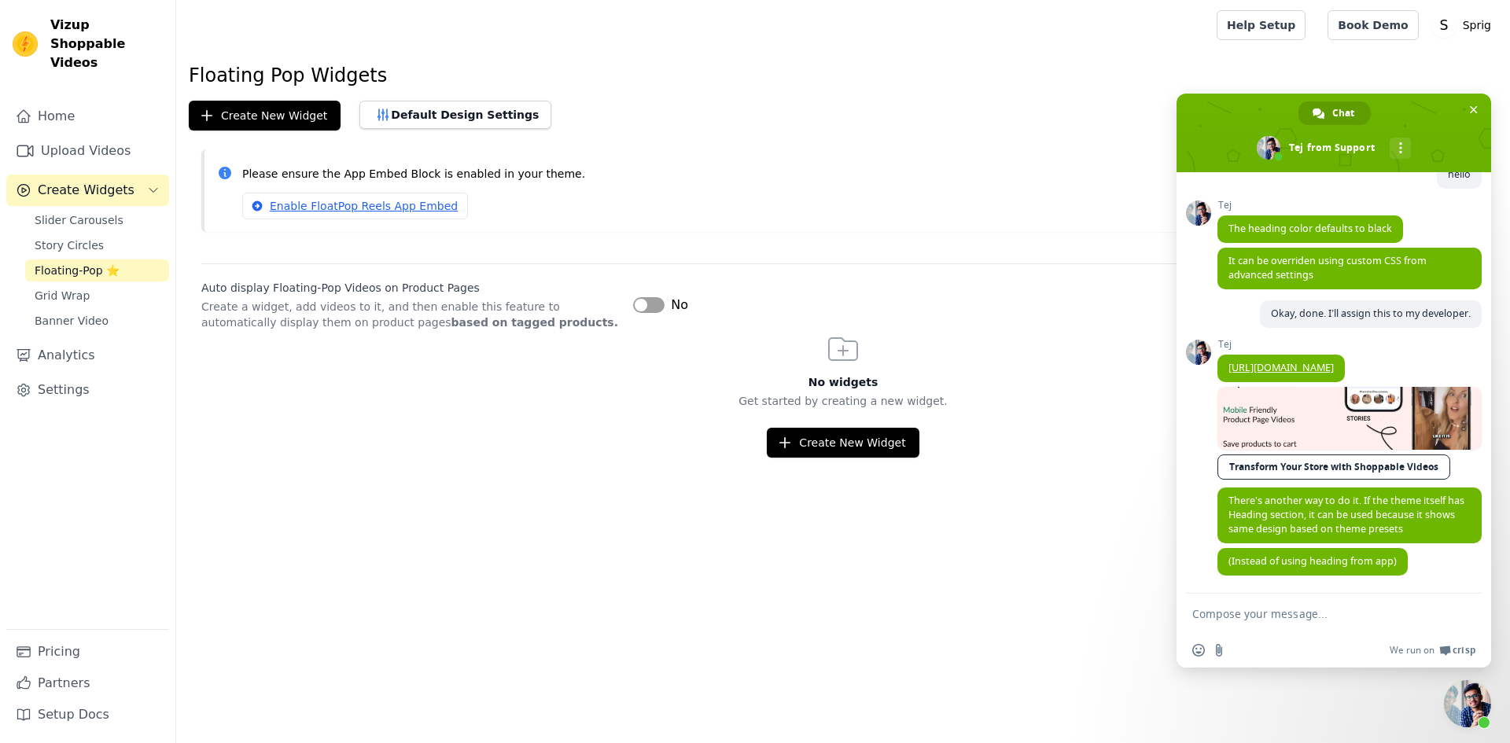
click at [1242, 599] on form at bounding box center [1317, 615] width 249 height 42
click at [1245, 620] on textarea "Compose your message..." at bounding box center [1317, 614] width 249 height 14
paste textarea "Alright, done. I’ll check it and get back, thanks."
type textarea "Alright, done. I’ll check it and get back, thanks."
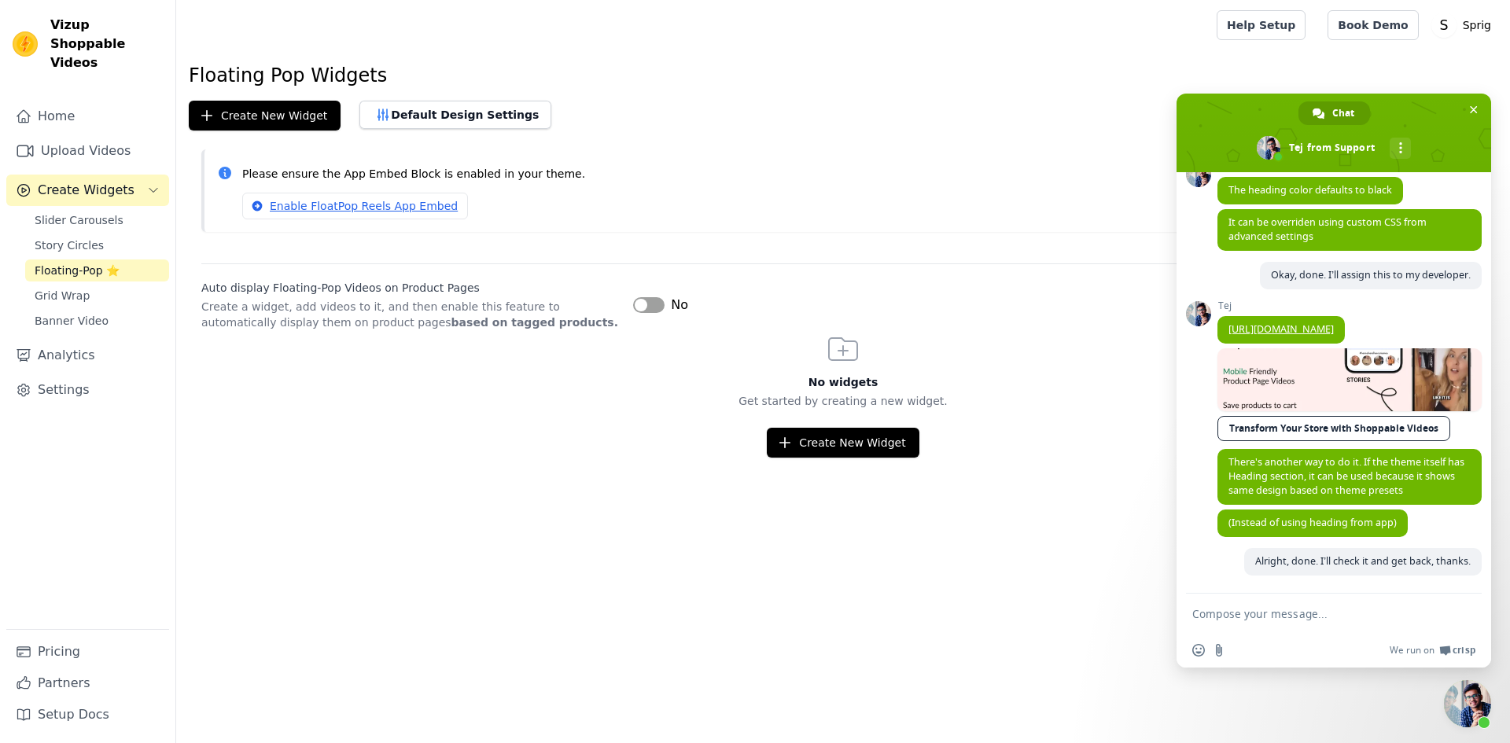
scroll to position [280, 0]
click at [1055, 458] on html "Vizup Shoppable Videos Home Upload Videos Create Widgets Slider Carousels Story…" at bounding box center [755, 229] width 1510 height 458
click at [1472, 696] on span "Close chat" at bounding box center [1467, 703] width 47 height 47
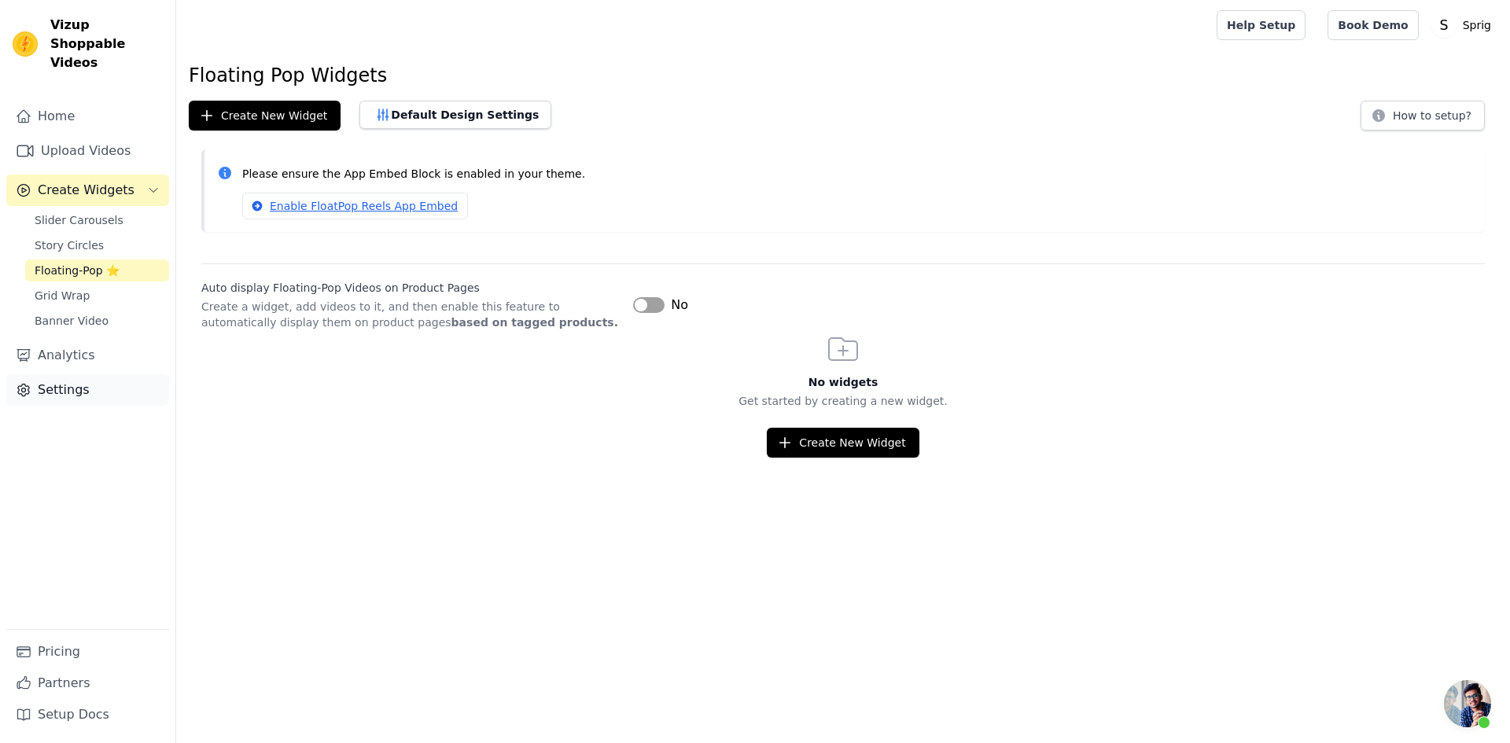
click at [69, 374] on link "Settings" at bounding box center [87, 389] width 163 height 31
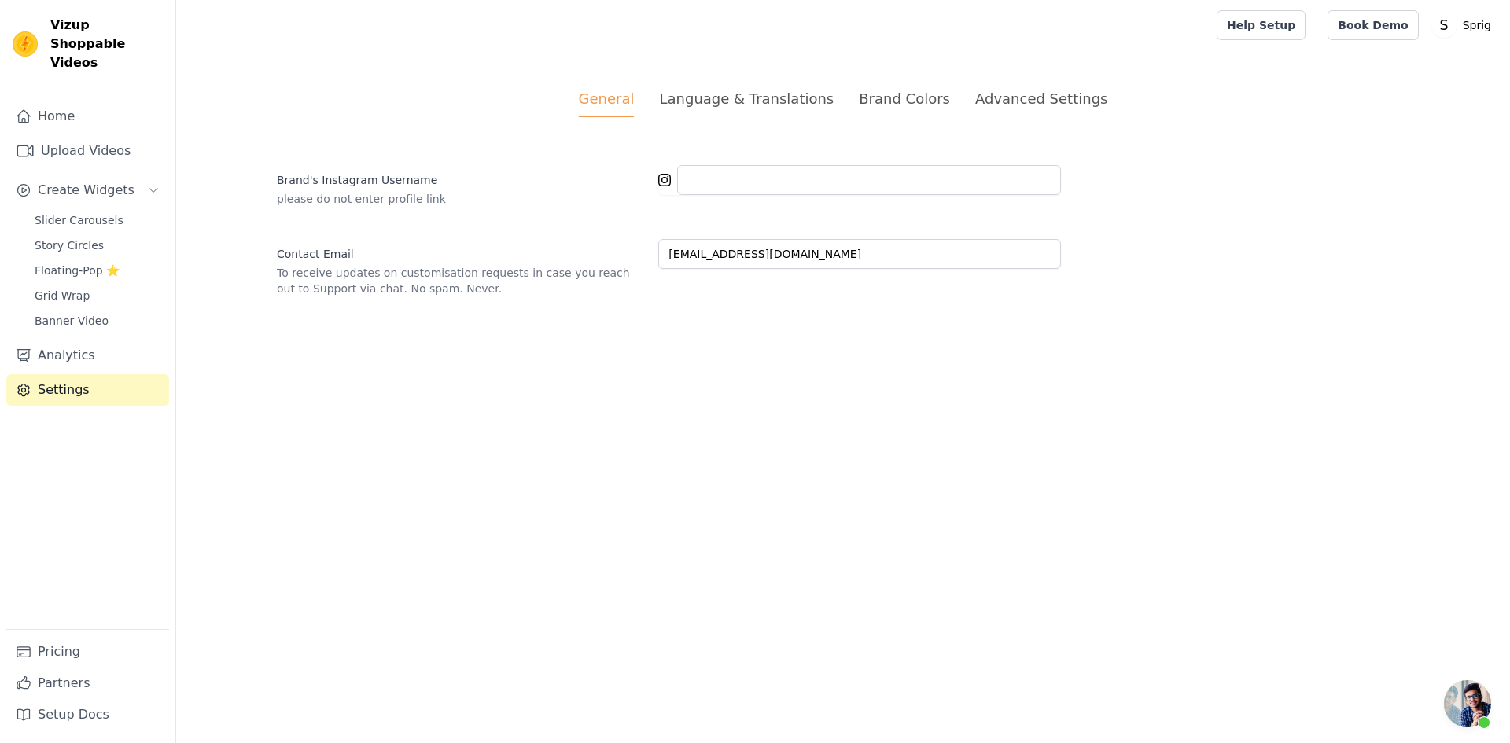
click at [1027, 99] on div "Advanced Settings" at bounding box center [1041, 98] width 132 height 21
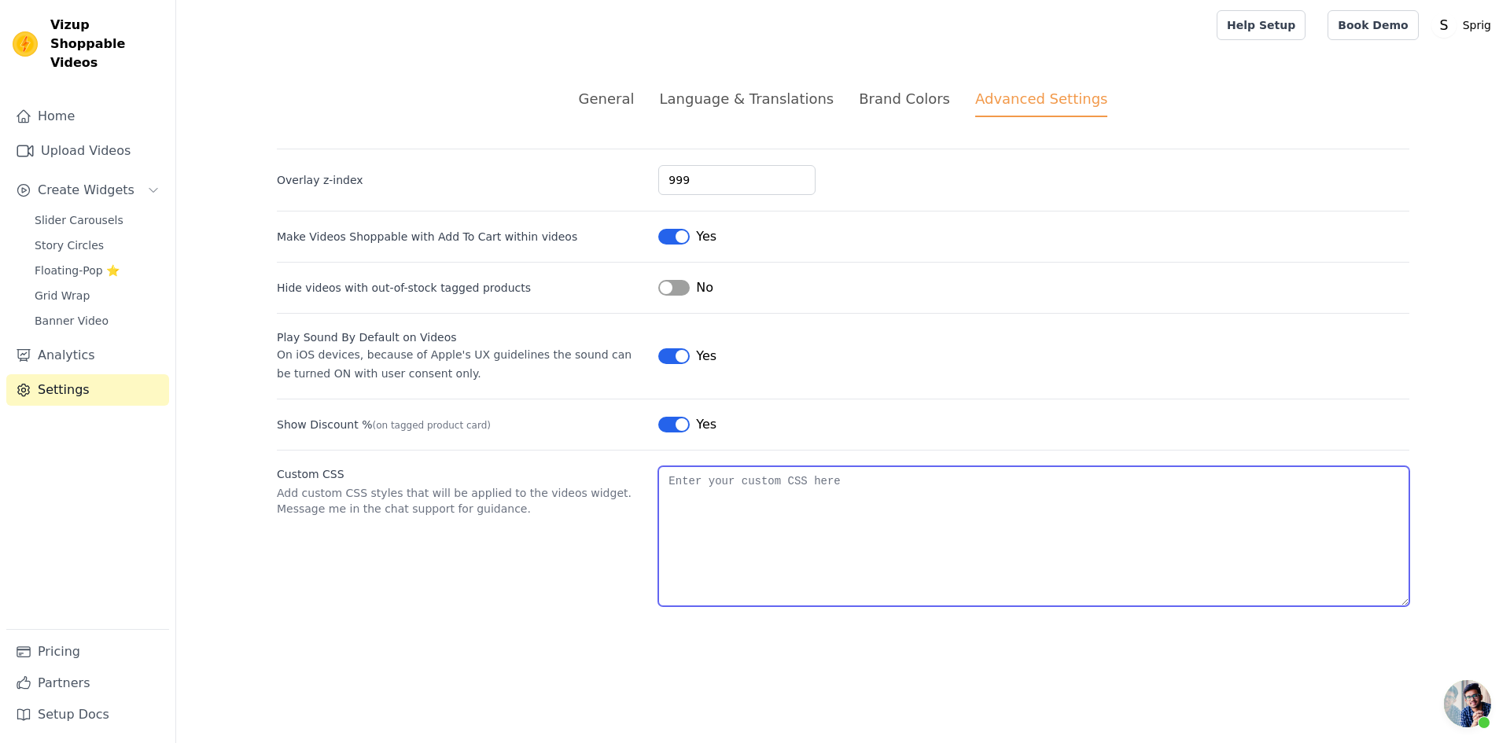
click at [713, 492] on textarea "Custom CSS" at bounding box center [1033, 536] width 751 height 140
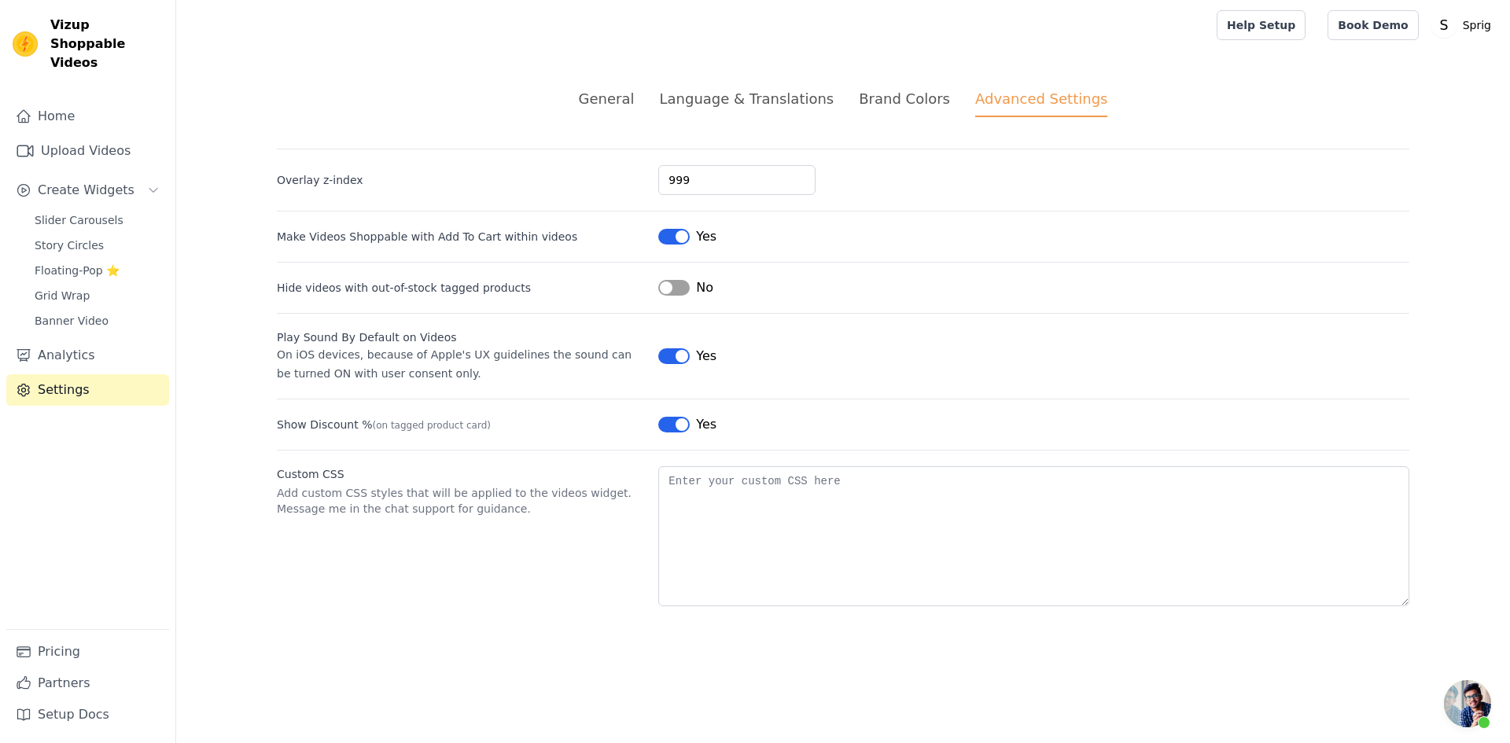
click at [1456, 711] on span "Open chat" at bounding box center [1467, 703] width 47 height 47
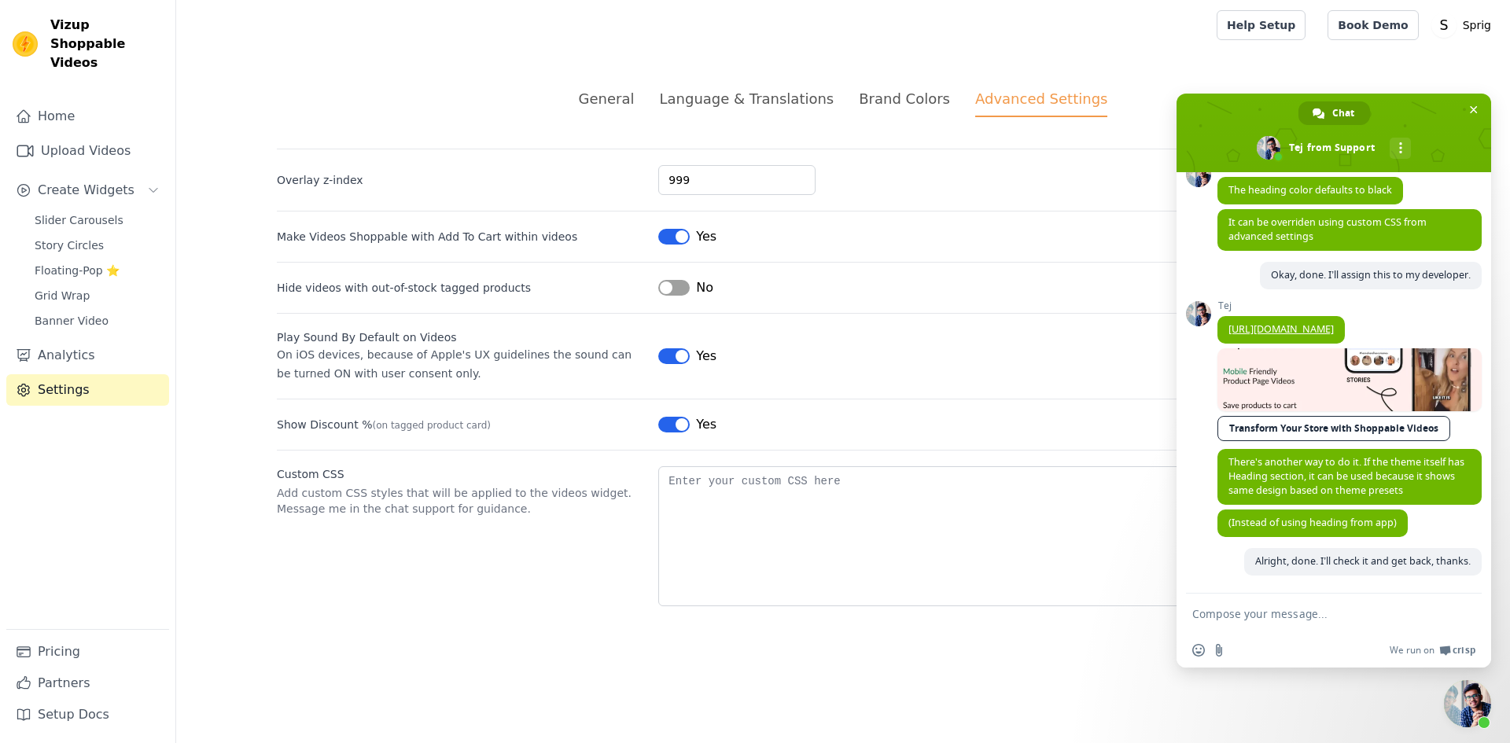
click at [1462, 705] on span "Close chat" at bounding box center [1467, 703] width 47 height 47
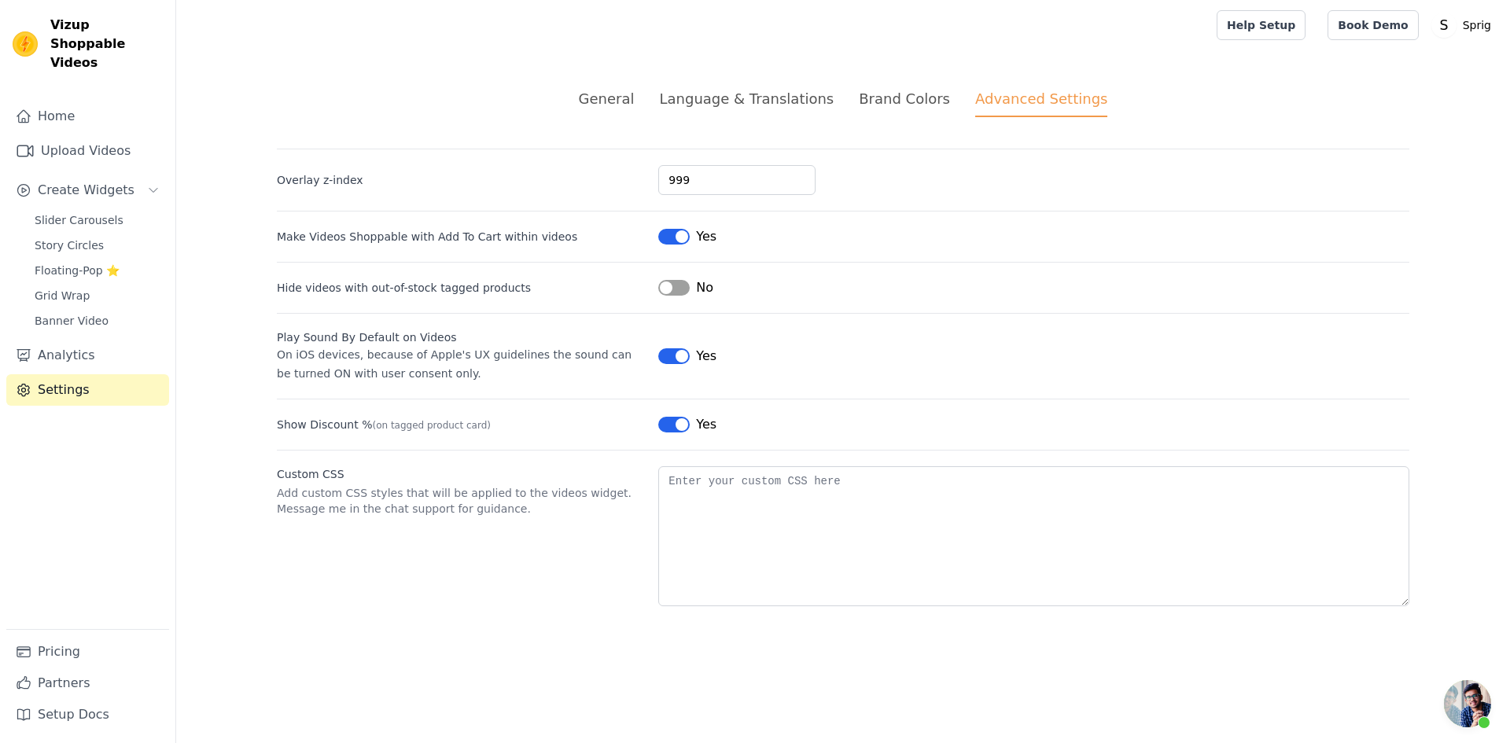
click at [1469, 710] on span "Open chat" at bounding box center [1467, 703] width 47 height 47
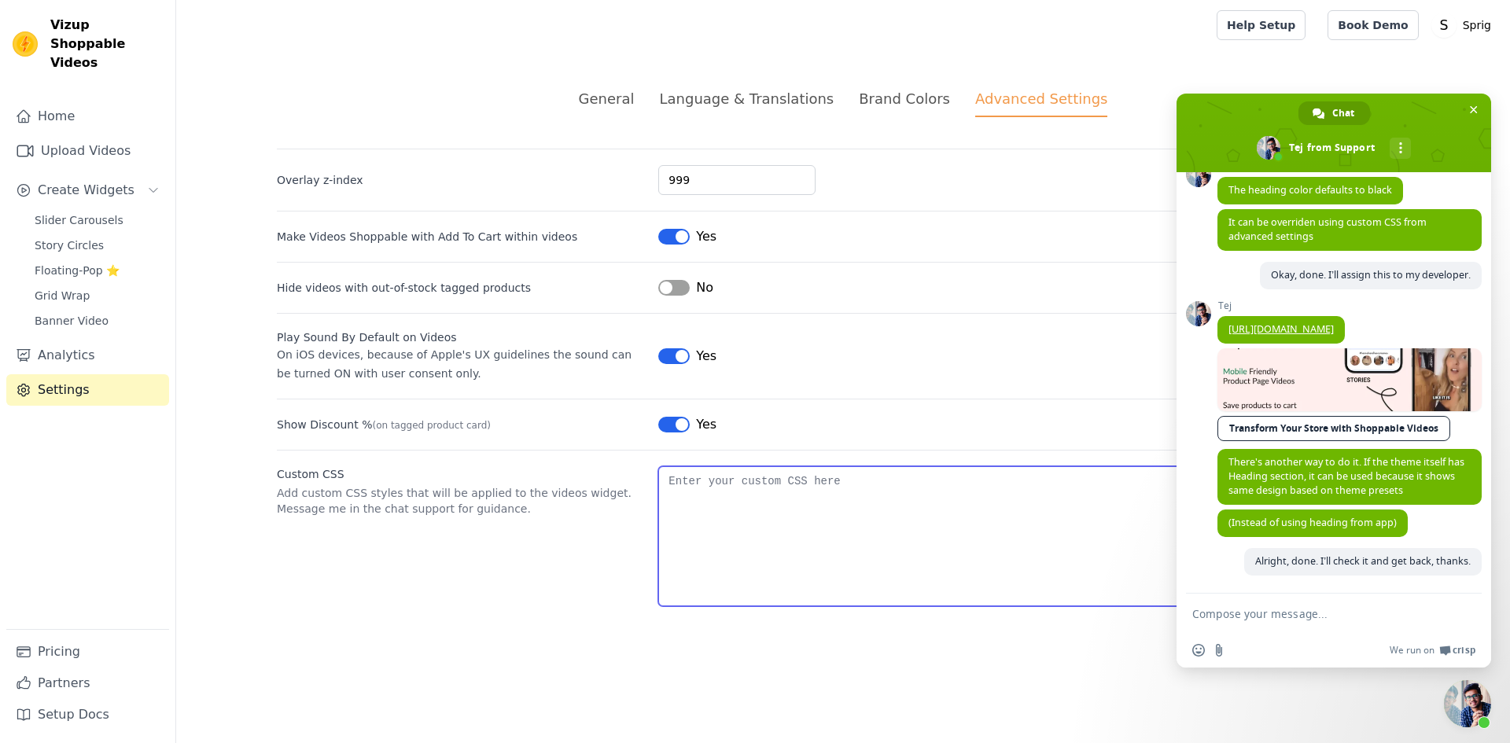
click at [746, 496] on textarea "Custom CSS" at bounding box center [1033, 536] width 751 height 140
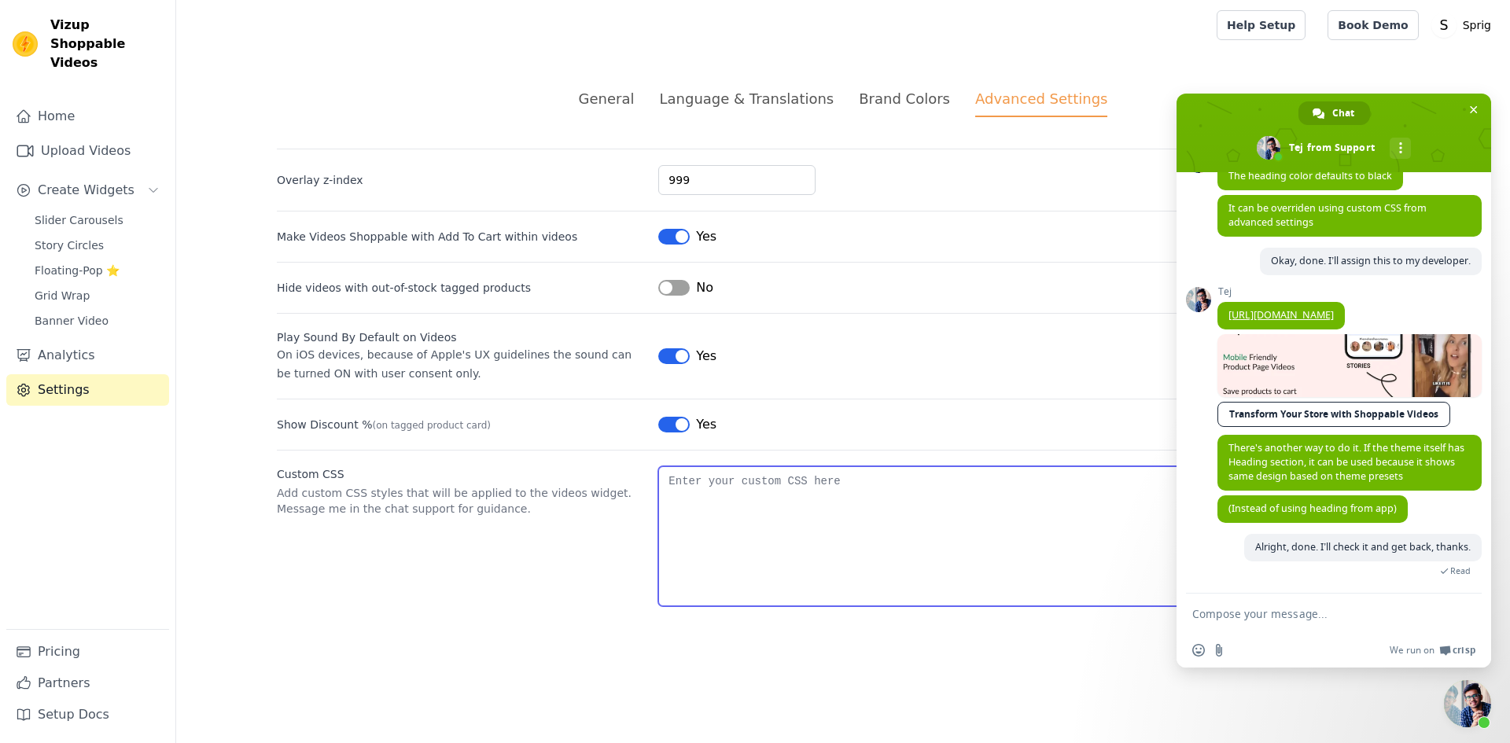
click at [830, 499] on textarea "Custom CSS" at bounding box center [1033, 536] width 751 height 140
paste textarea ".wizup-app h2 { font-weight: semi-bold !important; color: #005b5a !important;"
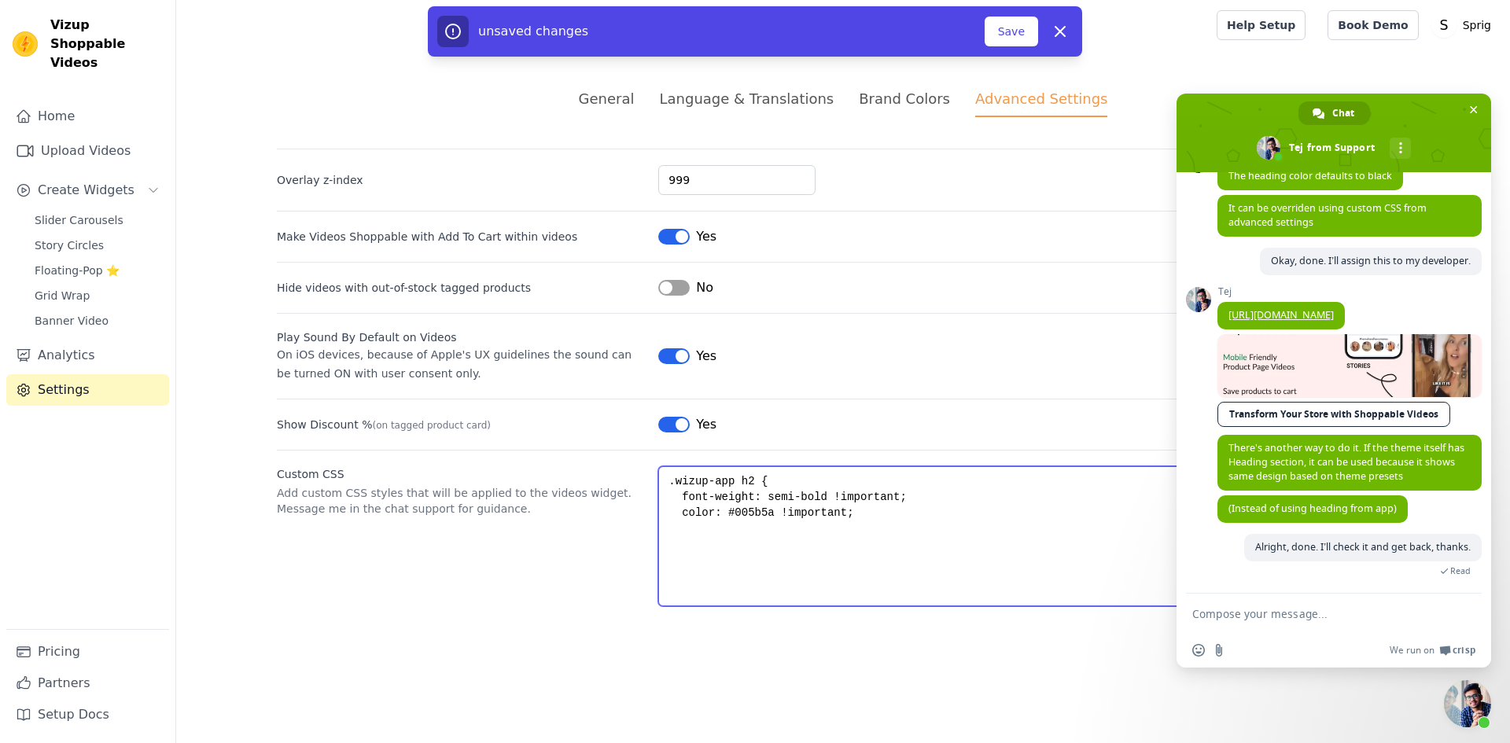
drag, startPoint x: 901, startPoint y: 492, endPoint x: 678, endPoint y: 499, distance: 223.5
click at [678, 499] on textarea ".wizup-app h2 { font-weight: semi-bold !important; color: #005b5a !important;" at bounding box center [1033, 536] width 751 height 140
click at [738, 515] on textarea ".wizup-app h2 { color: #005b5a !important;" at bounding box center [1033, 536] width 751 height 140
click at [869, 504] on textarea ".wizup-app h2 { color: #005b5a !important;" at bounding box center [1033, 536] width 751 height 140
click at [843, 564] on textarea ".wizup-app h2 { color: #005b5a !important; }" at bounding box center [1033, 536] width 751 height 140
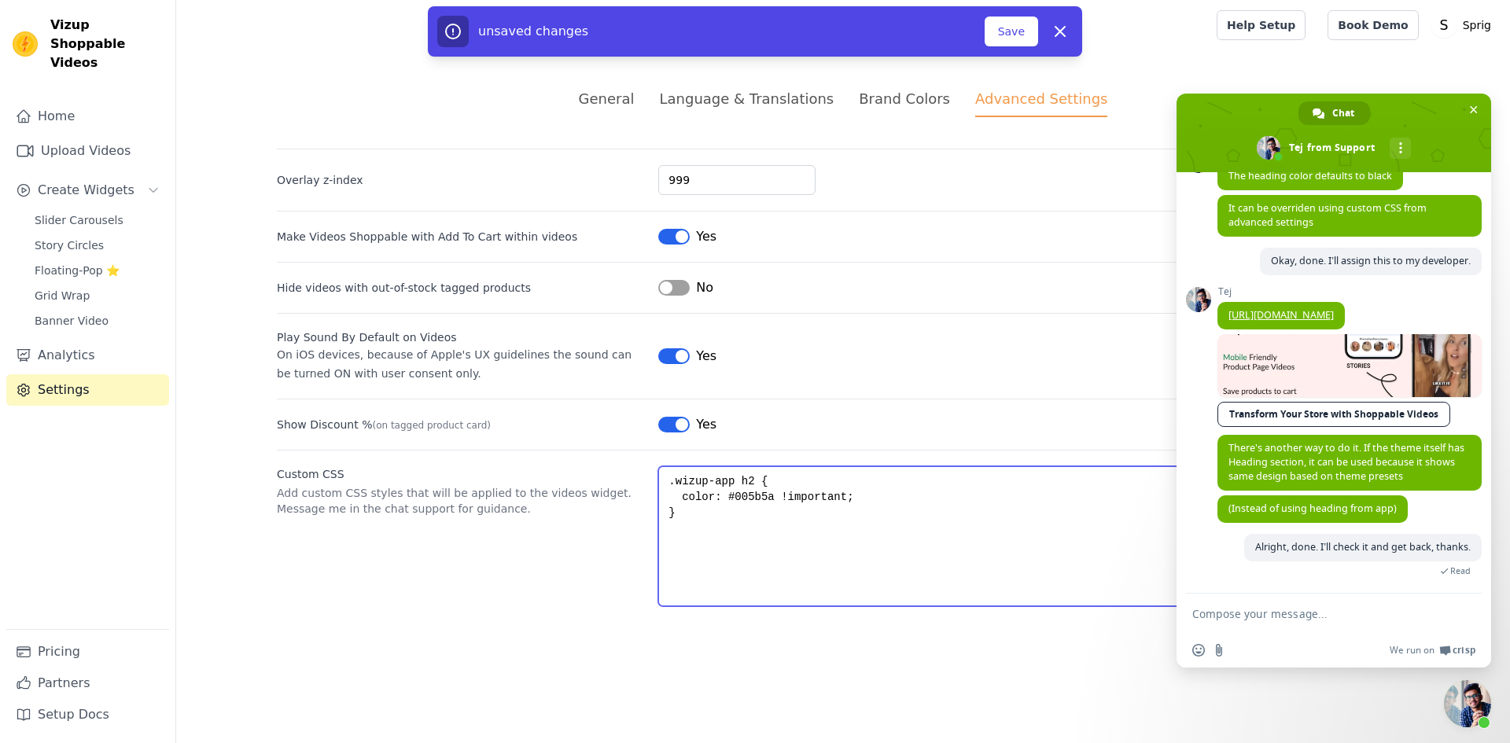
drag, startPoint x: 682, startPoint y: 499, endPoint x: 656, endPoint y: 498, distance: 26.0
click at [656, 498] on div "Custom CSS Add custom CSS styles that will be applied to the videos widget. Mes…" at bounding box center [843, 528] width 1133 height 157
drag, startPoint x: 670, startPoint y: 481, endPoint x: 666, endPoint y: 488, distance: 8.1
click at [666, 488] on textarea ".wizup-app h2 { color: #005b5a !important; }" at bounding box center [1033, 536] width 751 height 140
click at [872, 498] on textarea ".wizup-app h2 { color: #005b5a !important; }" at bounding box center [1033, 536] width 751 height 140
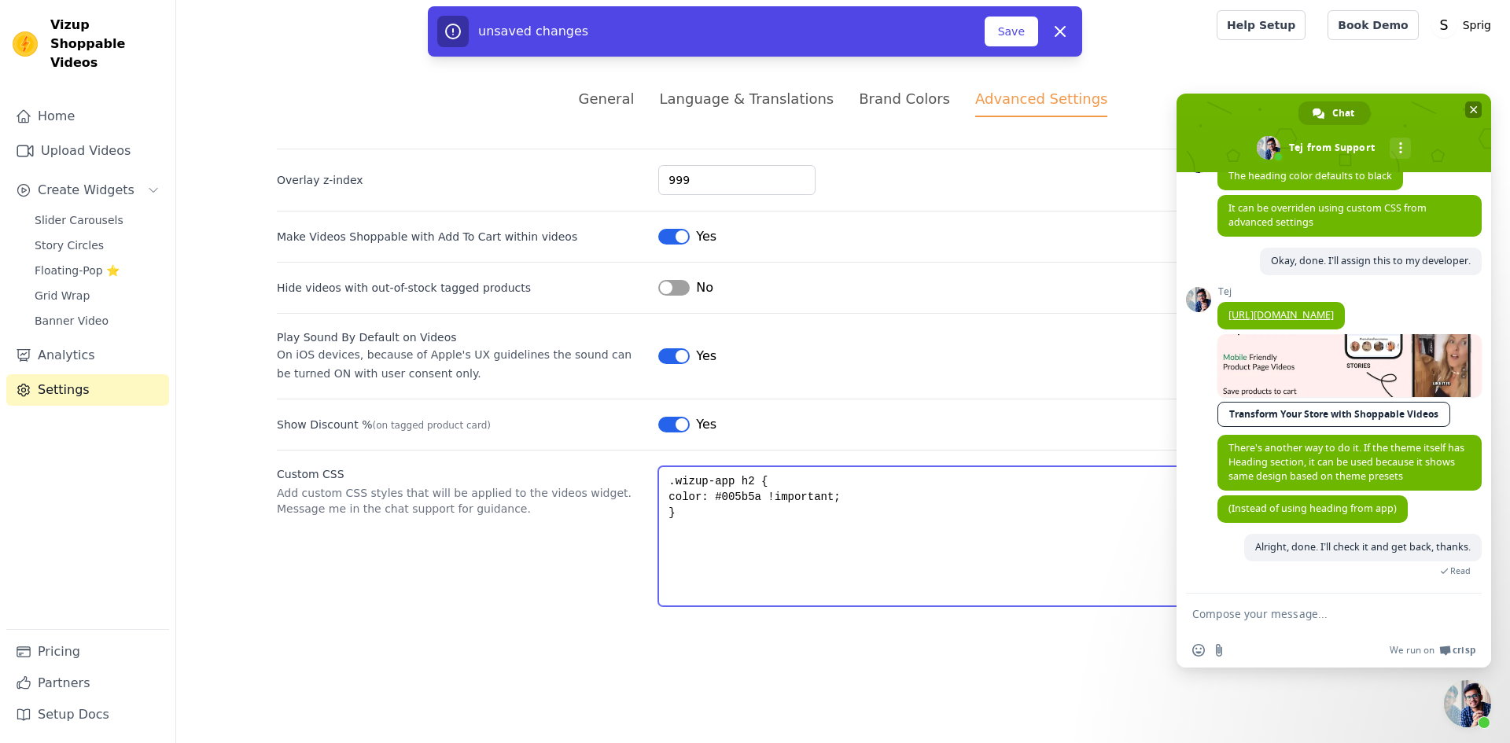
type textarea ".wizup-app h2 { color: #005b5a !important; }"
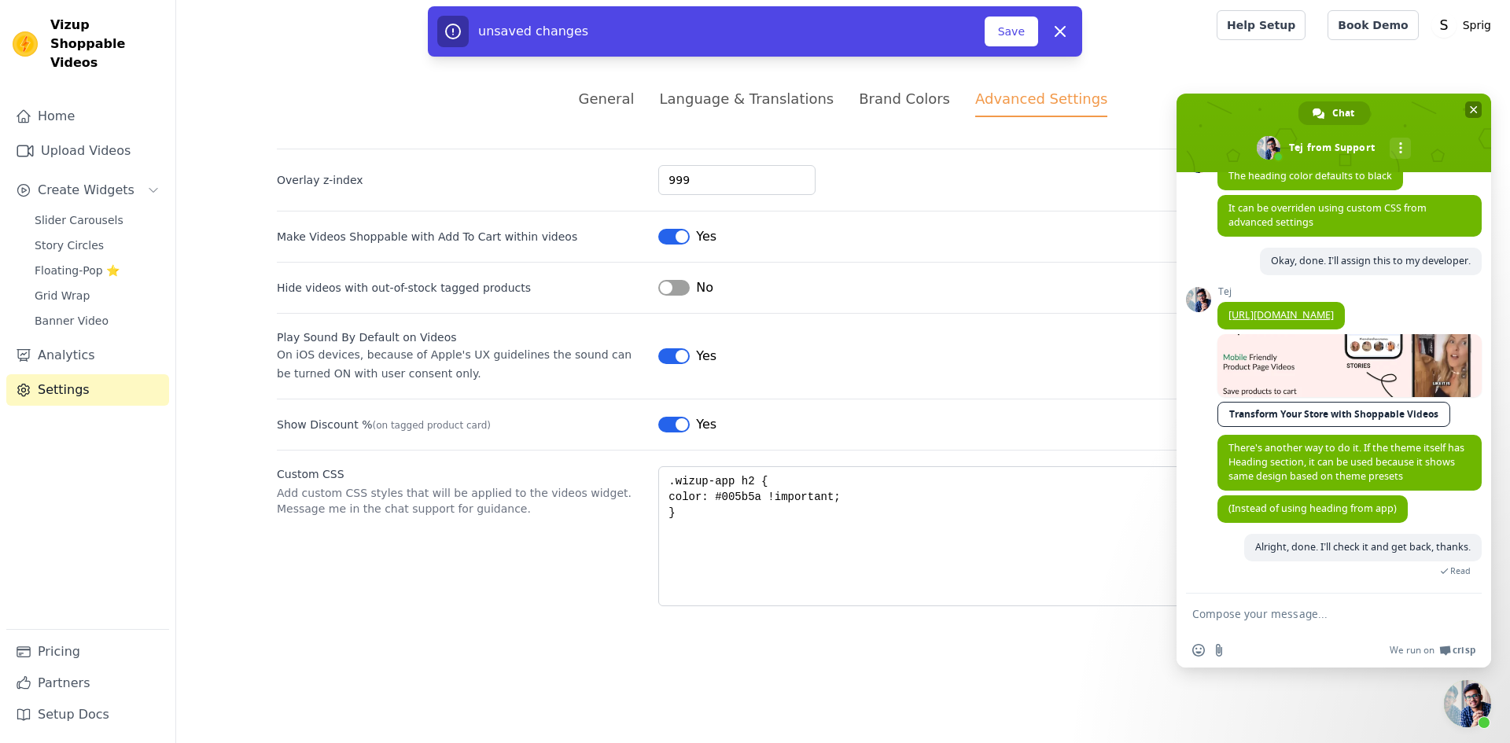
click at [1471, 104] on span "Close chat" at bounding box center [1473, 109] width 17 height 17
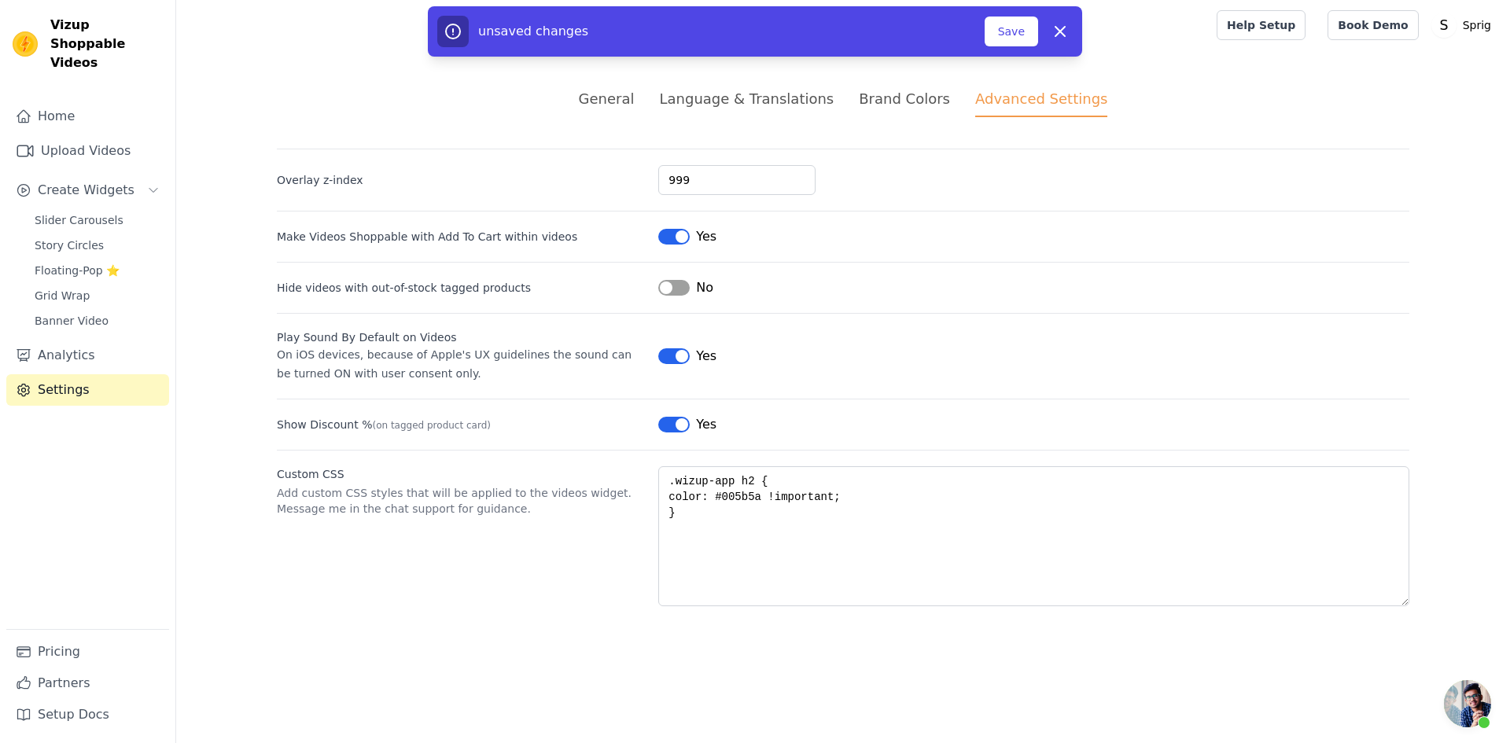
click at [533, 608] on div "General Language & Translations Brand Colors Advanced Settings unsaved changes …" at bounding box center [843, 347] width 1208 height 594
click at [1011, 30] on button "Save" at bounding box center [1011, 32] width 53 height 30
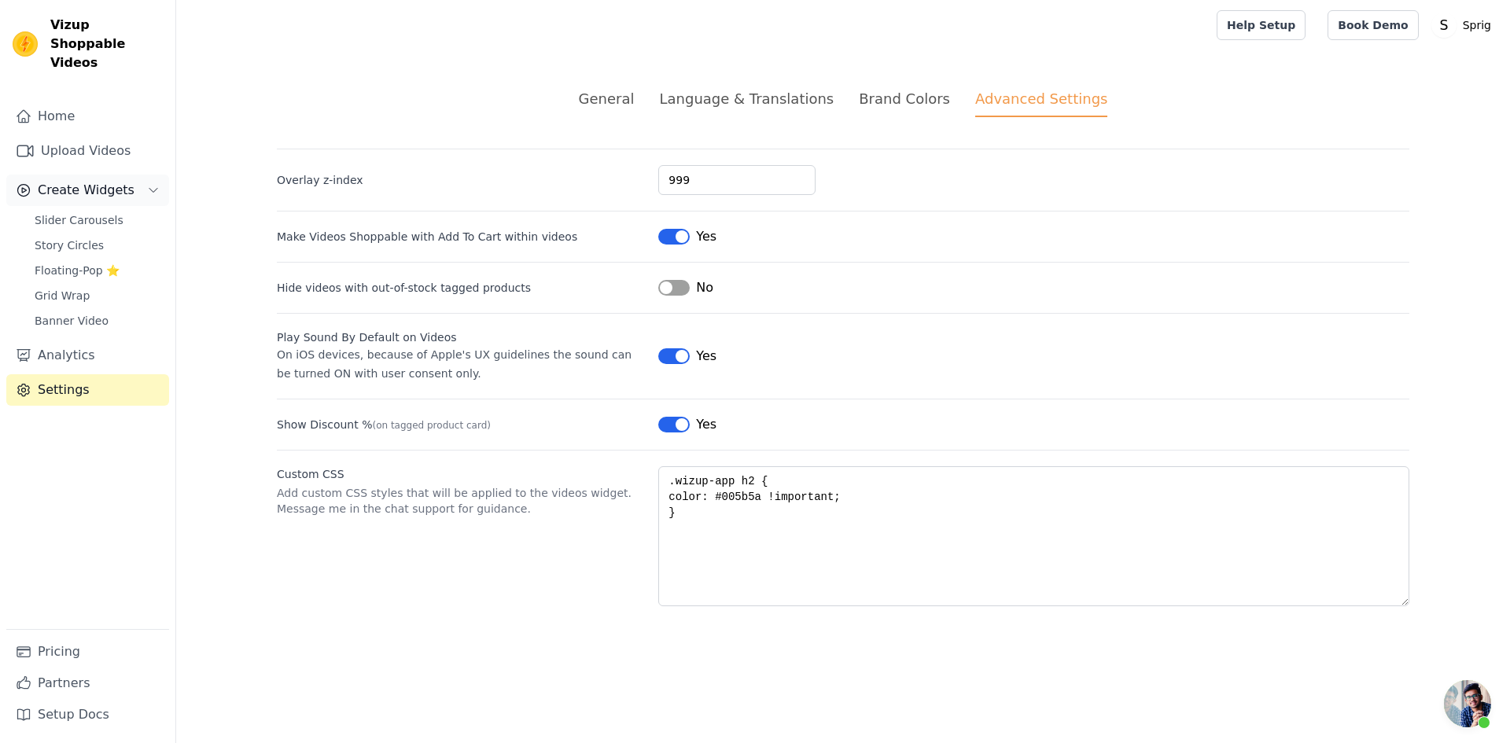
click at [75, 181] on span "Create Widgets" at bounding box center [86, 190] width 97 height 19
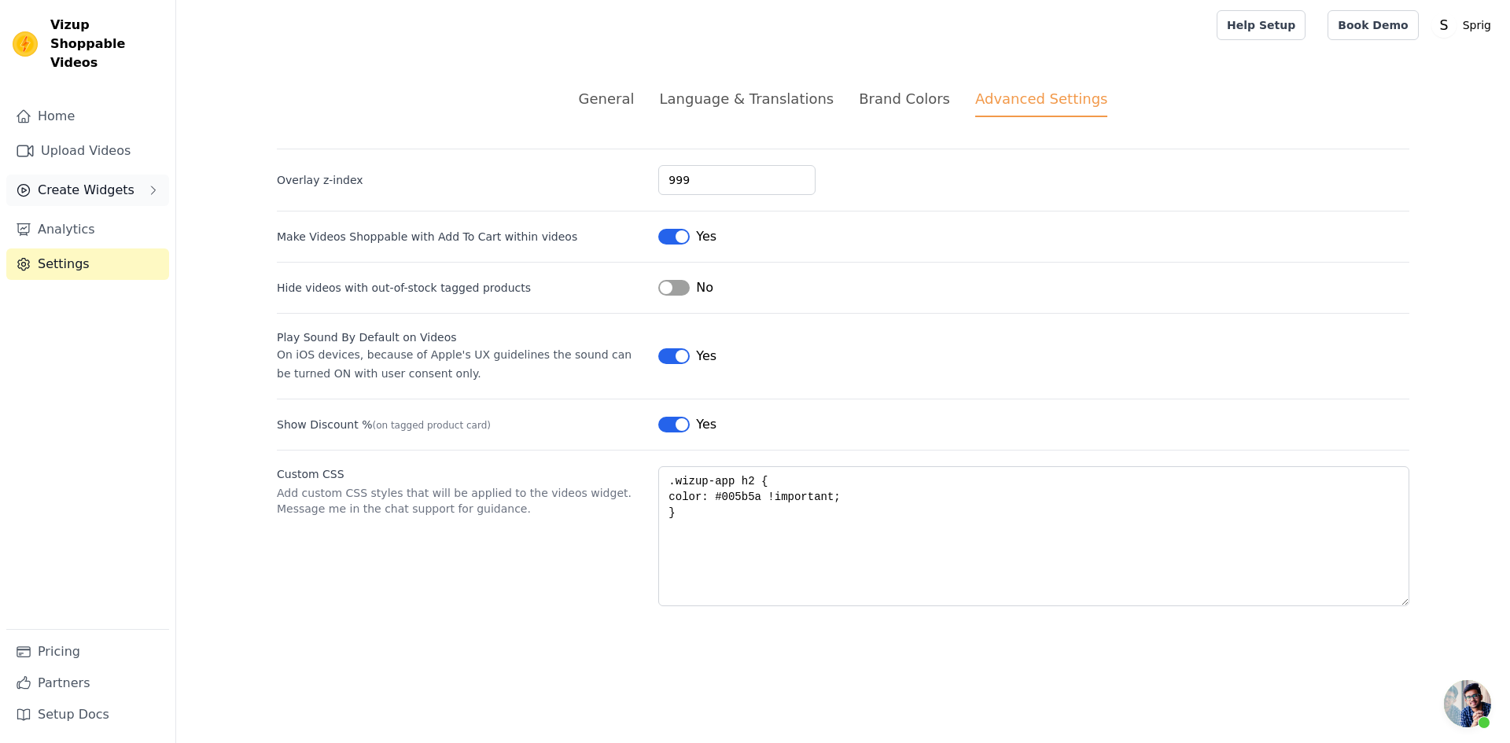
click at [87, 181] on span "Create Widgets" at bounding box center [86, 190] width 97 height 19
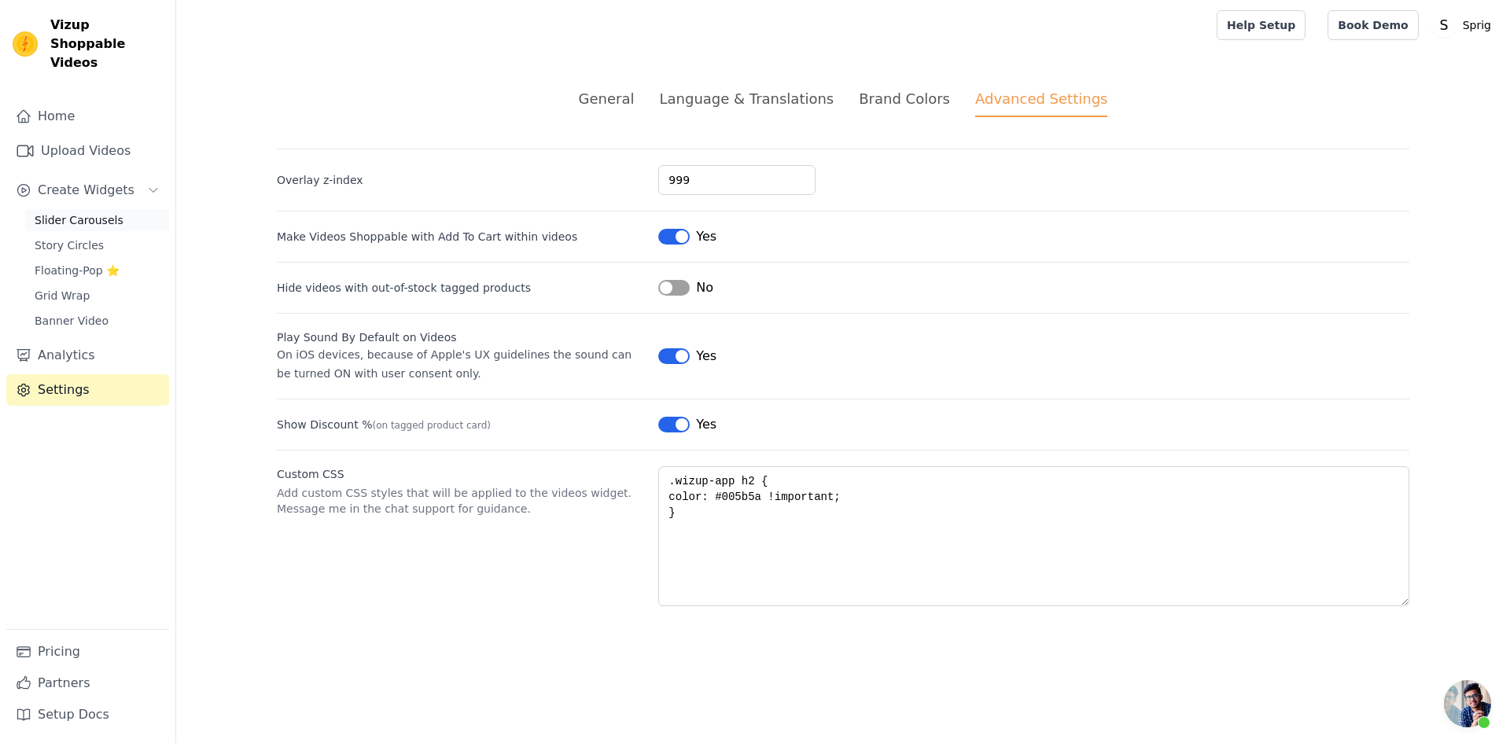
click at [90, 212] on span "Slider Carousels" at bounding box center [79, 220] width 89 height 16
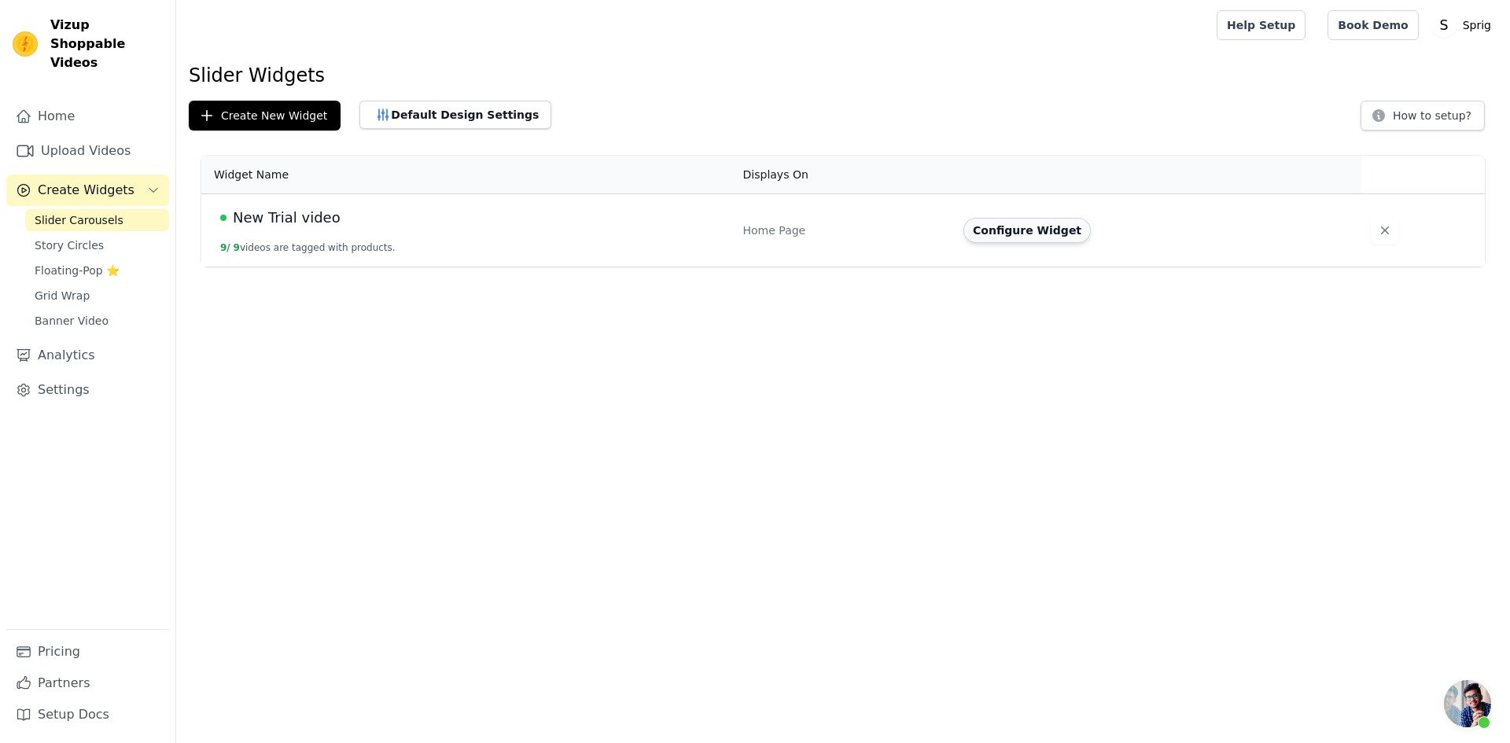
click at [1016, 238] on button "Configure Widget" at bounding box center [1027, 230] width 127 height 25
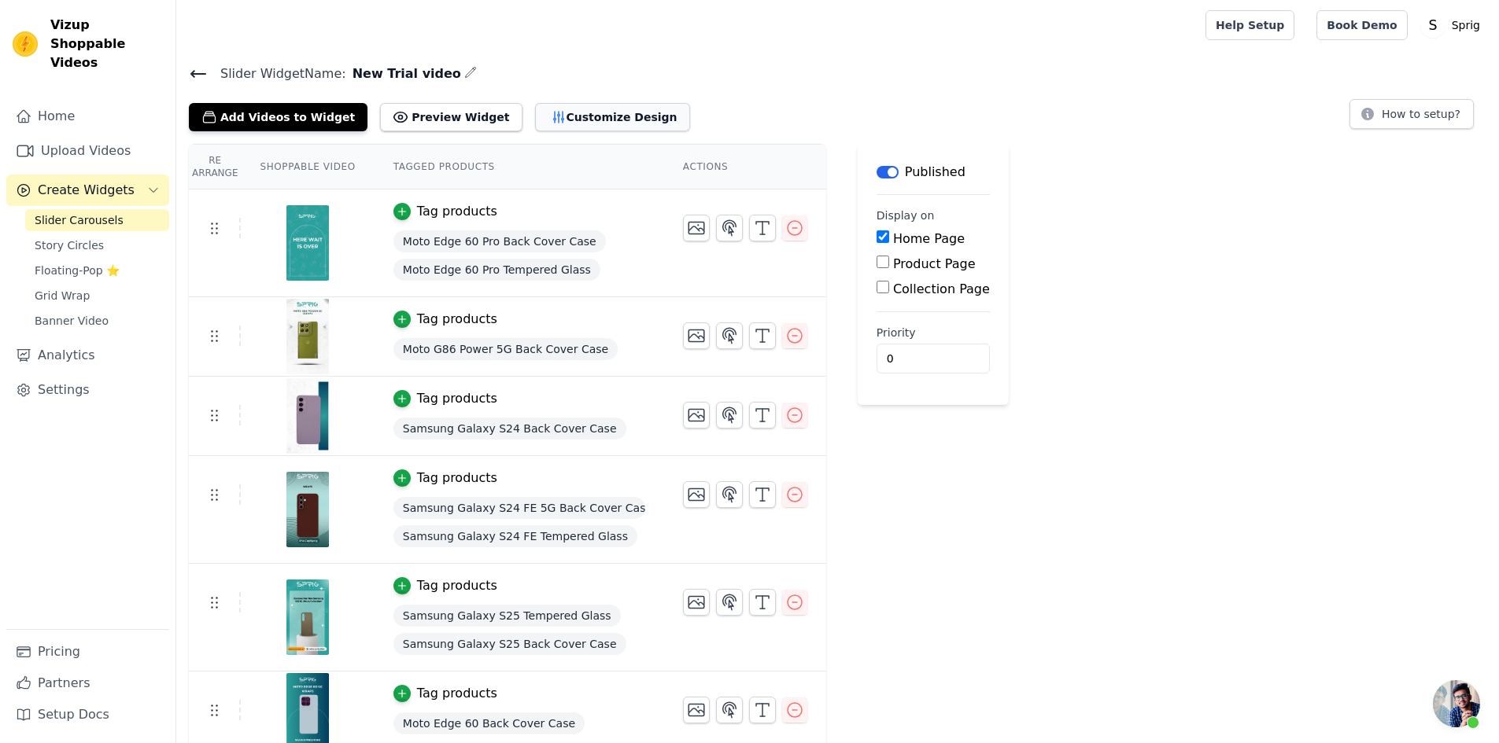
click at [559, 122] on button "Customize Design" at bounding box center [612, 117] width 155 height 28
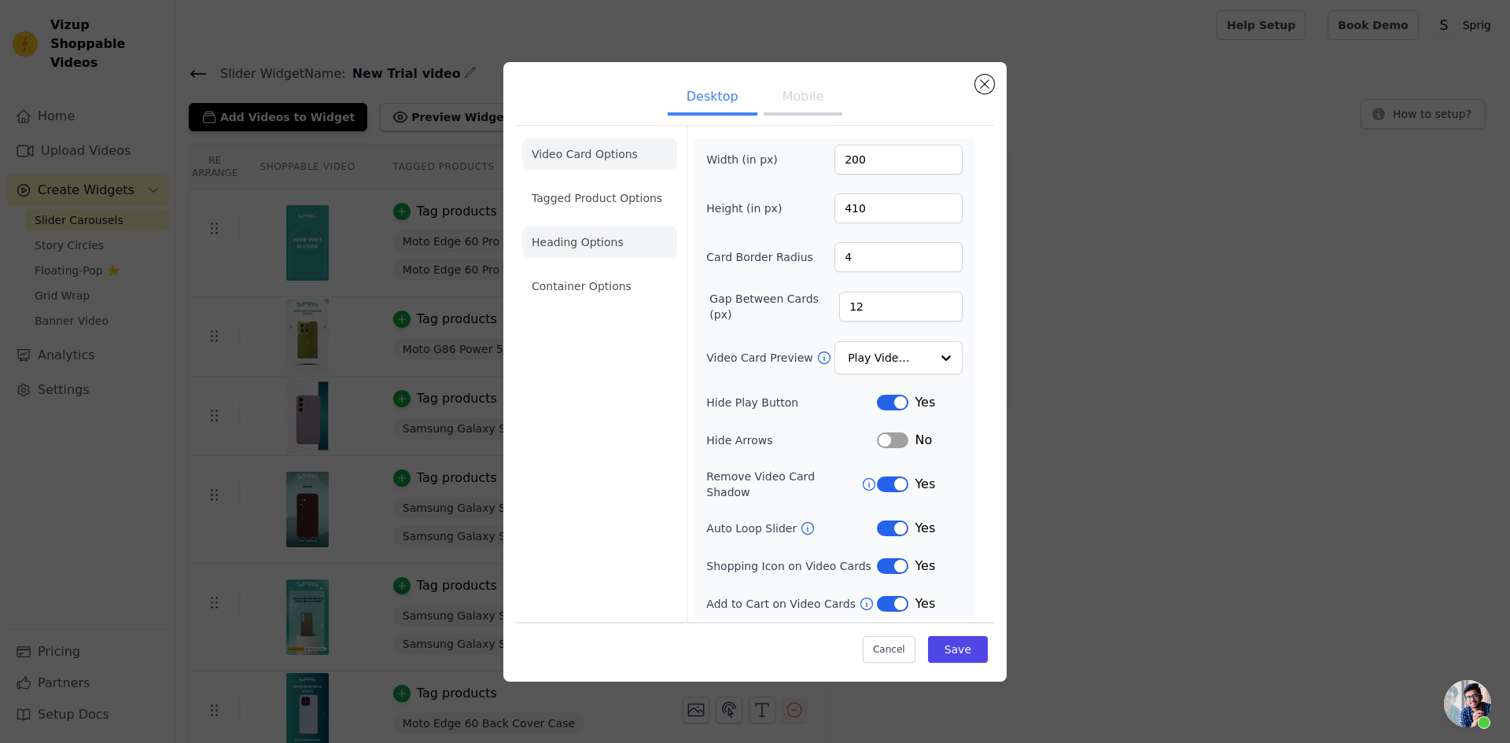
click at [584, 256] on li "Heading Options" at bounding box center [599, 242] width 155 height 31
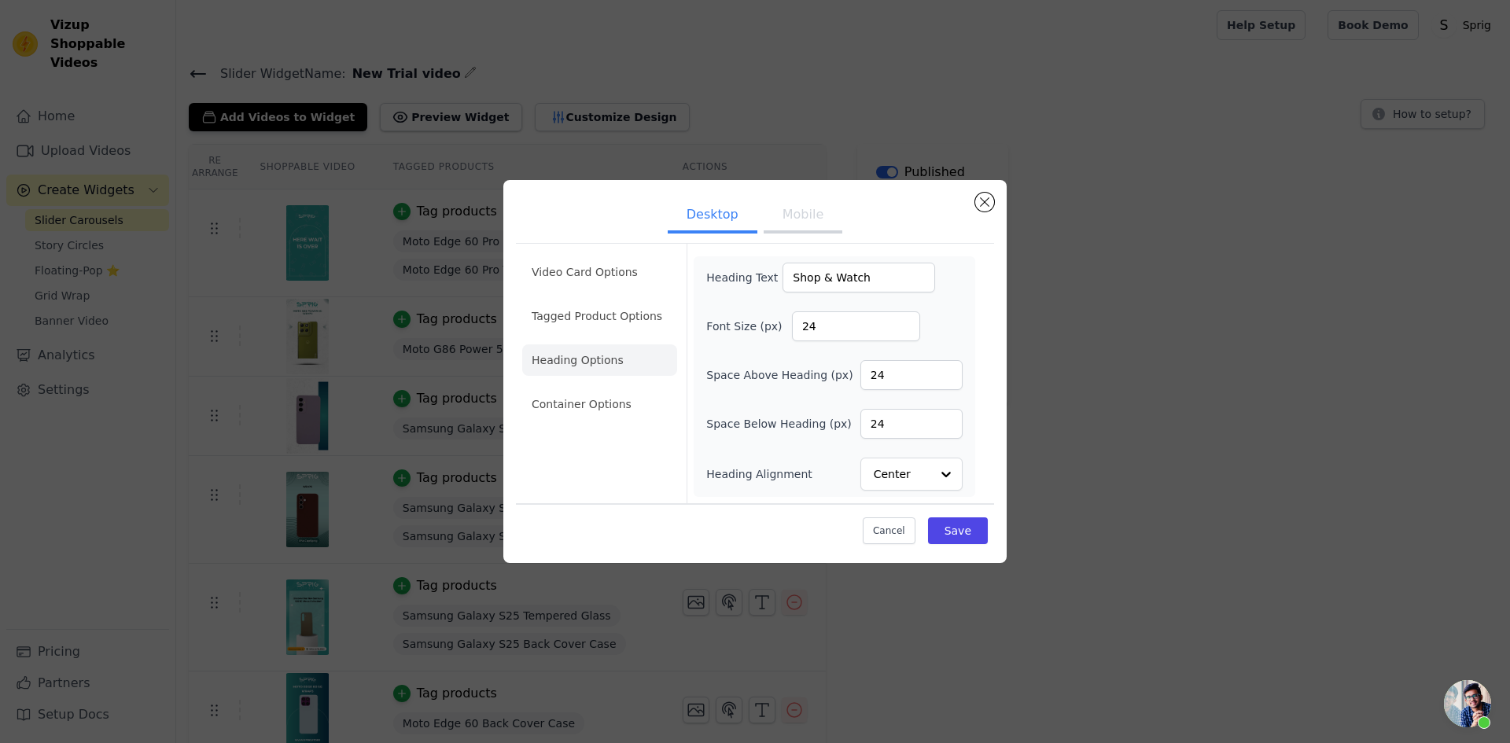
click at [805, 213] on button "Mobile" at bounding box center [803, 216] width 79 height 35
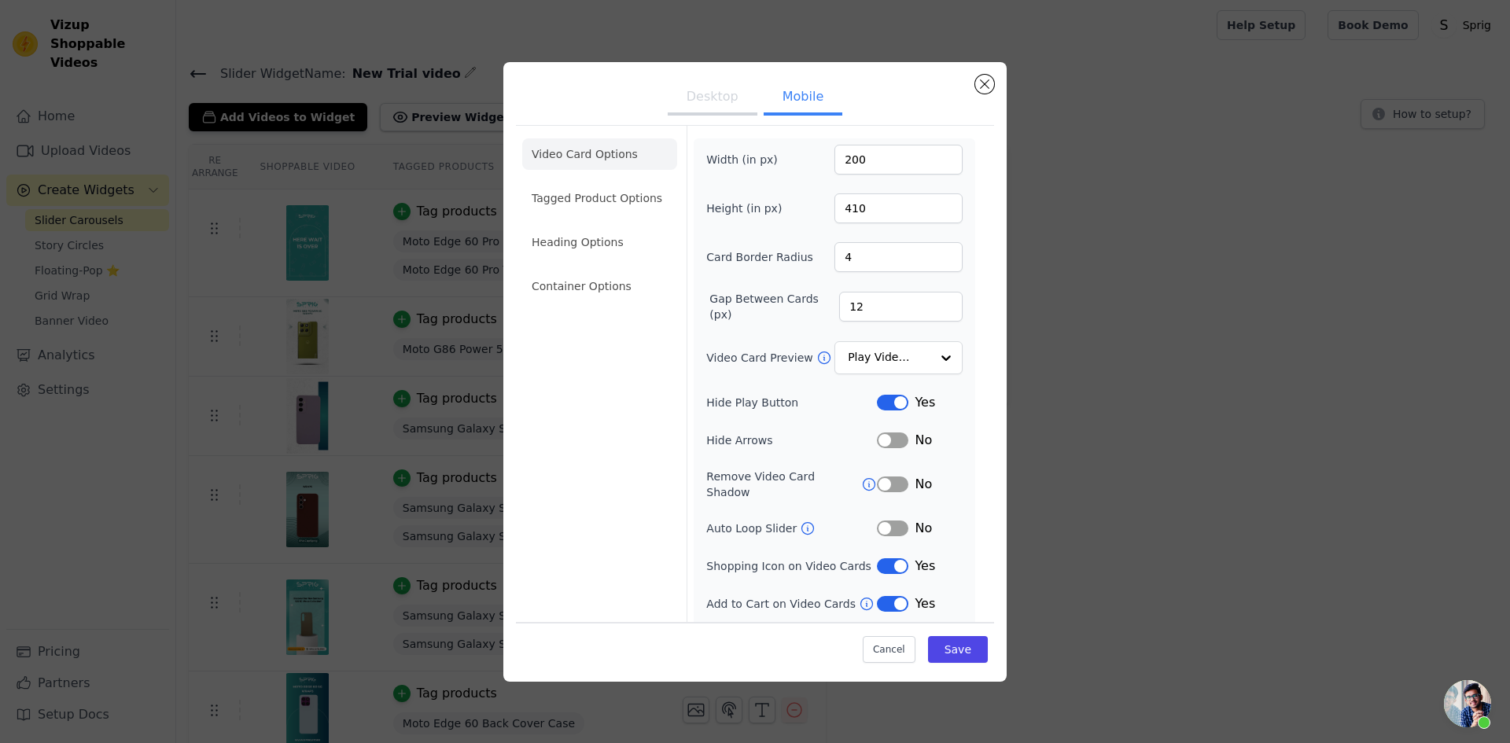
click at [562, 261] on ul "Video Card Options Tagged Product Options Heading Options Container Options" at bounding box center [599, 220] width 155 height 176
click at [569, 251] on li "Heading Options" at bounding box center [599, 242] width 155 height 31
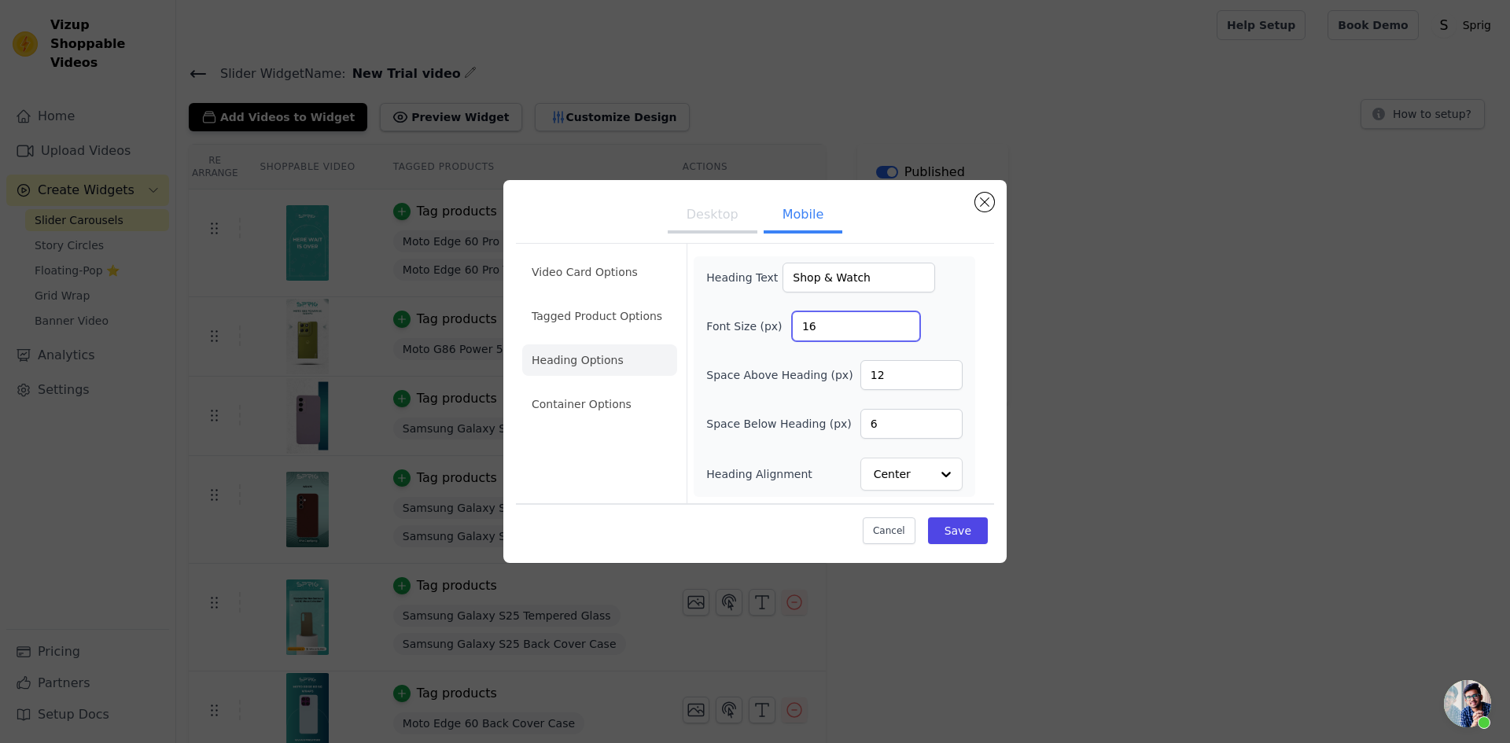
drag, startPoint x: 828, startPoint y: 330, endPoint x: 793, endPoint y: 334, distance: 35.6
click at [793, 334] on input "16" at bounding box center [856, 327] width 128 height 30
type input "20"
click at [979, 526] on button "Save" at bounding box center [958, 531] width 60 height 27
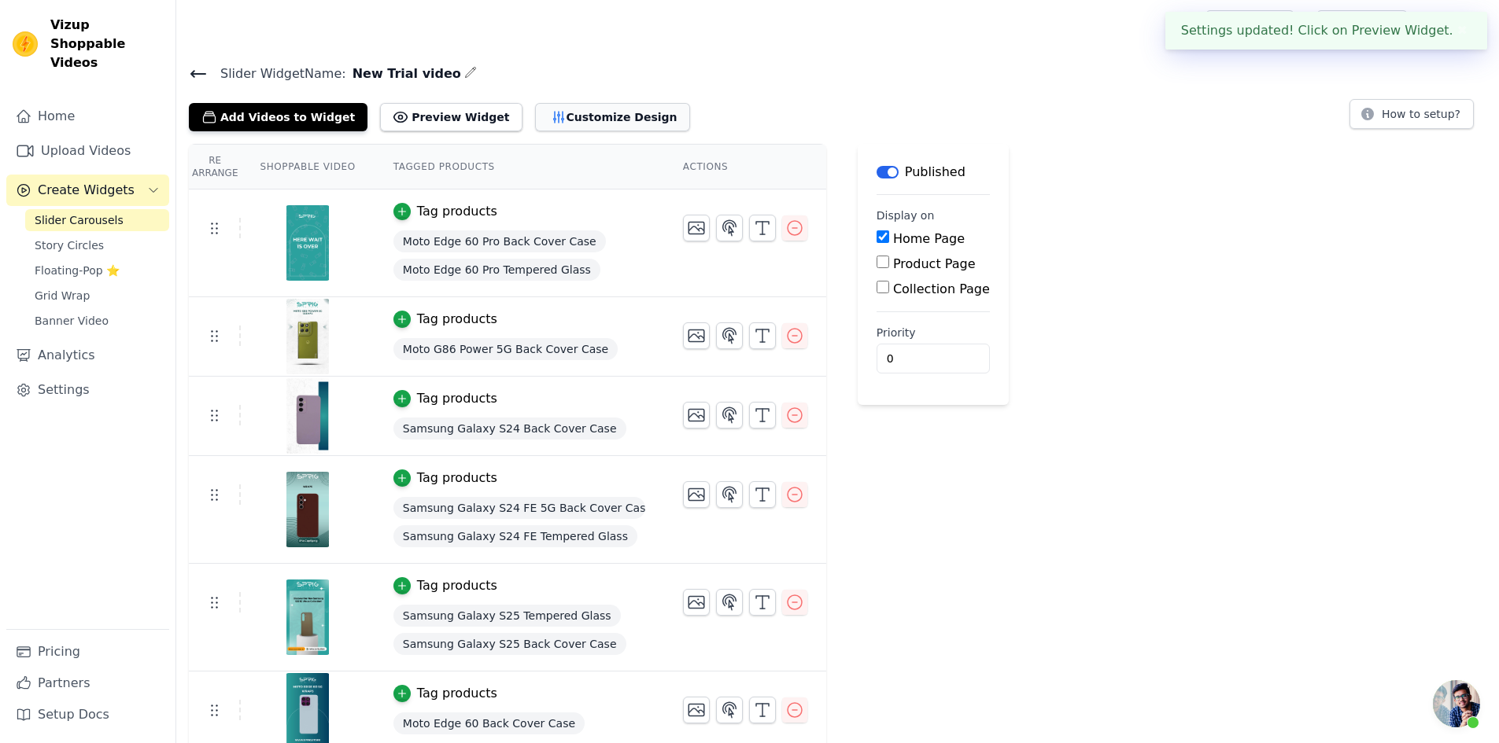
click at [542, 115] on button "Customize Design" at bounding box center [612, 117] width 155 height 28
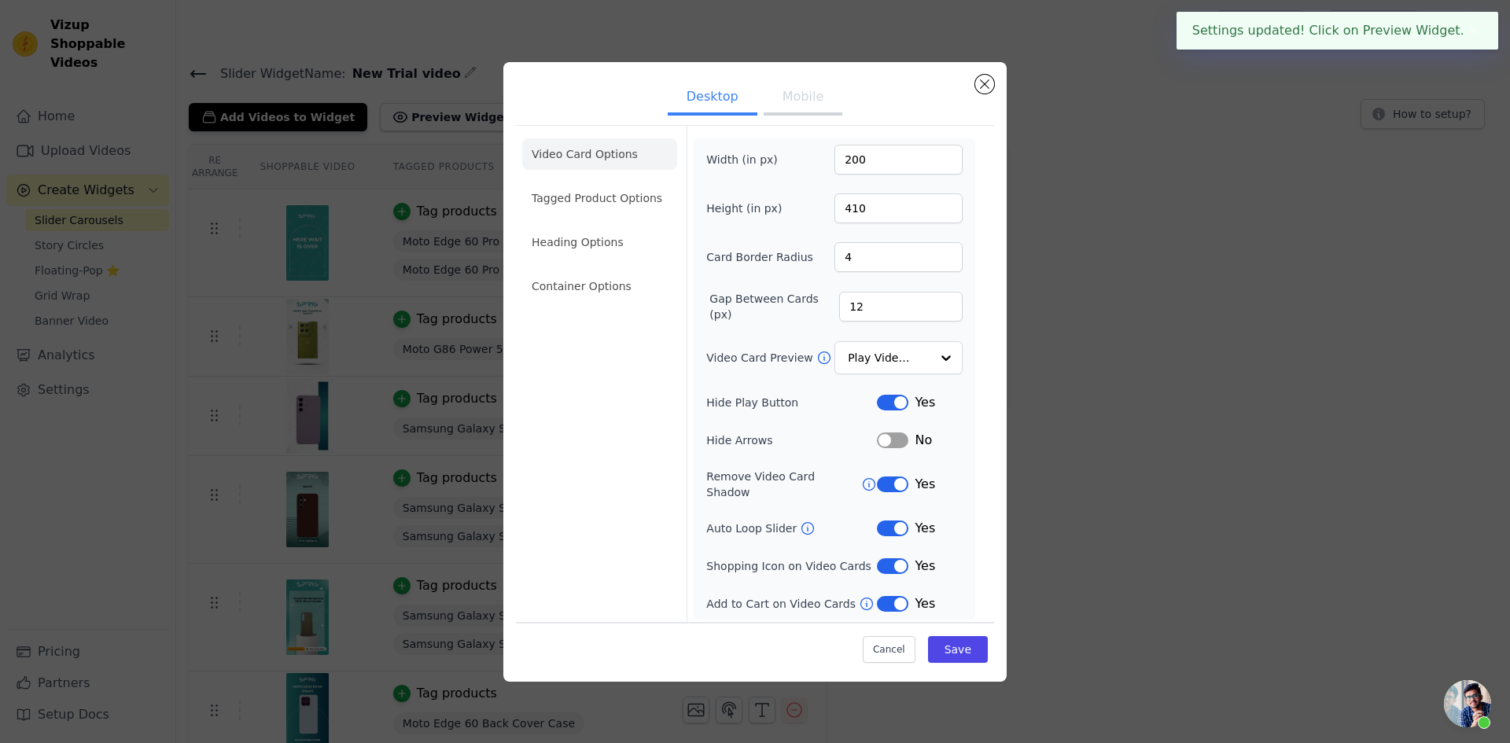
click at [821, 89] on button "Mobile" at bounding box center [803, 98] width 79 height 35
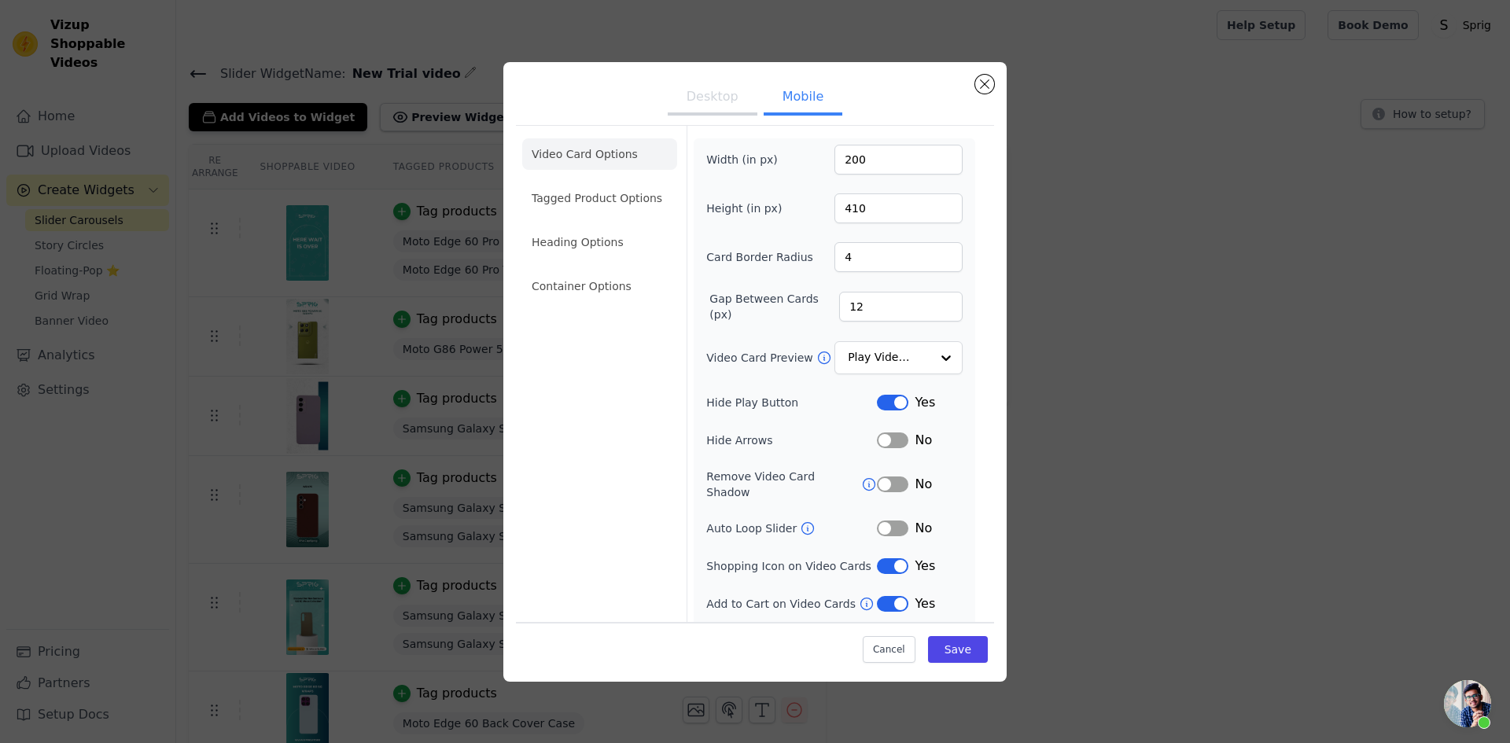
click at [707, 101] on button "Desktop" at bounding box center [713, 98] width 90 height 35
click at [816, 108] on button "Mobile" at bounding box center [803, 98] width 79 height 35
click at [610, 236] on li "Heading Options" at bounding box center [599, 242] width 155 height 31
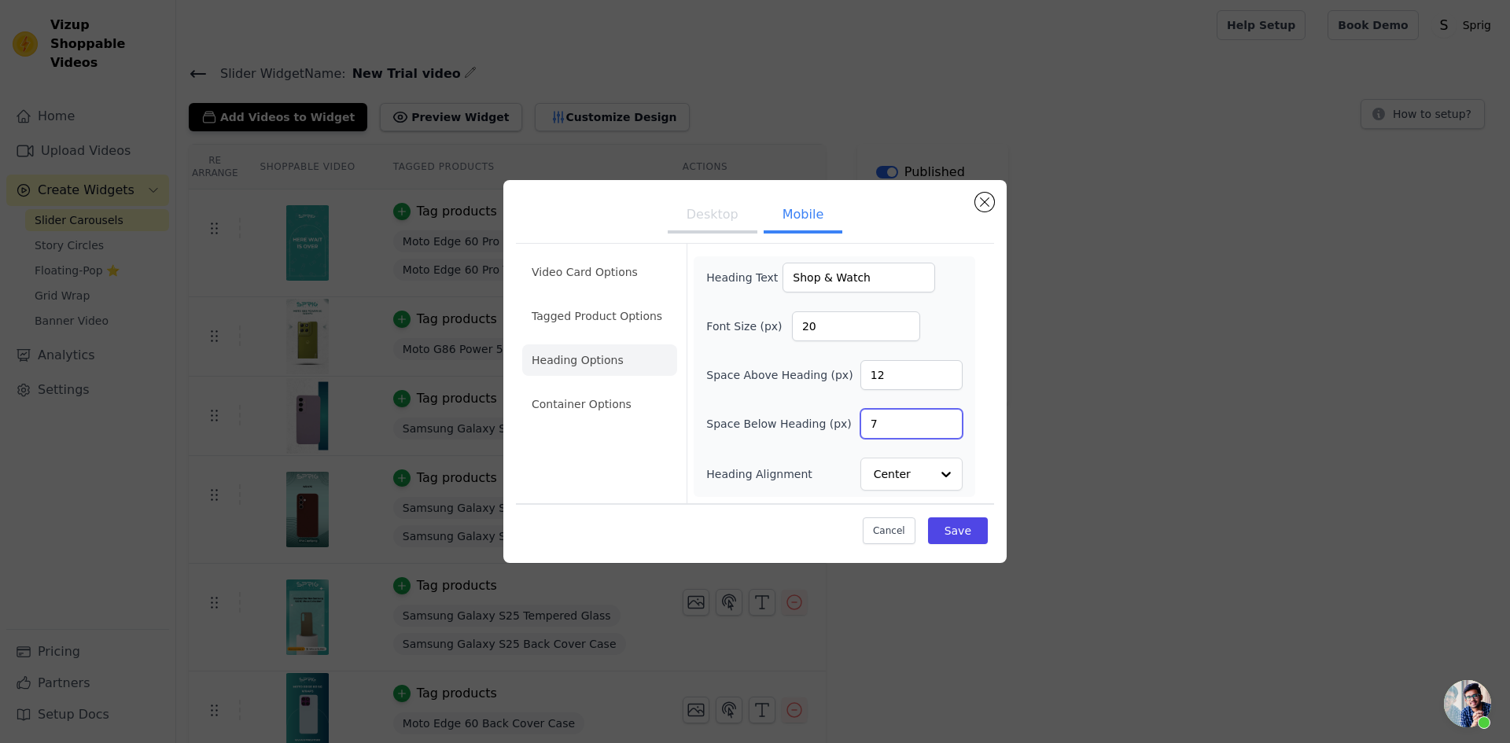
click at [949, 418] on input "7" at bounding box center [912, 424] width 102 height 30
click at [949, 418] on input "8" at bounding box center [912, 424] width 102 height 30
click at [949, 418] on input "9" at bounding box center [912, 424] width 102 height 30
click at [949, 418] on input "10" at bounding box center [912, 424] width 102 height 30
click at [949, 418] on input "11" at bounding box center [912, 424] width 102 height 30
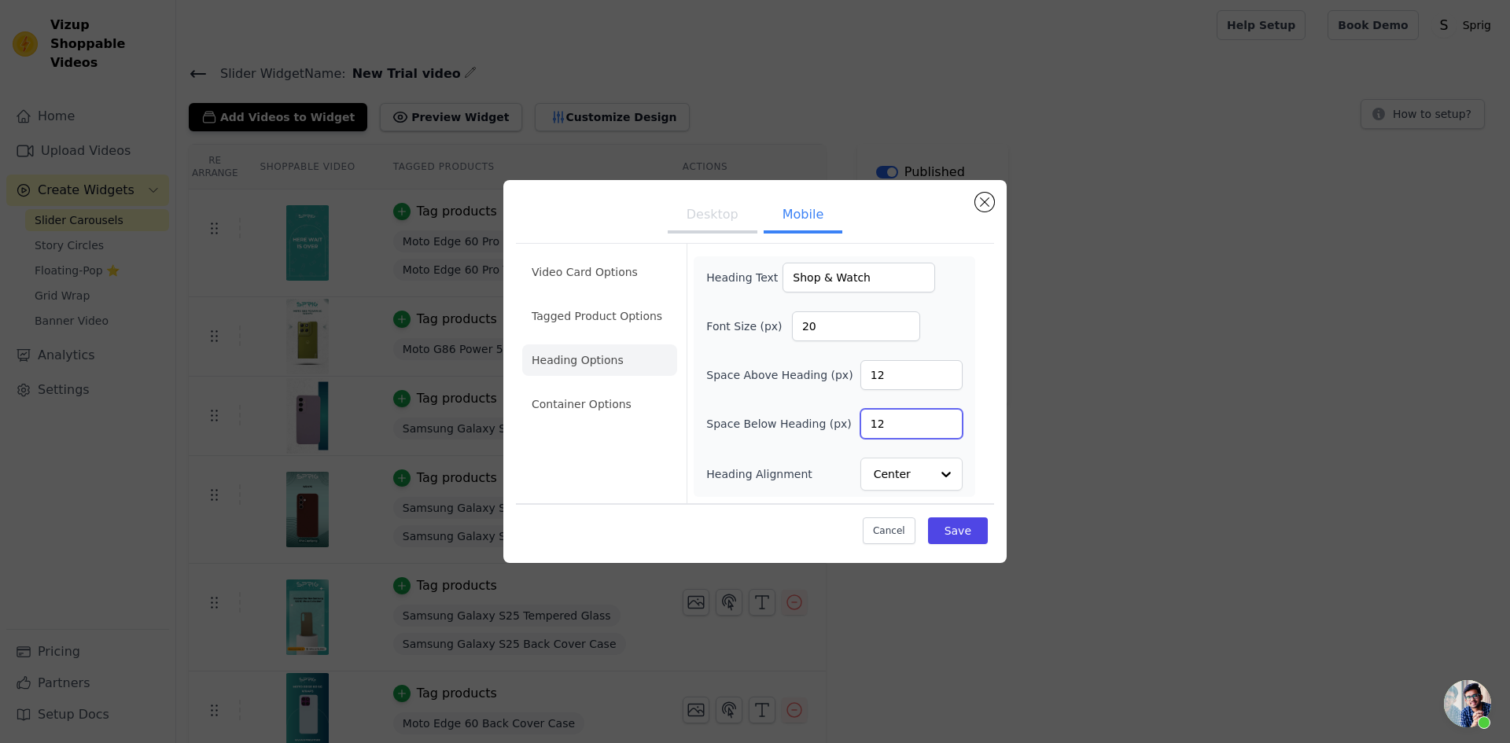
type input "12"
click at [949, 418] on input "12" at bounding box center [912, 424] width 102 height 30
click at [598, 403] on li "Container Options" at bounding box center [599, 404] width 155 height 31
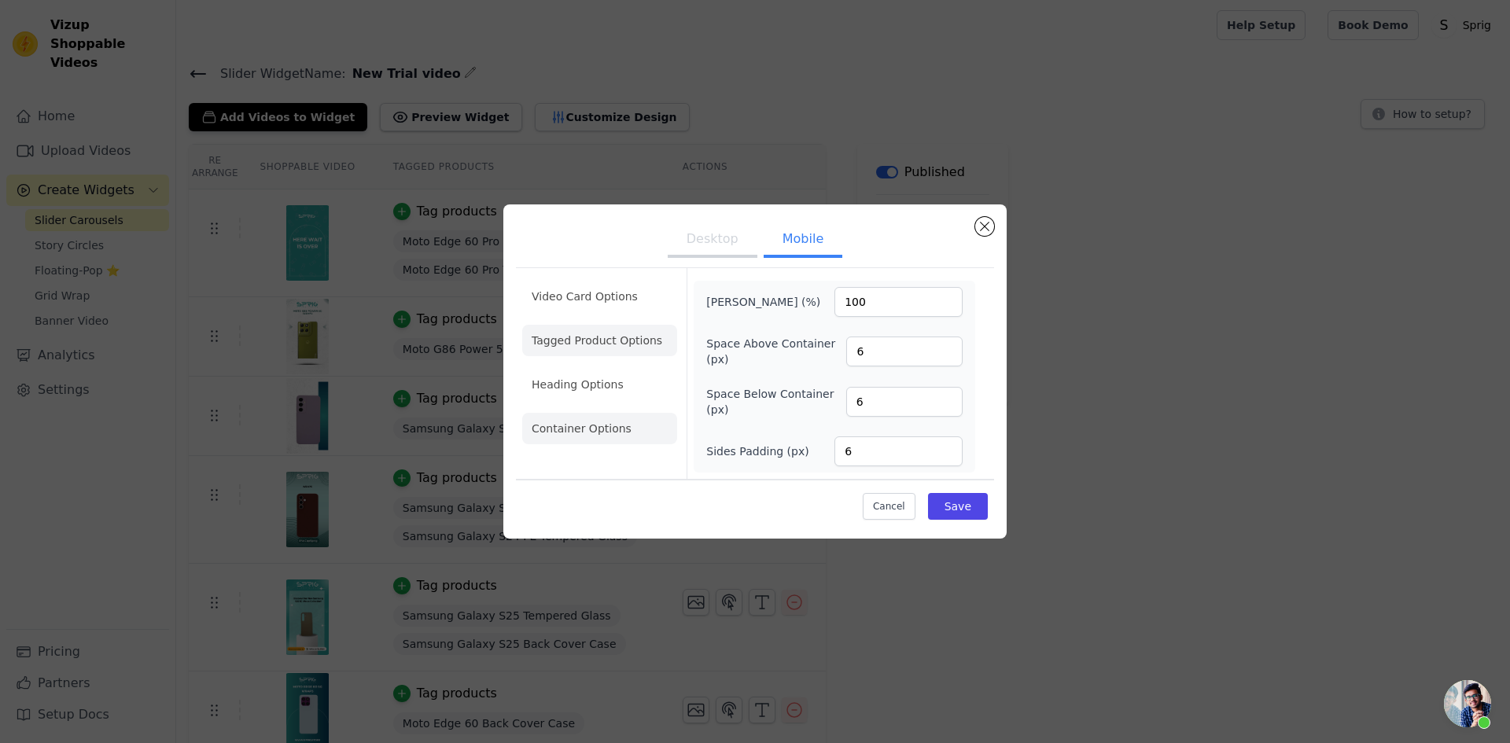
click at [583, 341] on li "Tagged Product Options" at bounding box center [599, 340] width 155 height 31
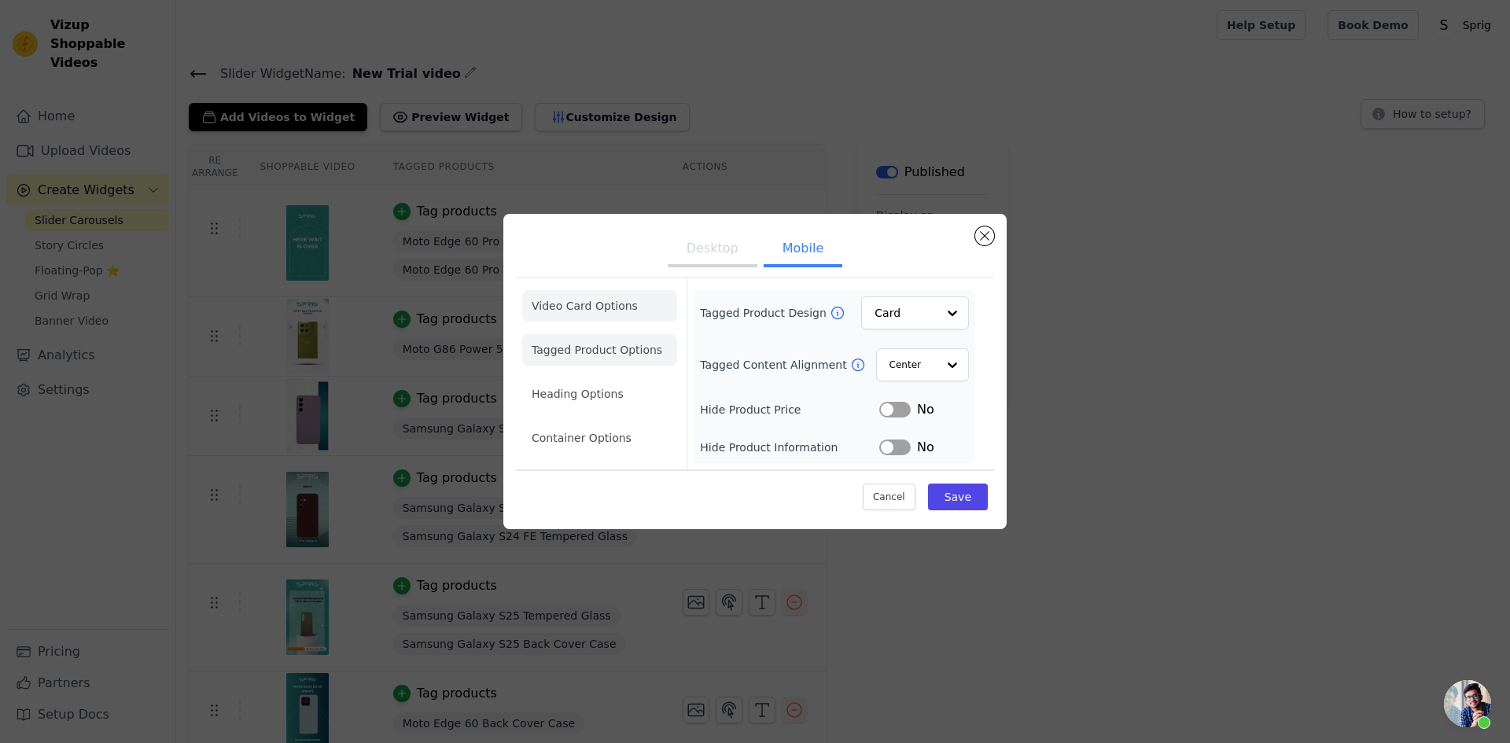
click at [583, 315] on li "Video Card Options" at bounding box center [599, 305] width 155 height 31
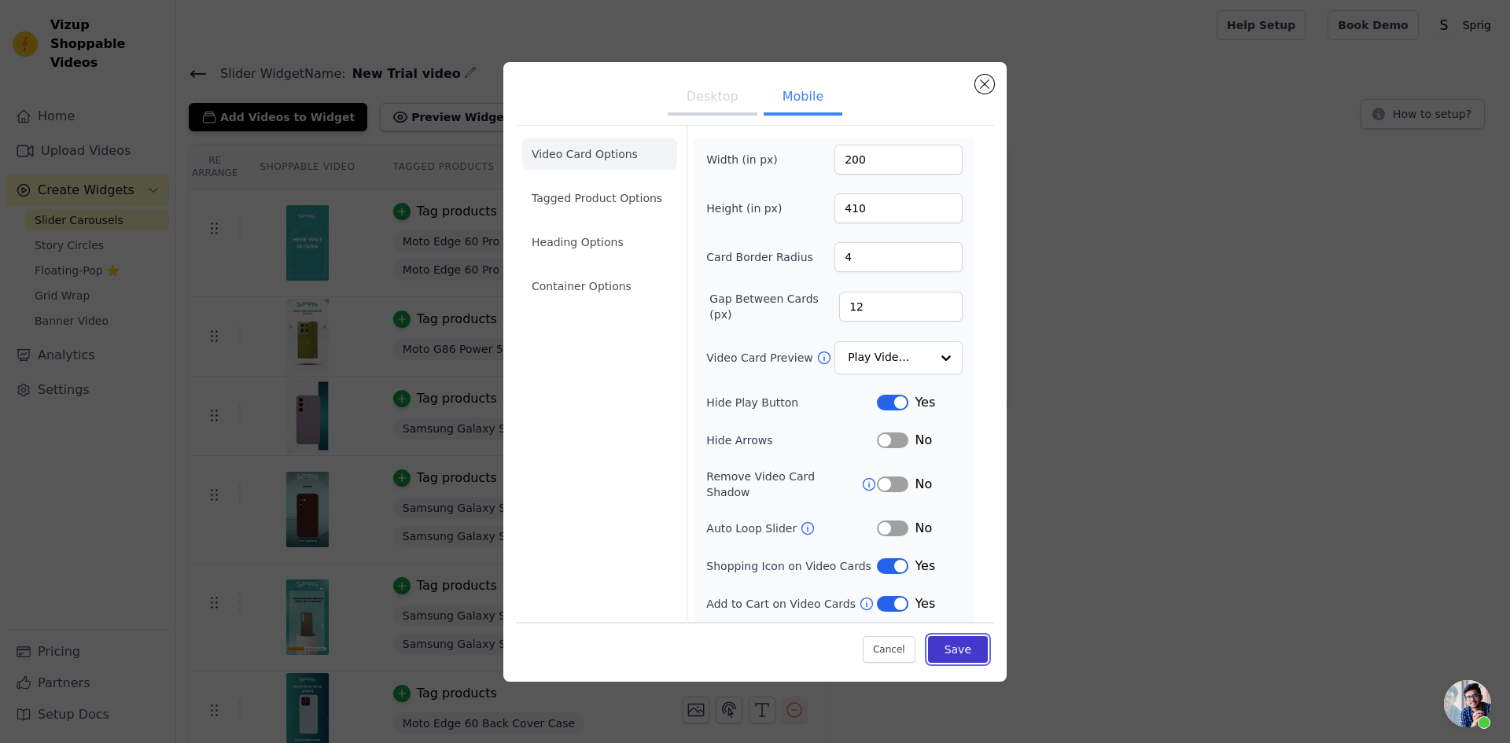
click at [945, 647] on button "Save" at bounding box center [958, 649] width 60 height 27
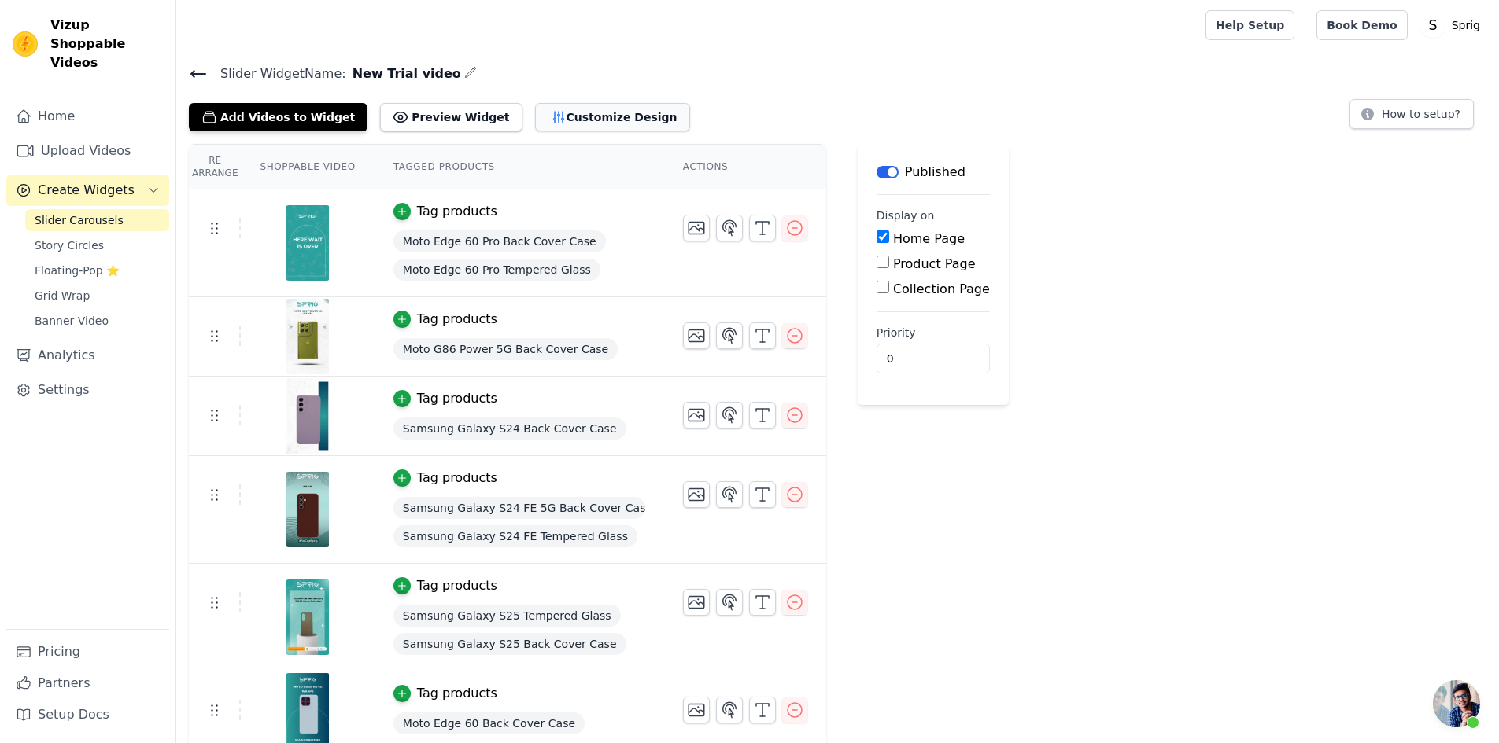
click at [535, 120] on button "Customize Design" at bounding box center [612, 117] width 155 height 28
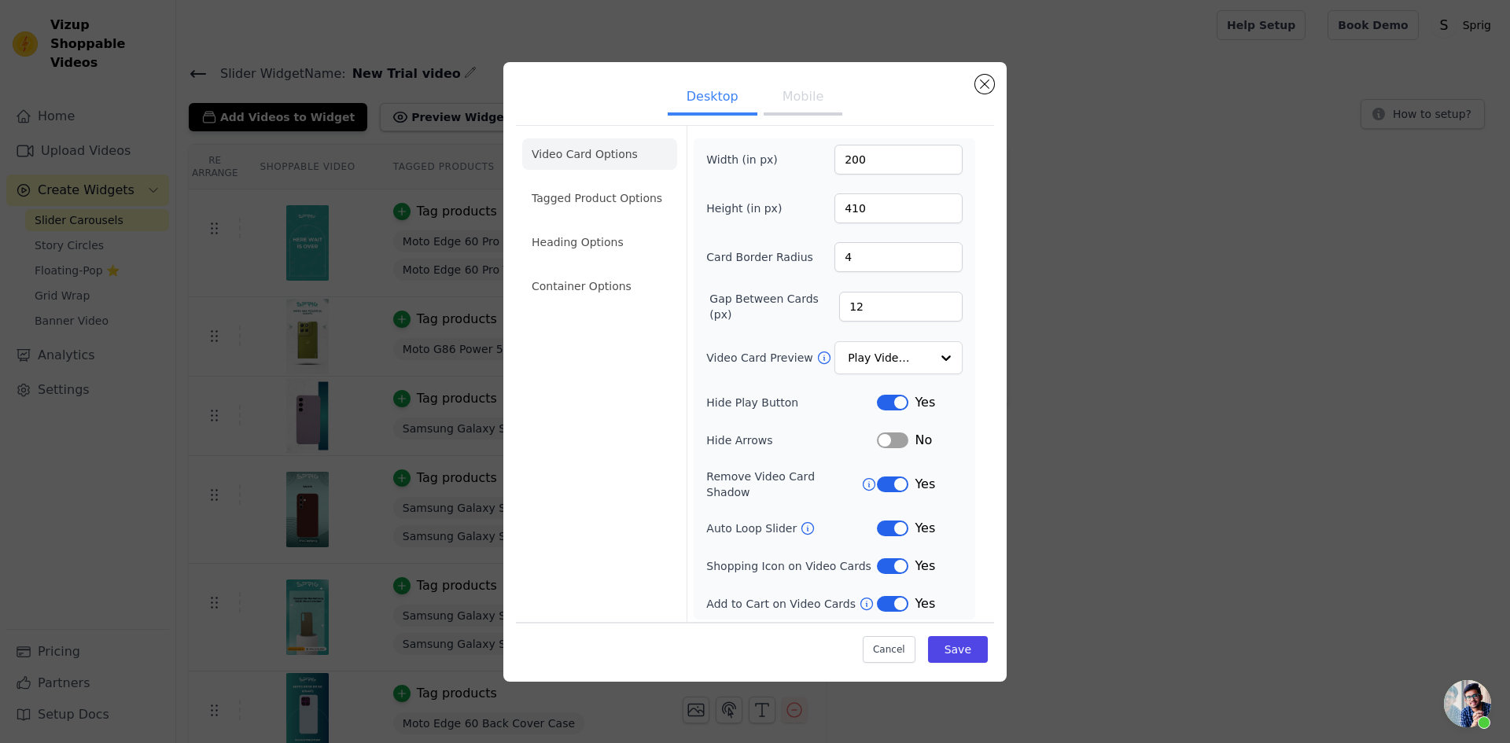
click at [814, 102] on button "Mobile" at bounding box center [803, 98] width 79 height 35
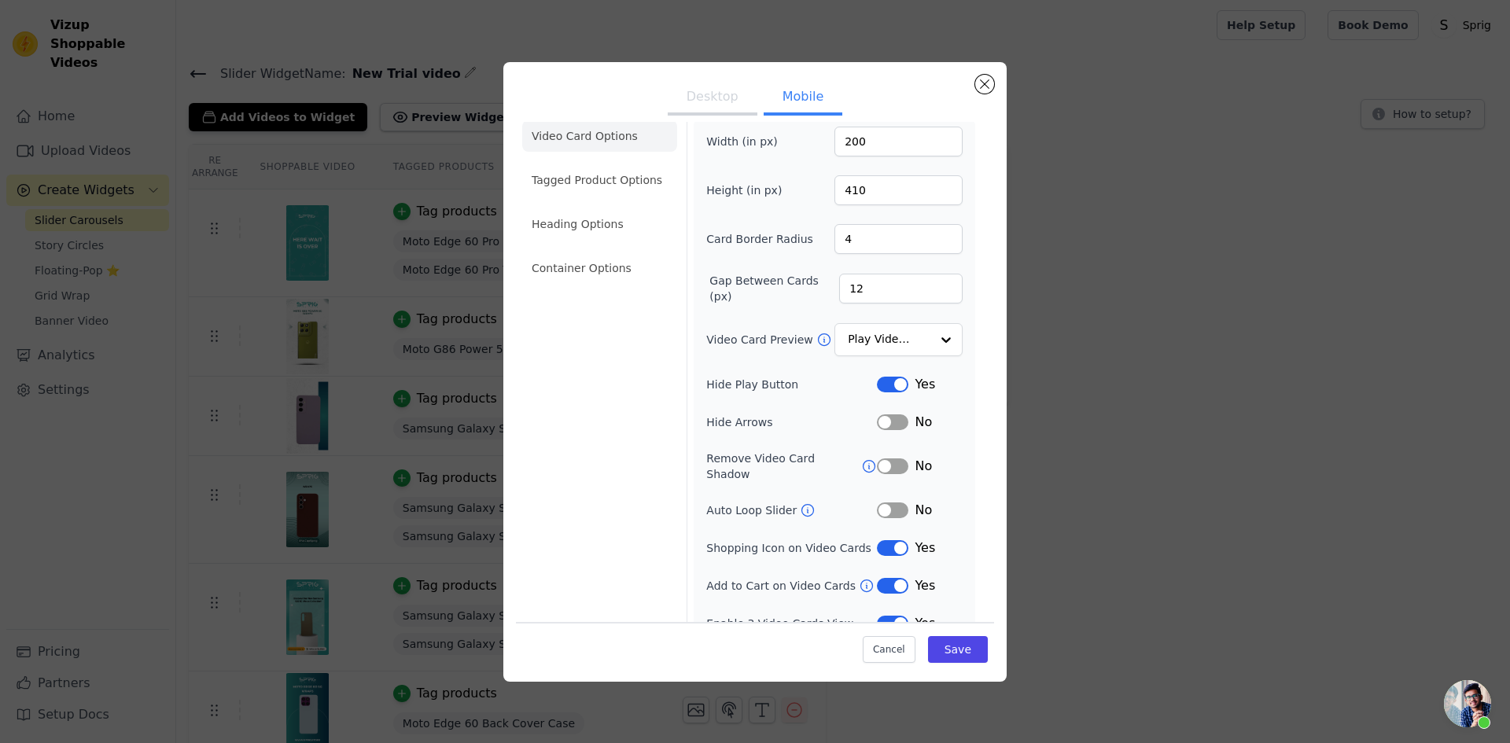
scroll to position [28, 0]
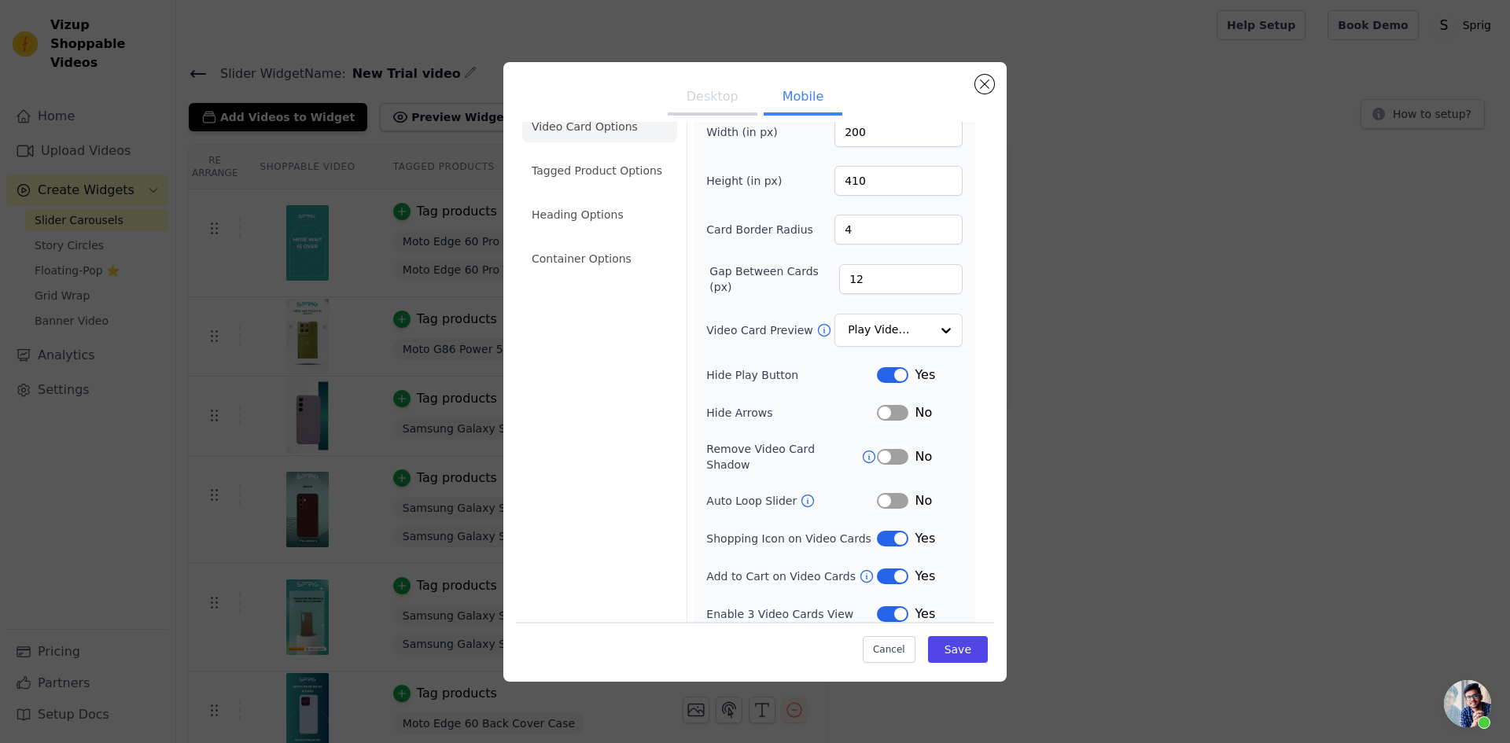
click at [889, 493] on button "Label" at bounding box center [892, 501] width 31 height 16
click at [885, 606] on button "Label" at bounding box center [892, 614] width 31 height 16
click at [953, 647] on button "Save" at bounding box center [958, 649] width 60 height 27
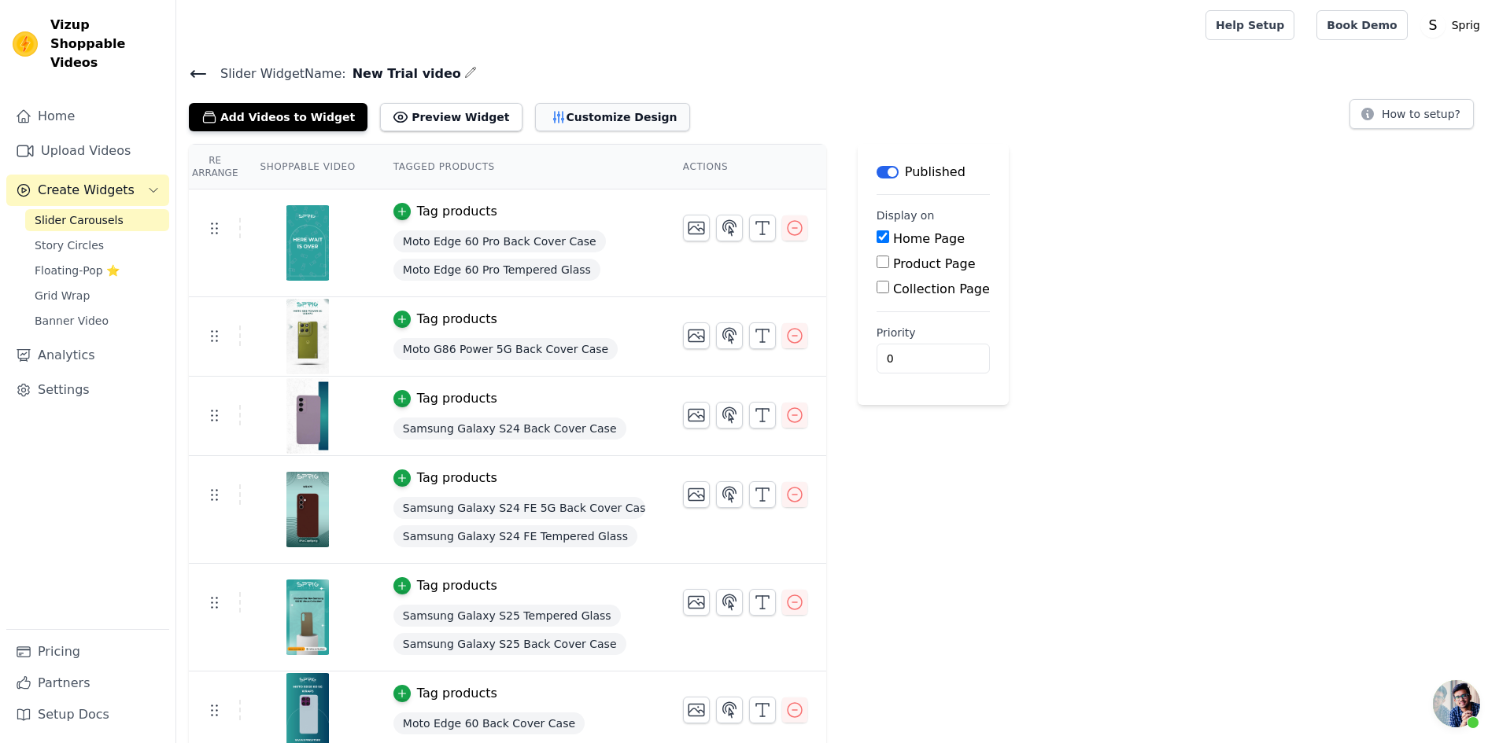
click at [551, 110] on icon "button" at bounding box center [559, 117] width 16 height 16
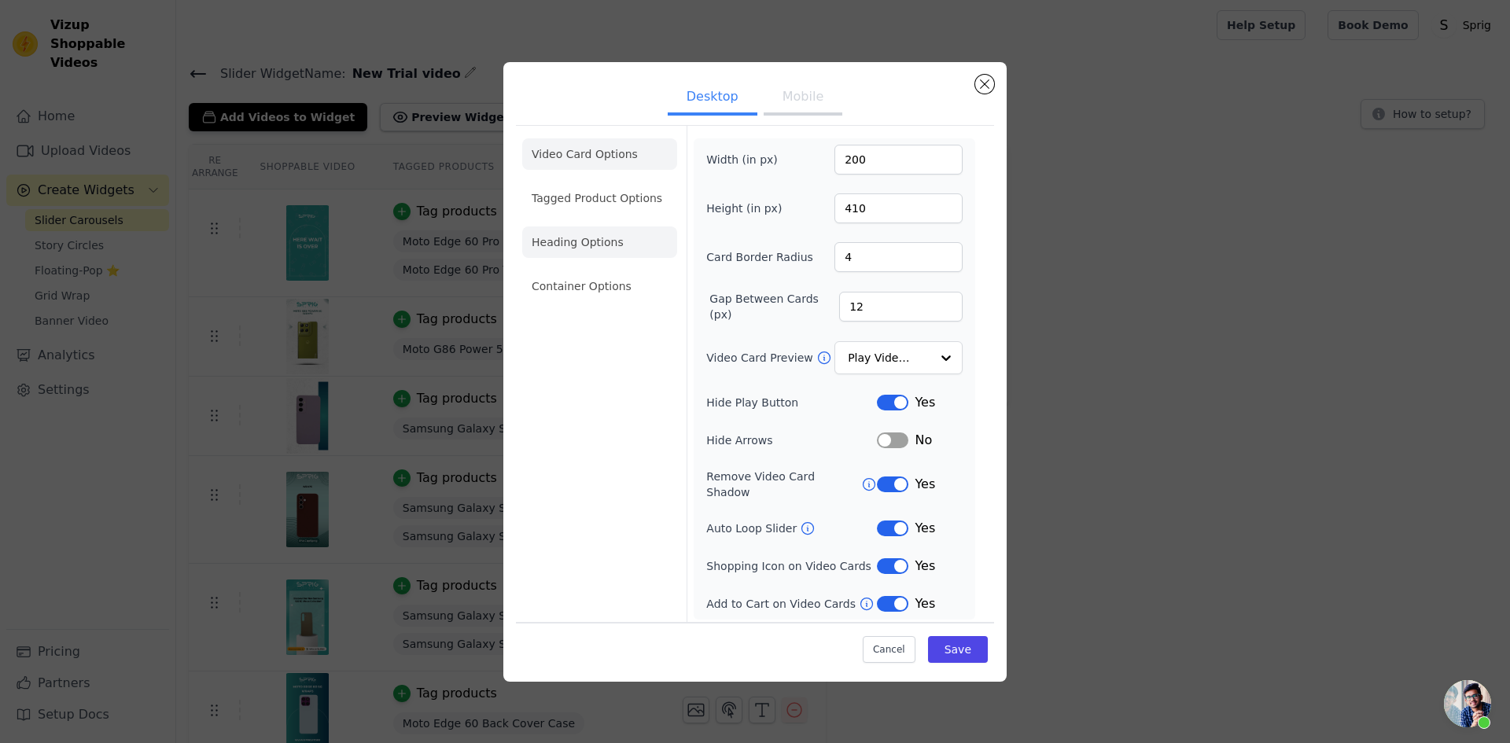
click at [553, 258] on li "Heading Options" at bounding box center [599, 242] width 155 height 31
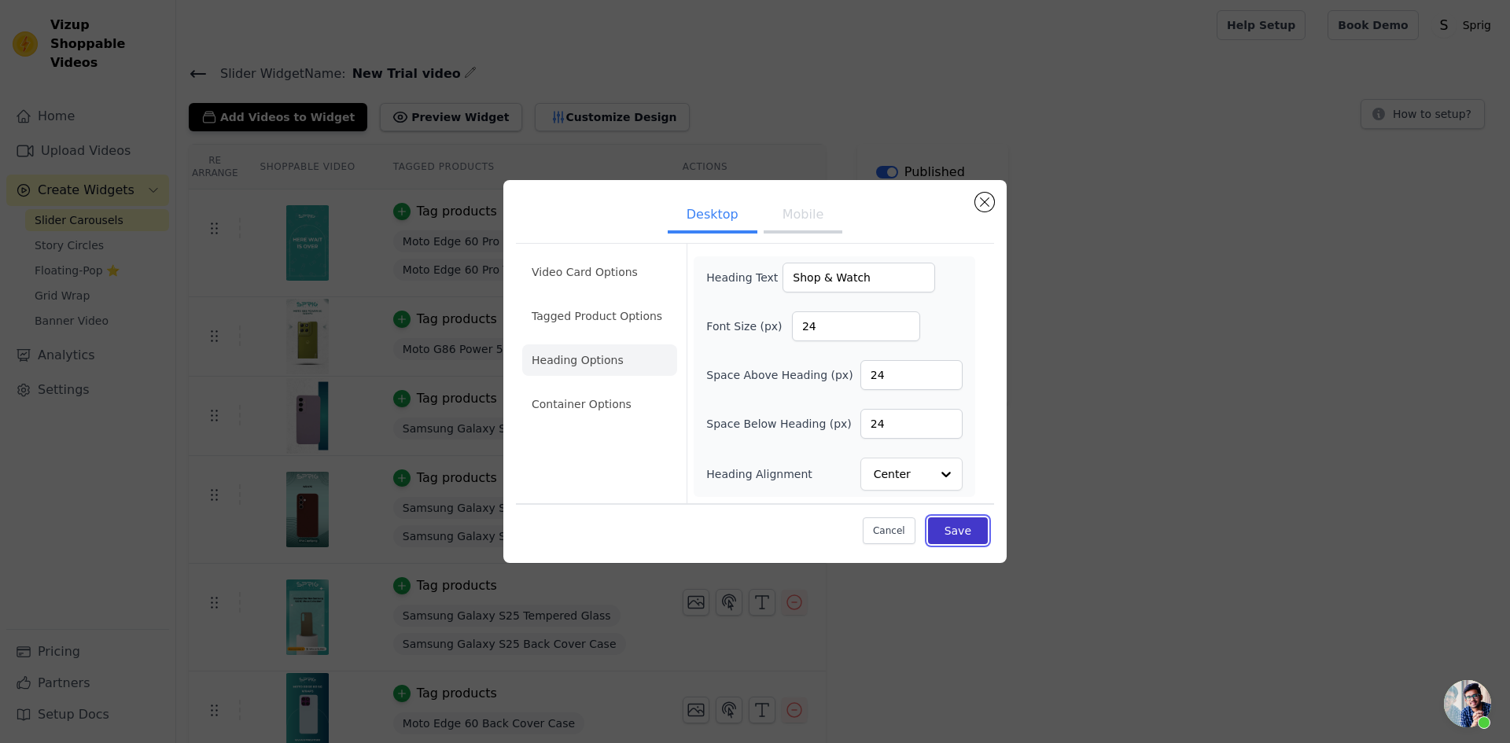
click at [964, 536] on button "Save" at bounding box center [958, 531] width 60 height 27
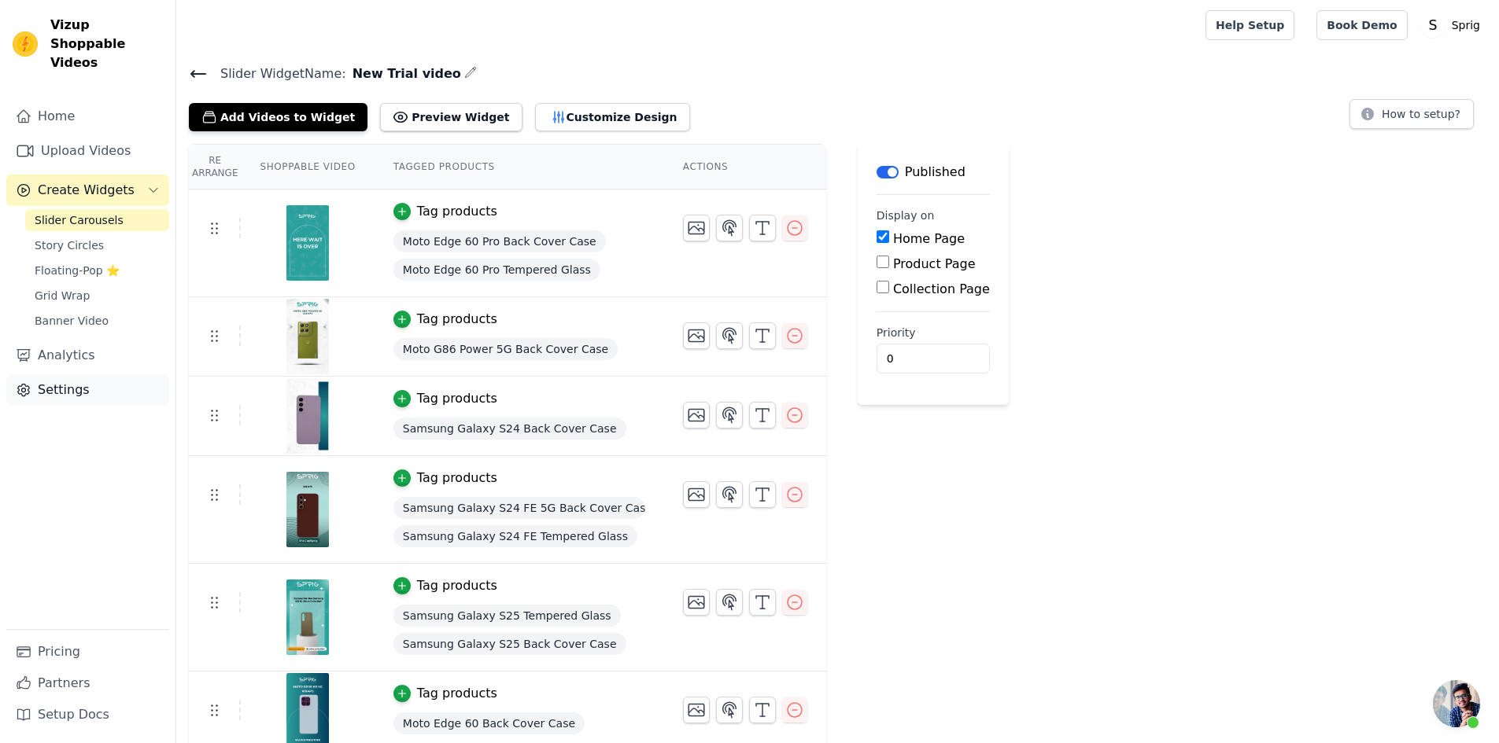
click at [80, 375] on link "Settings" at bounding box center [87, 389] width 163 height 31
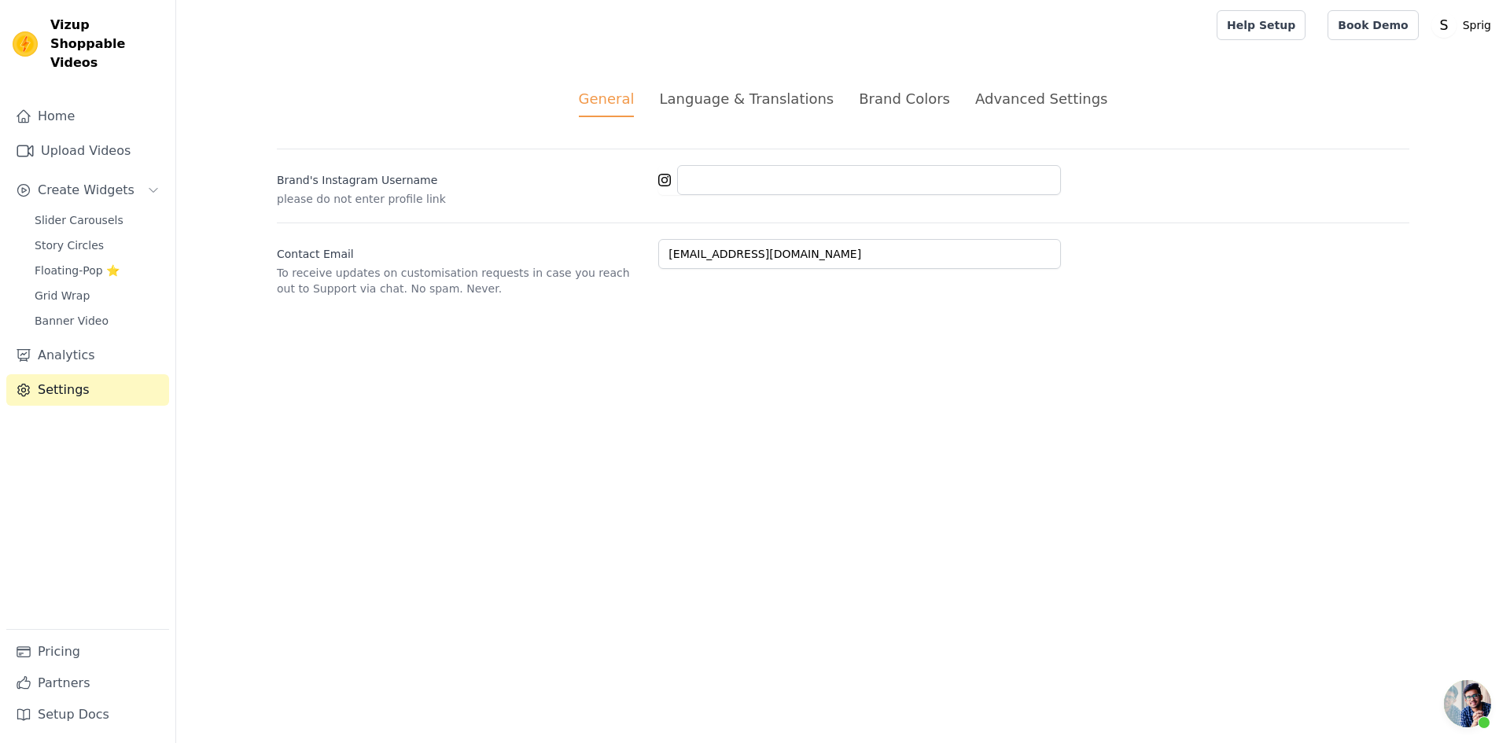
click at [1036, 99] on div "Advanced Settings" at bounding box center [1041, 98] width 132 height 21
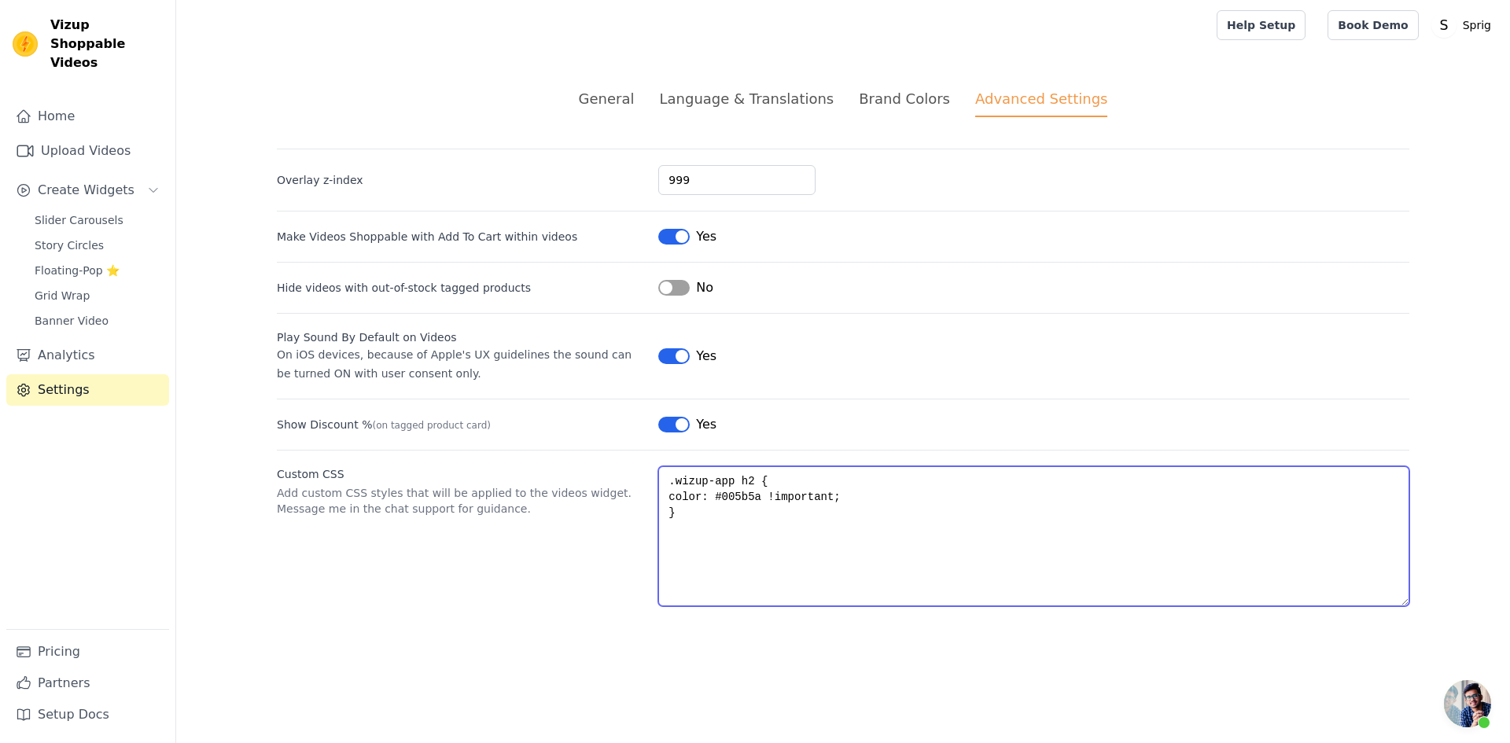
click at [837, 493] on textarea ".wizup-app h2 { color: #005b5a !important; }" at bounding box center [1033, 536] width 751 height 140
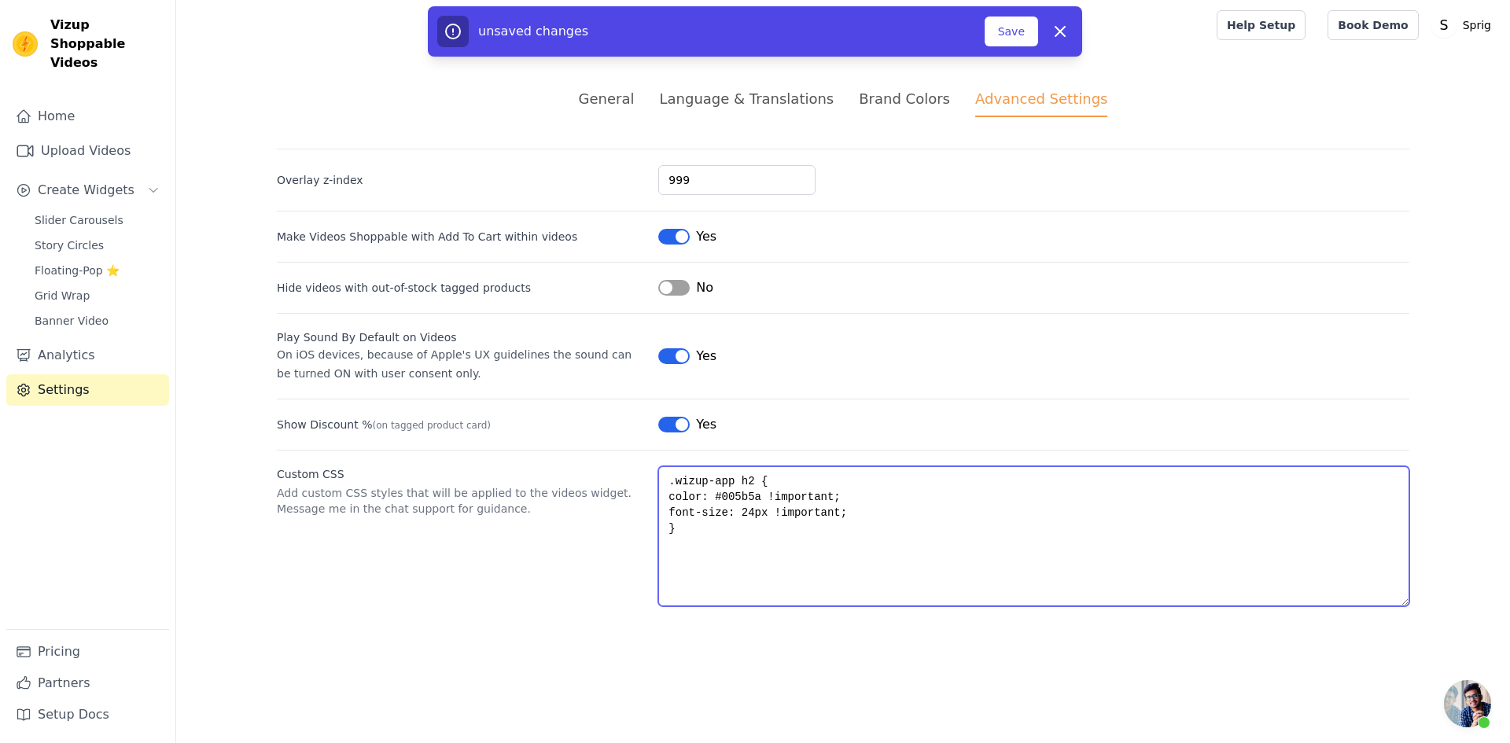
drag, startPoint x: 721, startPoint y: 543, endPoint x: 662, endPoint y: 484, distance: 84.0
click at [662, 484] on textarea ".wizup-app h2 { color: #005b5a !important; font-size: 24px !important; }" at bounding box center [1033, 536] width 751 height 140
type textarea ".wizup-app h2 { color: #005b5a !important; font-size: 24px !important; }"
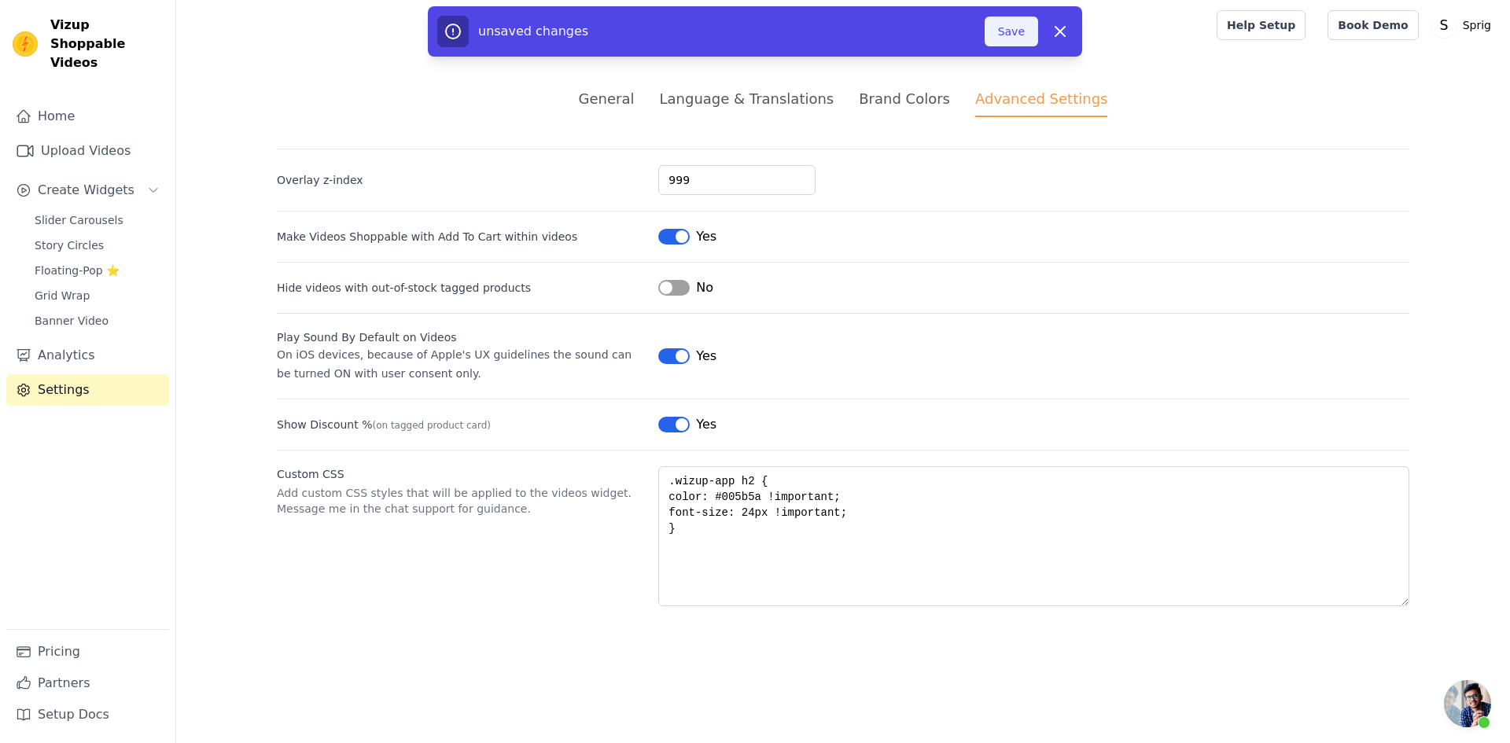
click at [1023, 41] on button "Save" at bounding box center [1011, 32] width 53 height 30
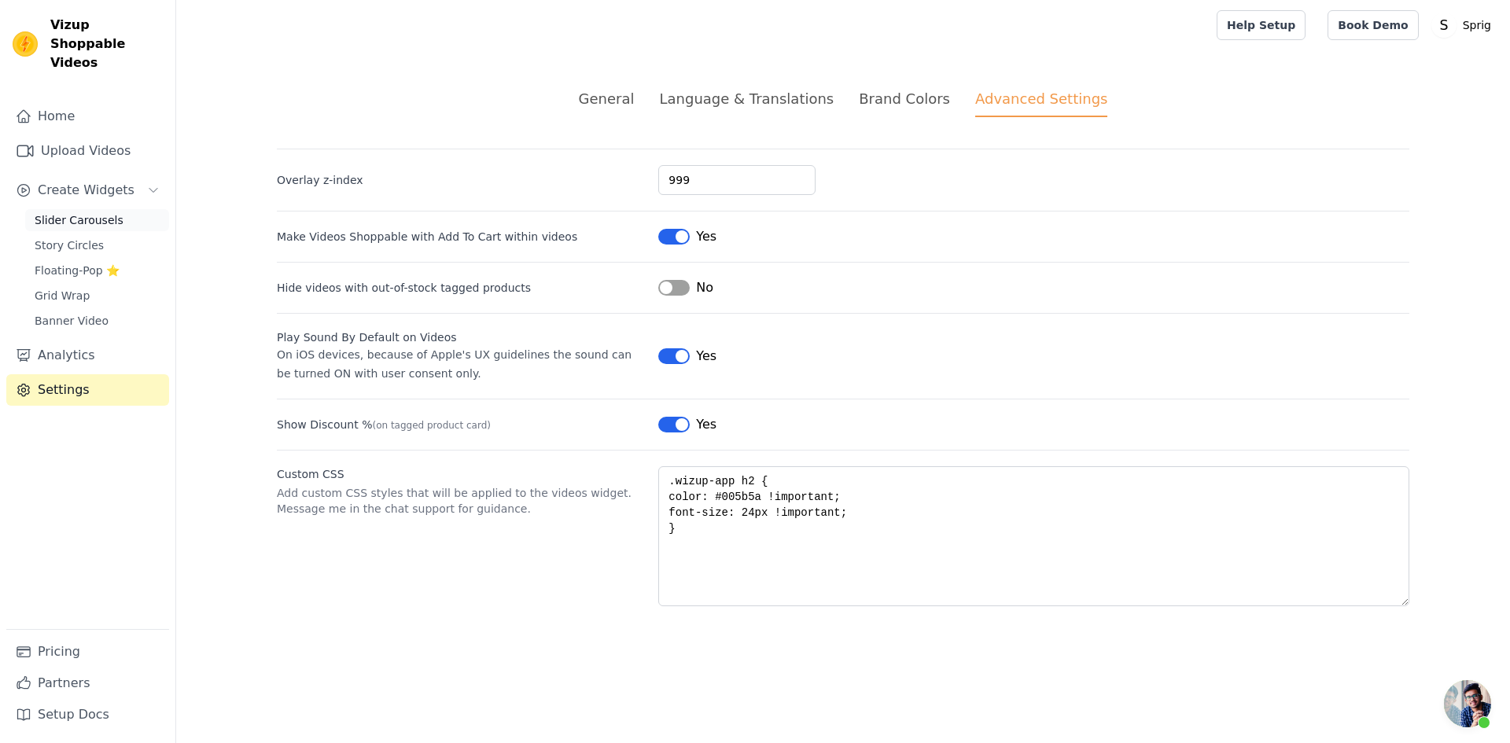
click at [74, 209] on link "Slider Carousels" at bounding box center [97, 220] width 144 height 22
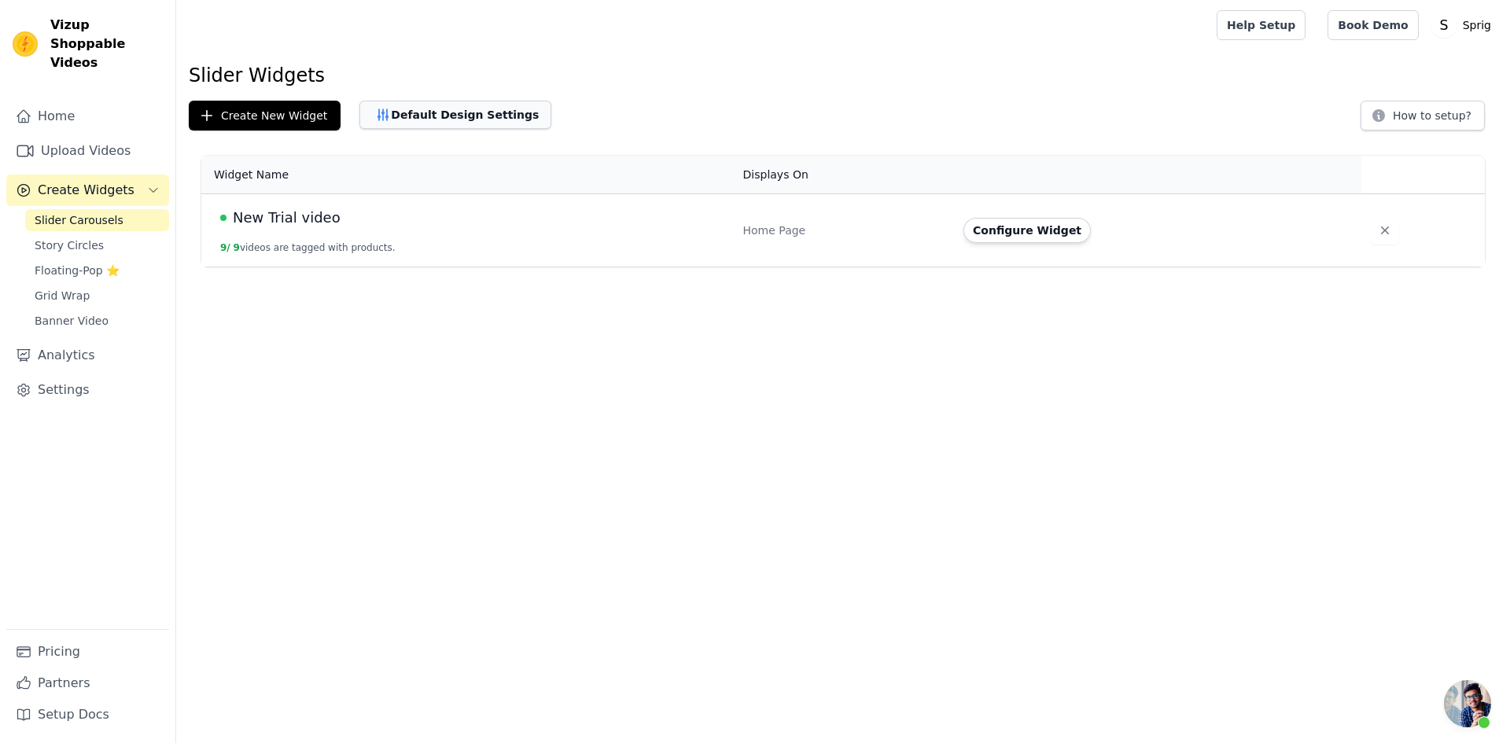
click at [460, 121] on button "Default Design Settings" at bounding box center [455, 115] width 192 height 28
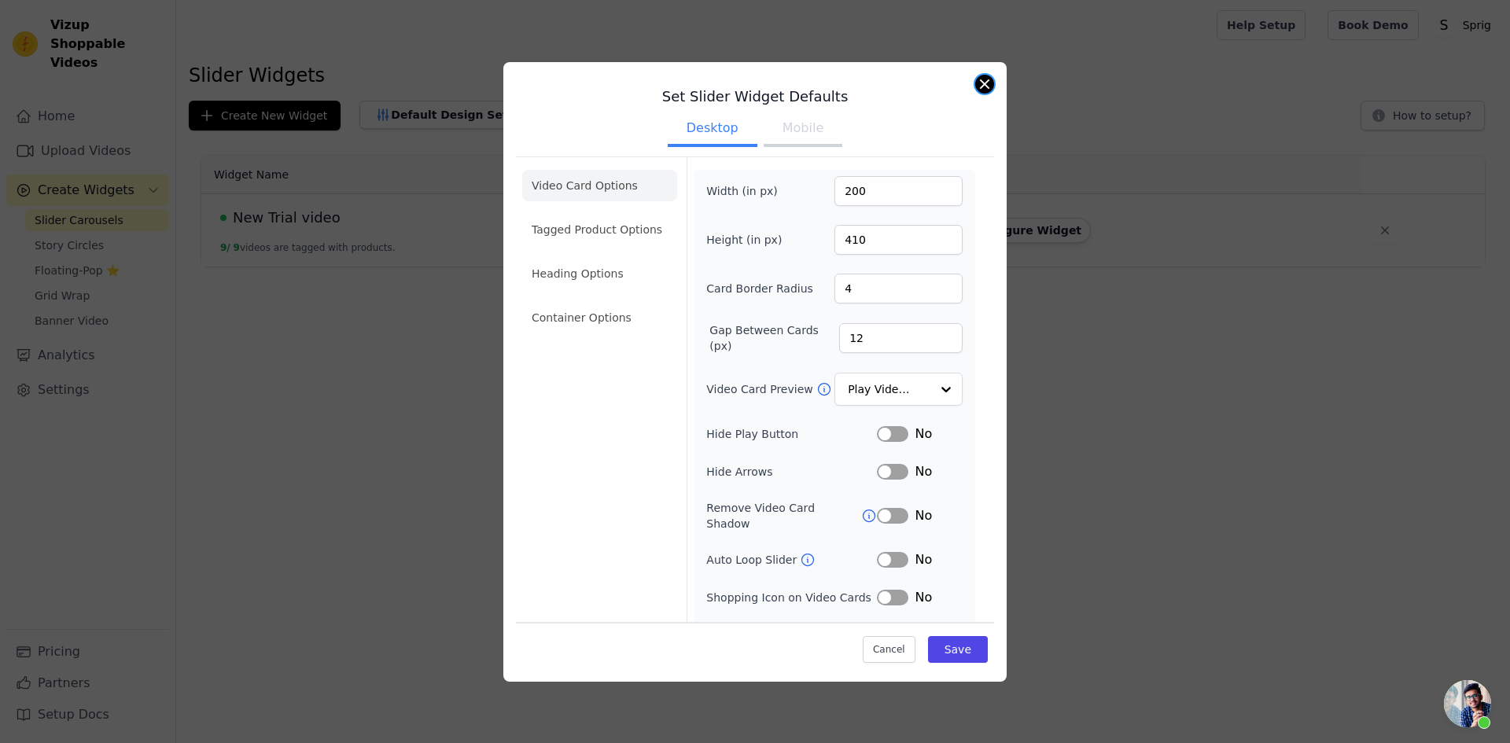
click at [977, 87] on button "Close modal" at bounding box center [984, 84] width 19 height 19
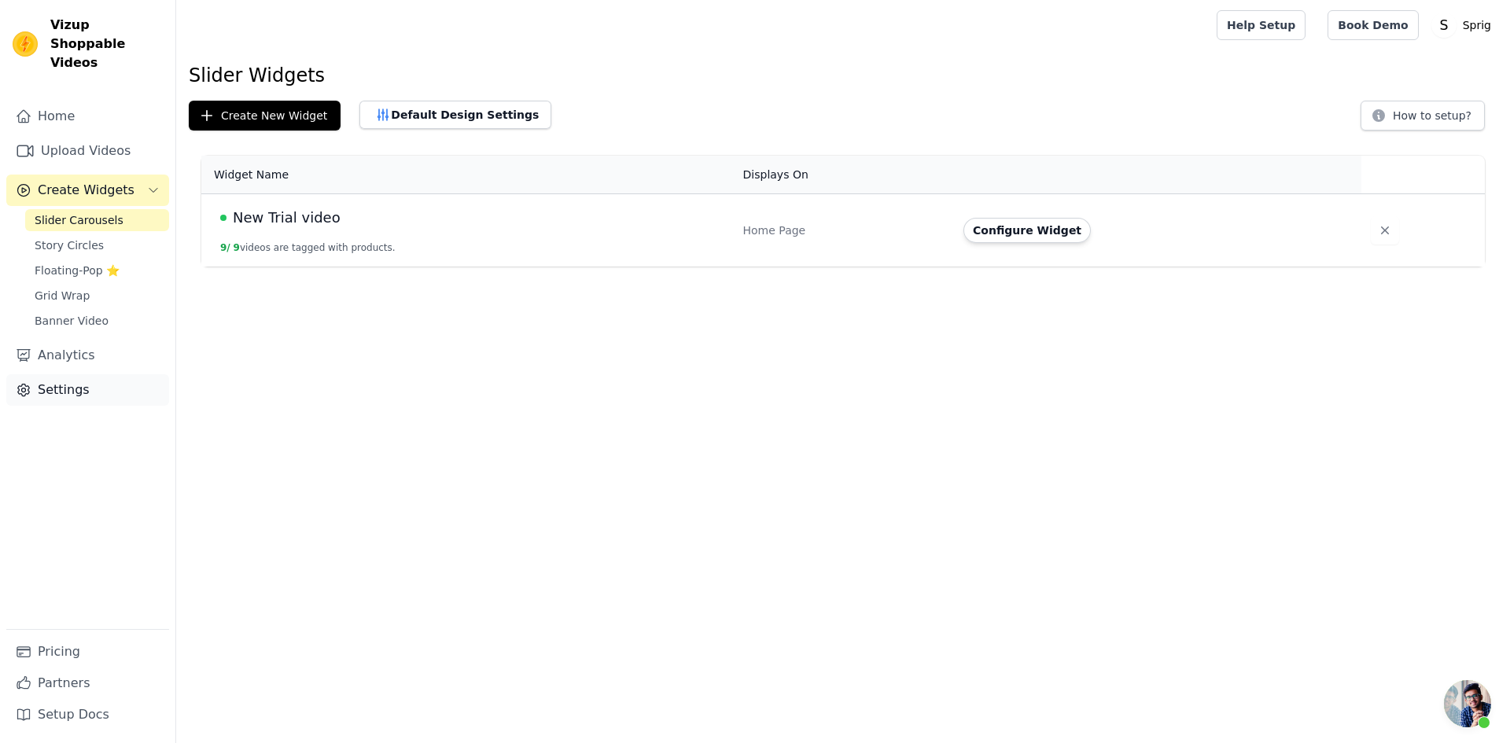
click at [89, 374] on link "Settings" at bounding box center [87, 389] width 163 height 31
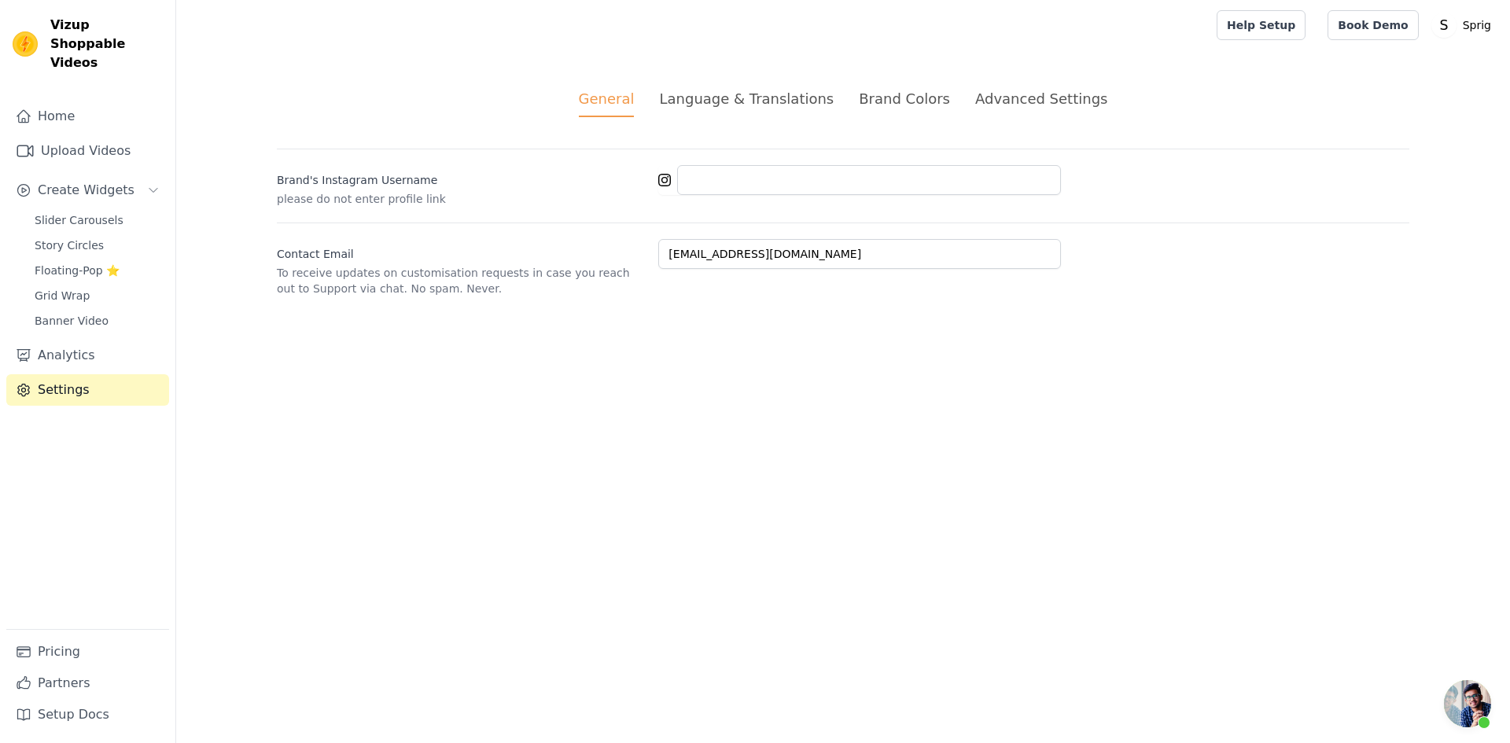
click at [743, 104] on div "Language & Translations" at bounding box center [746, 98] width 175 height 21
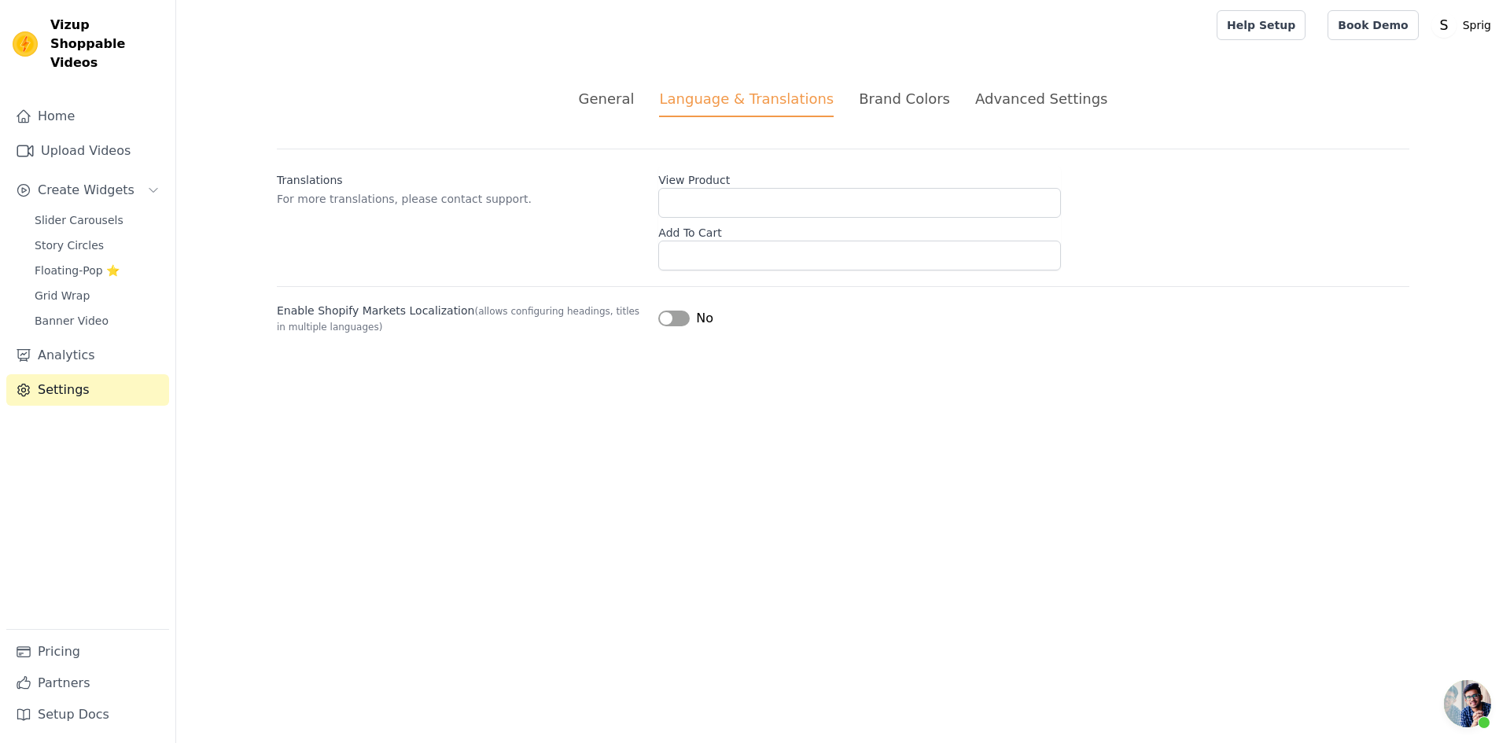
click at [876, 90] on div "Brand Colors" at bounding box center [904, 98] width 91 height 21
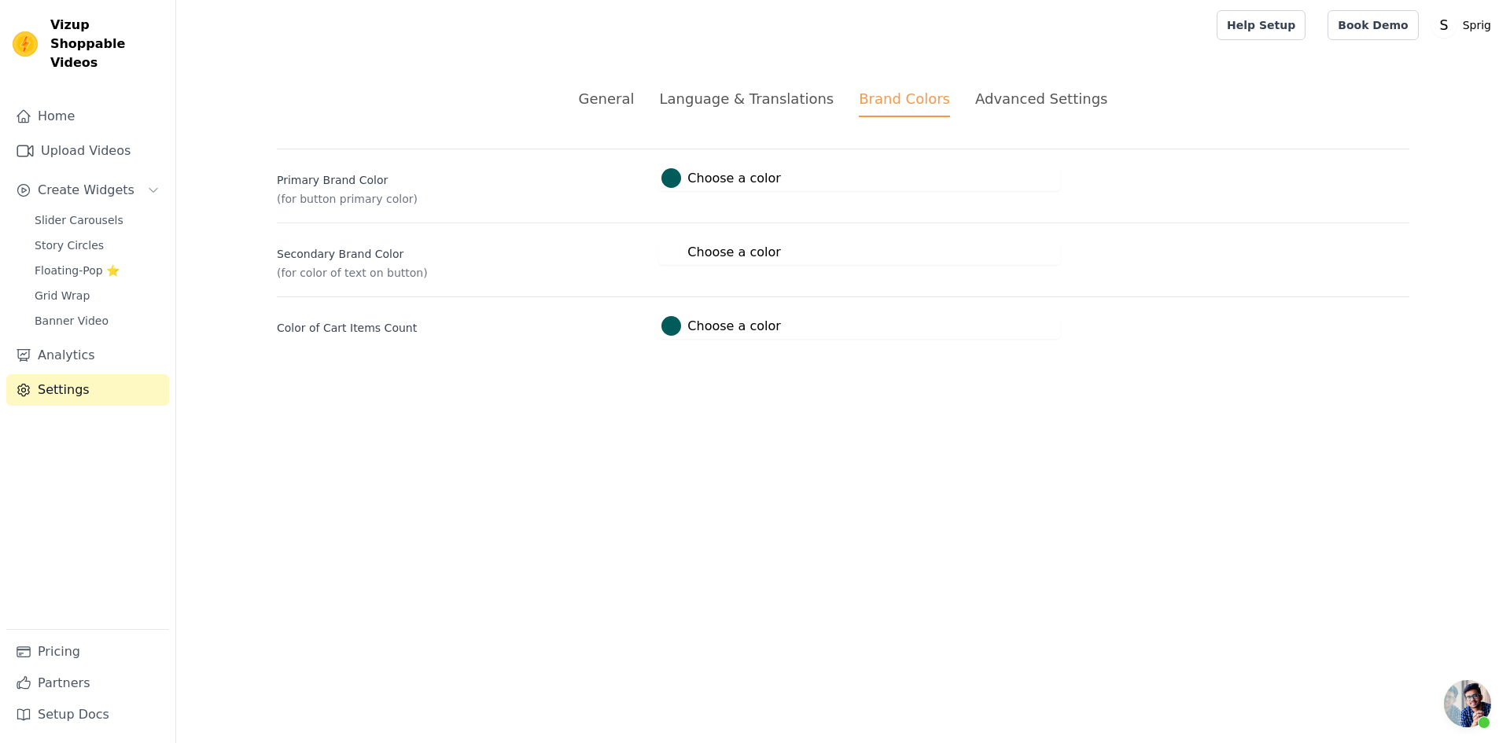
click at [1006, 89] on div "Advanced Settings" at bounding box center [1041, 98] width 132 height 21
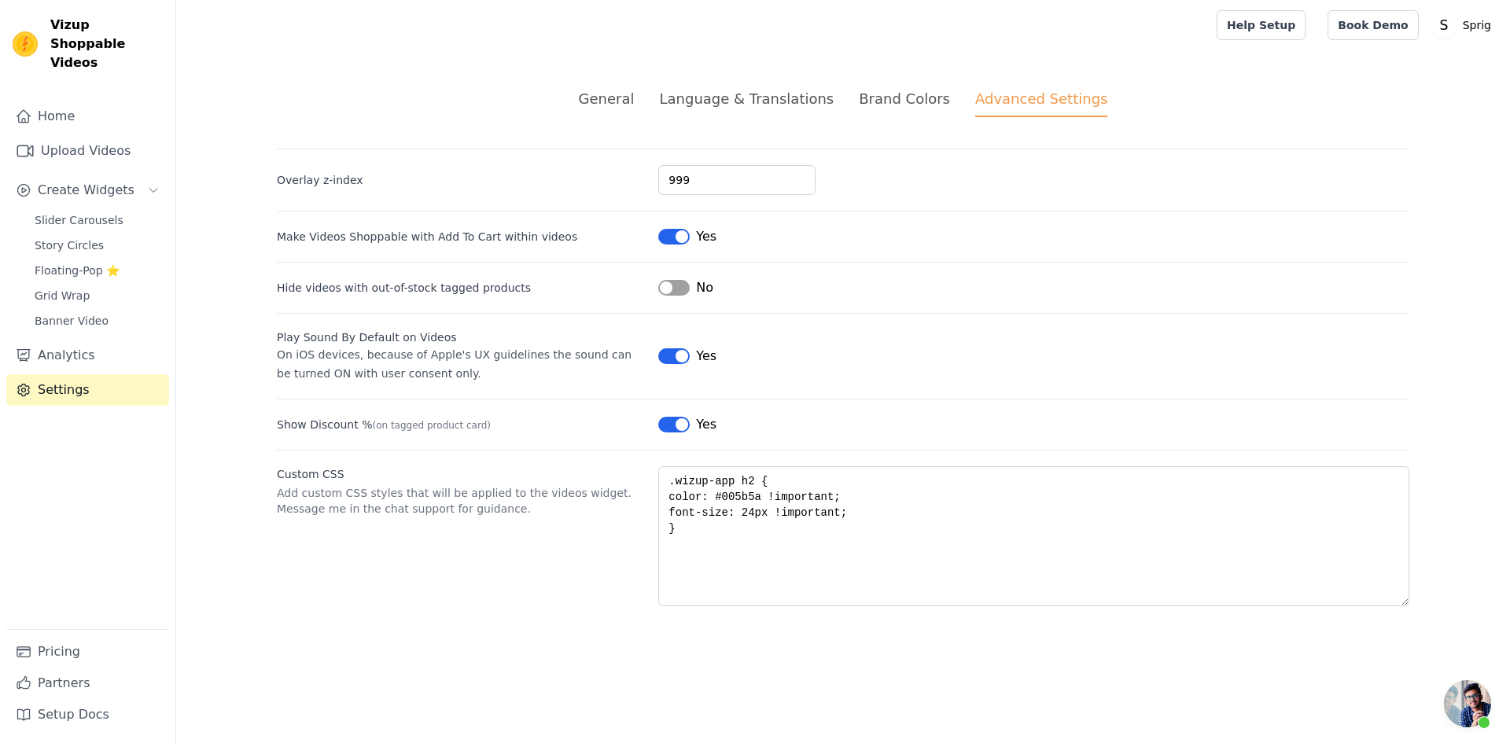
click at [772, 98] on div "Language & Translations" at bounding box center [746, 98] width 175 height 21
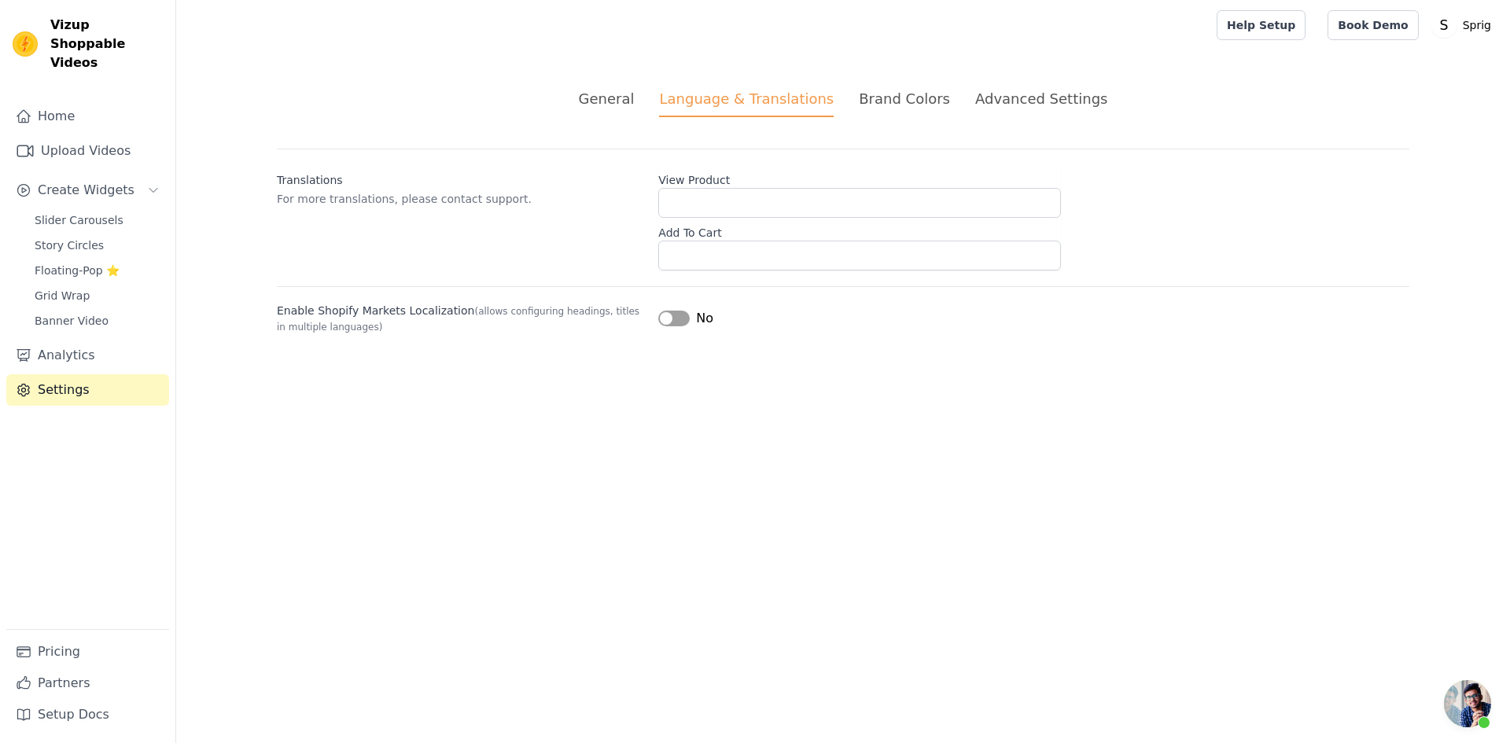
click at [625, 98] on div "General" at bounding box center [607, 98] width 56 height 21
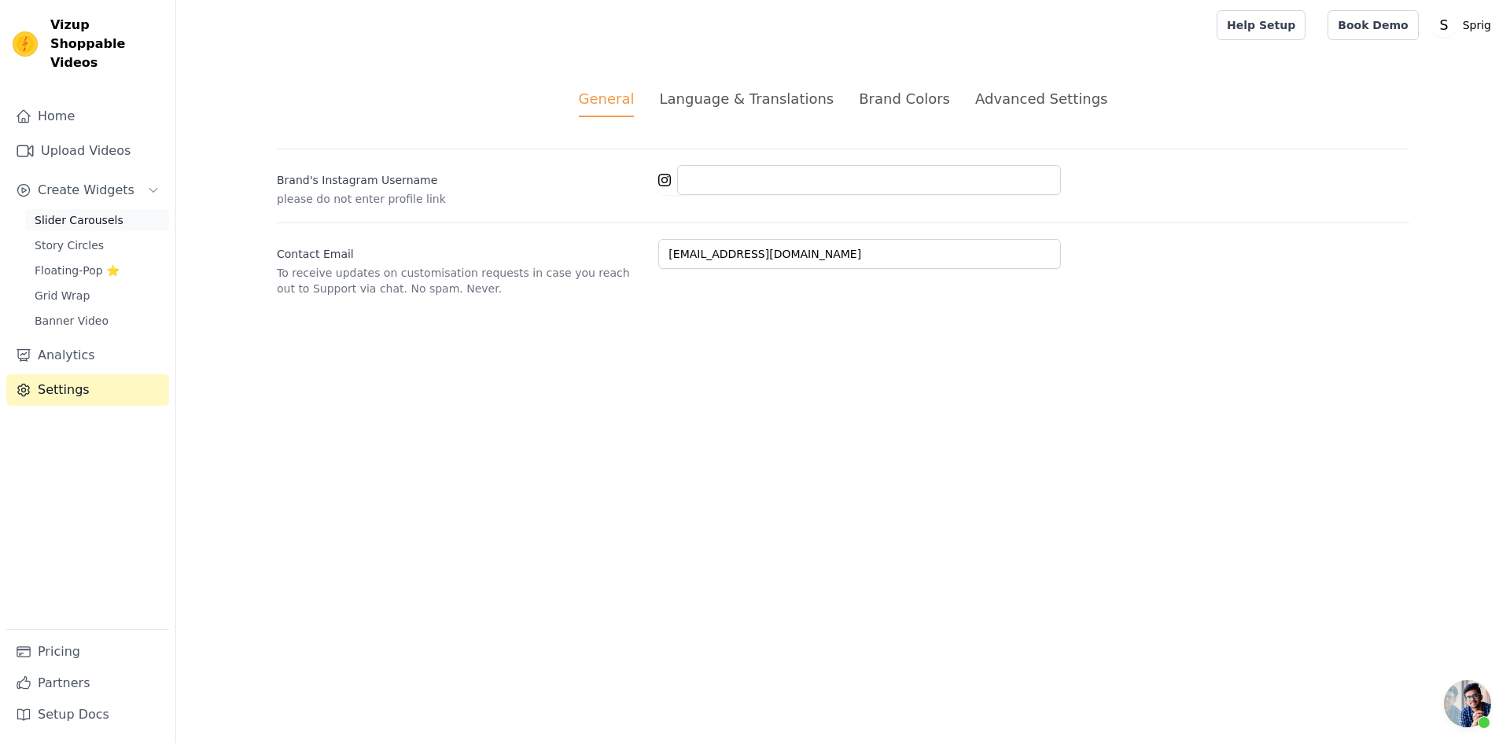
click at [68, 212] on span "Slider Carousels" at bounding box center [79, 220] width 89 height 16
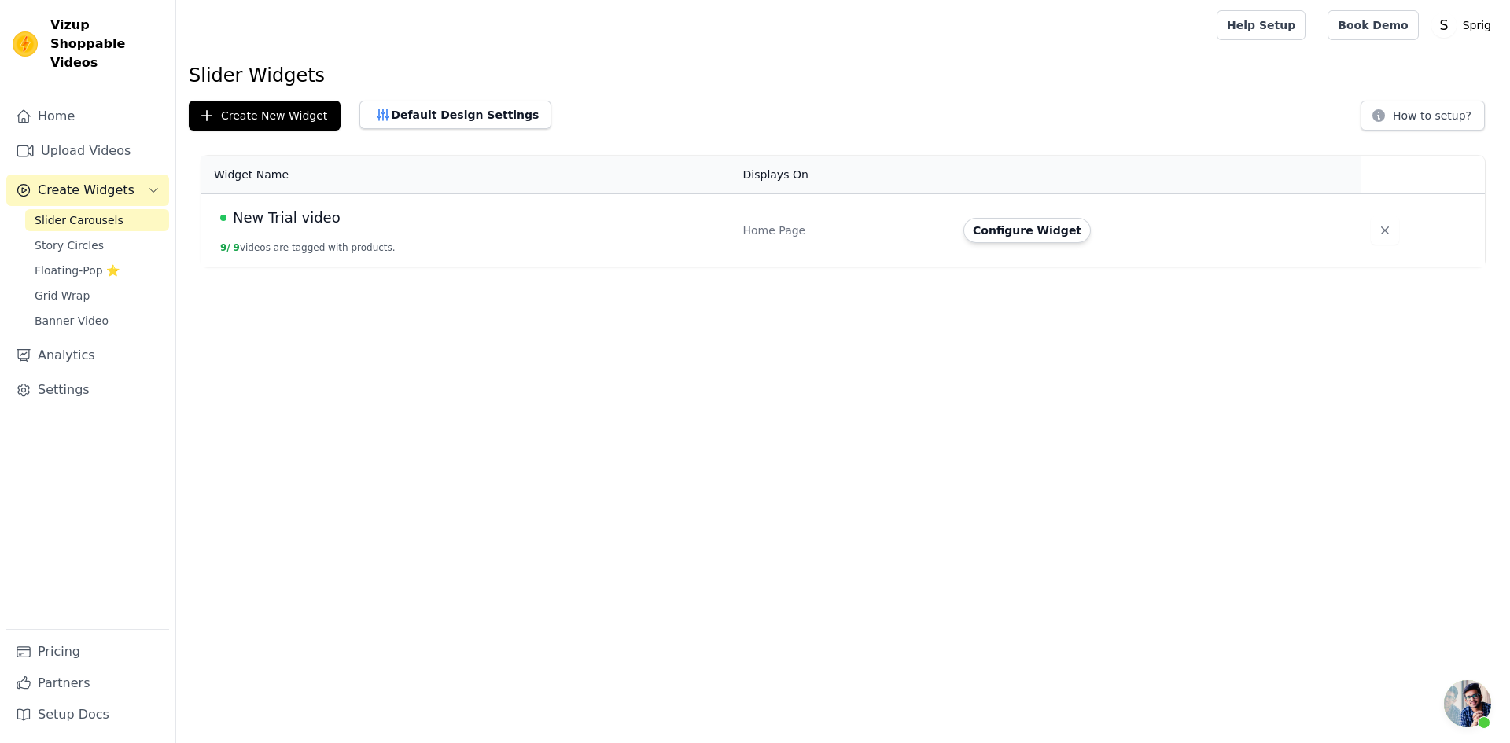
click at [68, 181] on span "Create Widgets" at bounding box center [86, 190] width 97 height 19
click at [481, 109] on button "Default Design Settings" at bounding box center [455, 115] width 192 height 28
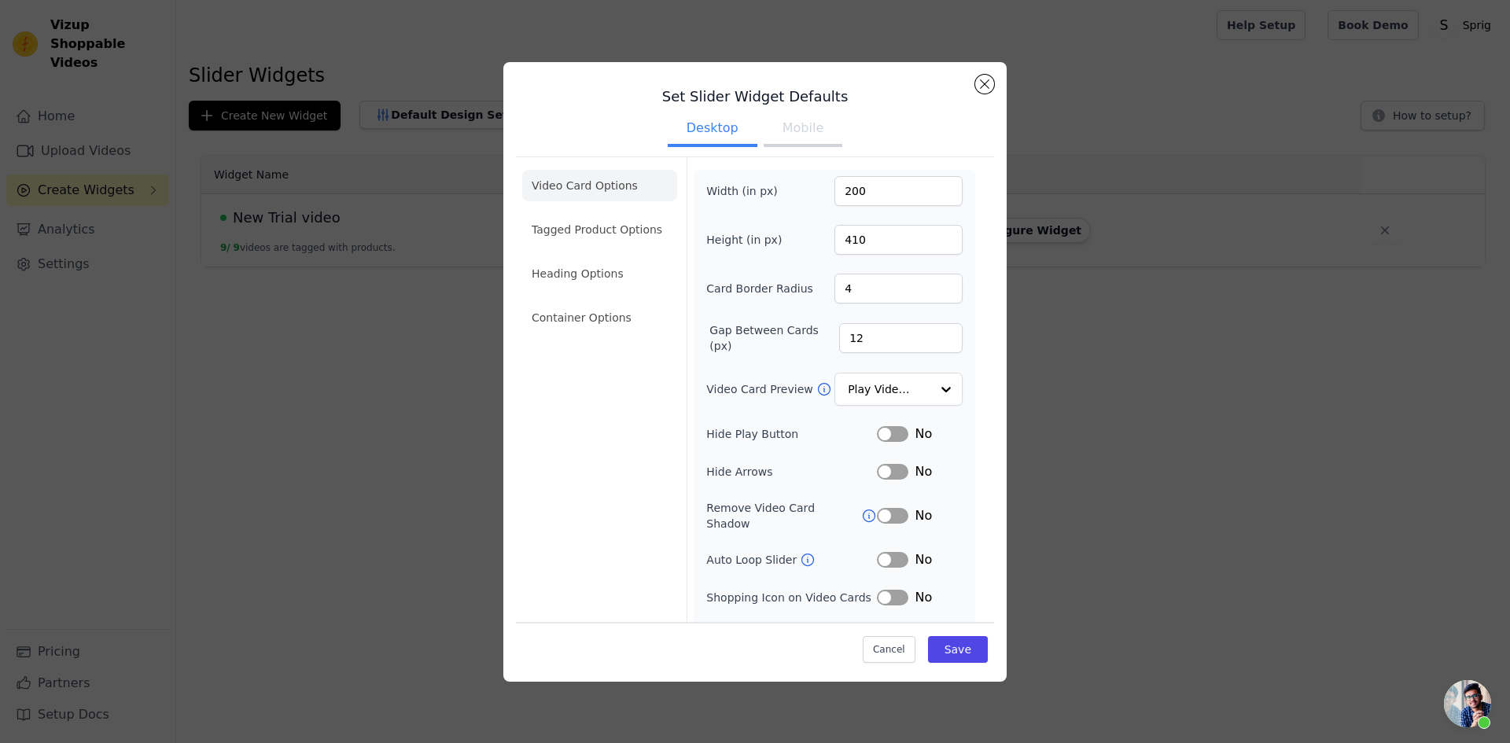
scroll to position [21, 0]
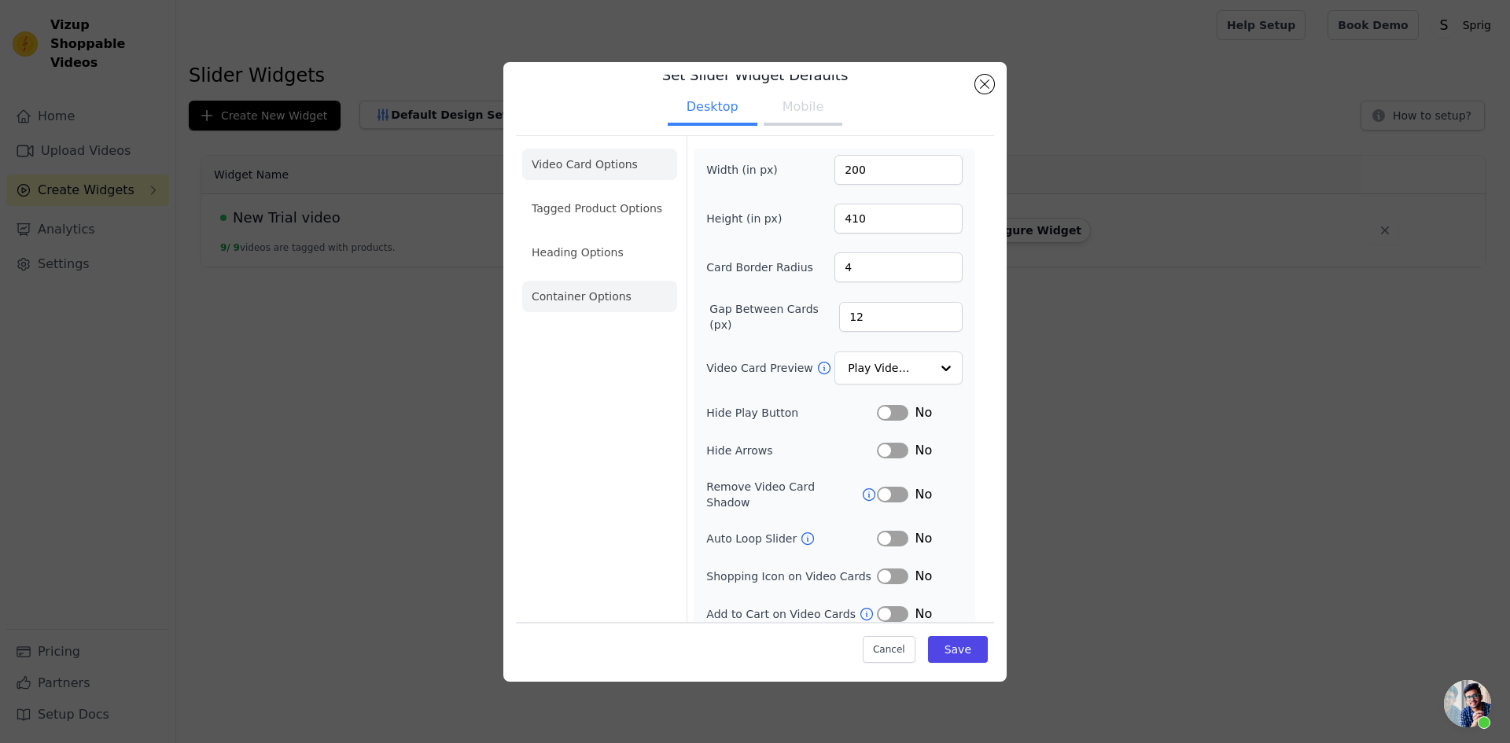
click at [584, 304] on li "Container Options" at bounding box center [599, 296] width 155 height 31
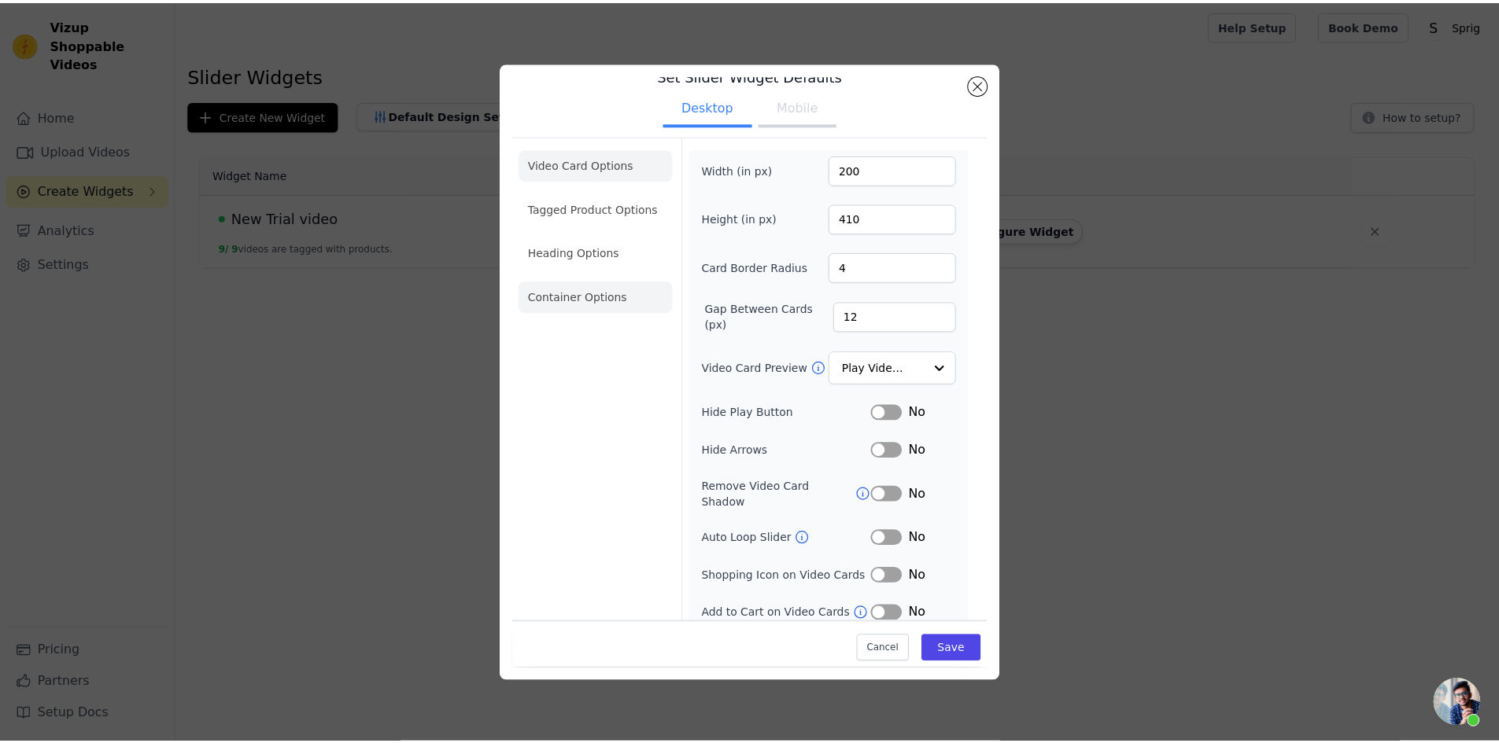
scroll to position [0, 0]
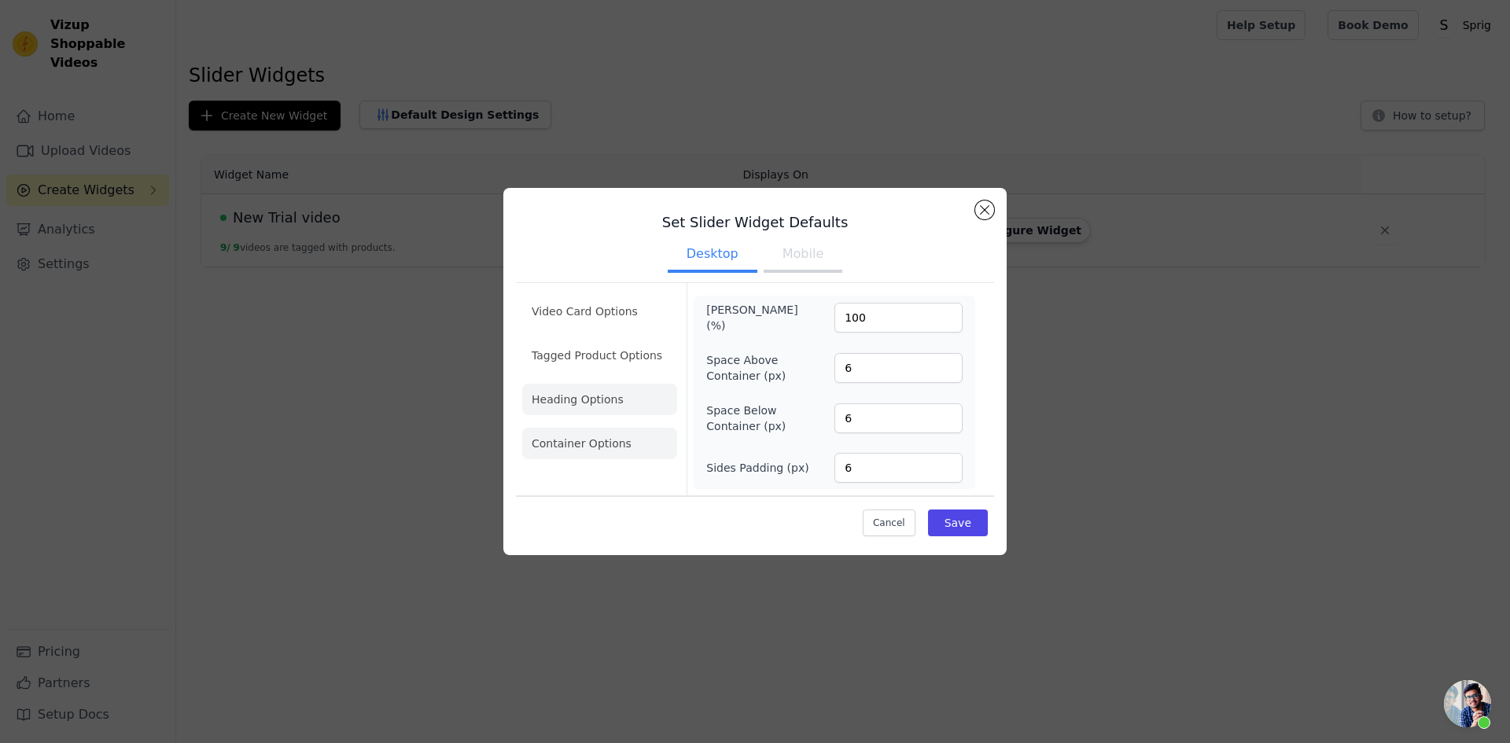
click at [580, 404] on li "Heading Options" at bounding box center [599, 399] width 155 height 31
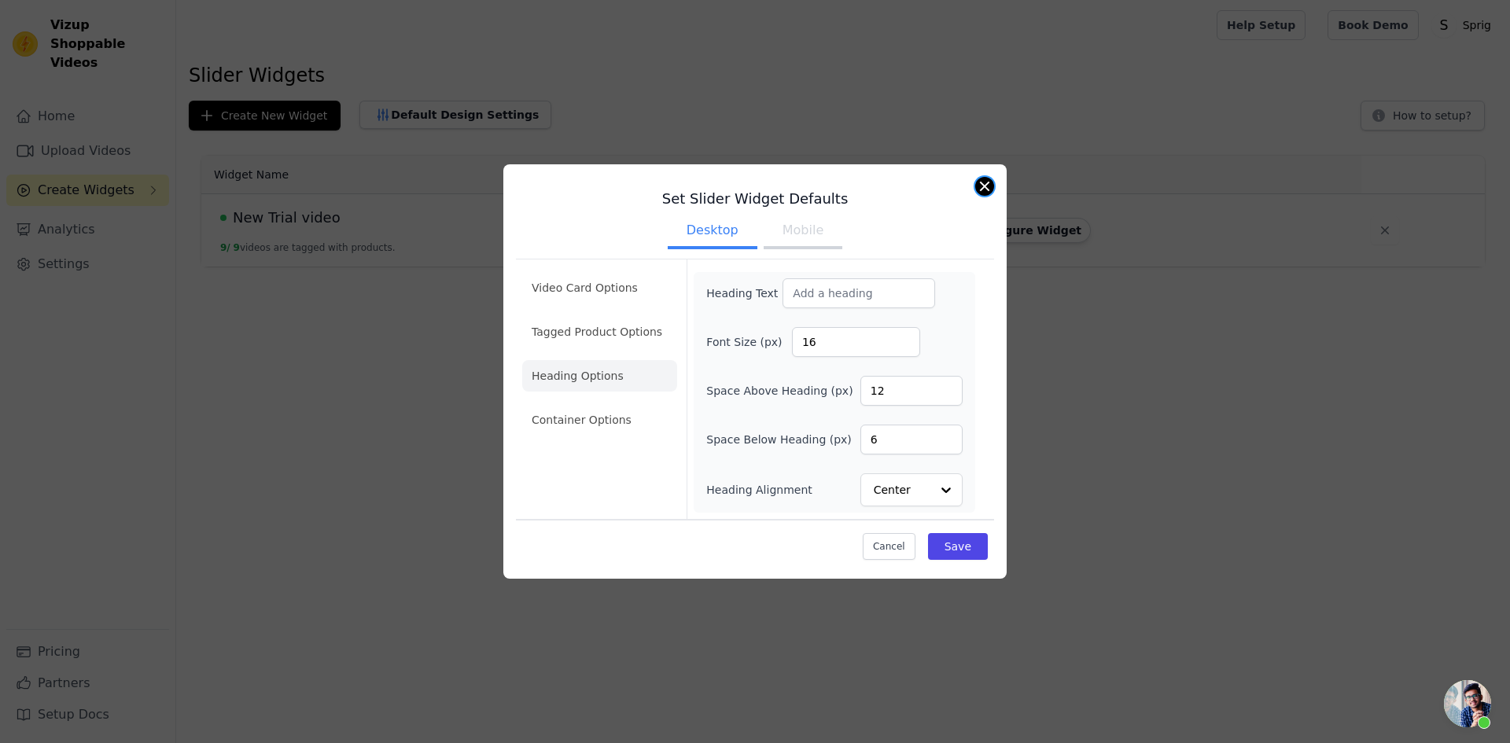
click at [982, 187] on button "Close modal" at bounding box center [984, 186] width 19 height 19
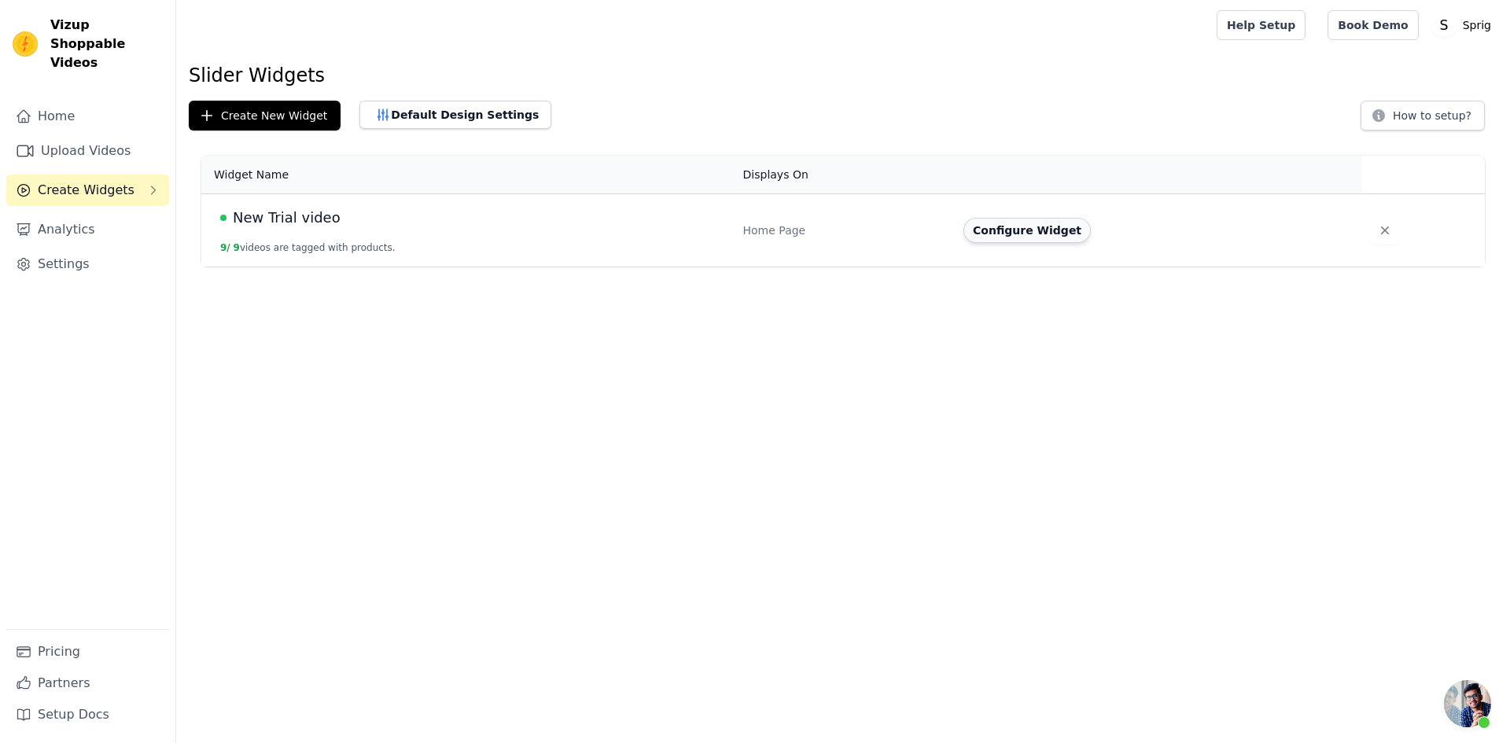
click at [1012, 238] on button "Configure Widget" at bounding box center [1027, 230] width 127 height 25
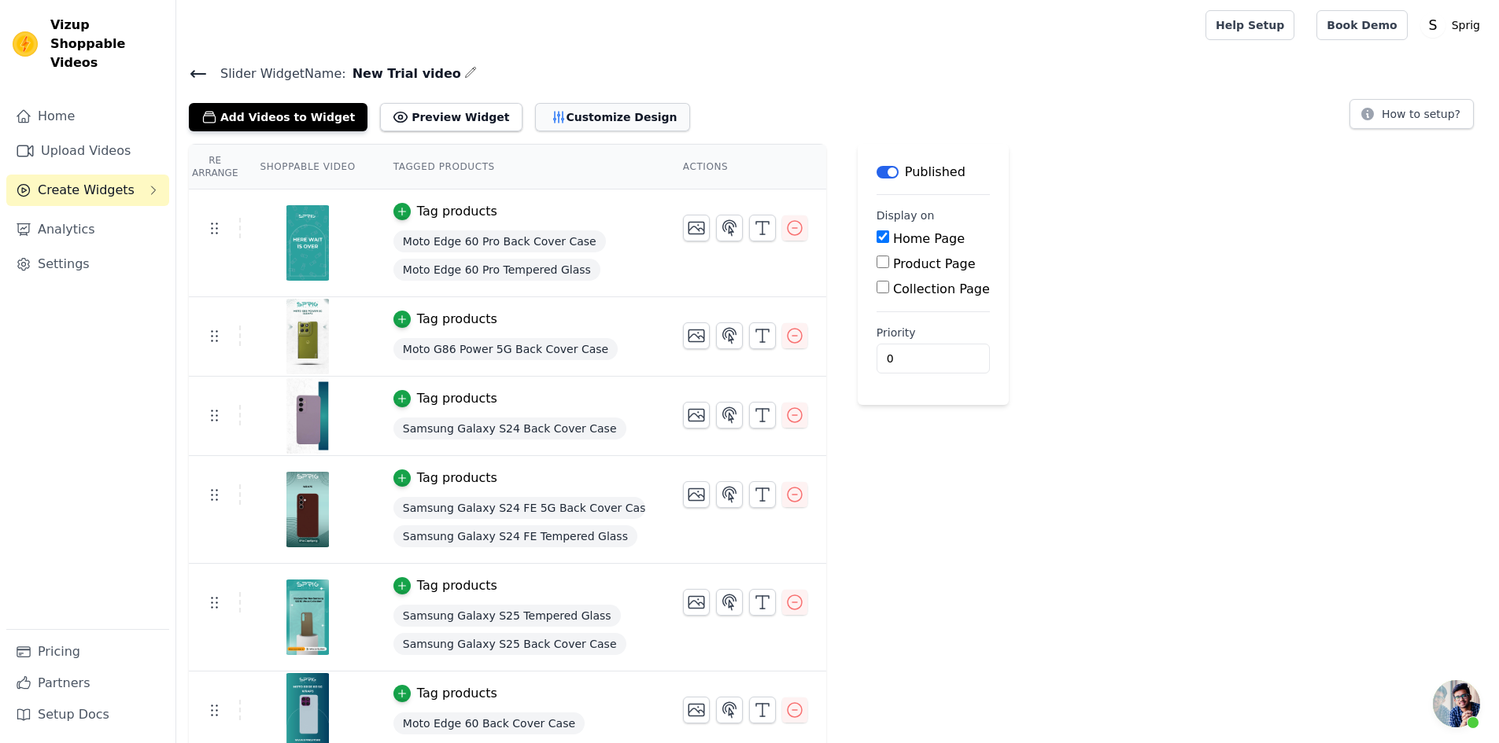
click at [548, 116] on button "Customize Design" at bounding box center [612, 117] width 155 height 28
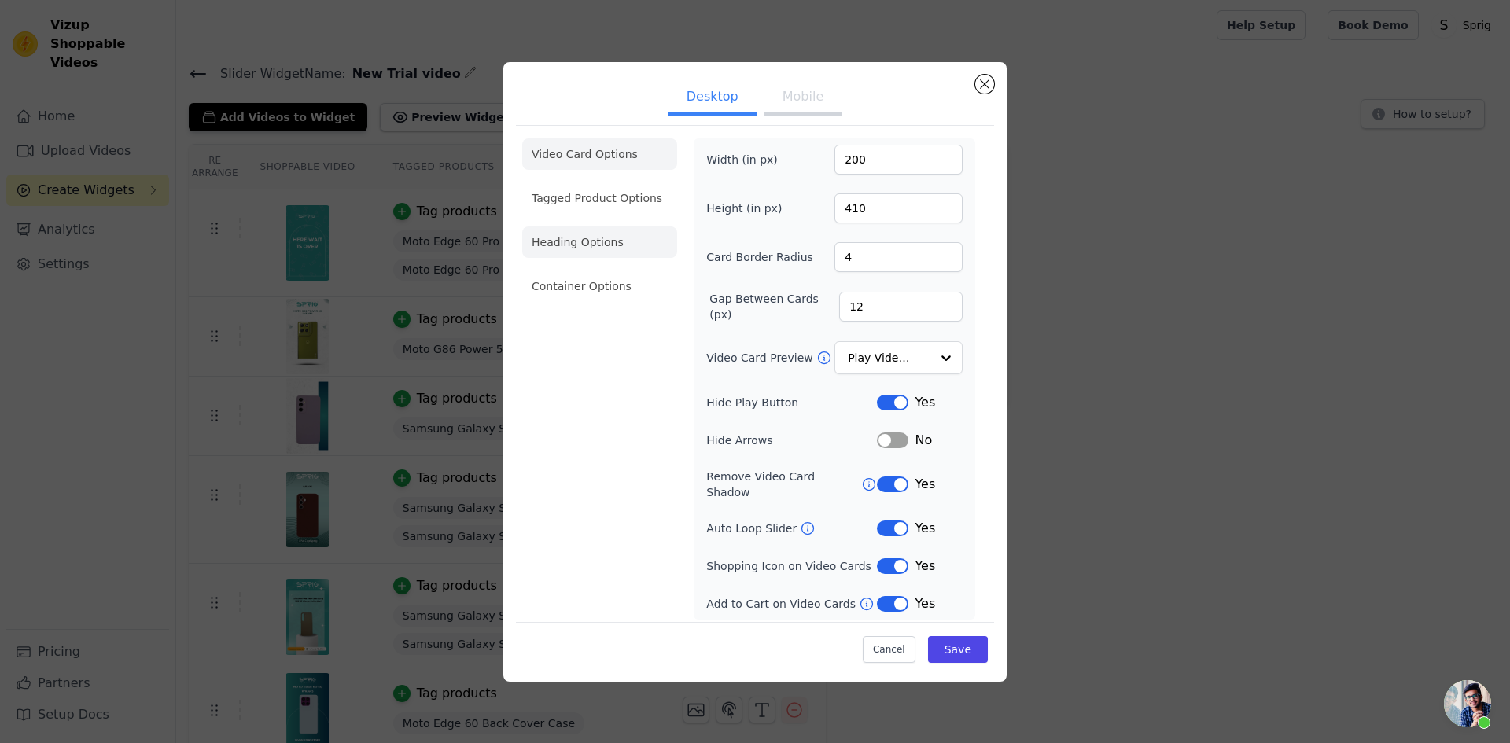
click at [573, 253] on li "Heading Options" at bounding box center [599, 242] width 155 height 31
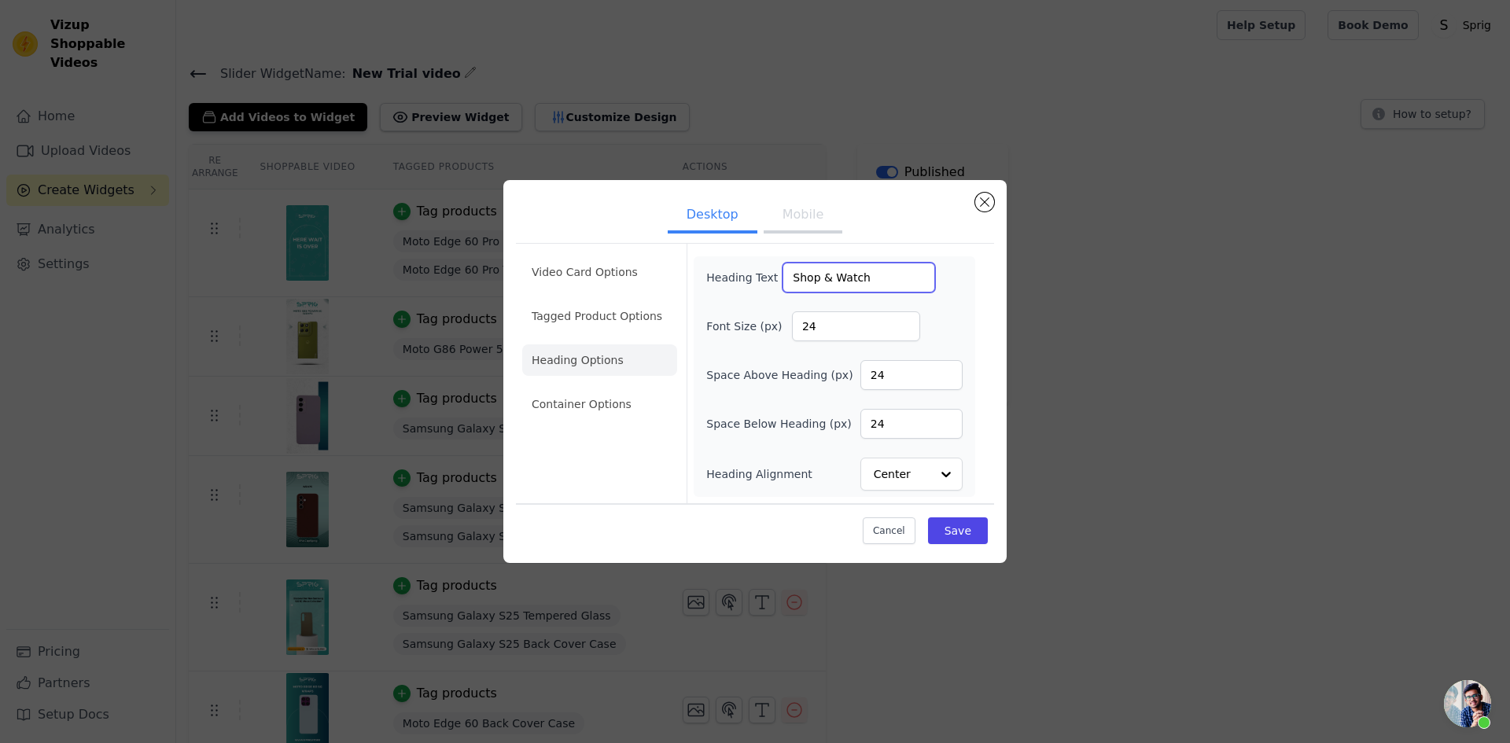
drag, startPoint x: 793, startPoint y: 278, endPoint x: 810, endPoint y: 278, distance: 17.3
click at [810, 278] on input "Shop & Watch" at bounding box center [859, 278] width 153 height 30
drag, startPoint x: 839, startPoint y: 275, endPoint x: 897, endPoint y: 286, distance: 59.2
click at [897, 286] on input "SHOP & Watch" at bounding box center [859, 278] width 153 height 30
type input "SHOP & WATCH"
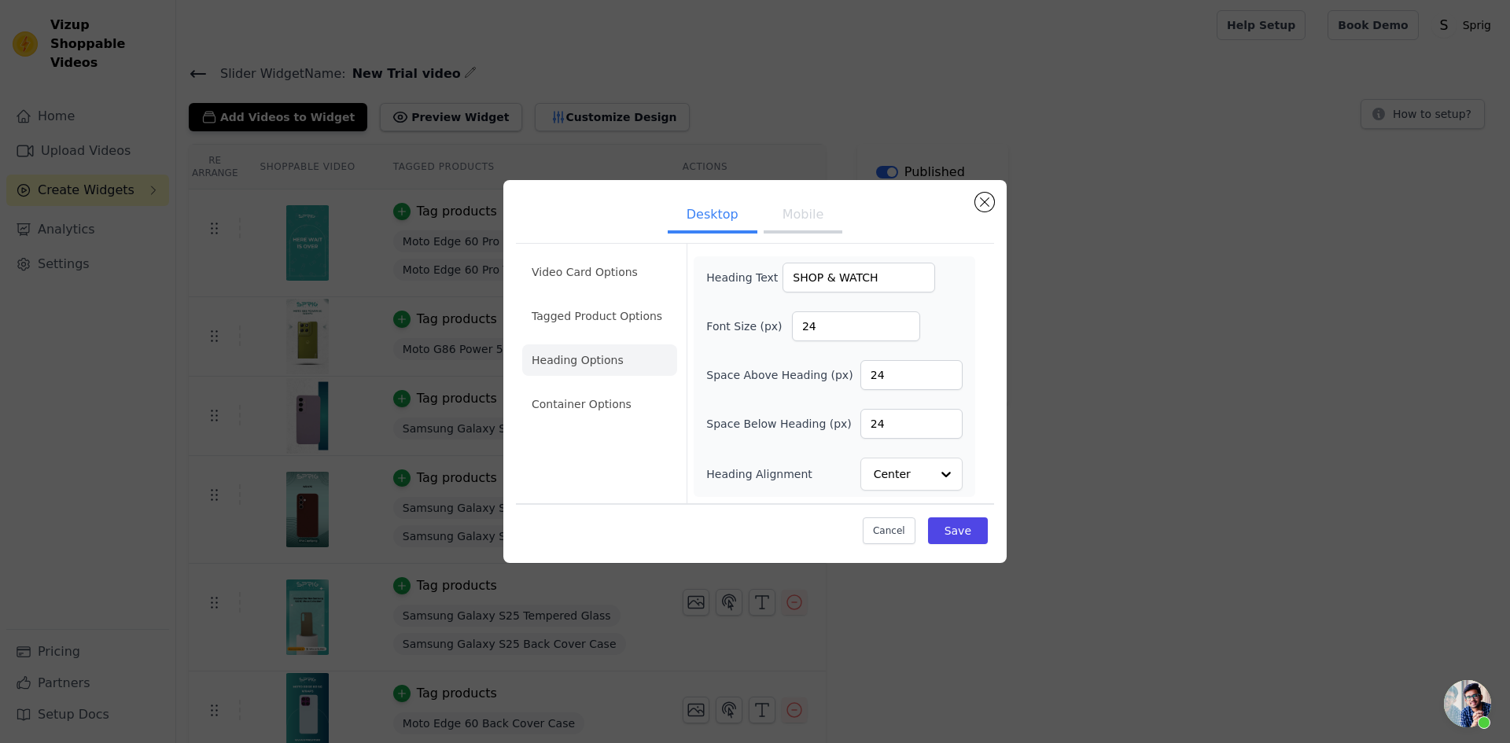
click at [973, 268] on div "Heading Text SHOP & WATCH Font Size (px) 24 Space Above Heading (px) 24 Space B…" at bounding box center [835, 376] width 282 height 241
click at [967, 535] on button "Save" at bounding box center [958, 531] width 60 height 27
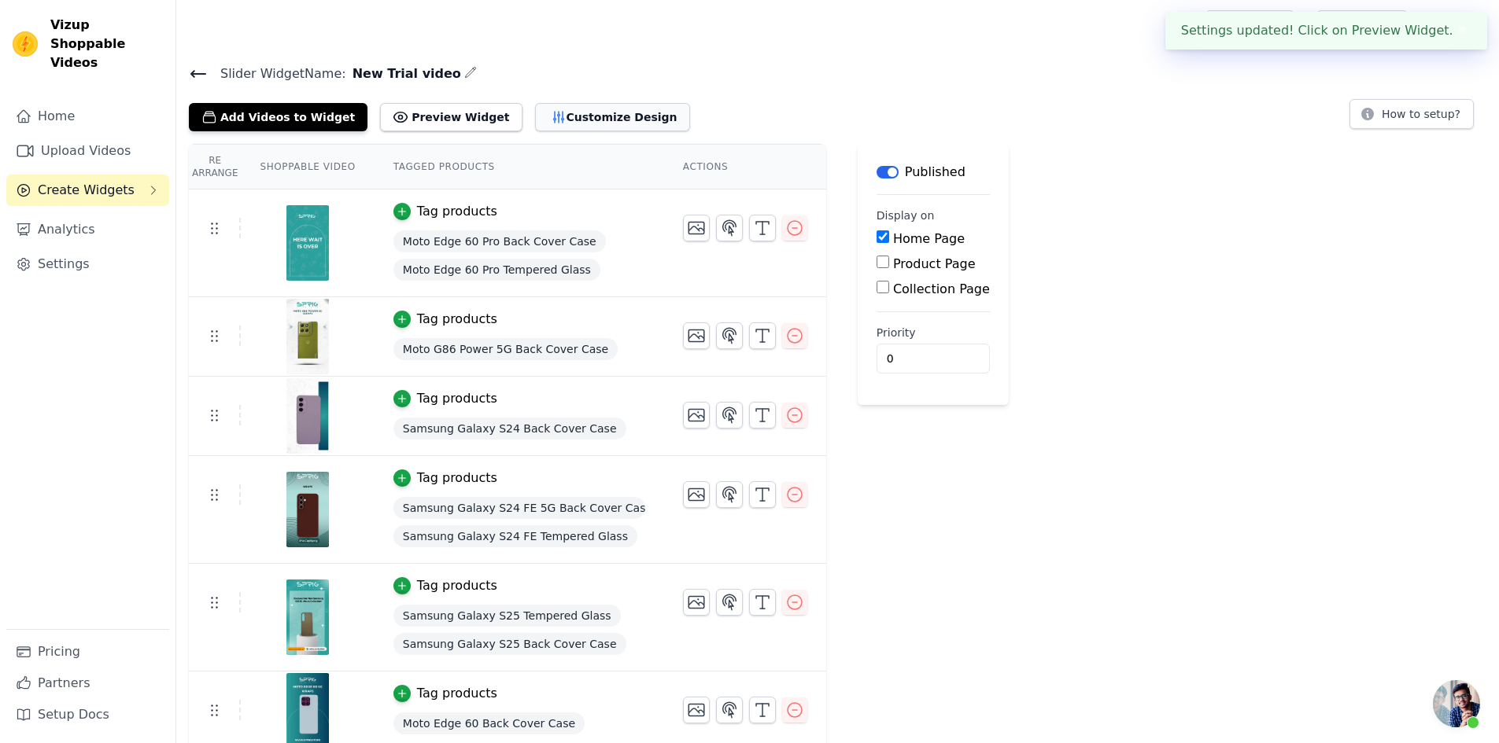
click at [551, 113] on icon "button" at bounding box center [559, 117] width 16 height 16
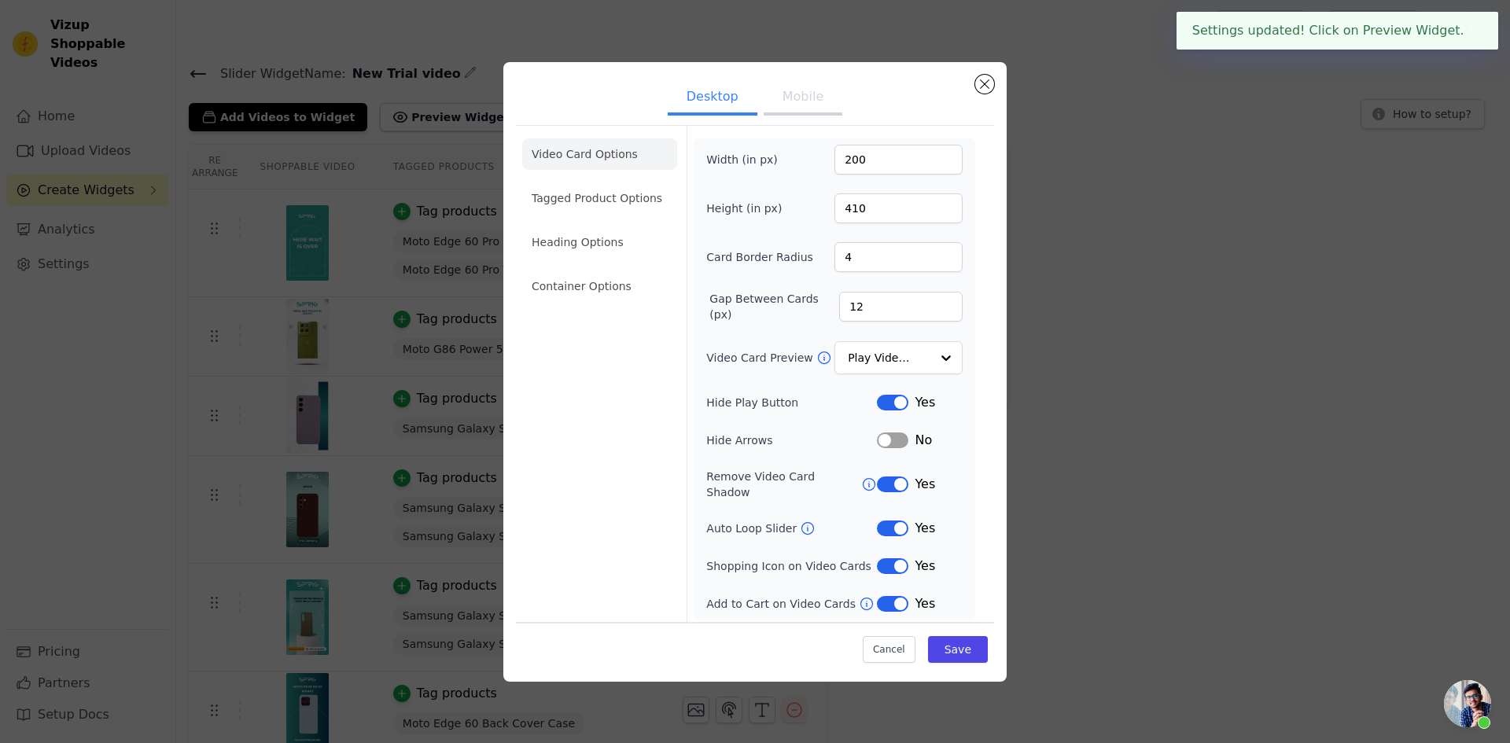
click at [797, 101] on button "Mobile" at bounding box center [803, 98] width 79 height 35
click at [607, 247] on li "Heading Options" at bounding box center [599, 242] width 155 height 31
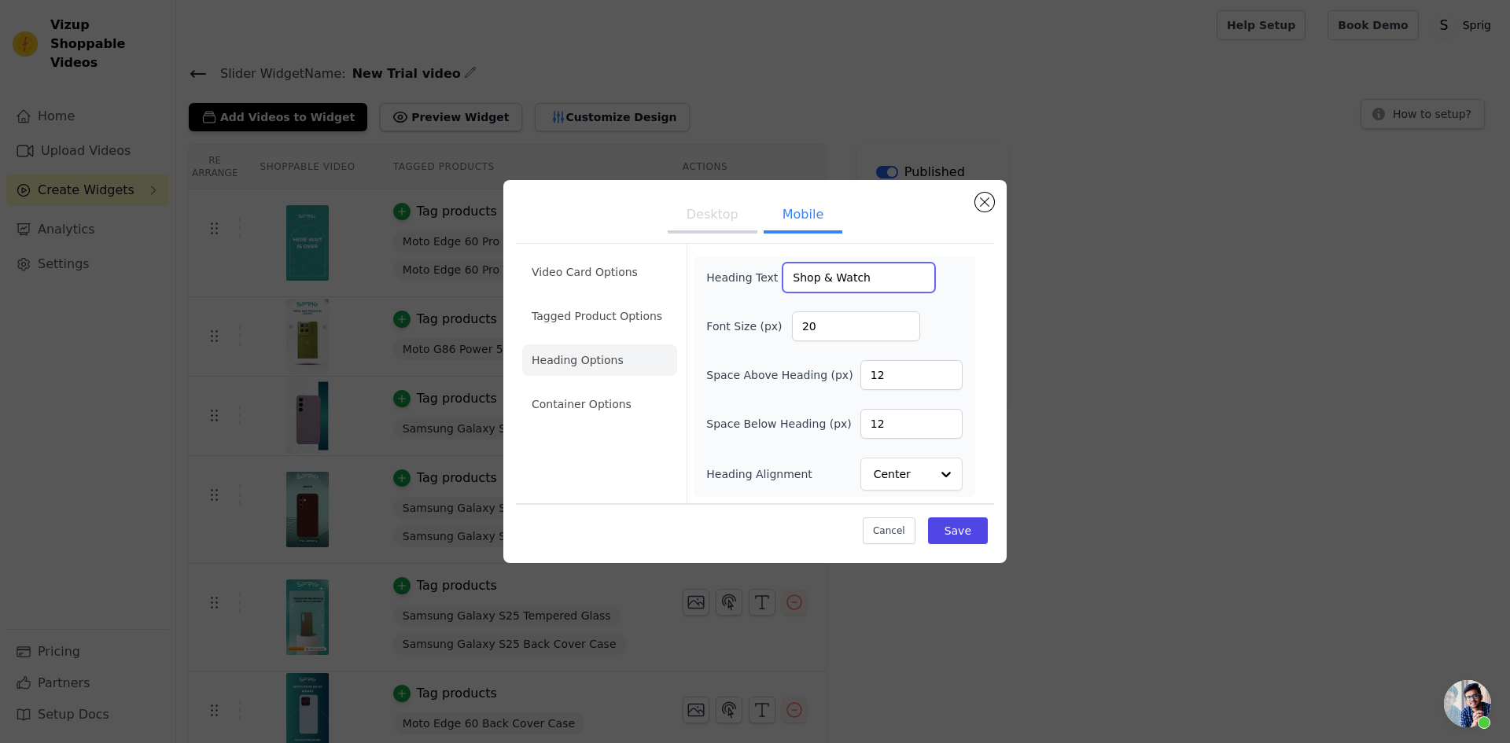
drag, startPoint x: 794, startPoint y: 281, endPoint x: 809, endPoint y: 283, distance: 15.1
click at [809, 283] on input "Shop & Watch" at bounding box center [859, 278] width 153 height 30
drag, startPoint x: 841, startPoint y: 288, endPoint x: 910, endPoint y: 281, distance: 69.6
click at [910, 281] on input "SHOP & Watch" at bounding box center [859, 278] width 153 height 30
type input "SHOP & WATCH"
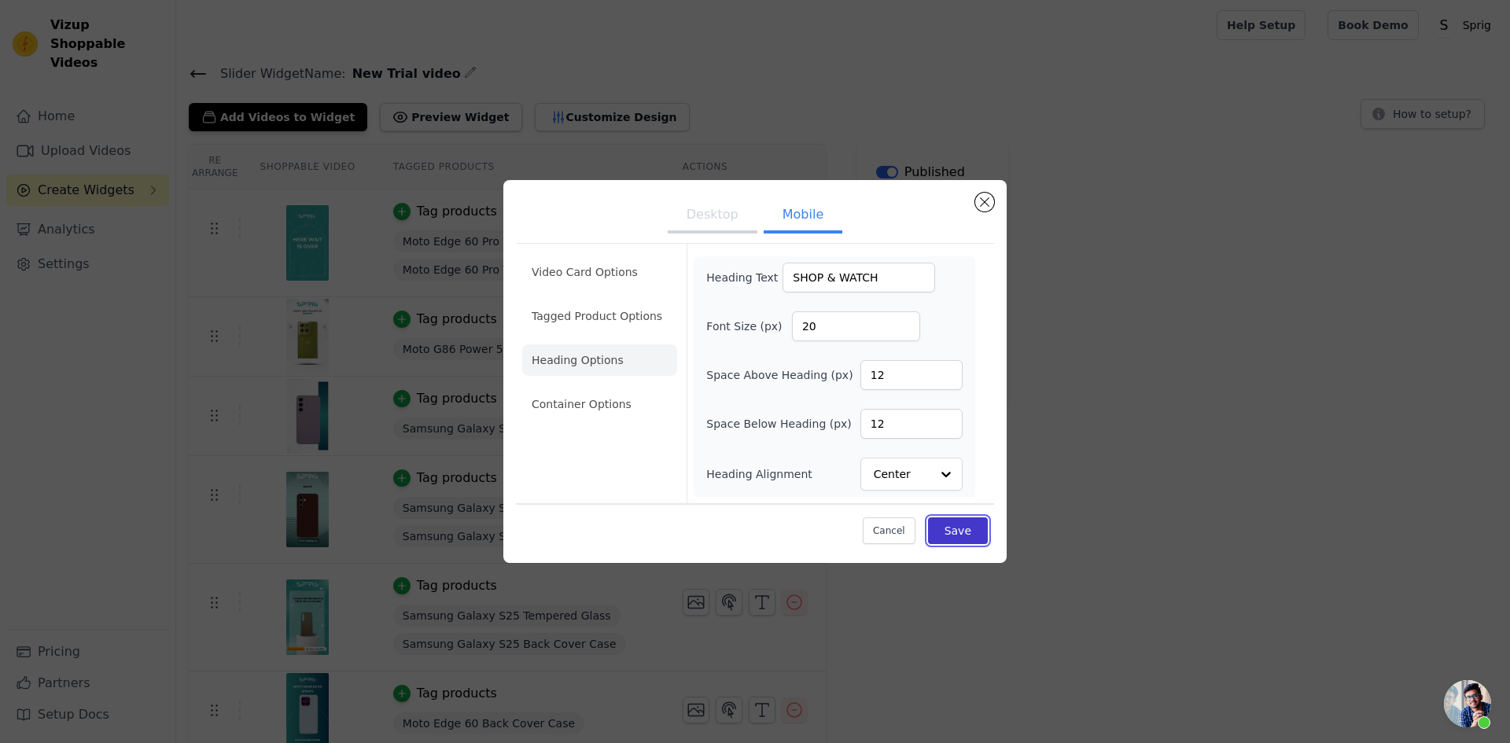
click at [959, 540] on button "Save" at bounding box center [958, 531] width 60 height 27
